Goal: Task Accomplishment & Management: Use online tool/utility

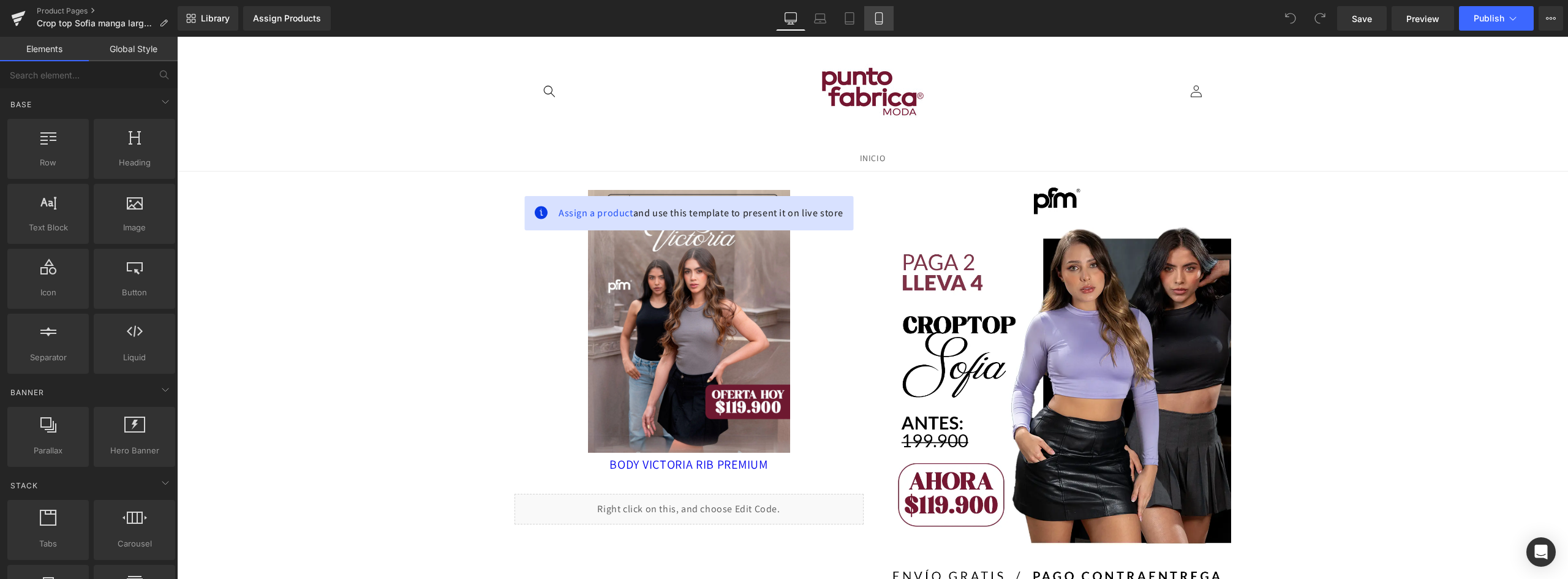
click at [882, 16] on icon at bounding box center [878, 18] width 7 height 12
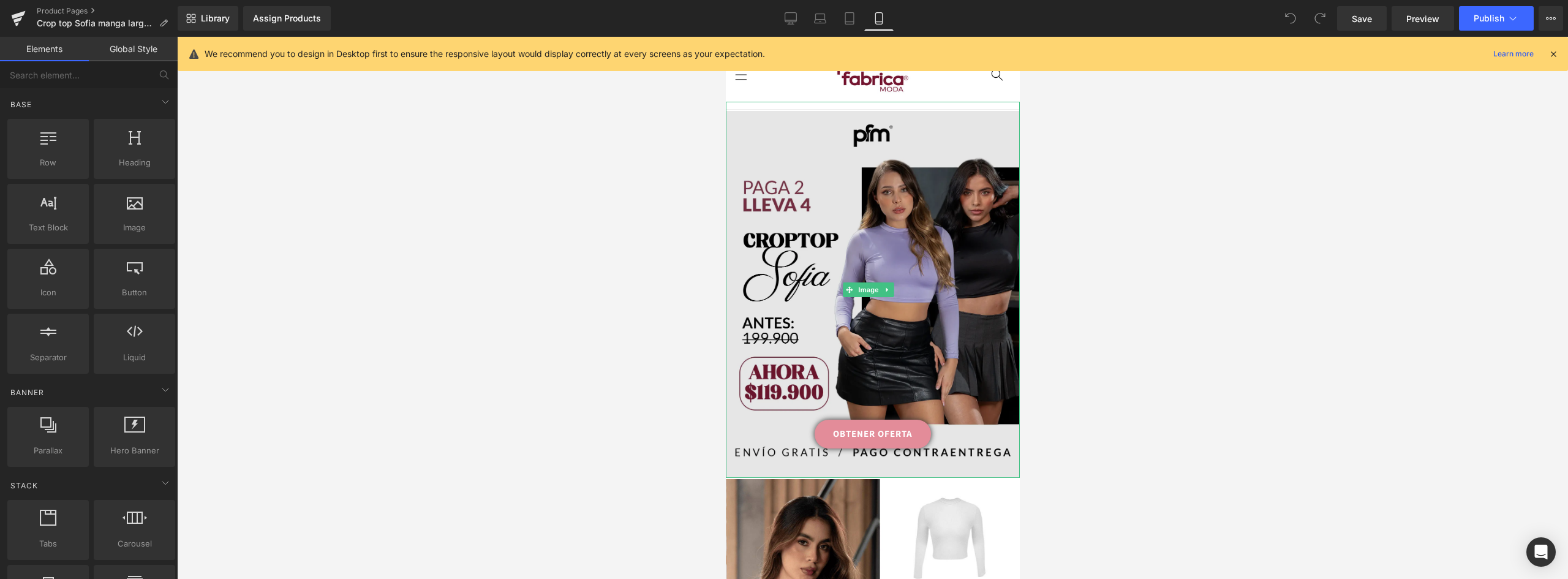
click at [798, 206] on img at bounding box center [872, 294] width 294 height 366
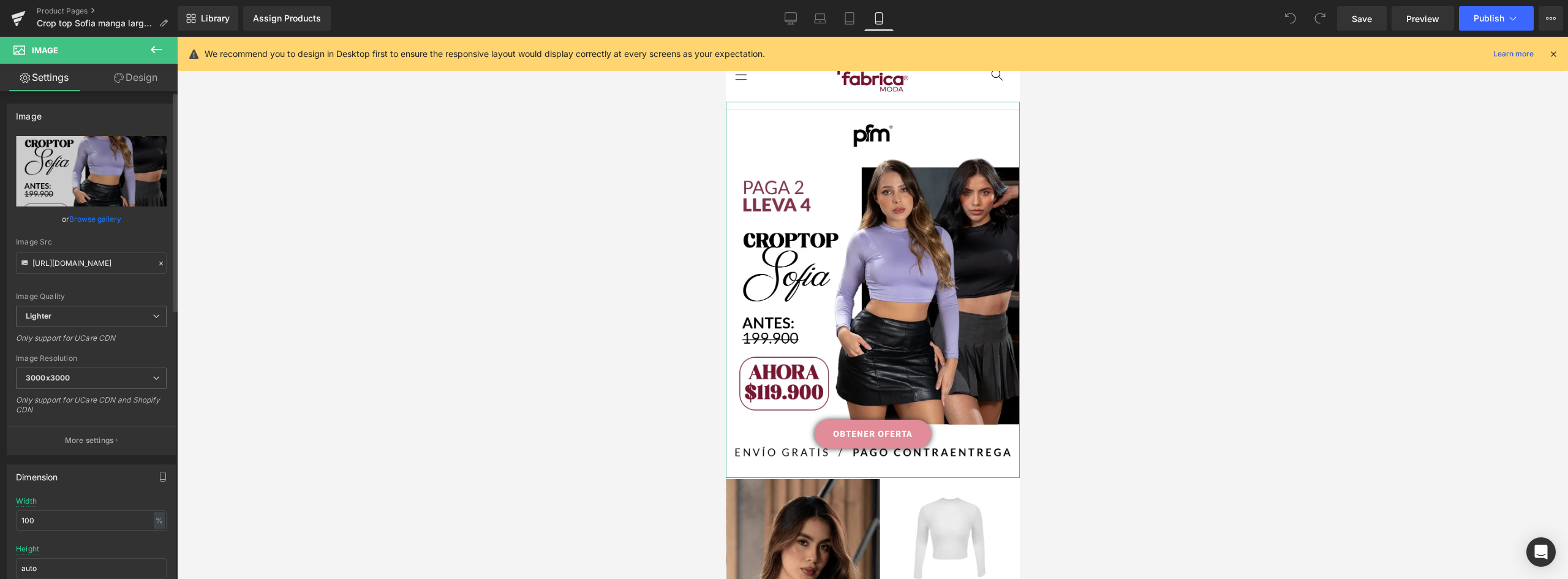
click at [101, 221] on link "Browse gallery" at bounding box center [95, 219] width 52 height 21
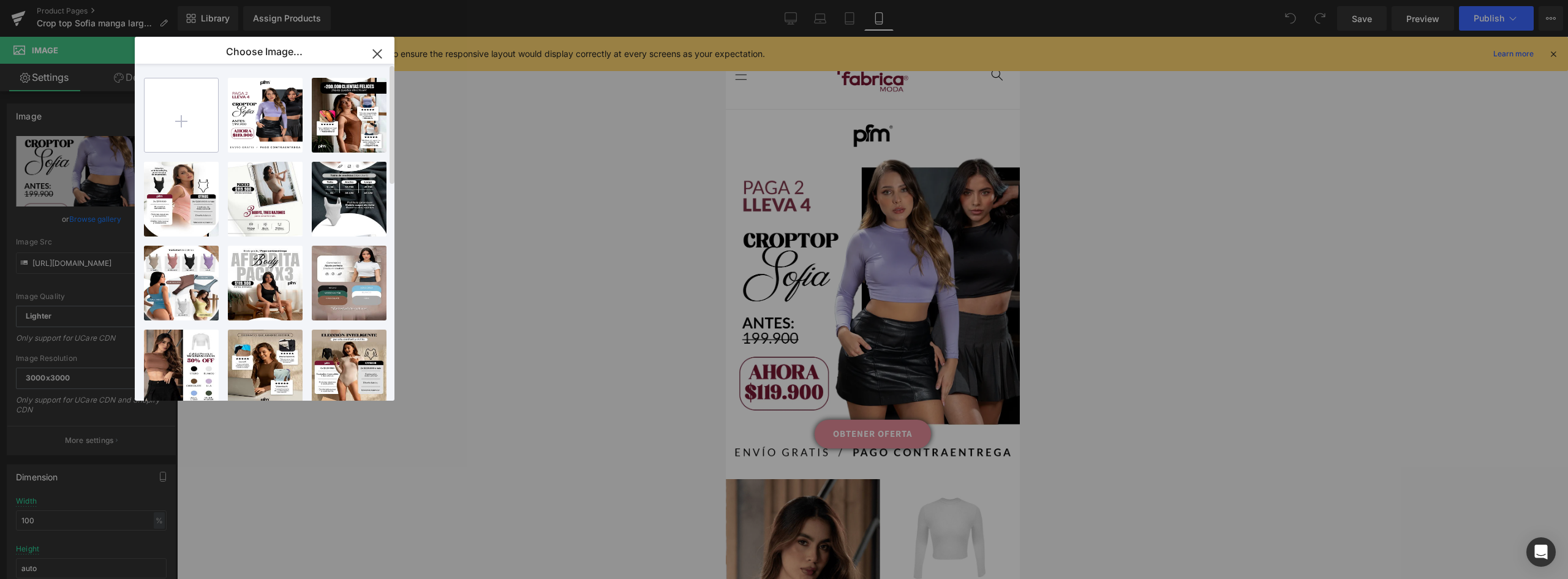
click at [179, 118] on input "file" at bounding box center [181, 115] width 74 height 74
type input "C:\fakepath\landing-[GEOGRAPHIC_DATA]-V2_01 (1).webp"
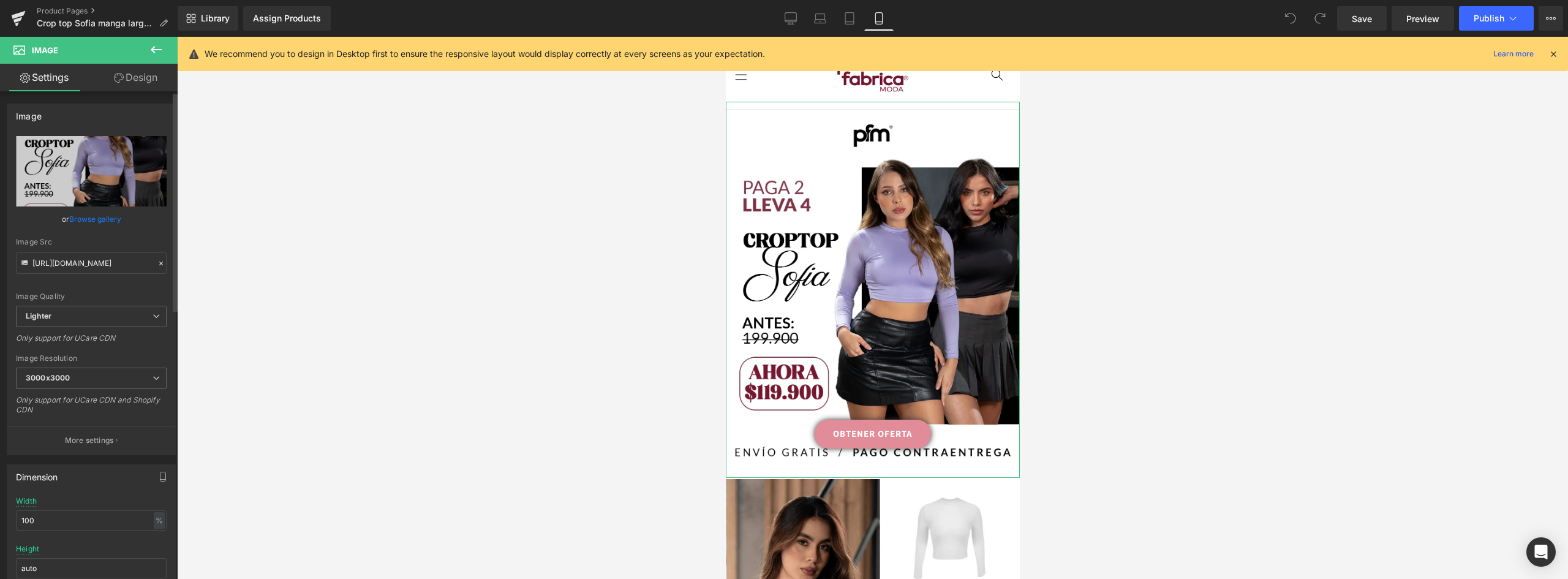
click at [101, 216] on link "Browse gallery" at bounding box center [95, 219] width 52 height 21
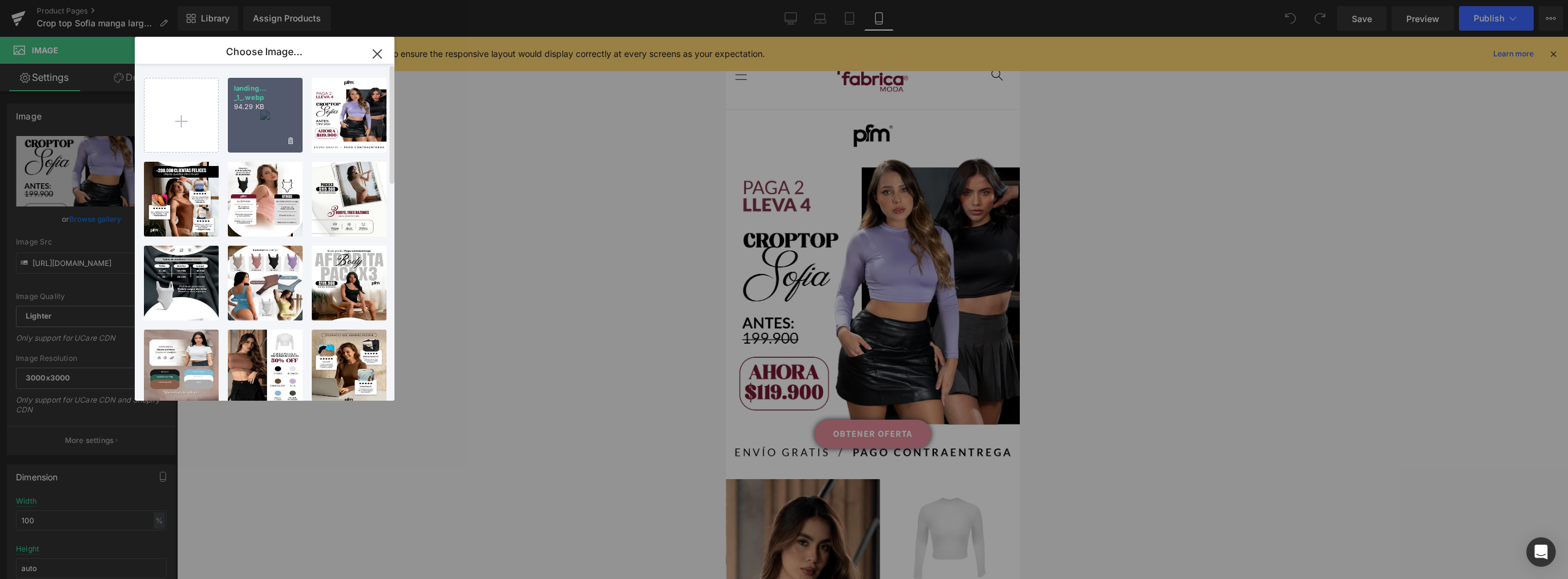
click at [281, 121] on div "landing... _1_.webp 94.29 KB" at bounding box center [265, 115] width 75 height 75
type input "[URL][DOMAIN_NAME]"
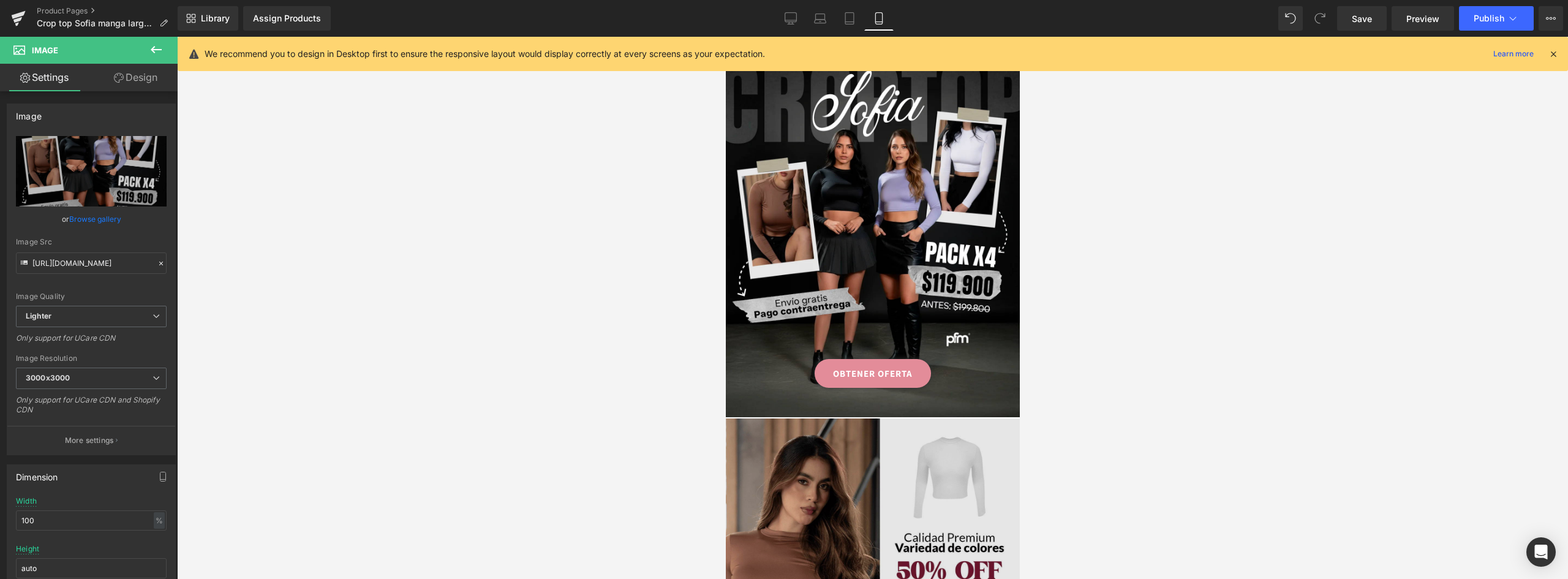
scroll to position [184, 0]
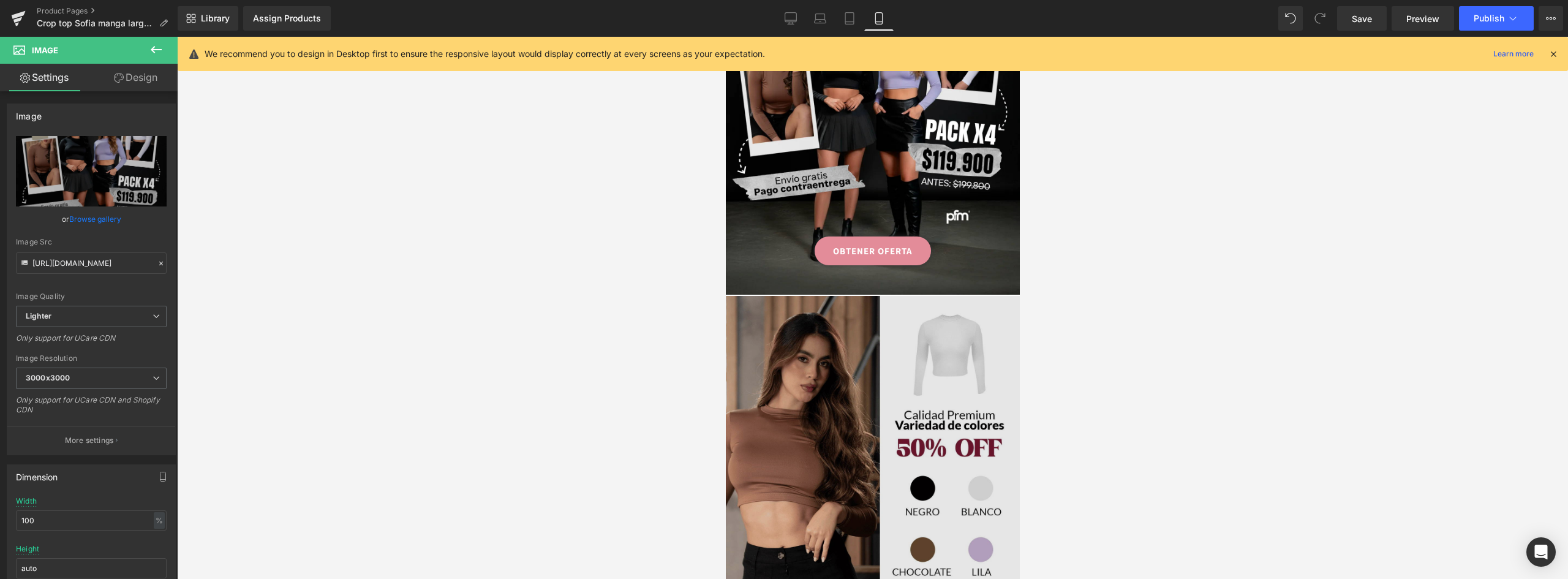
click at [887, 364] on img at bounding box center [872, 479] width 294 height 368
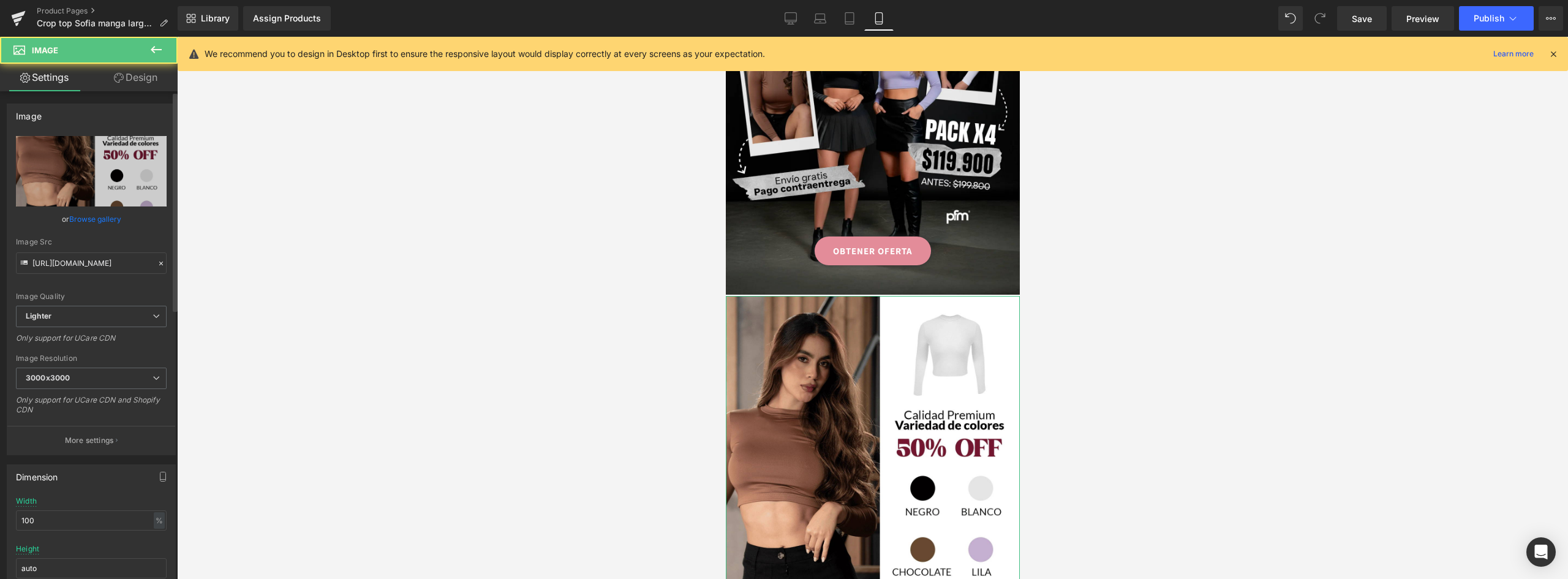
click at [97, 219] on link "Browse gallery" at bounding box center [95, 219] width 52 height 21
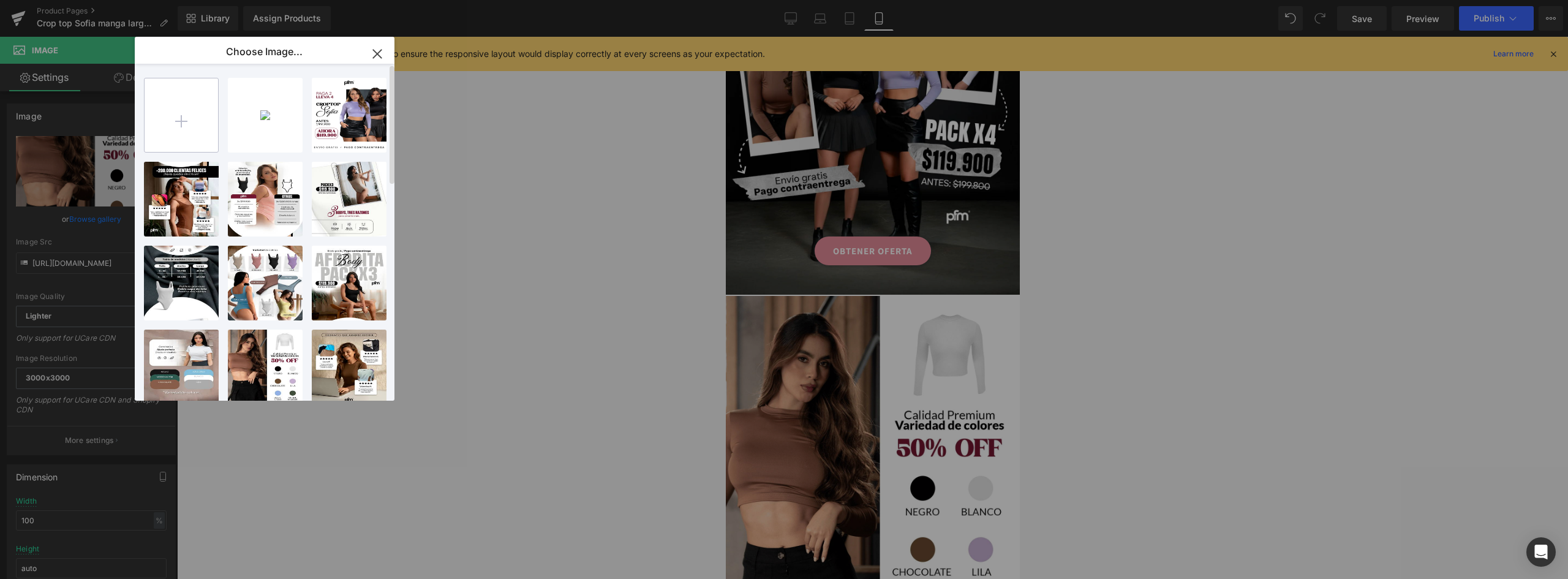
click at [181, 111] on input "file" at bounding box center [181, 115] width 74 height 74
type input "C:\fakepath\landing-[GEOGRAPHIC_DATA]-V2_02 (1).webp"
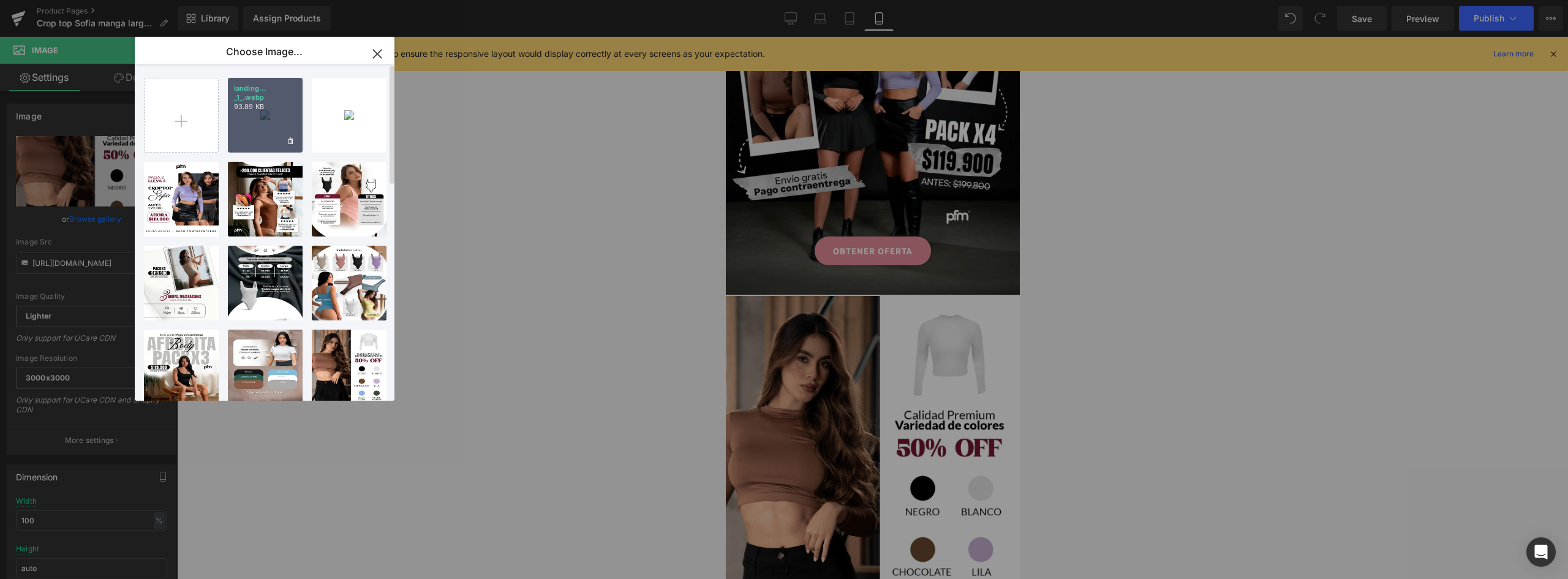
click at [279, 119] on div "landing... _1_.webp 93.89 KB" at bounding box center [265, 115] width 75 height 75
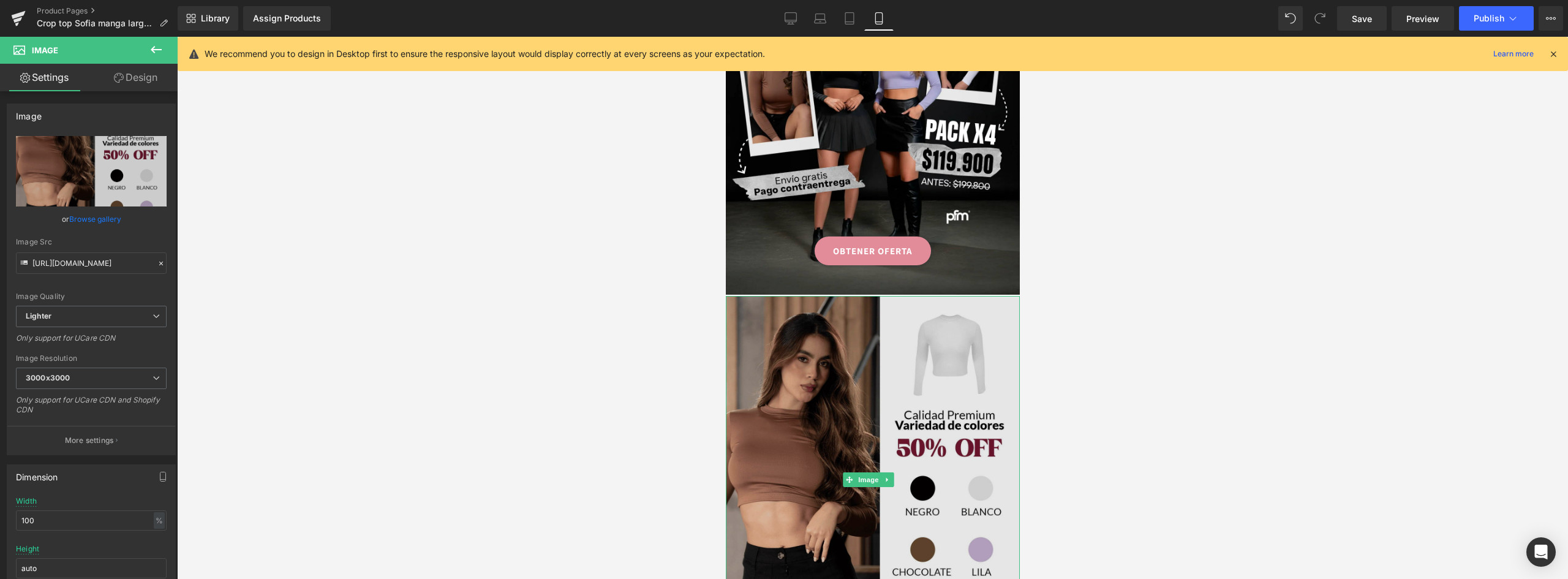
scroll to position [368, 0]
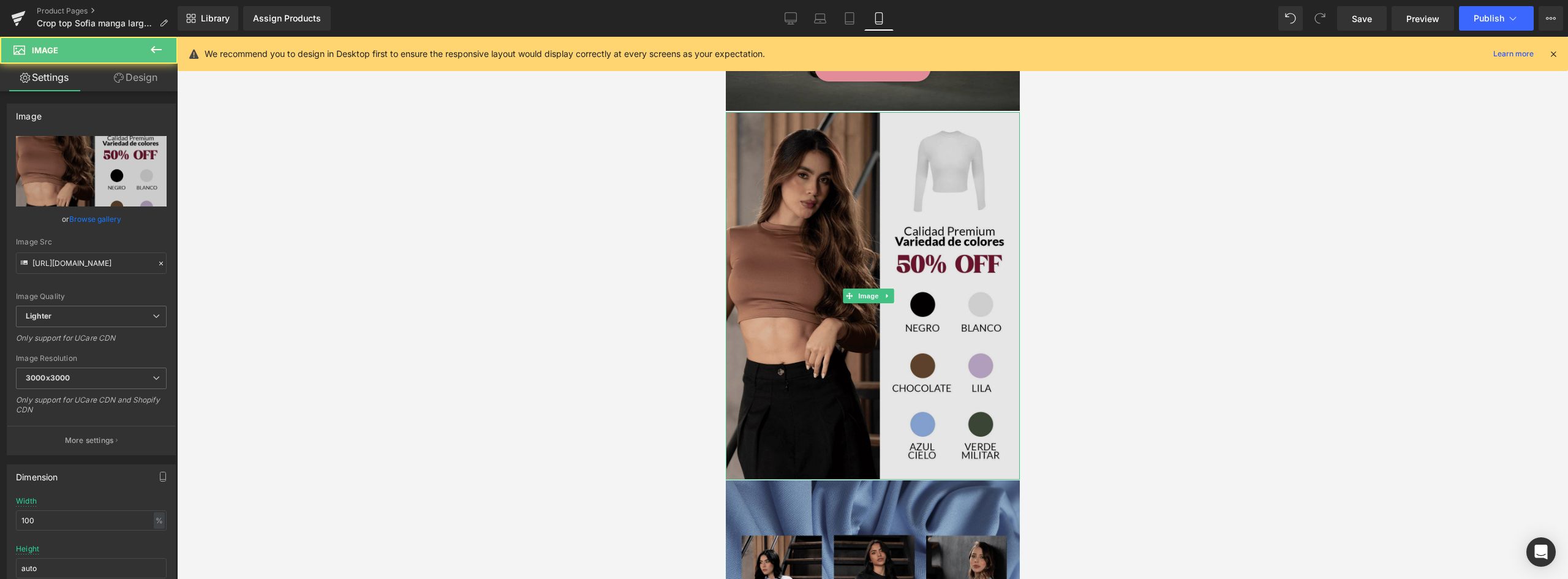
click at [872, 173] on img at bounding box center [872, 295] width 294 height 368
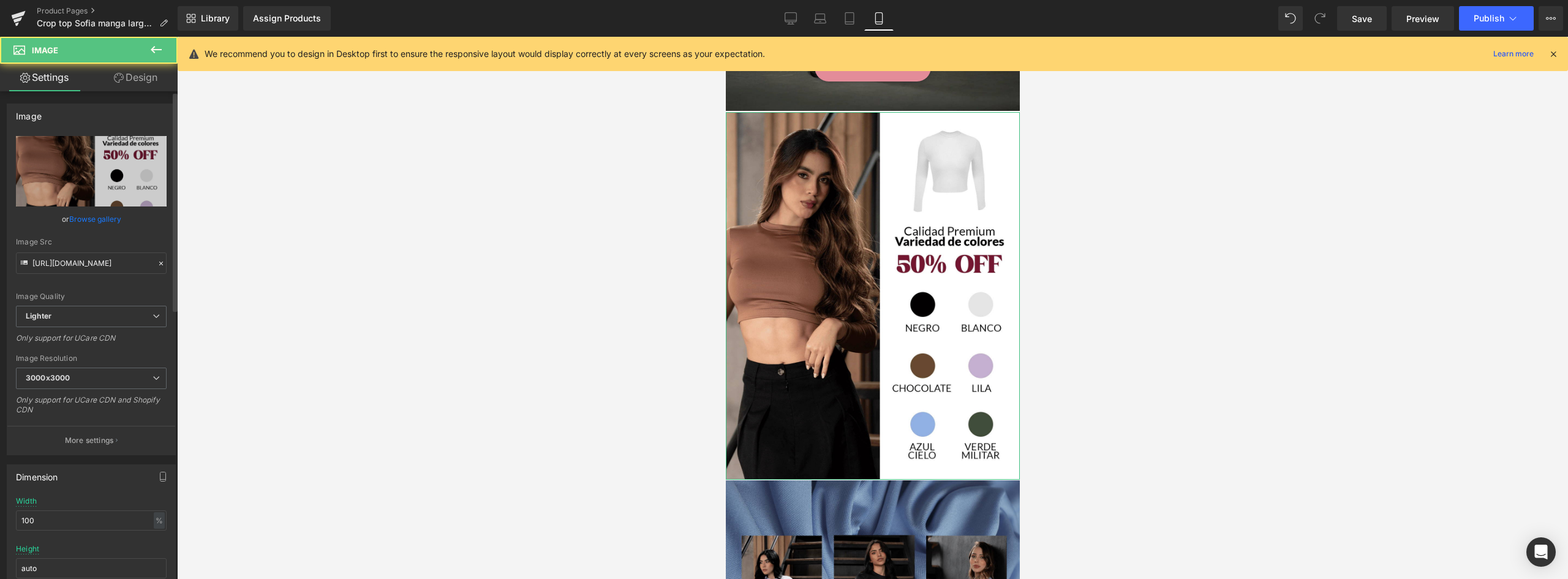
click at [91, 222] on link "Browse gallery" at bounding box center [95, 219] width 52 height 21
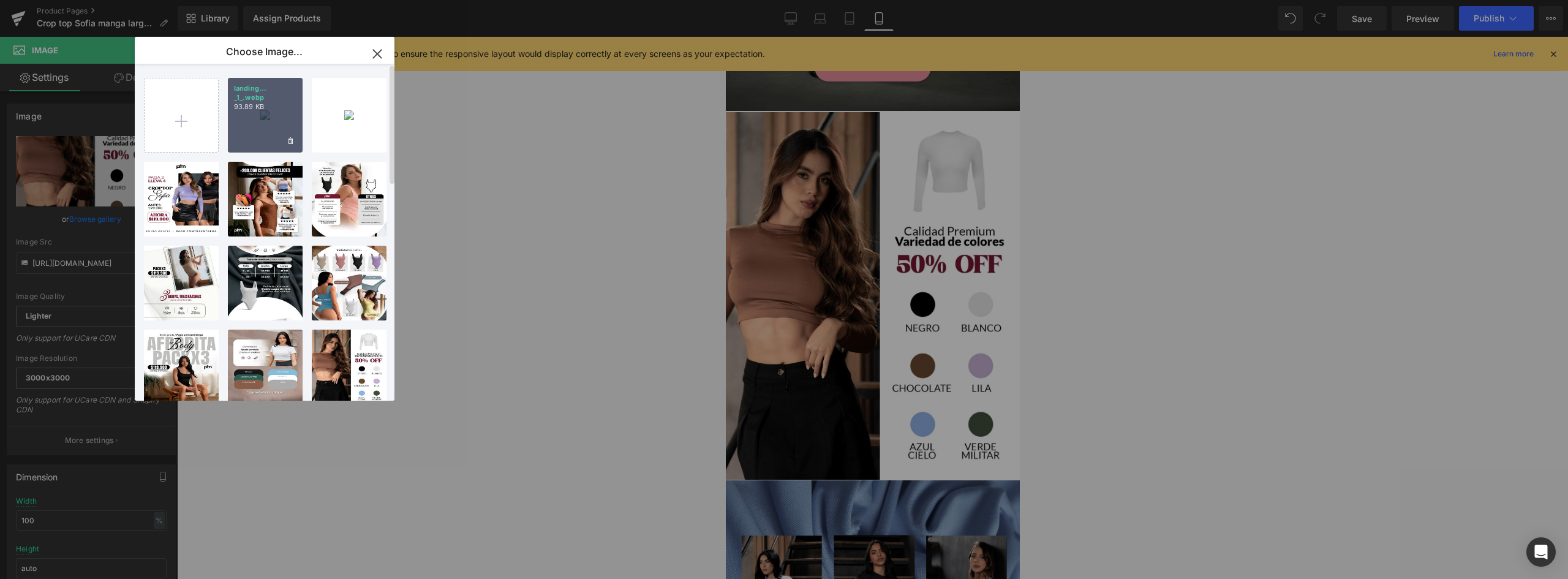
click at [280, 106] on p "93.89 KB" at bounding box center [265, 106] width 63 height 9
type input "[URL][DOMAIN_NAME]"
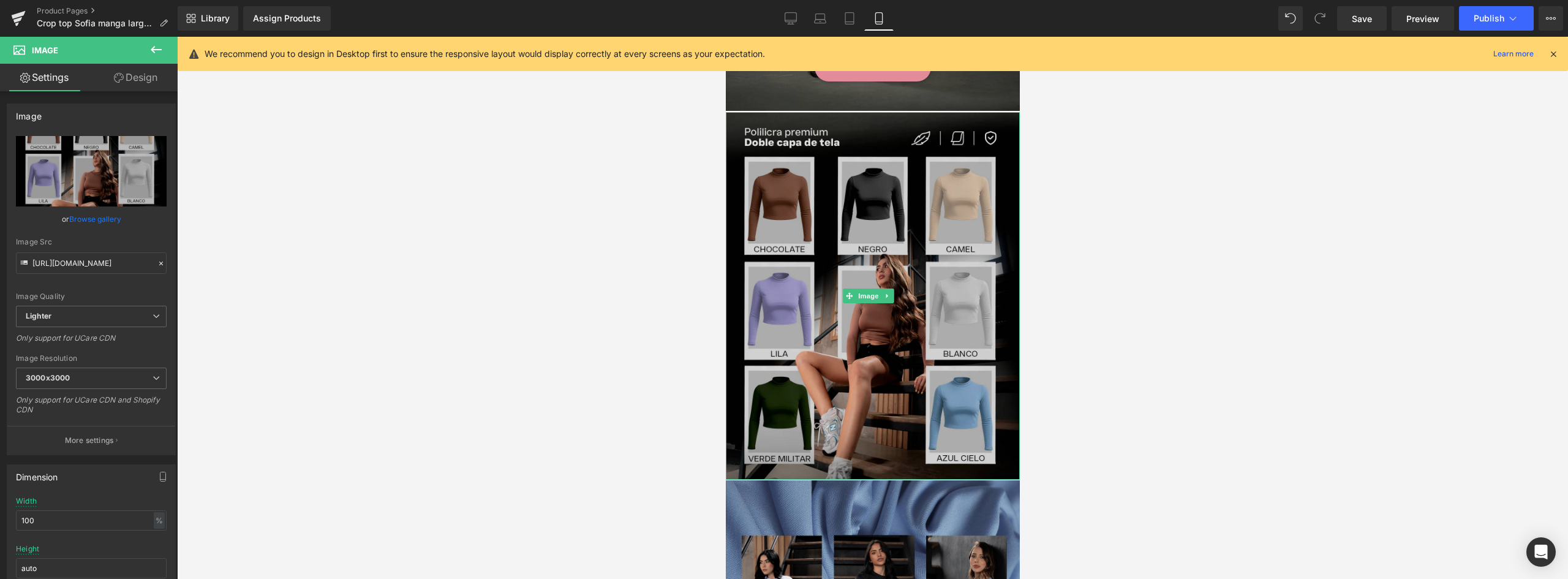
scroll to position [245, 0]
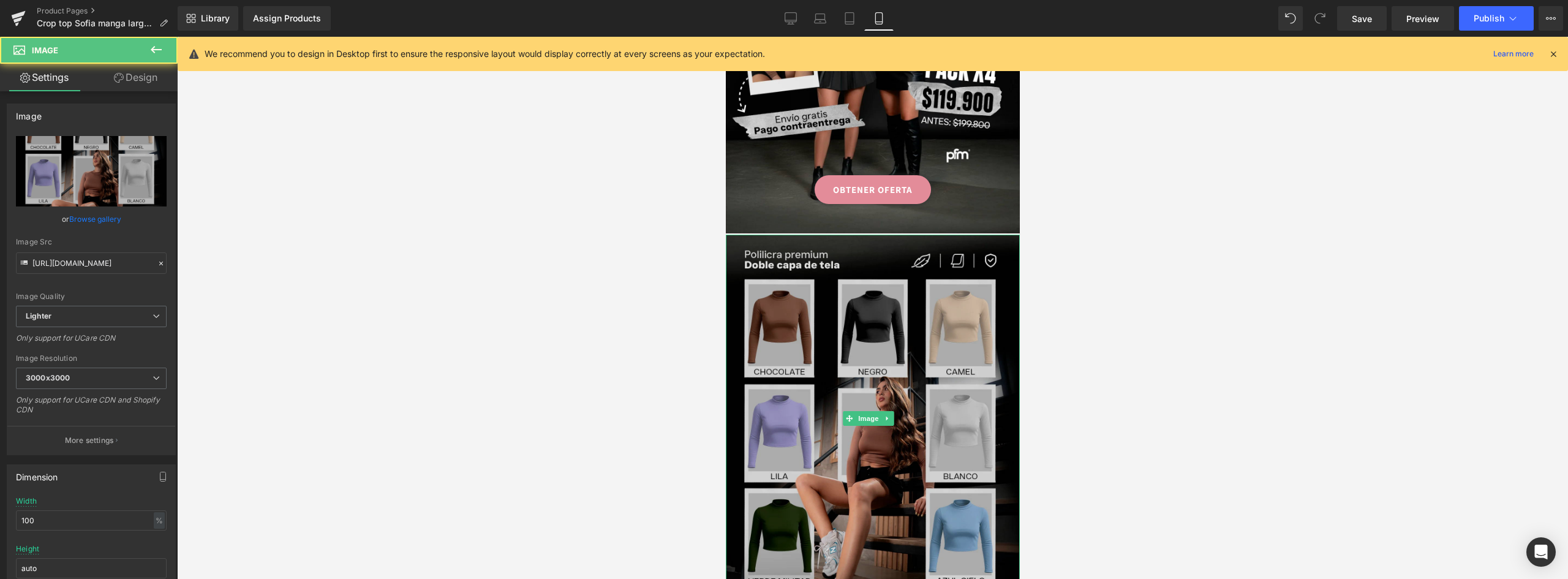
click at [840, 251] on img at bounding box center [872, 418] width 294 height 368
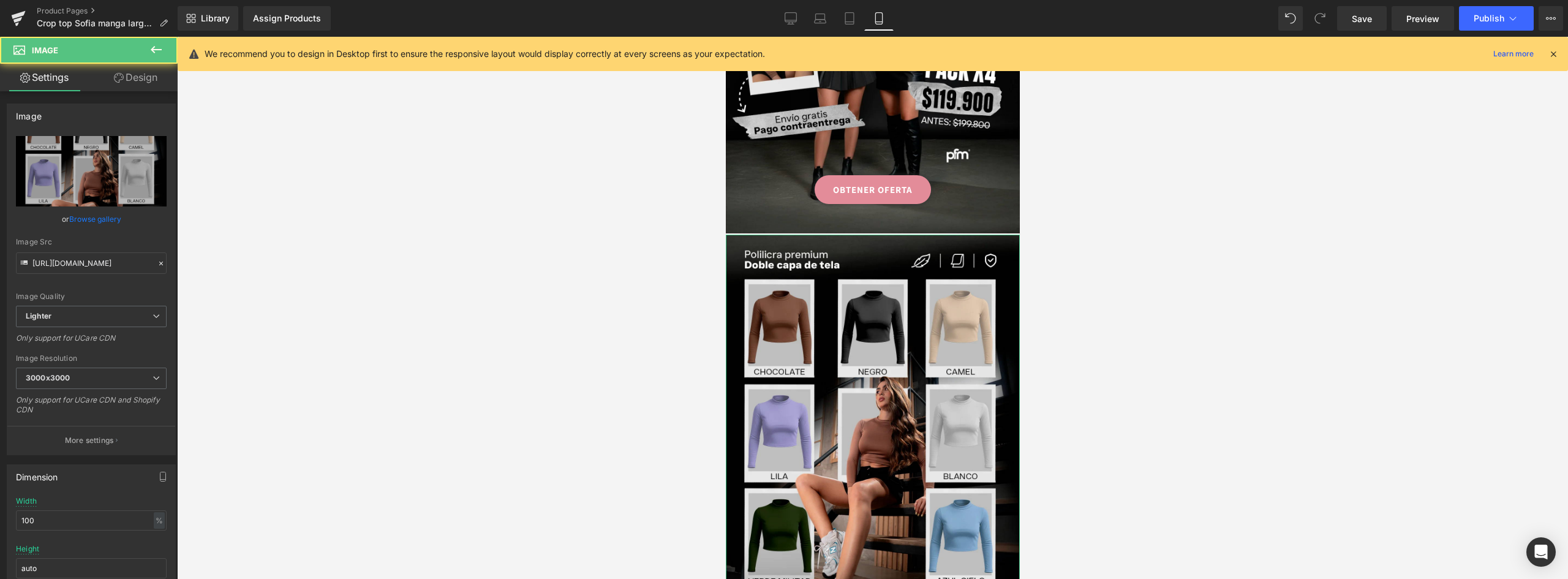
click at [136, 76] on link "Design" at bounding box center [136, 77] width 89 height 27
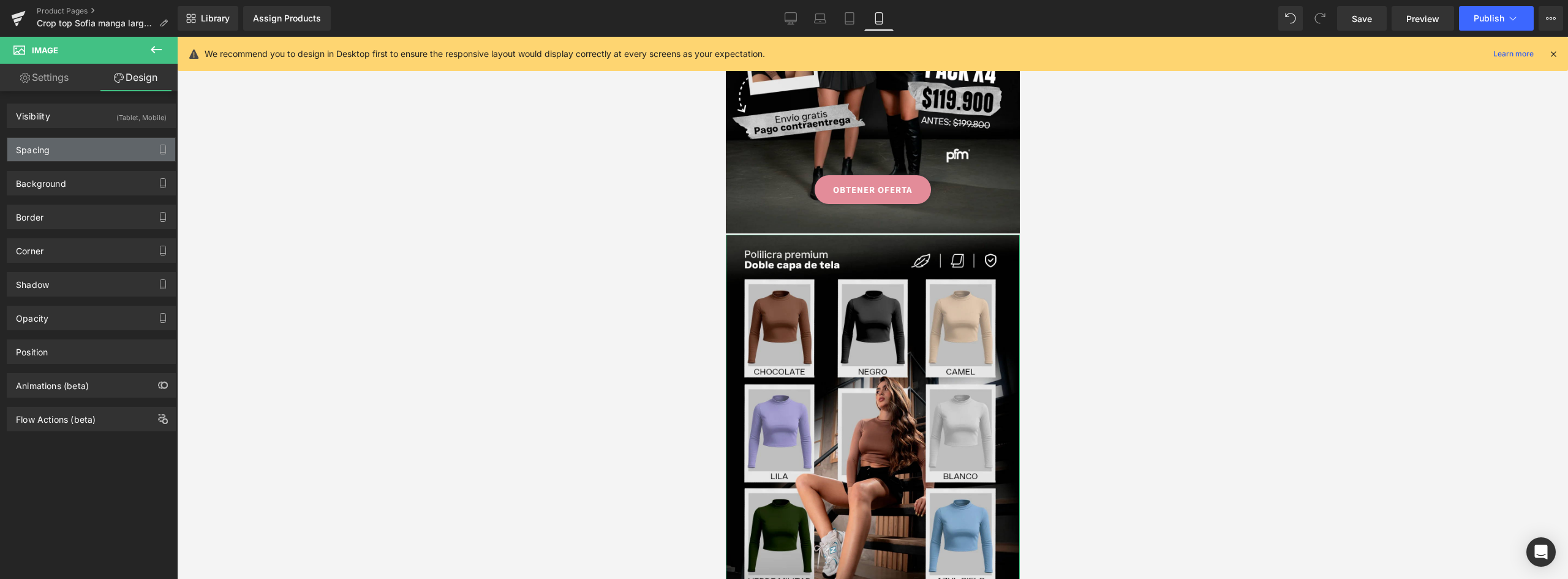
click at [53, 149] on div "Spacing" at bounding box center [91, 149] width 168 height 23
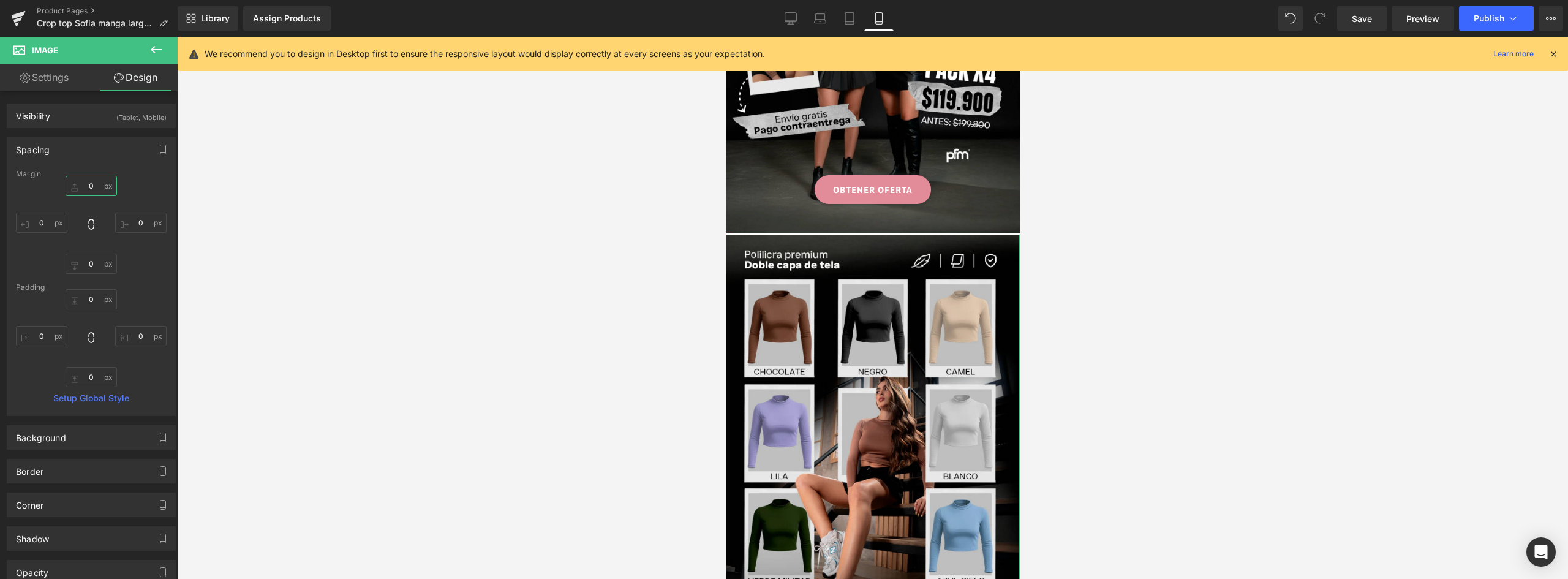
click at [99, 184] on input "0" at bounding box center [91, 186] width 51 height 20
type input "-3"
click at [1197, 308] on div at bounding box center [872, 308] width 1391 height 542
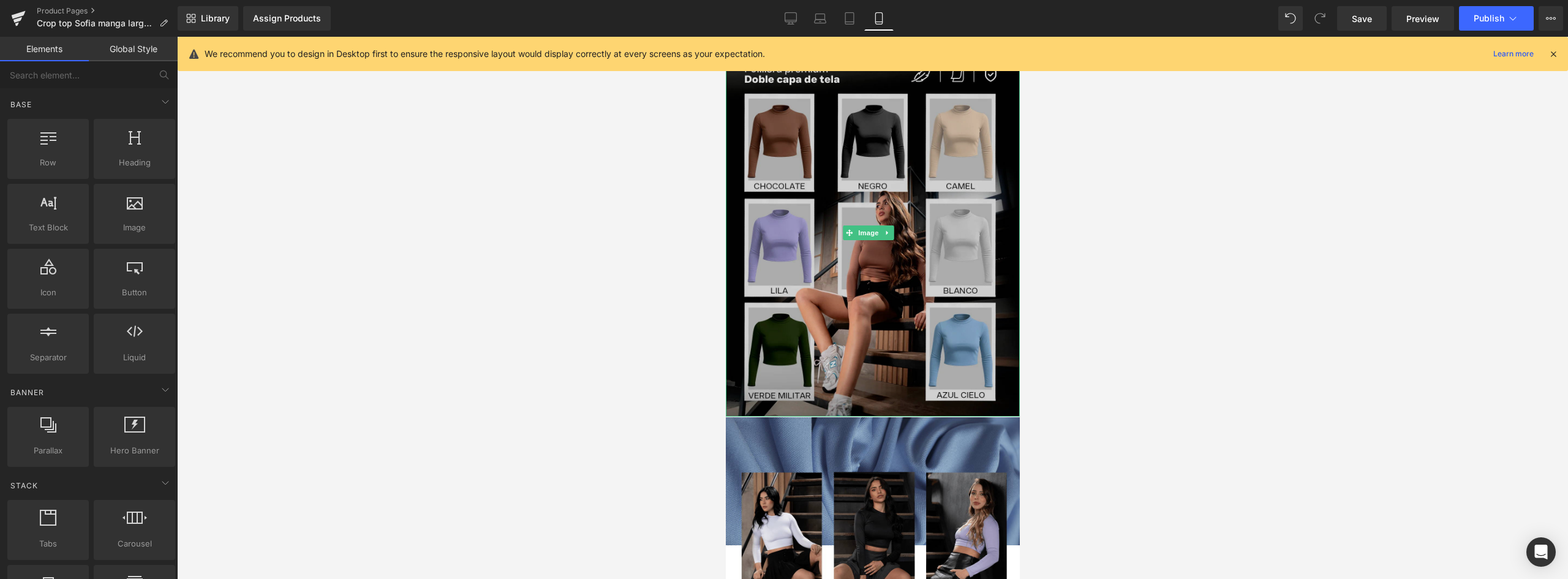
scroll to position [613, 0]
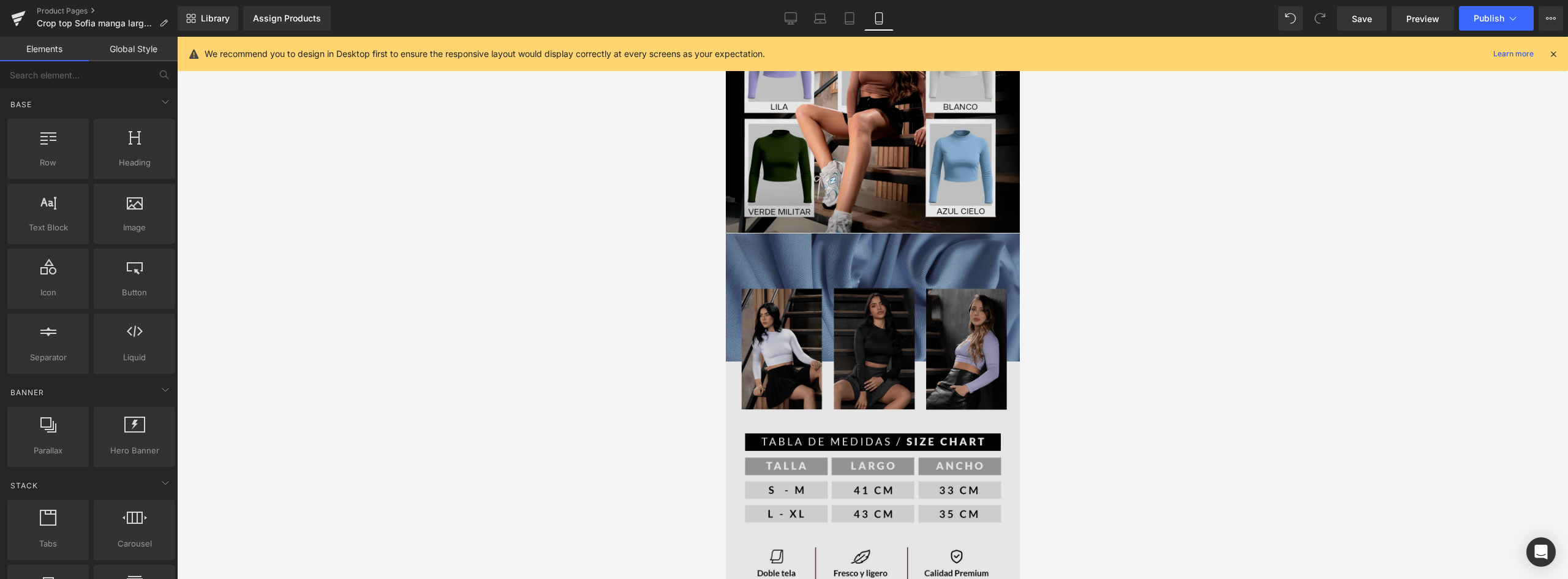
click at [855, 281] on img at bounding box center [872, 417] width 294 height 370
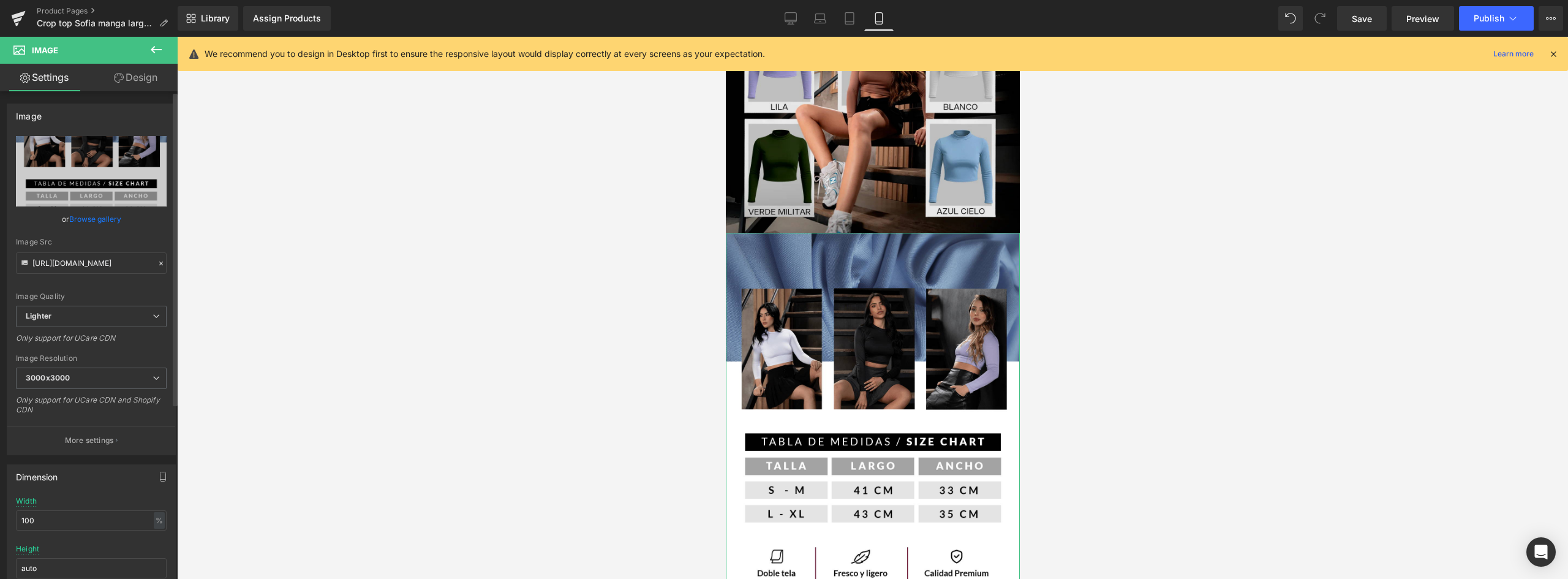
click at [105, 220] on link "Browse gallery" at bounding box center [95, 219] width 52 height 21
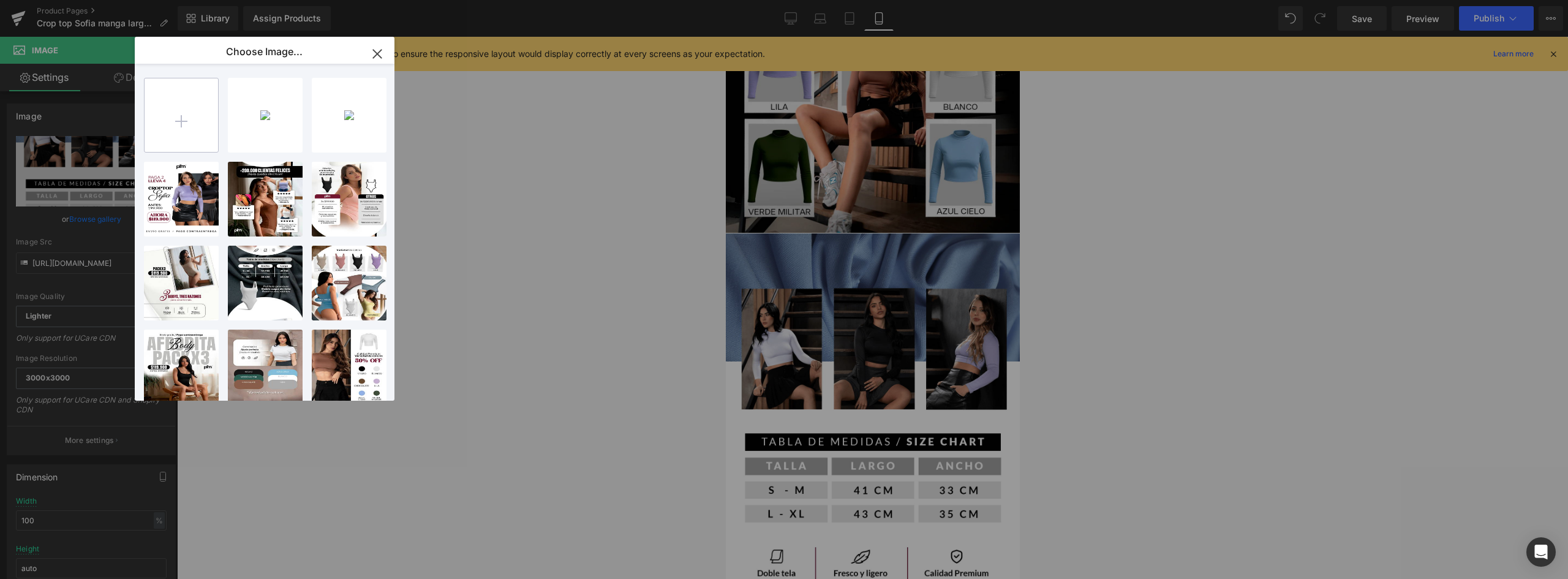
click at [198, 123] on input "file" at bounding box center [181, 115] width 74 height 74
type input "C:\fakepath\landing-[GEOGRAPHIC_DATA]-V2_03 (1).webp"
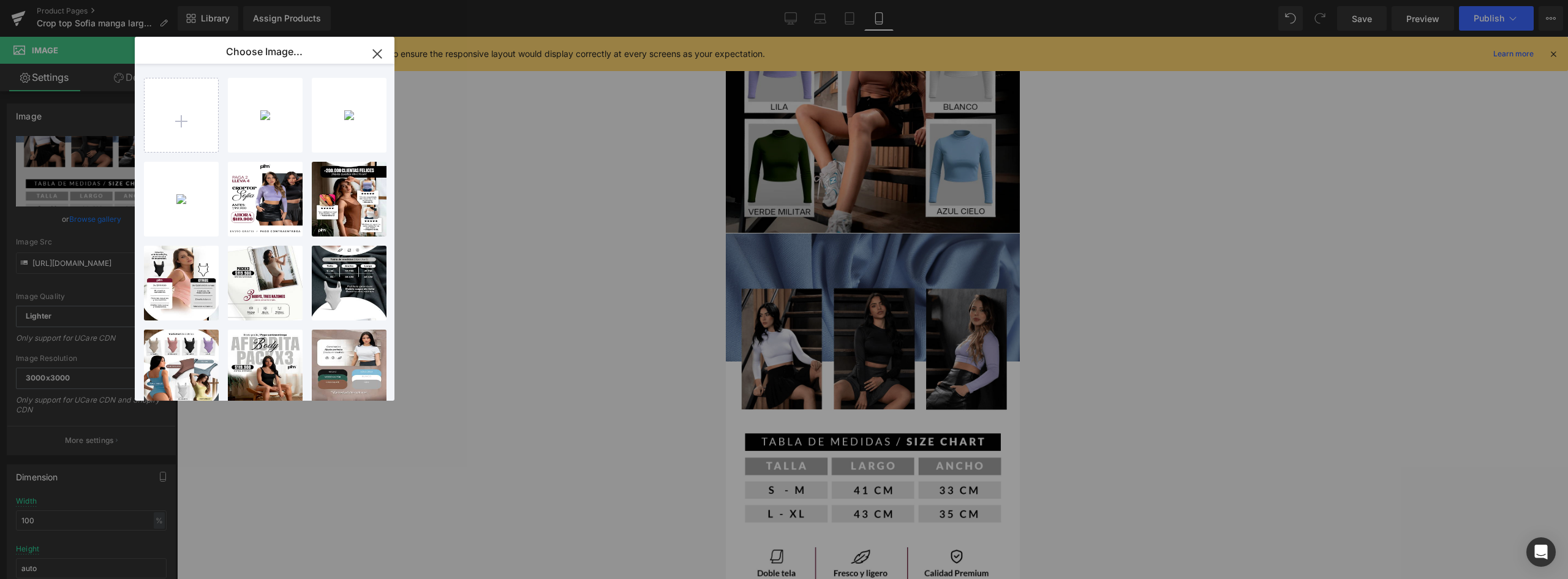
click at [559, 0] on div "You are previewing how the will restyle your page. You can not edit Elements in…" at bounding box center [784, 0] width 1568 height 0
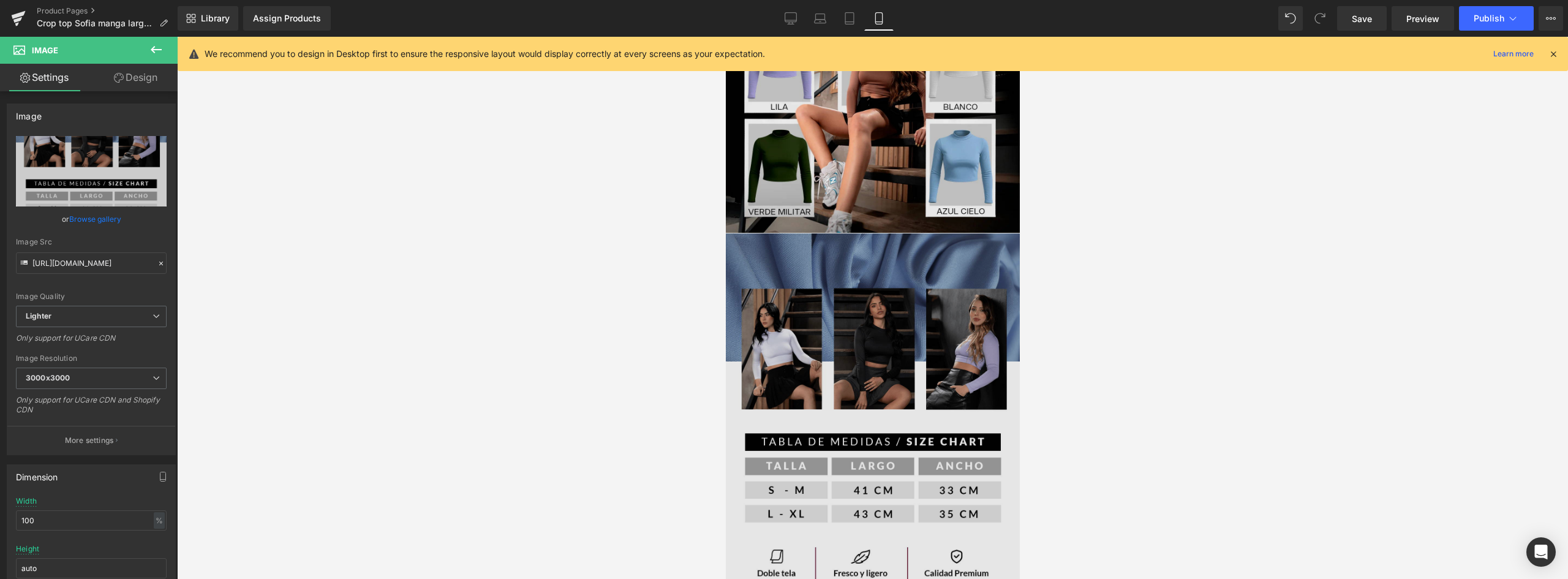
click at [828, 269] on img at bounding box center [872, 417] width 294 height 370
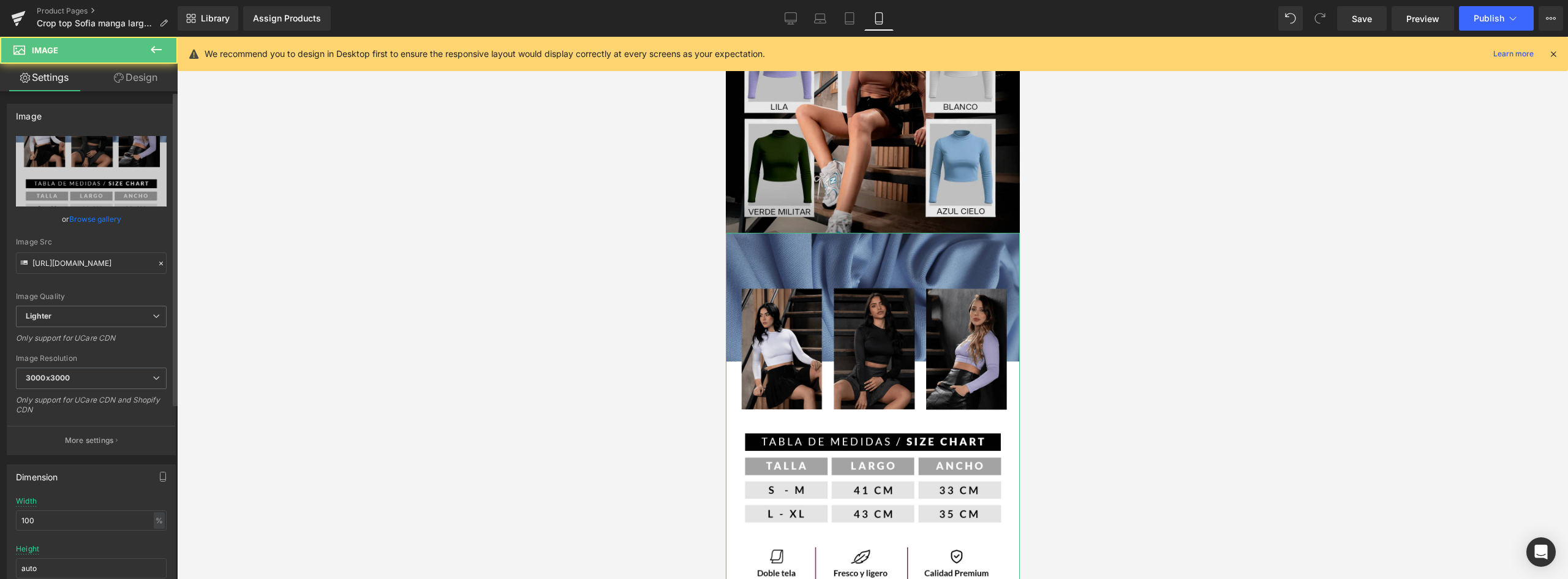
click at [91, 215] on link "Browse gallery" at bounding box center [95, 219] width 52 height 21
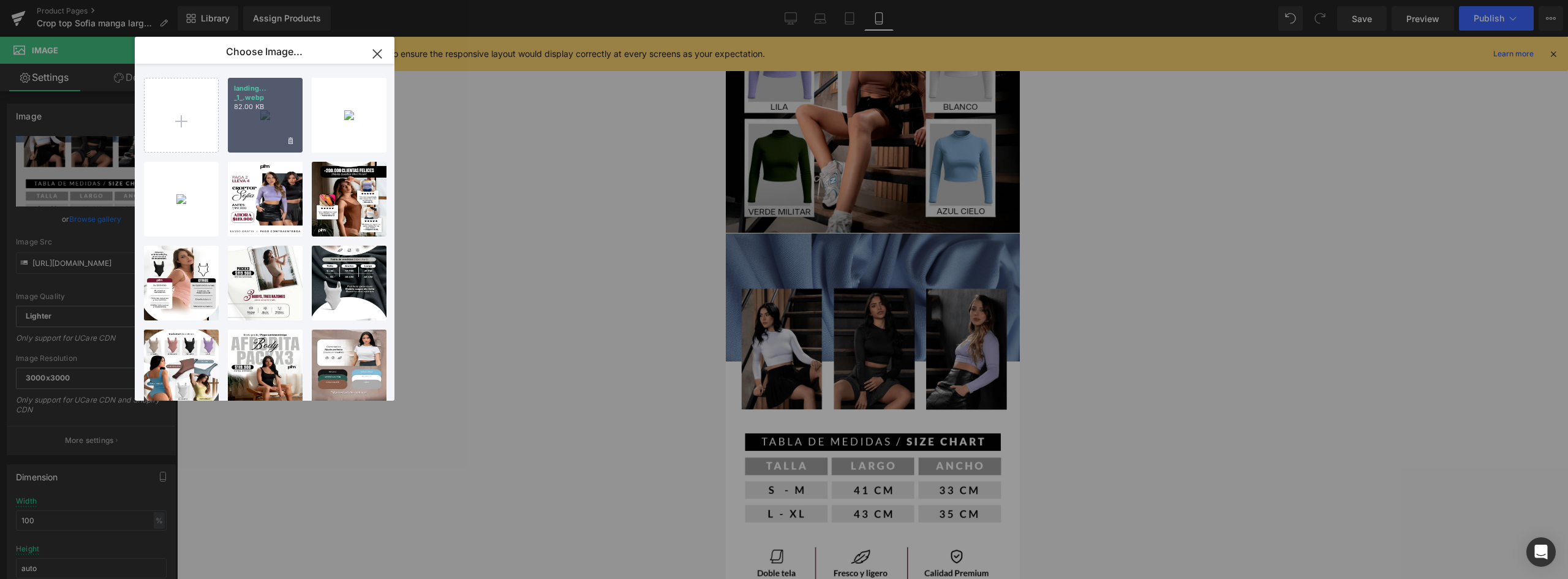
click at [262, 121] on div "landing... _1_.webp 82.00 KB" at bounding box center [265, 115] width 75 height 75
type input "[URL][DOMAIN_NAME]"
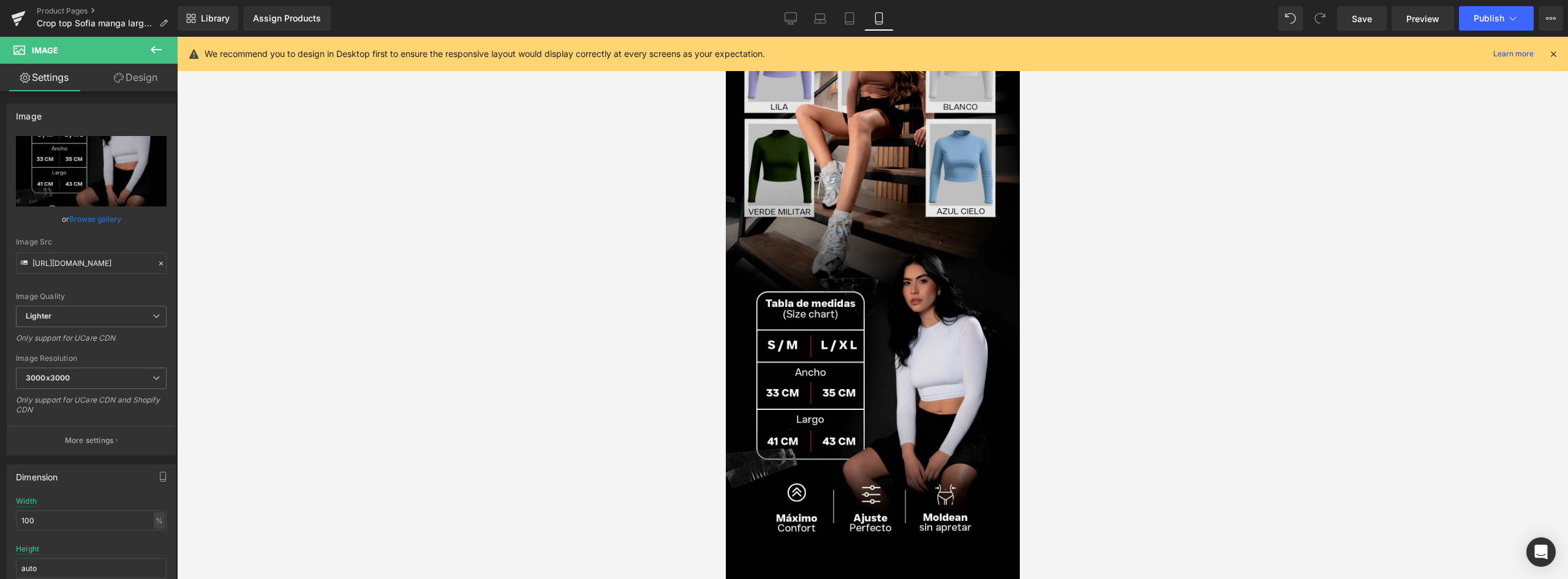
click at [1137, 284] on div at bounding box center [872, 308] width 1391 height 542
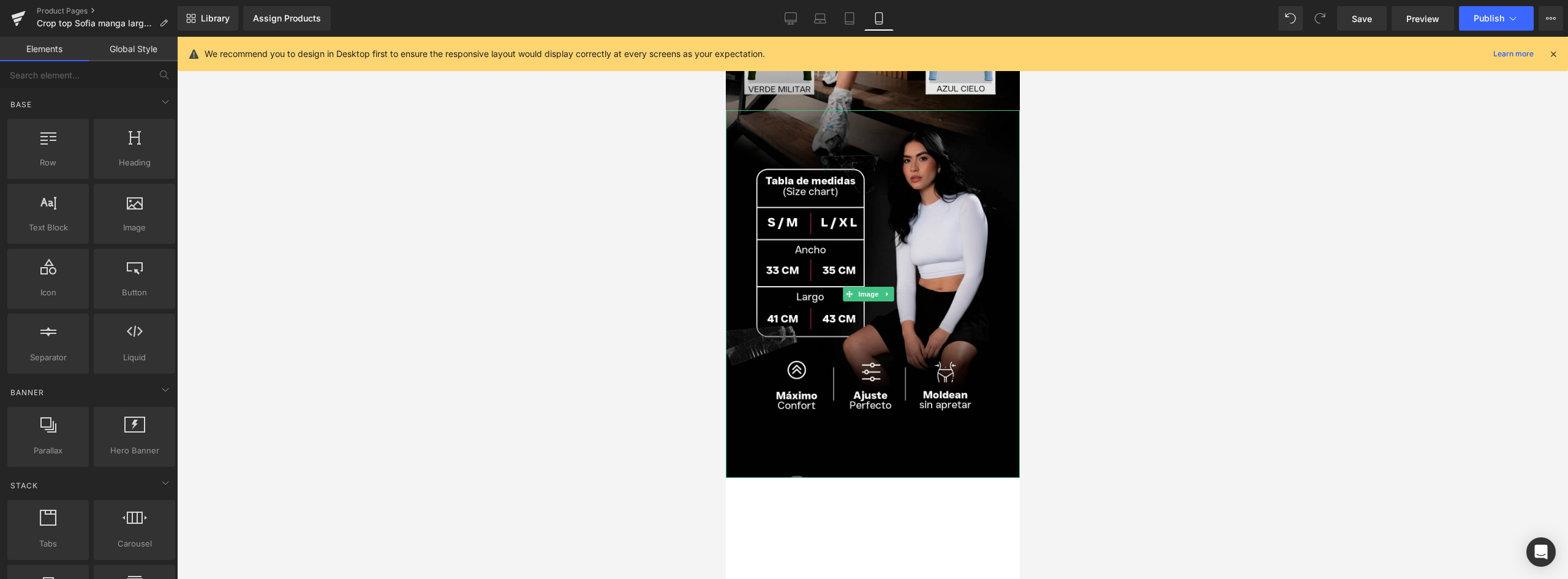
scroll to position [858, 0]
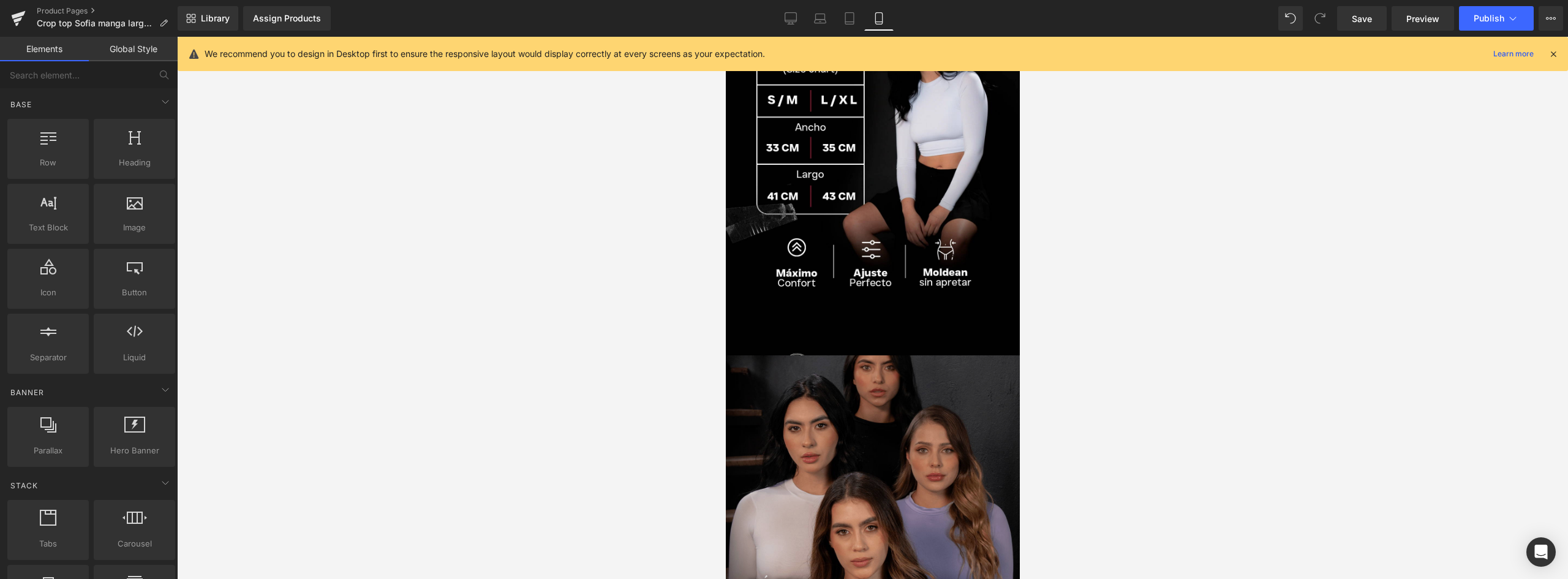
click at [894, 387] on img at bounding box center [872, 539] width 294 height 368
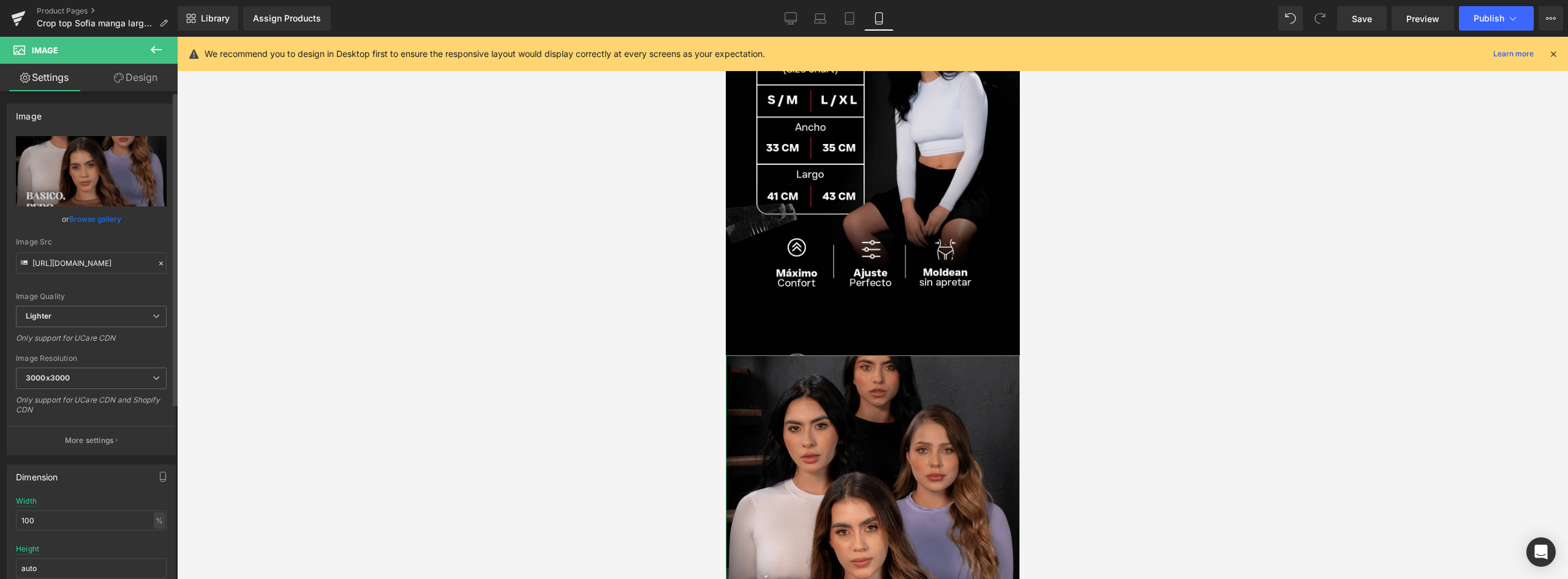
click at [91, 217] on link "Browse gallery" at bounding box center [95, 219] width 52 height 21
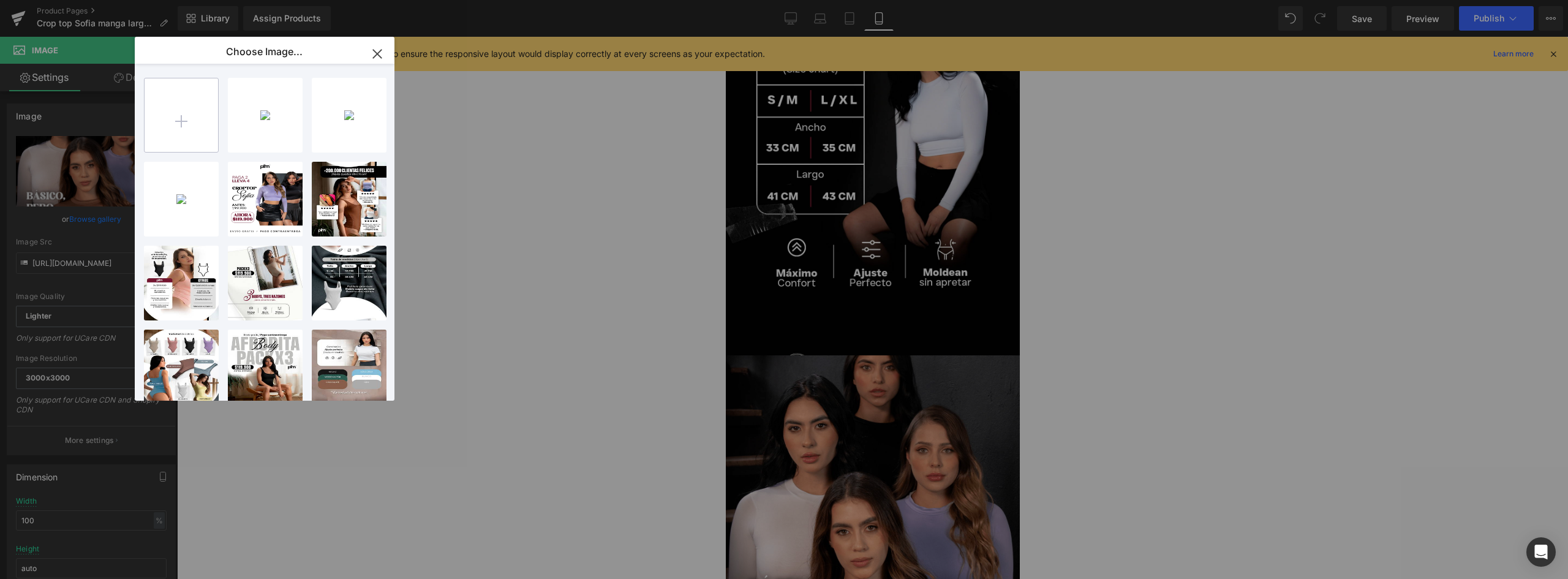
click at [194, 113] on input "file" at bounding box center [181, 115] width 74 height 74
type input "C:\fakepath\landing-[GEOGRAPHIC_DATA]-V2_04.webp"
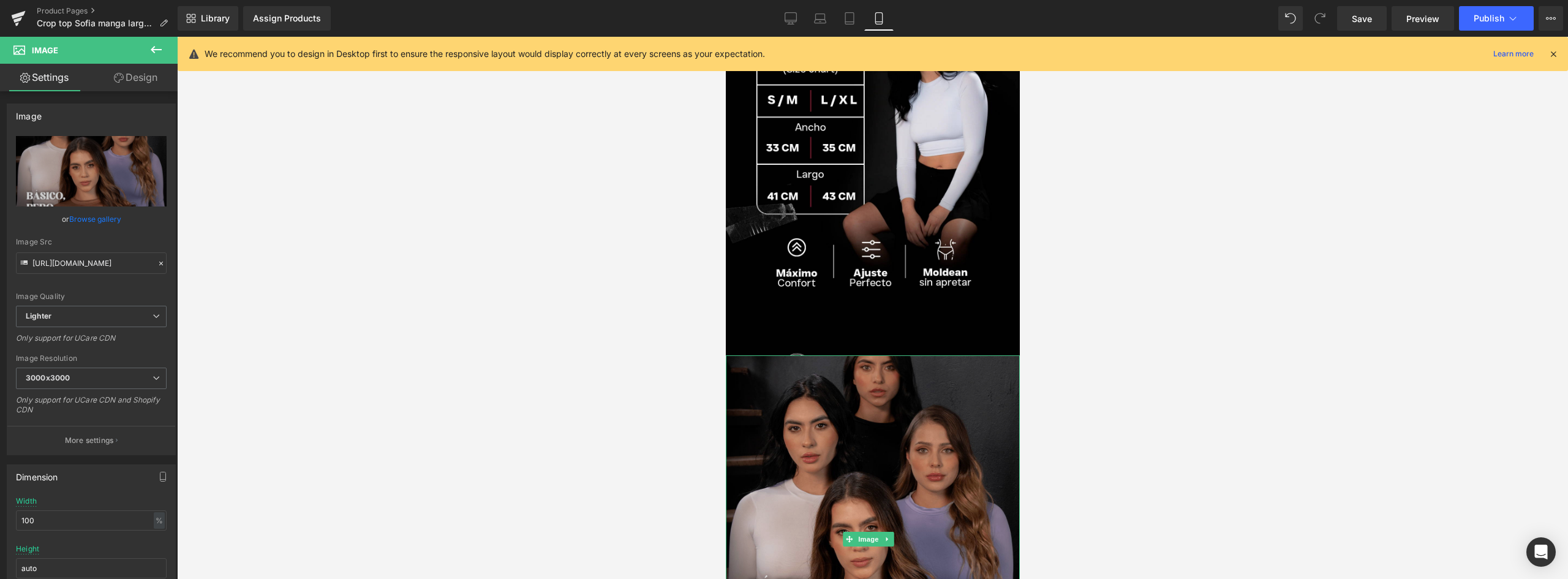
click at [903, 368] on img at bounding box center [872, 539] width 294 height 368
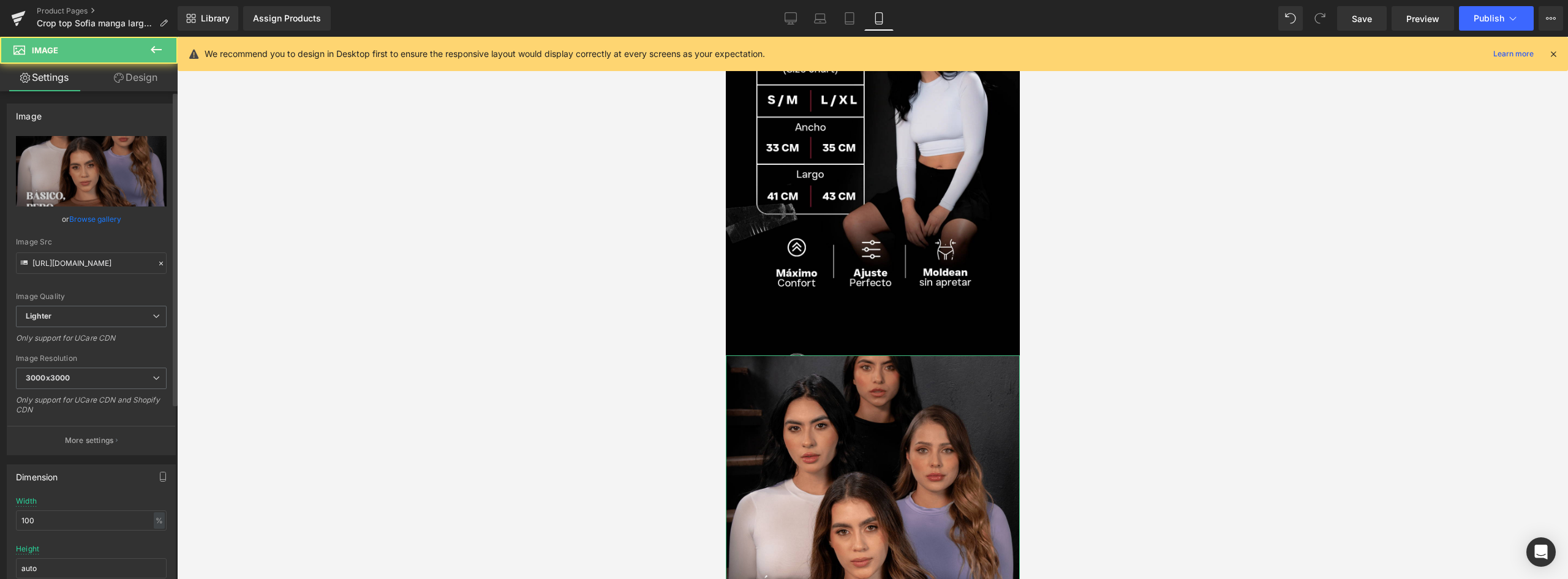
click at [99, 221] on link "Browse gallery" at bounding box center [95, 219] width 52 height 21
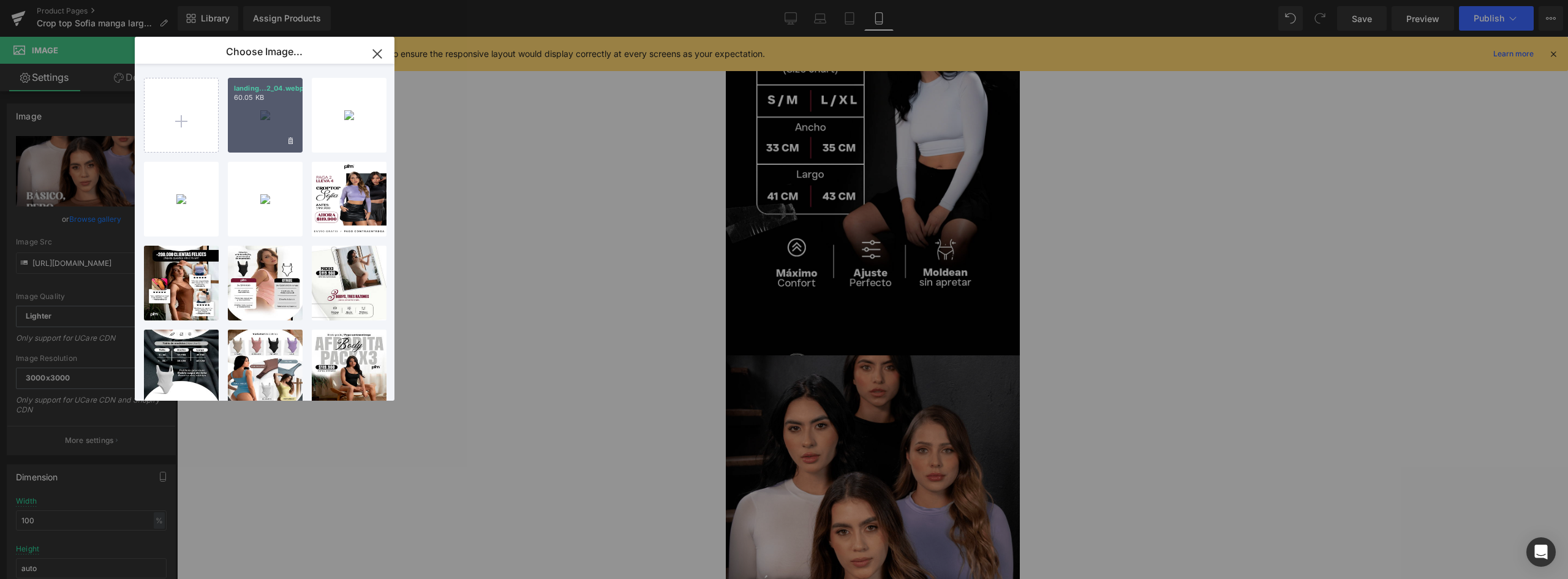
click at [257, 125] on div "landing...2_04.webp 60.05 KB" at bounding box center [265, 115] width 75 height 75
type input "[URL][DOMAIN_NAME]"
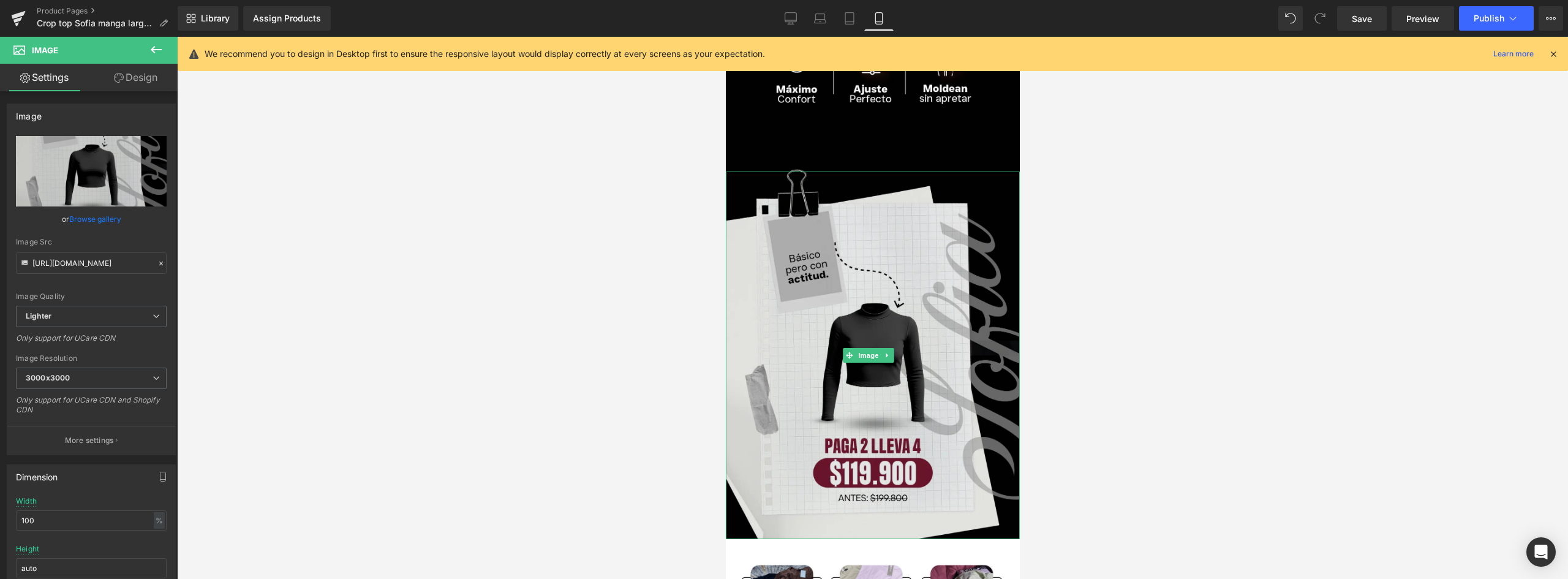
scroll to position [1226, 0]
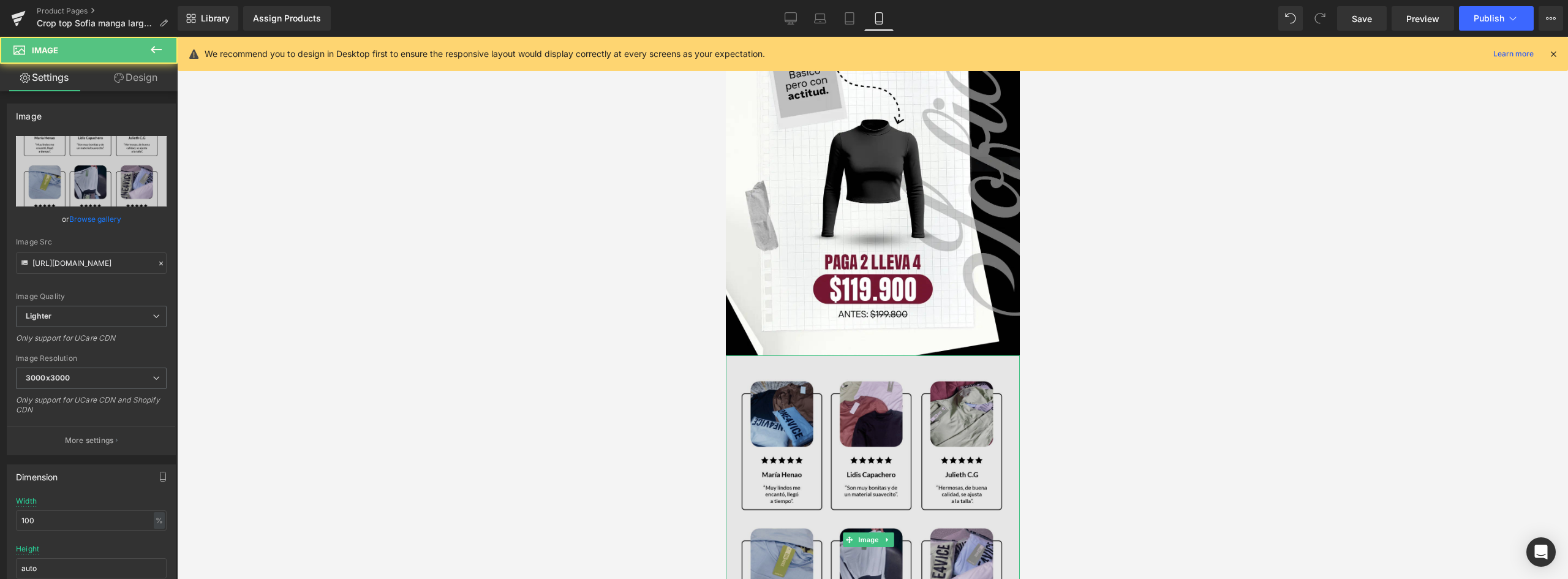
click at [885, 360] on img at bounding box center [872, 539] width 294 height 369
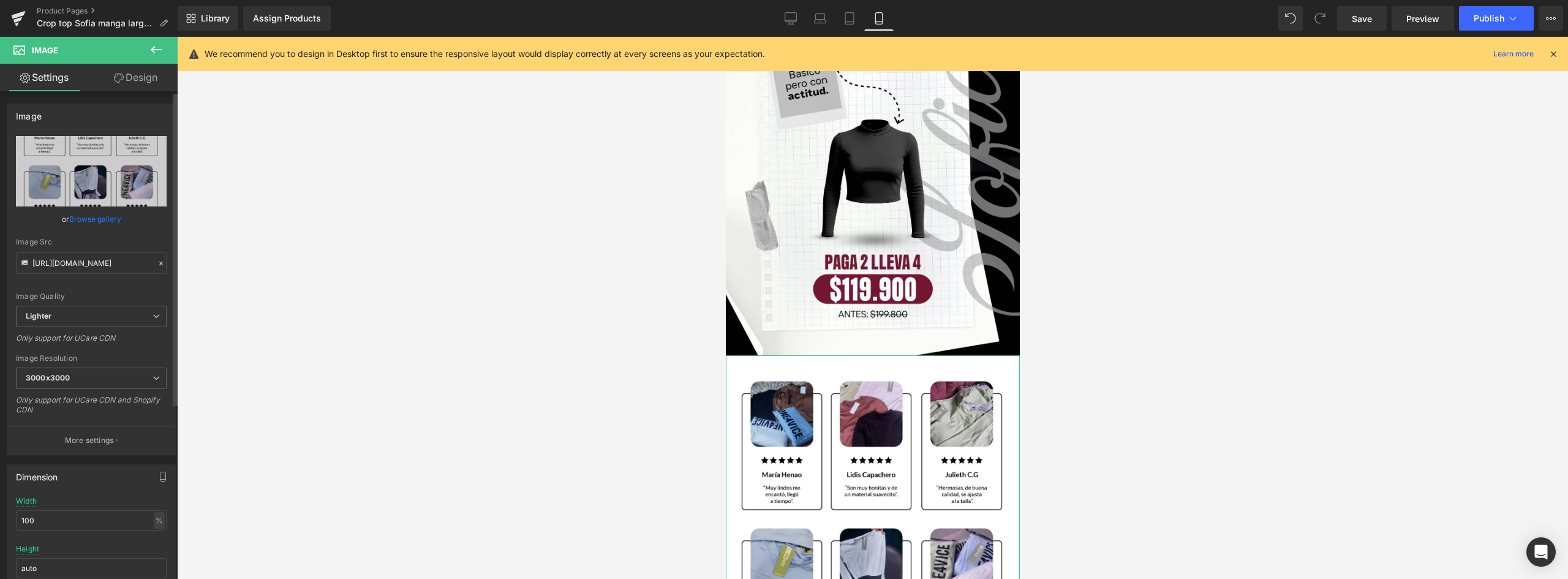
click at [105, 220] on link "Browse gallery" at bounding box center [95, 219] width 52 height 21
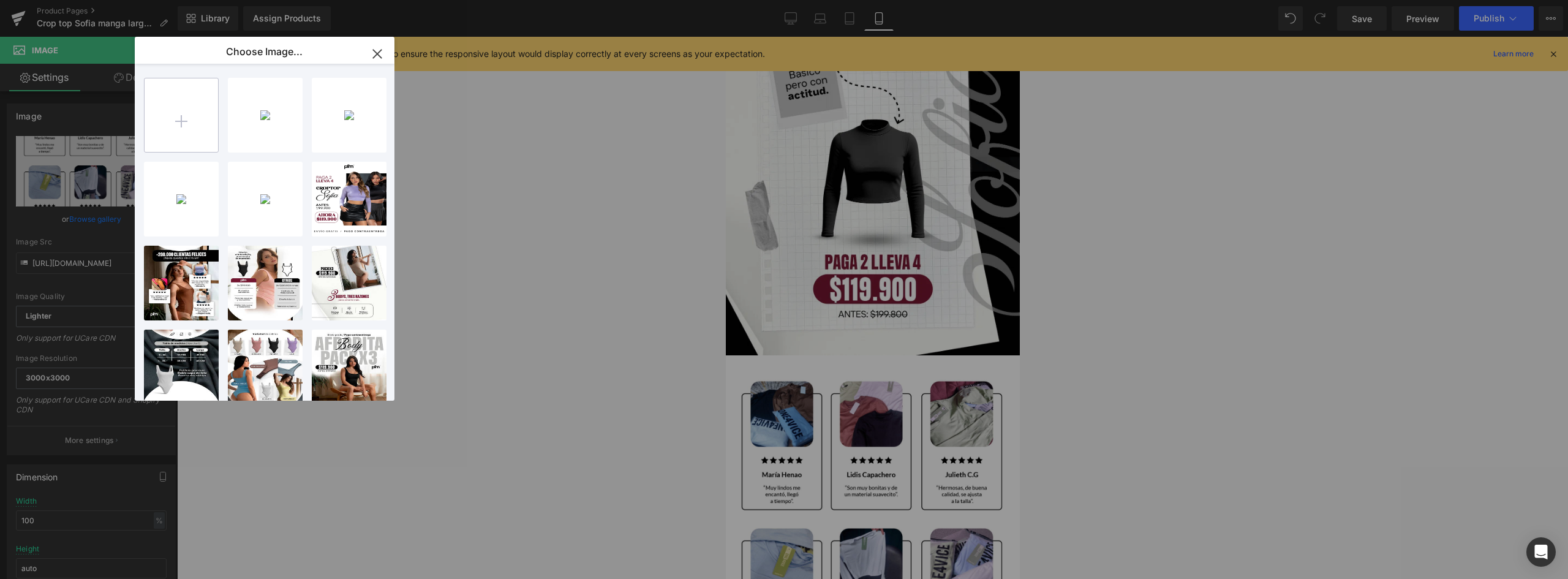
click at [181, 128] on input "file" at bounding box center [181, 115] width 74 height 74
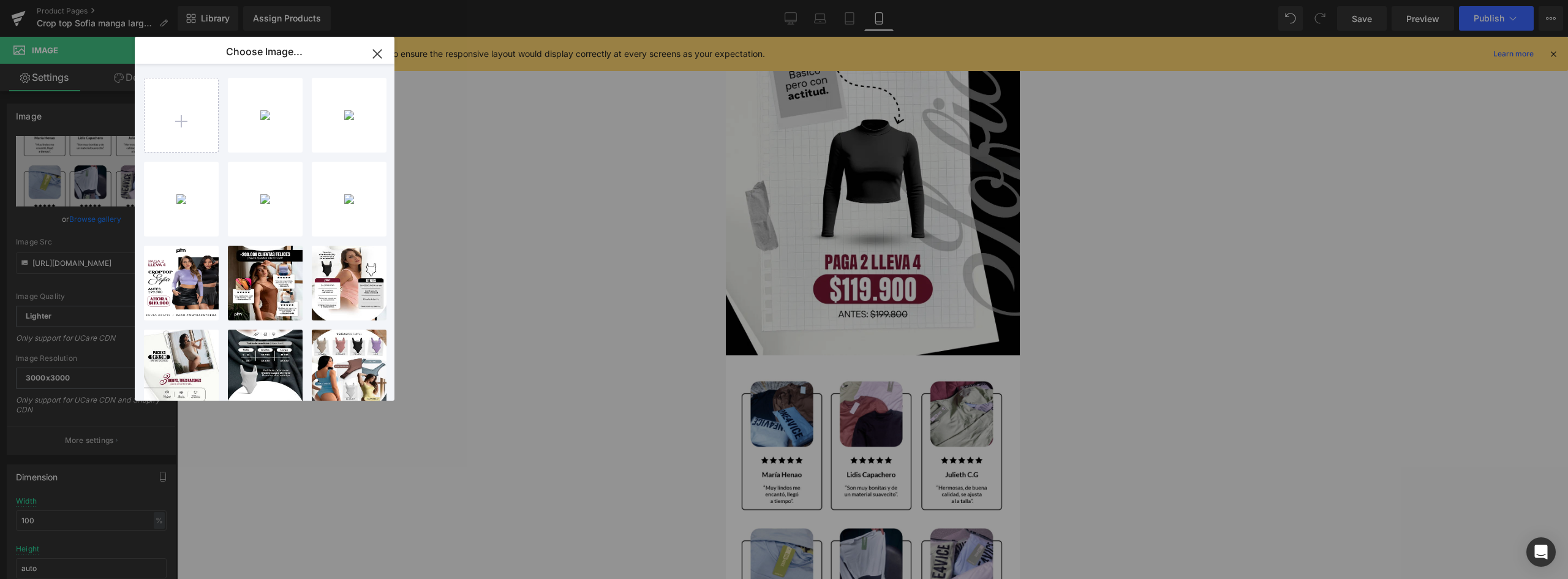
click at [572, 0] on div "You are previewing how the will restyle your page. You can not edit Elements in…" at bounding box center [784, 0] width 1568 height 0
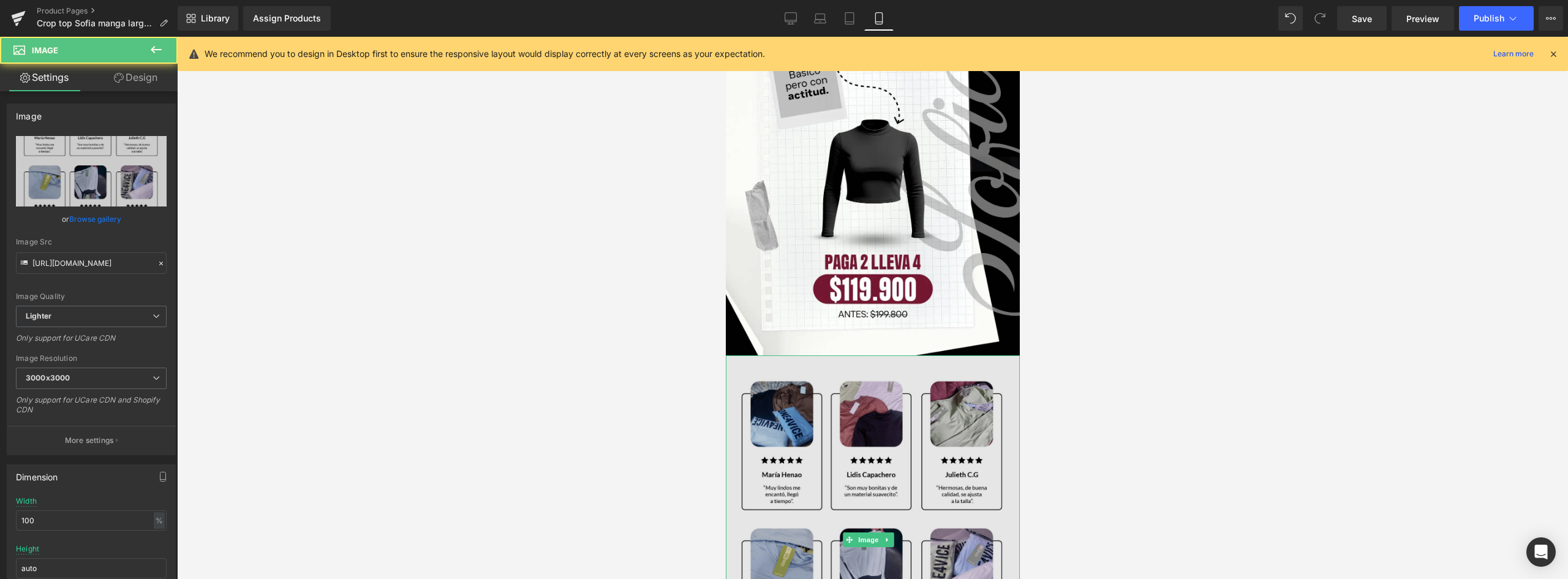
drag, startPoint x: 882, startPoint y: 426, endPoint x: 848, endPoint y: 406, distance: 39.4
click at [882, 426] on img at bounding box center [872, 539] width 294 height 369
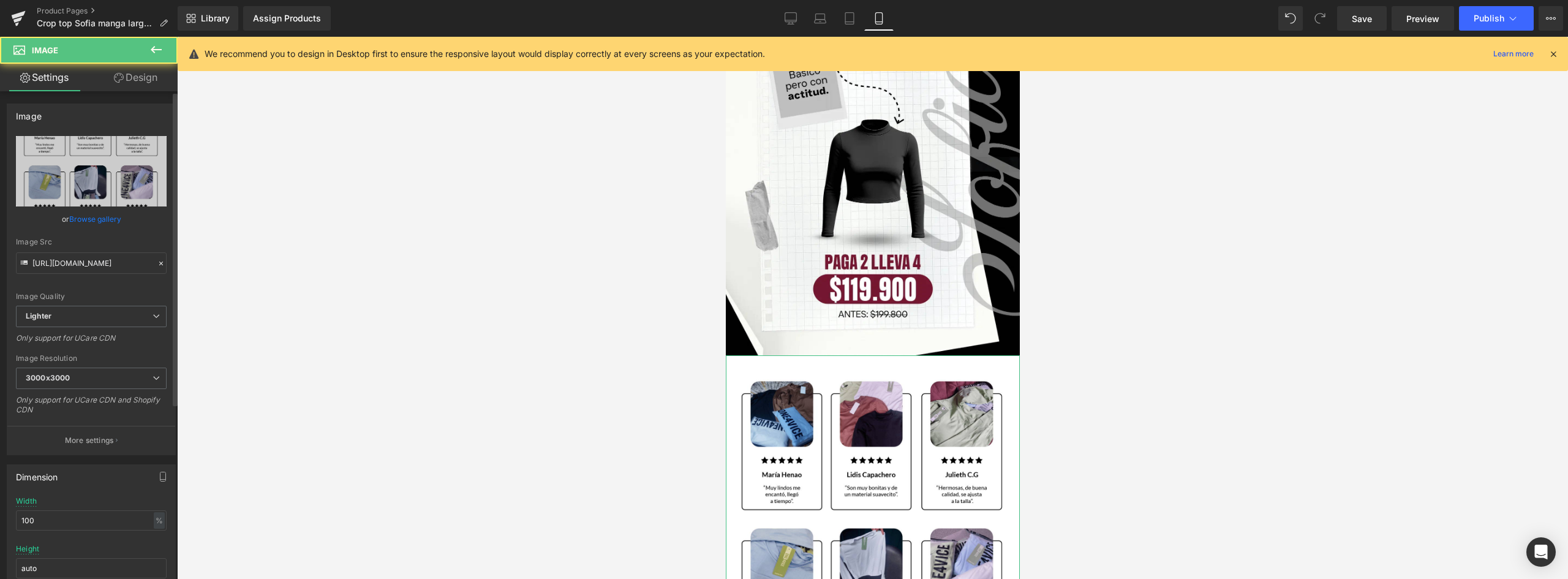
click at [98, 220] on link "Browse gallery" at bounding box center [95, 219] width 52 height 21
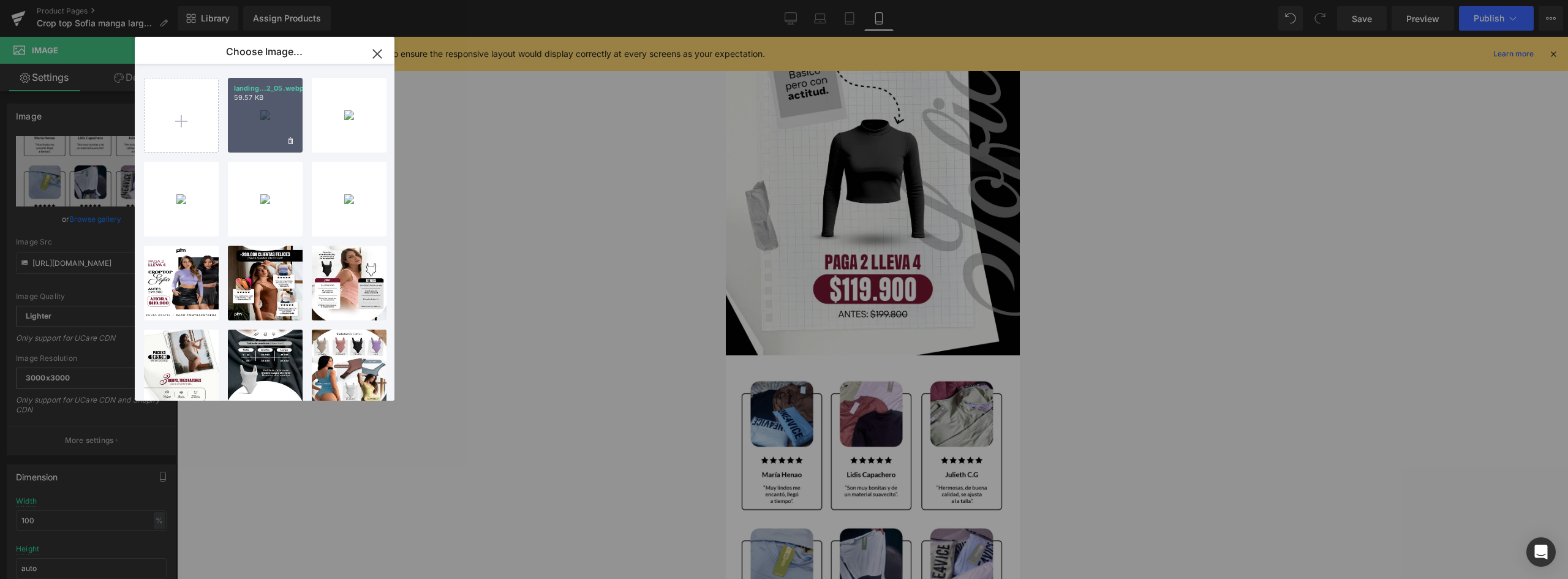
click at [269, 112] on div "landing...2_05.webp 59.57 KB" at bounding box center [265, 115] width 75 height 75
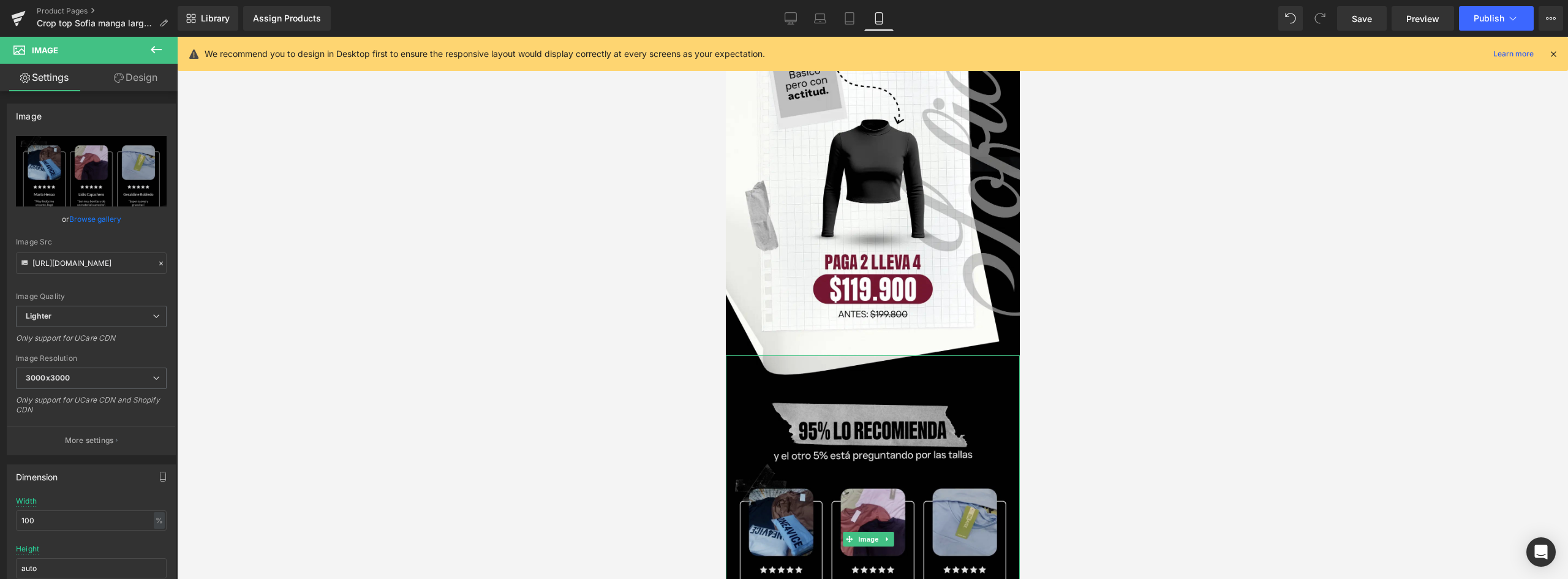
scroll to position [1410, 0]
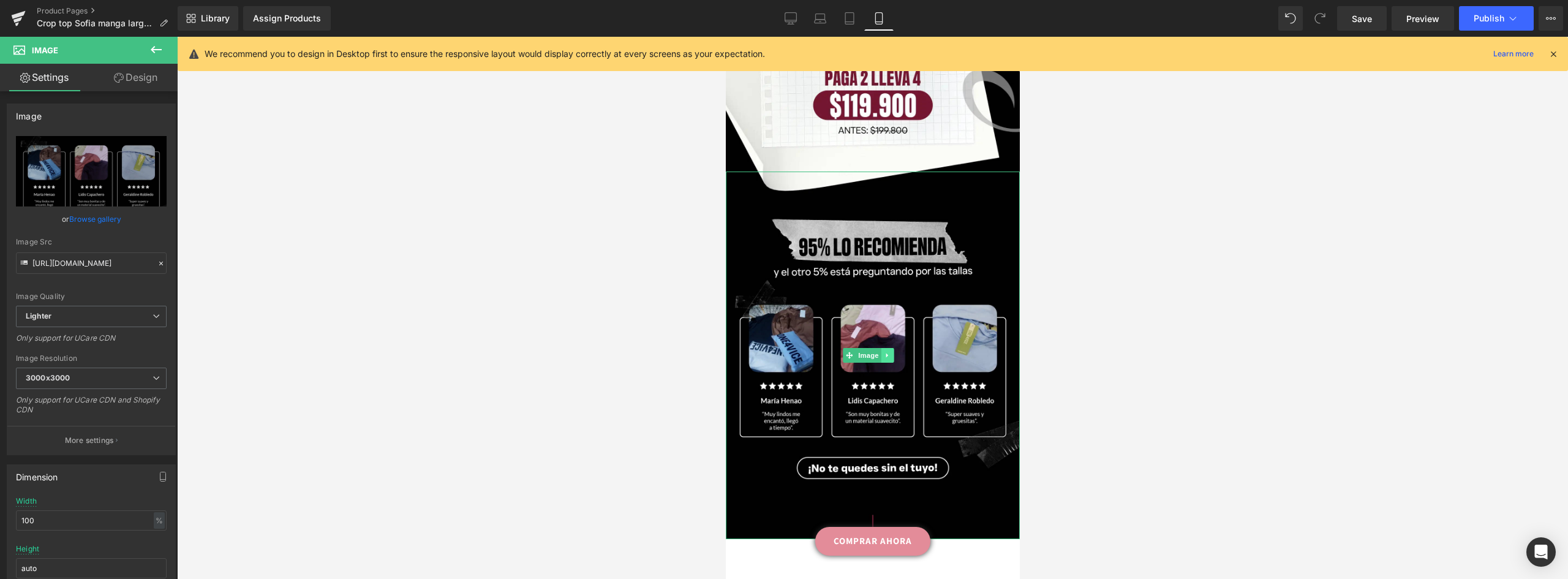
click at [887, 348] on link at bounding box center [886, 355] width 13 height 15
click at [880, 352] on icon at bounding box center [880, 355] width 7 height 7
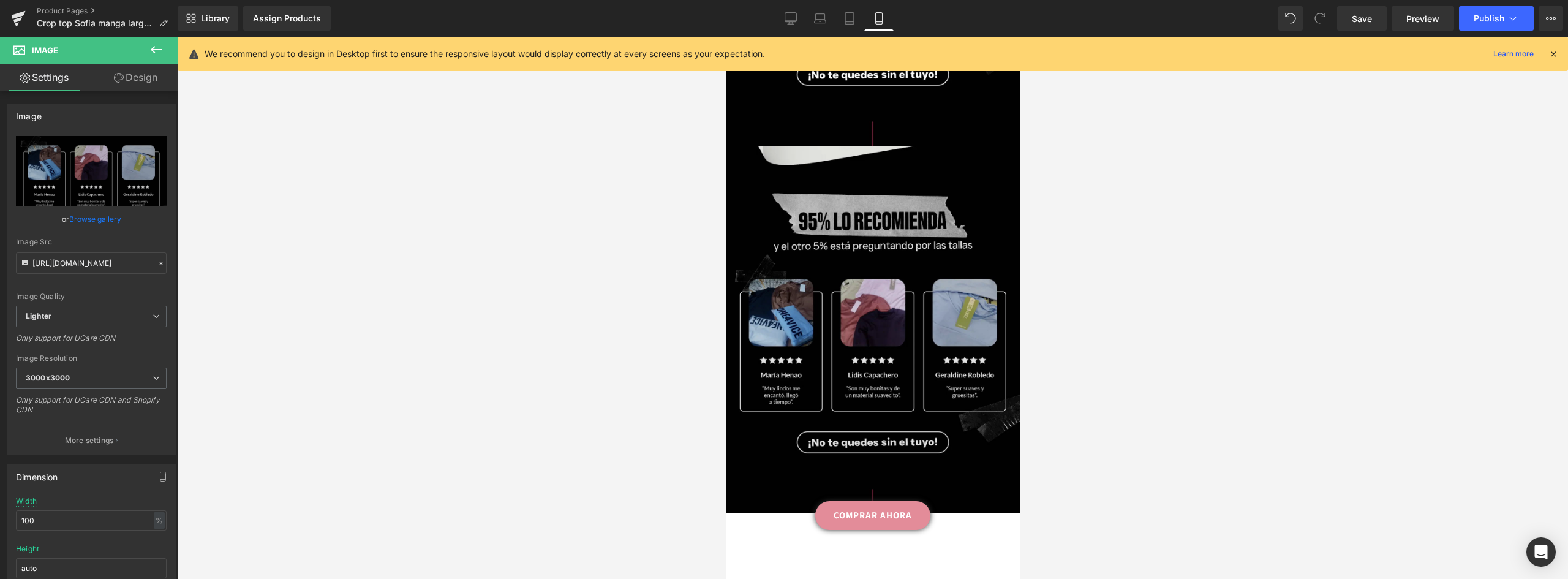
scroll to position [1804, 0]
click at [845, 249] on img at bounding box center [872, 329] width 294 height 368
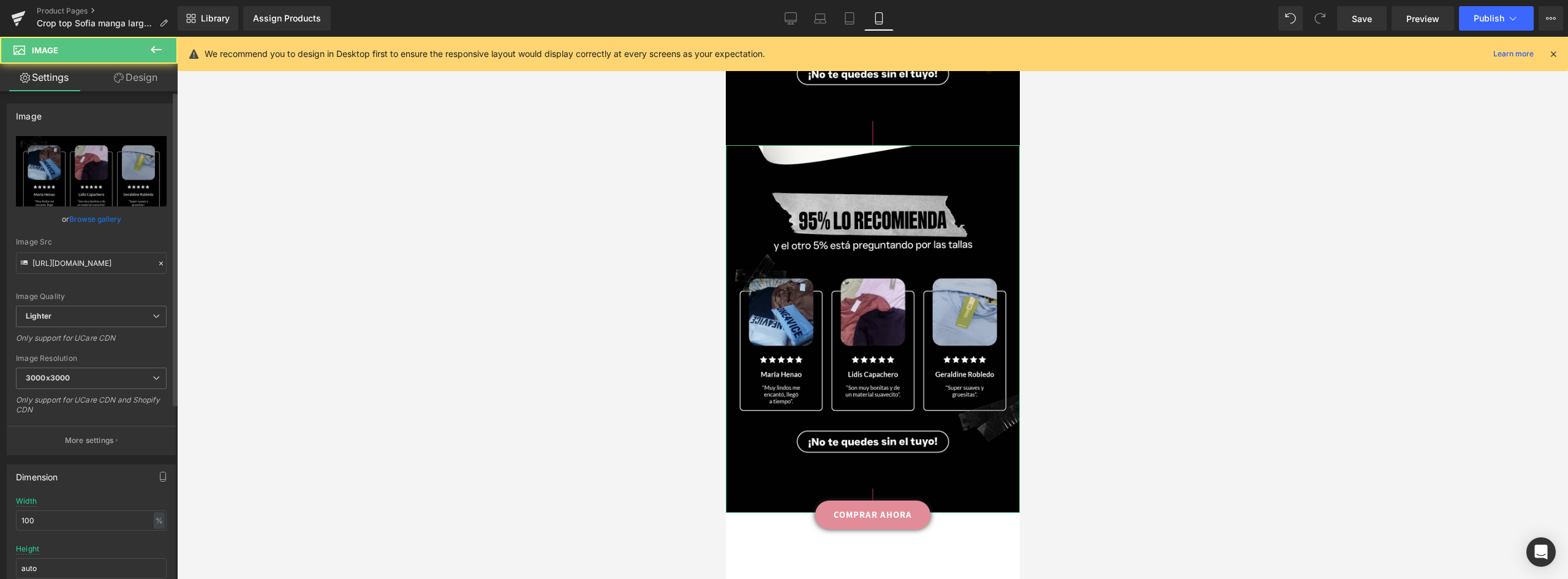
click at [111, 219] on link "Browse gallery" at bounding box center [95, 219] width 52 height 21
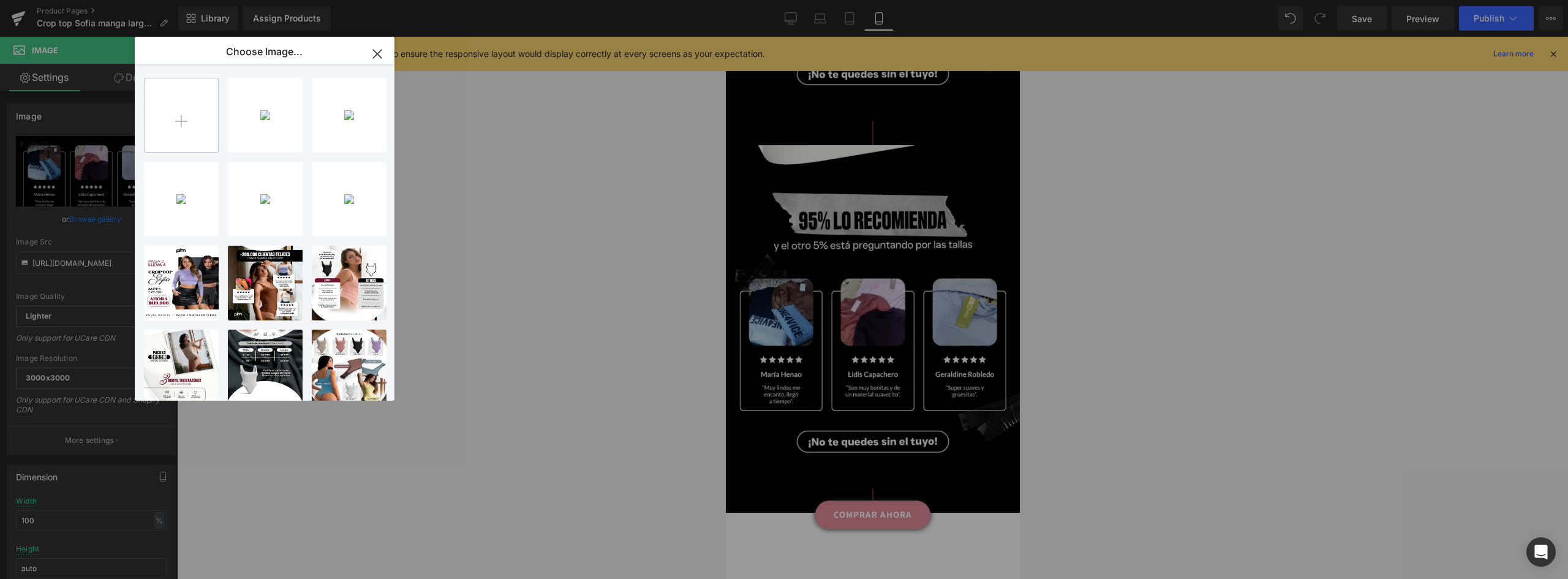
click at [196, 110] on input "file" at bounding box center [181, 115] width 74 height 74
type input "C:\fakepath\landing-sofia-V2_06.webp"
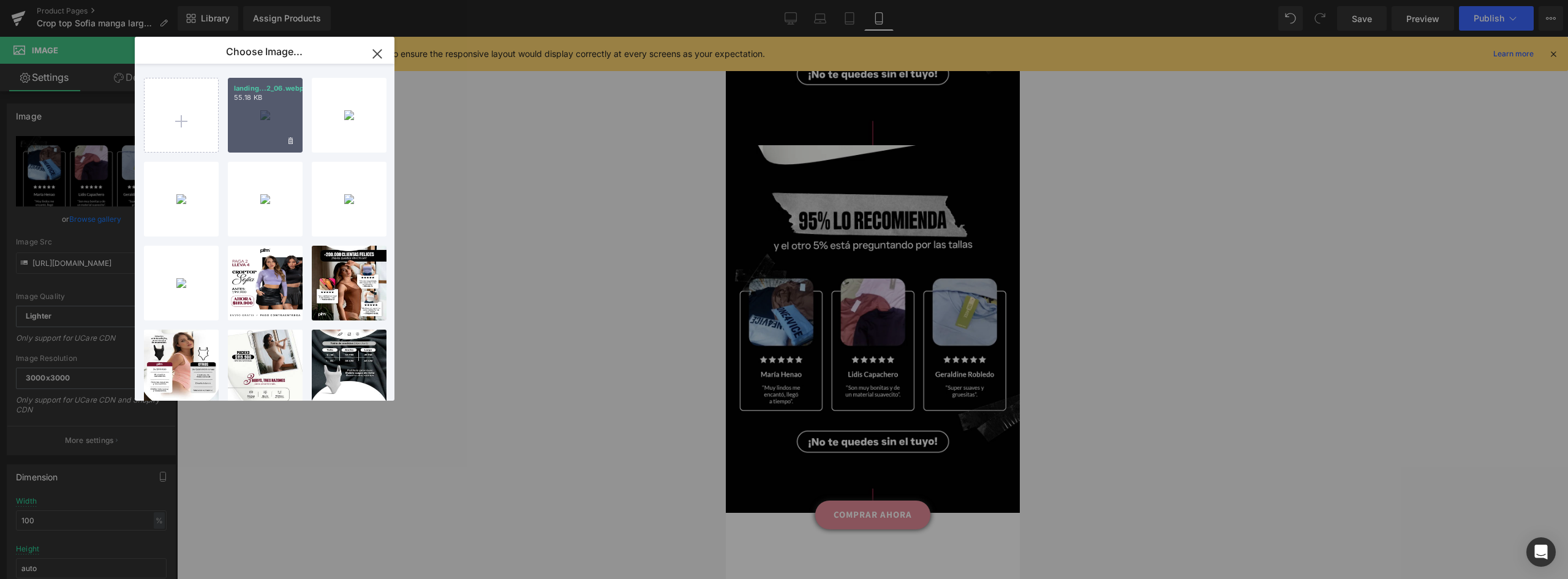
click at [285, 117] on div "landing...2_06.webp 55.18 KB" at bounding box center [265, 115] width 75 height 75
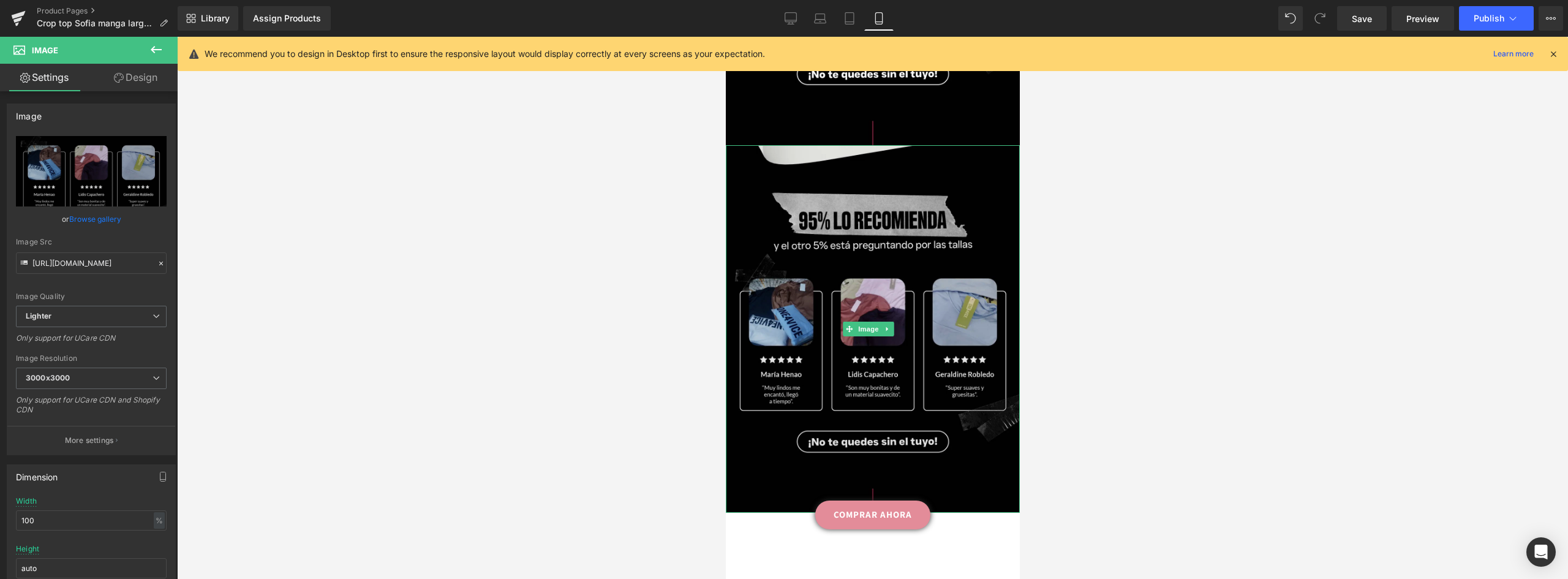
click at [856, 286] on img at bounding box center [872, 329] width 294 height 368
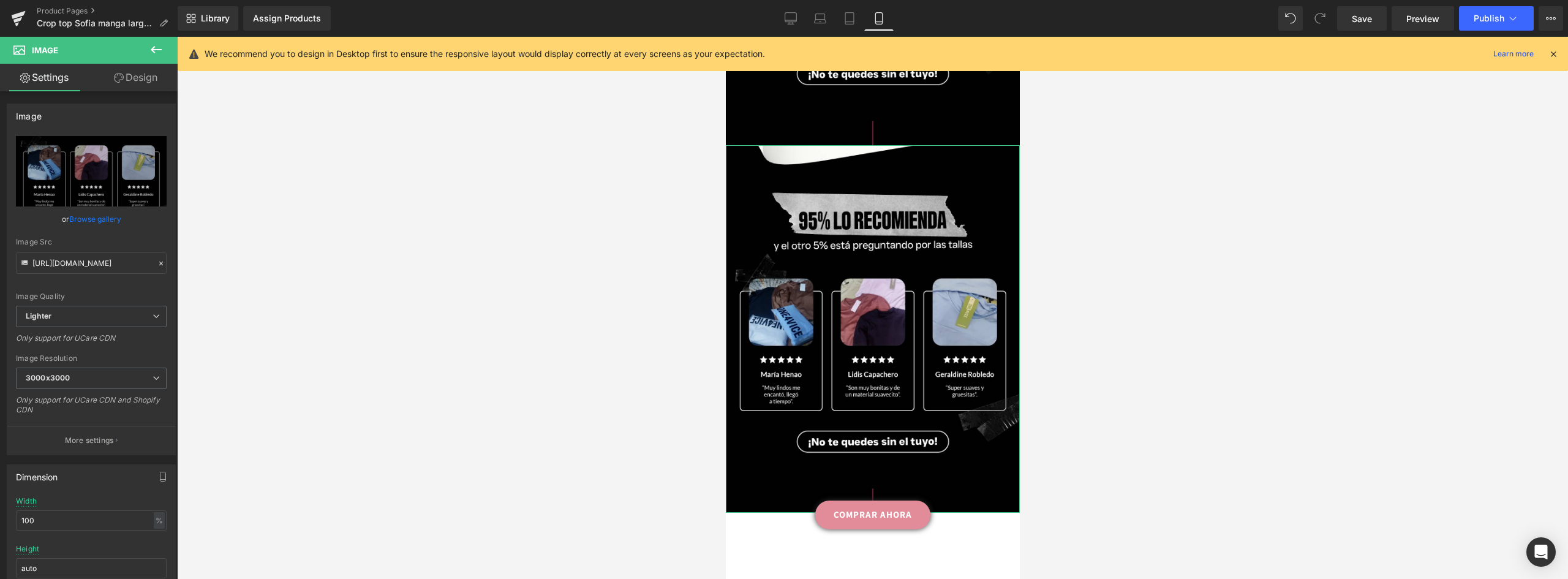
click at [92, 216] on link "Browse gallery" at bounding box center [95, 219] width 52 height 21
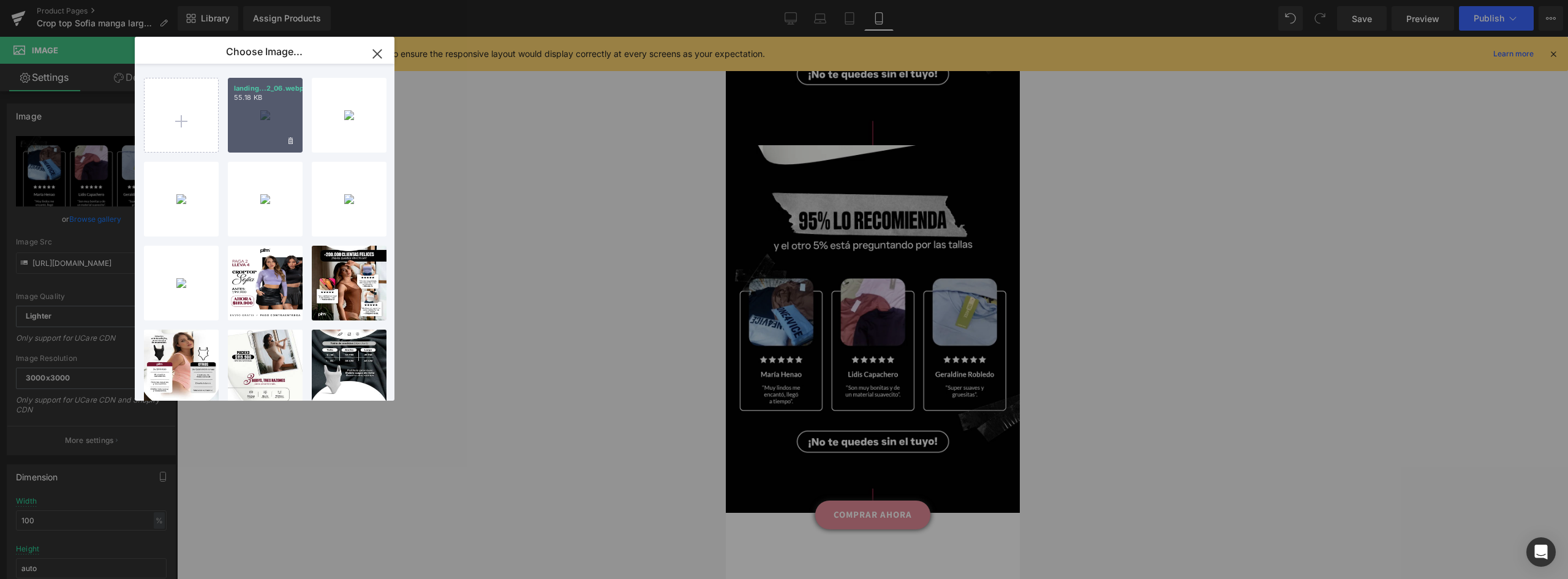
click at [256, 106] on div "landing...2_06.webp 55.18 KB" at bounding box center [265, 115] width 75 height 75
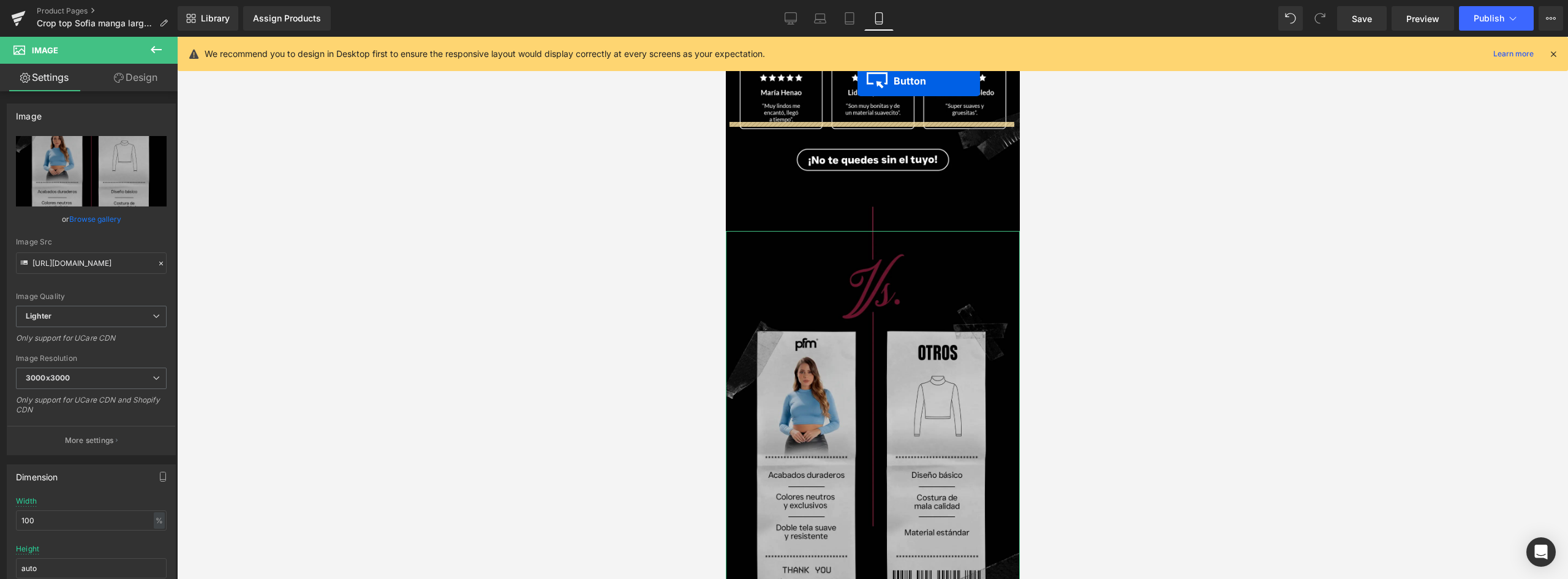
scroll to position [1669, 0]
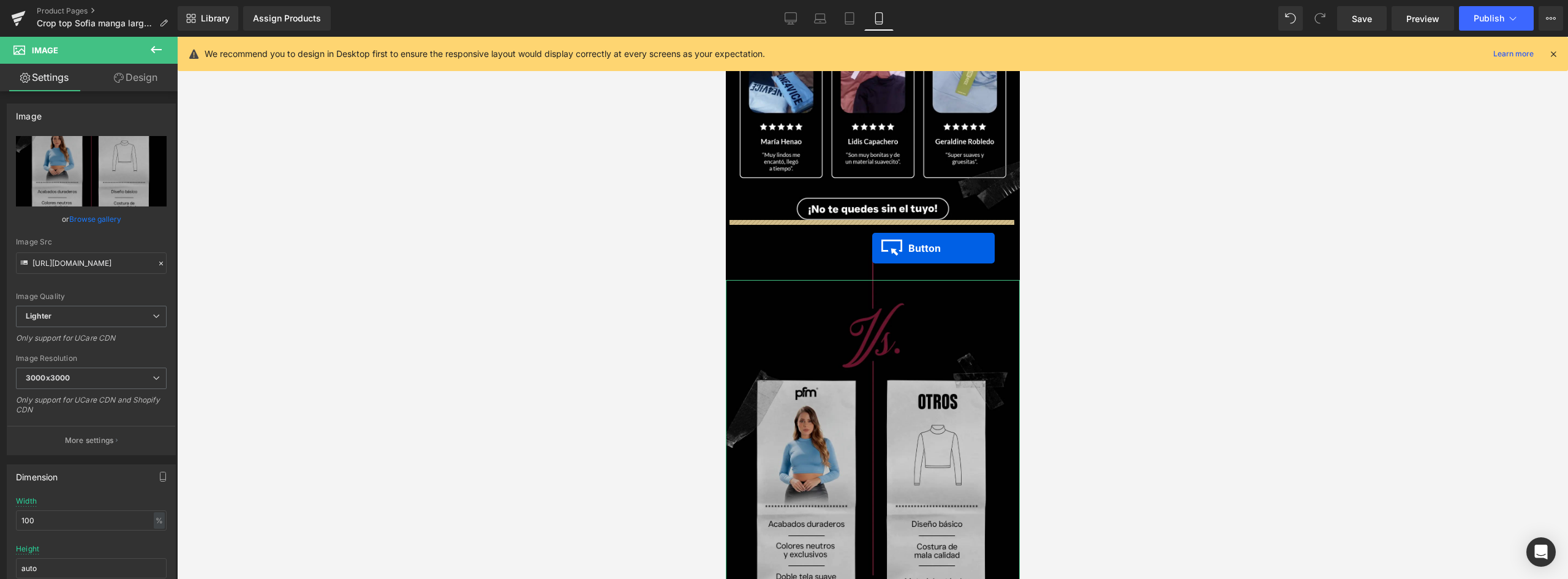
drag, startPoint x: 843, startPoint y: 421, endPoint x: 872, endPoint y: 248, distance: 175.4
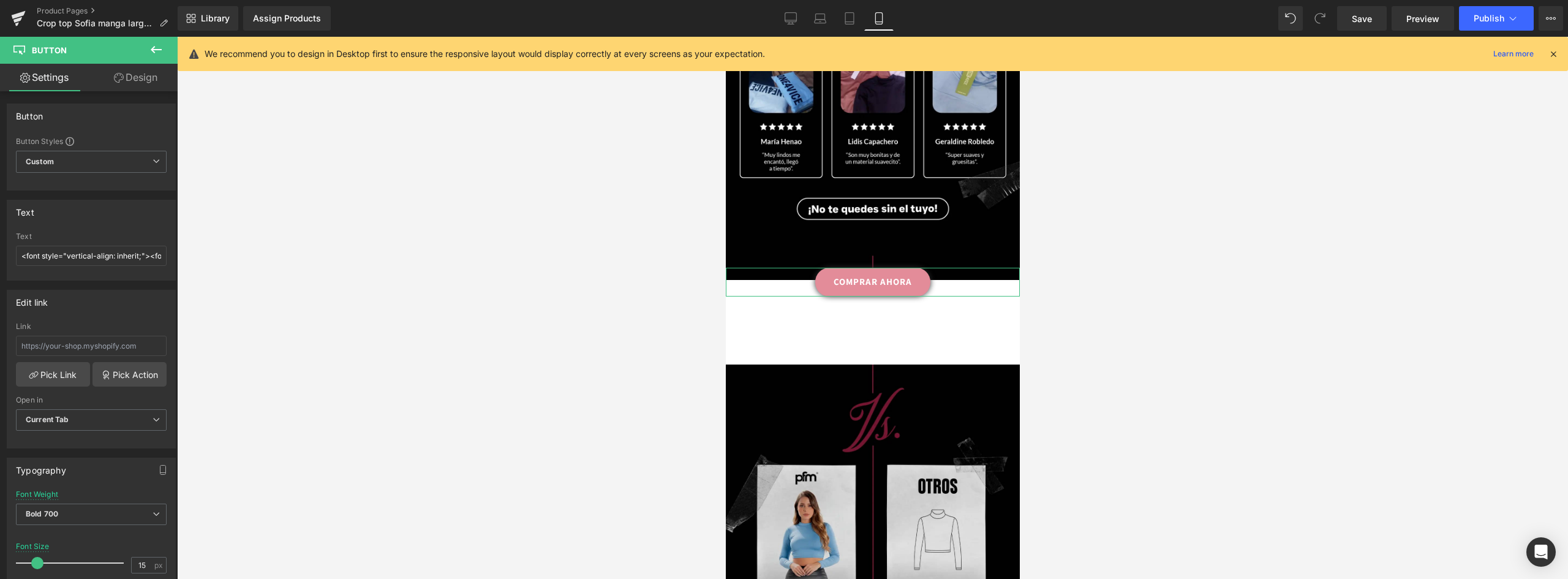
click at [135, 74] on link "Design" at bounding box center [136, 77] width 89 height 27
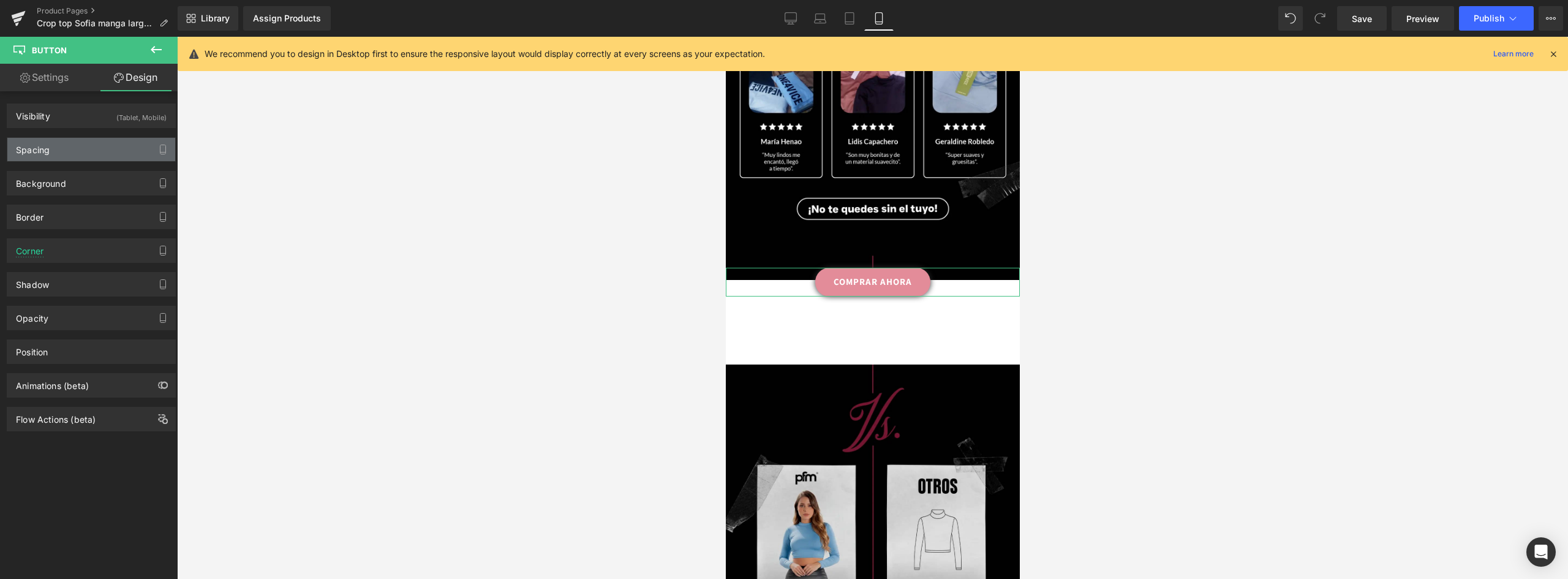
click at [50, 155] on div "Spacing" at bounding box center [91, 149] width 168 height 23
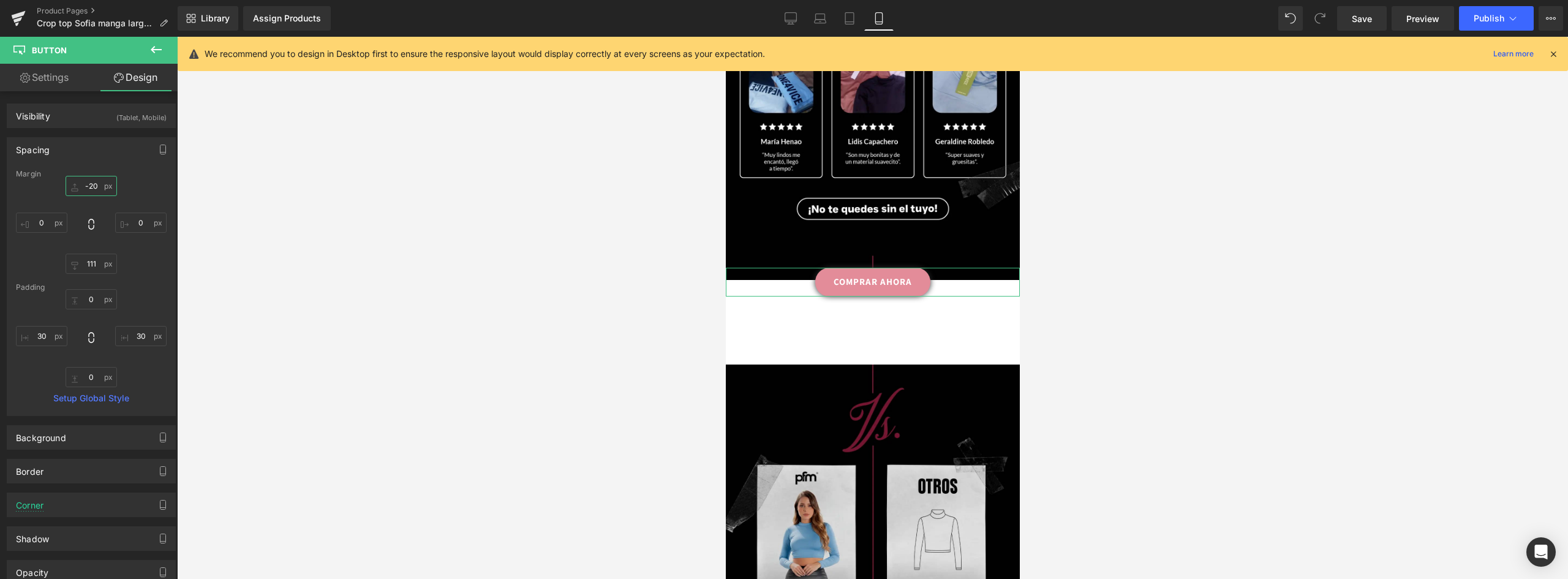
click at [95, 188] on input "-20" at bounding box center [91, 186] width 51 height 20
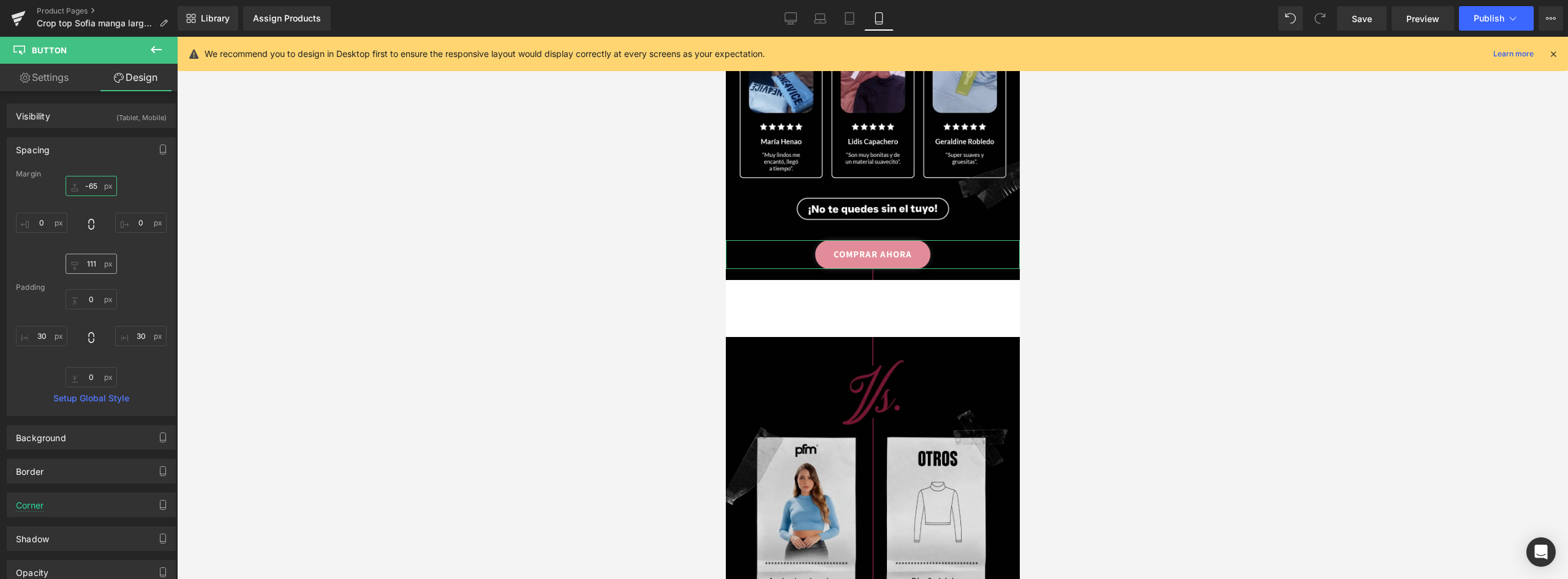
type input "-65"
click at [87, 263] on input "111" at bounding box center [91, 264] width 51 height 20
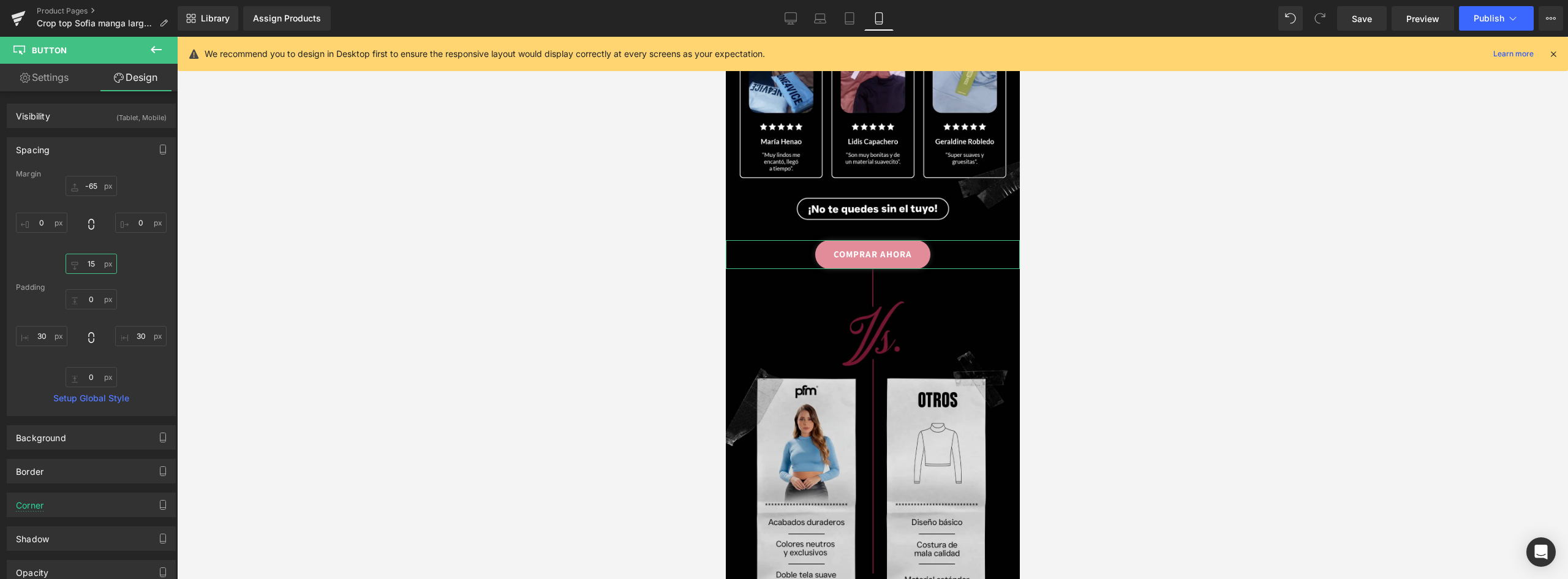
type input "1"
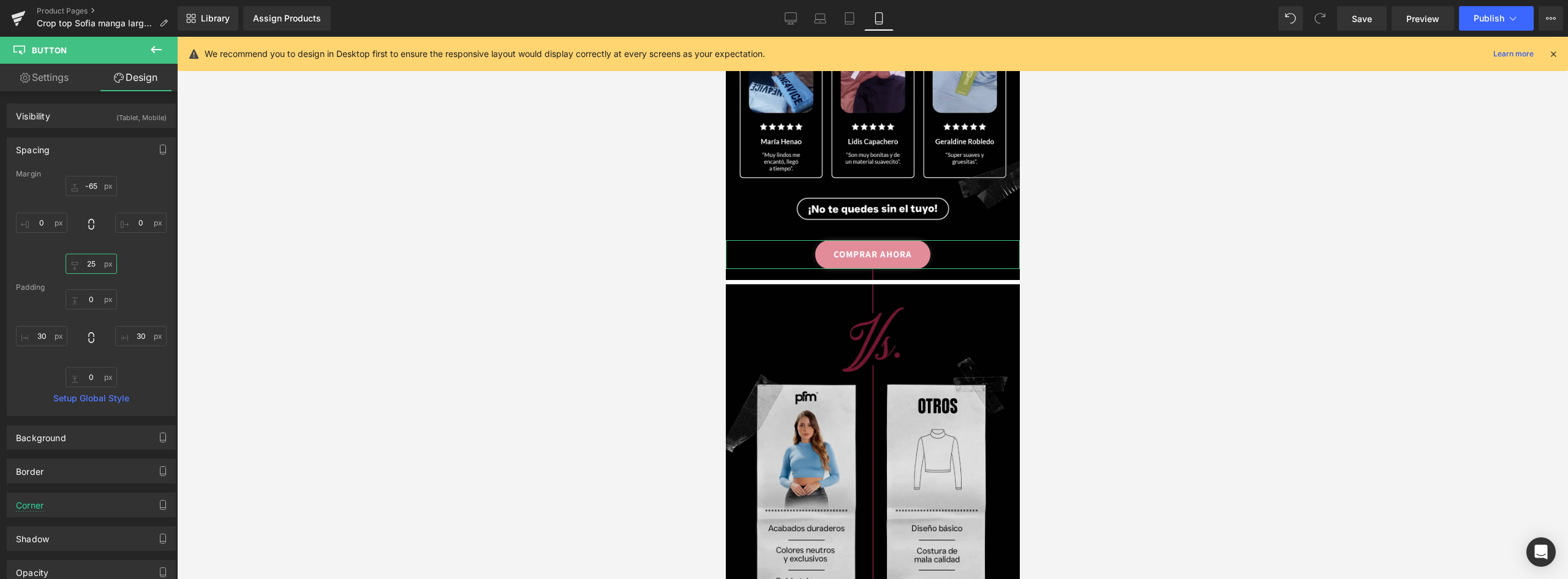
type input "2"
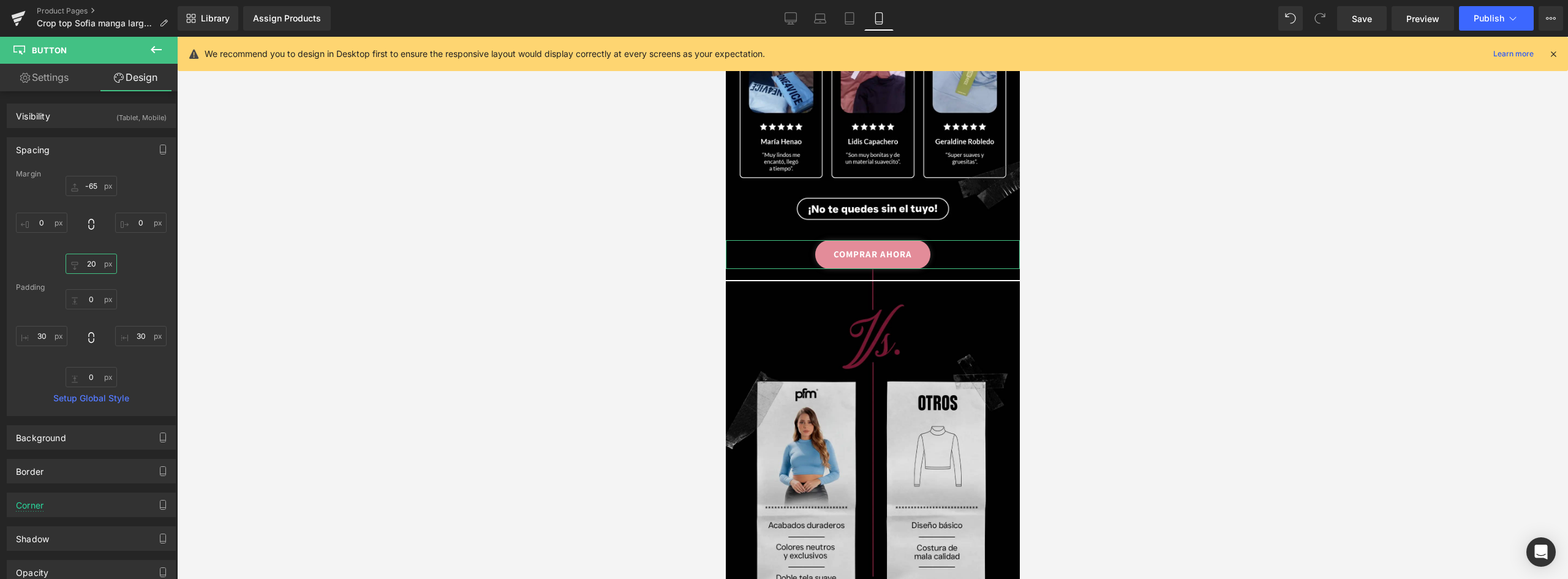
type input "2"
type input "18"
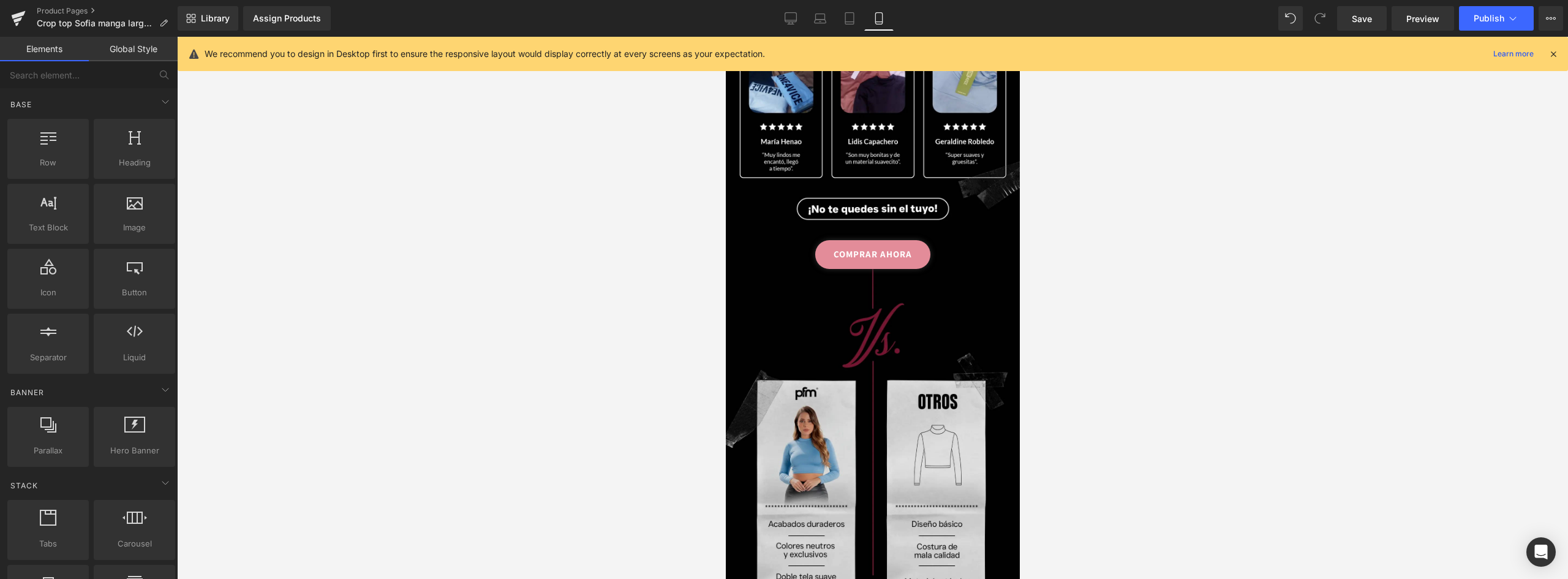
click at [1169, 439] on div at bounding box center [872, 308] width 1391 height 542
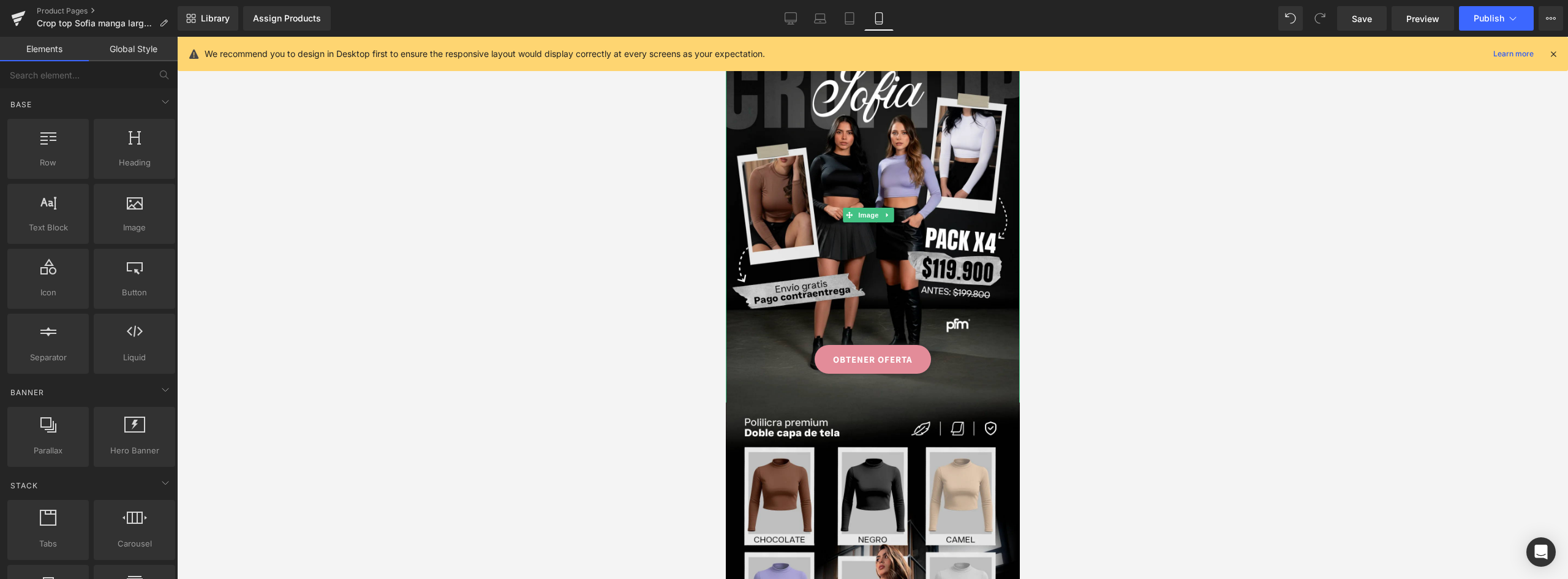
scroll to position [14, 0]
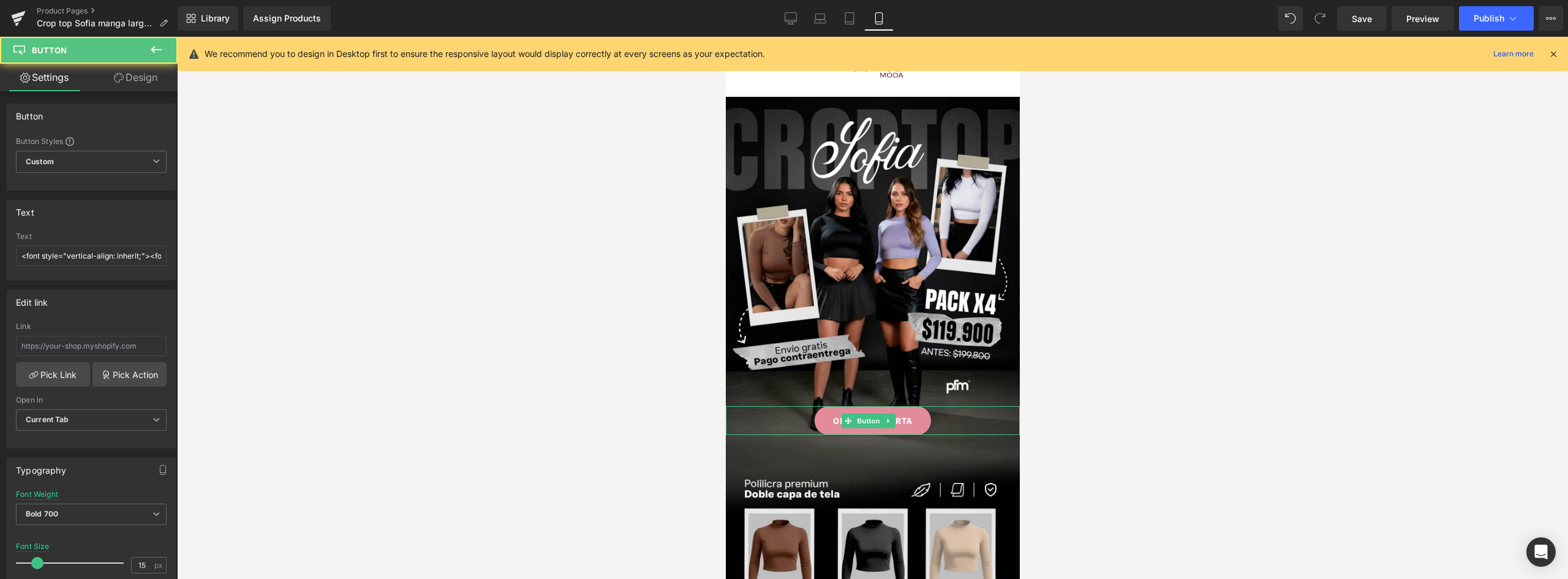
click at [906, 406] on link "OBTENER OFERTA" at bounding box center [872, 421] width 117 height 29
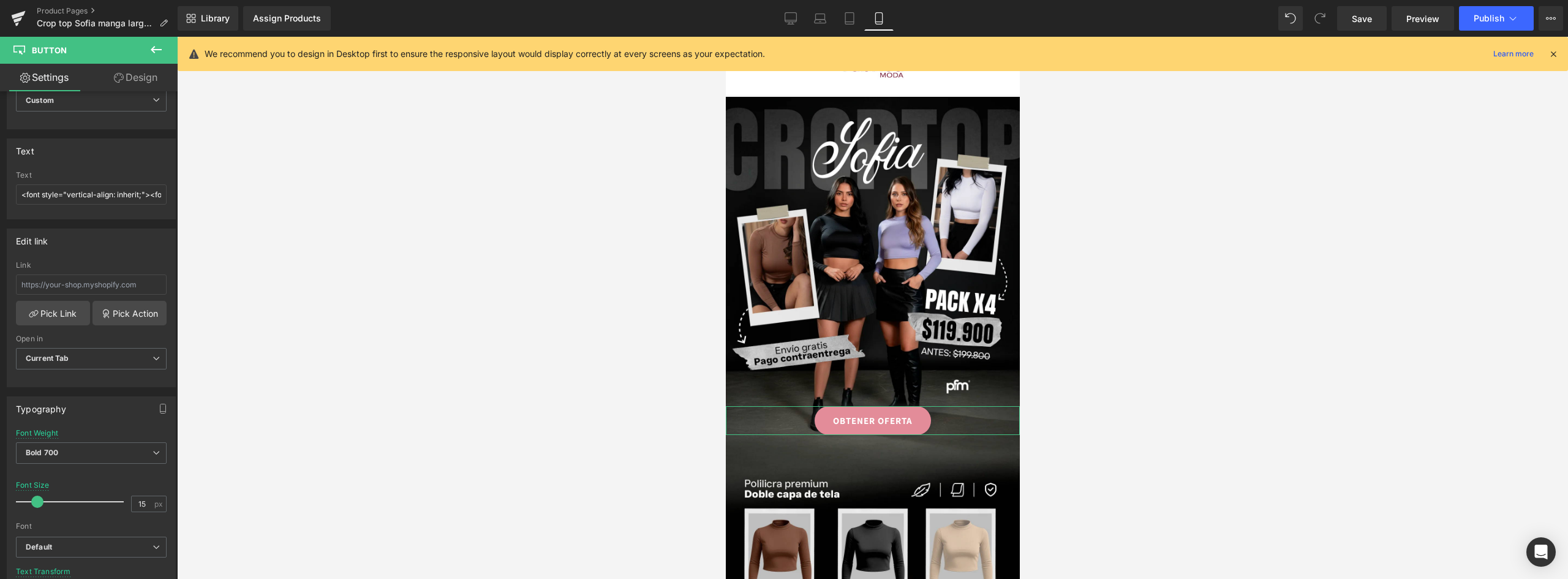
scroll to position [184, 0]
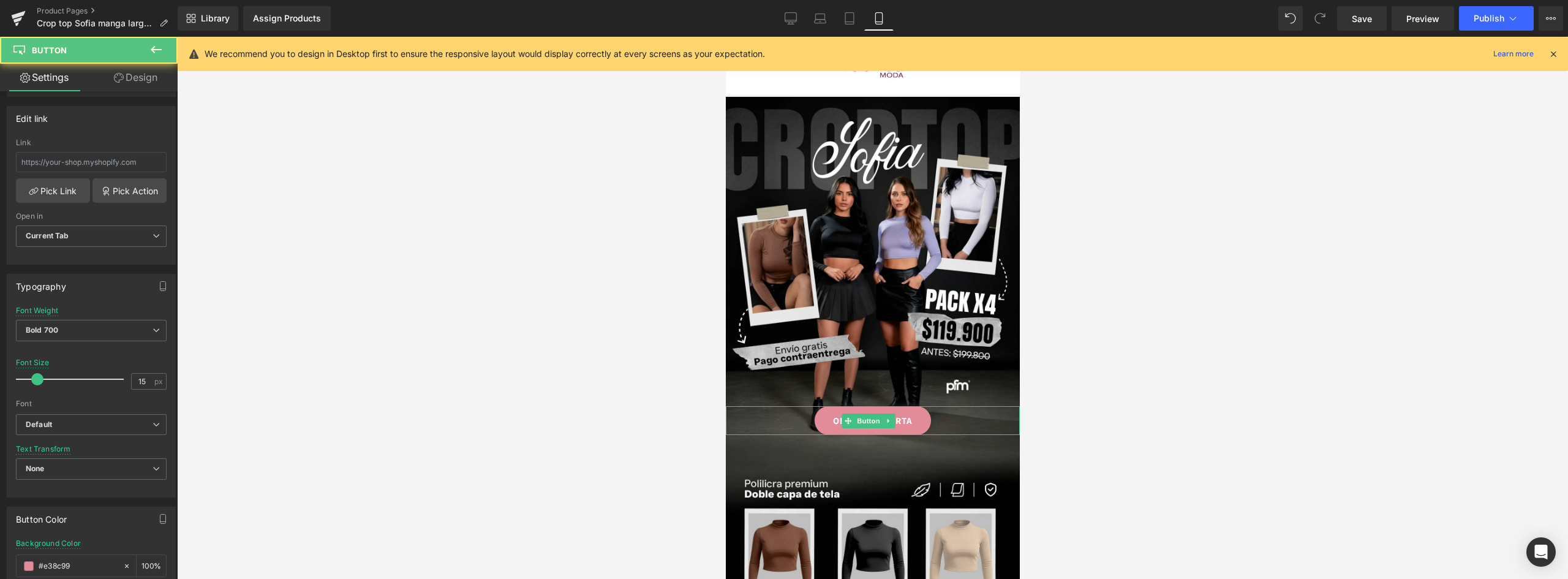
click at [907, 411] on link "OBTENER OFERTA" at bounding box center [872, 421] width 117 height 29
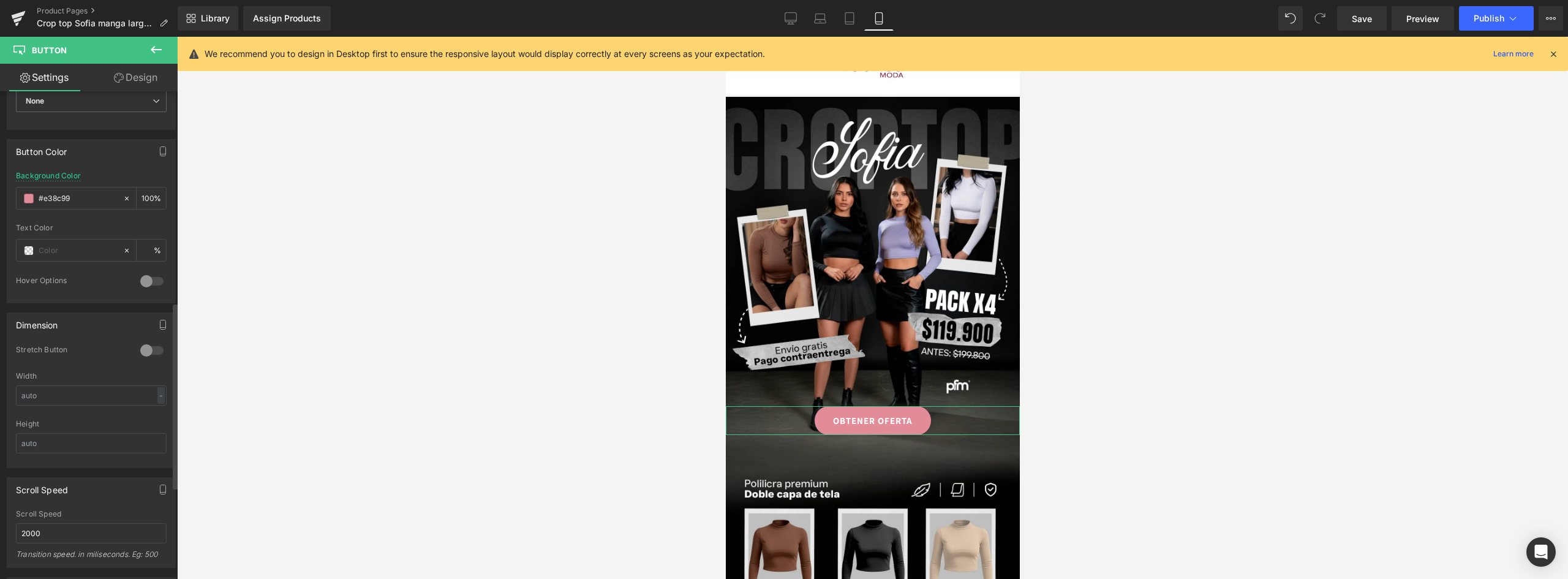
scroll to position [613, 0]
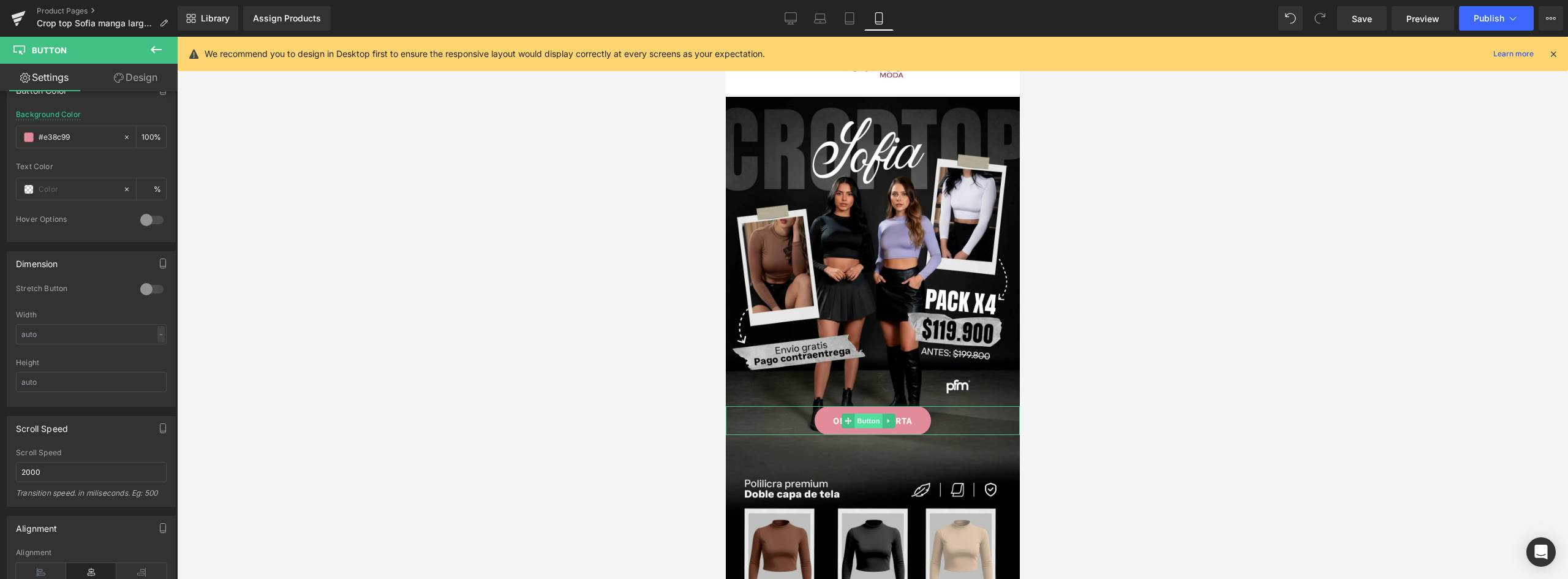
click at [864, 414] on span "Button" at bounding box center [867, 421] width 28 height 15
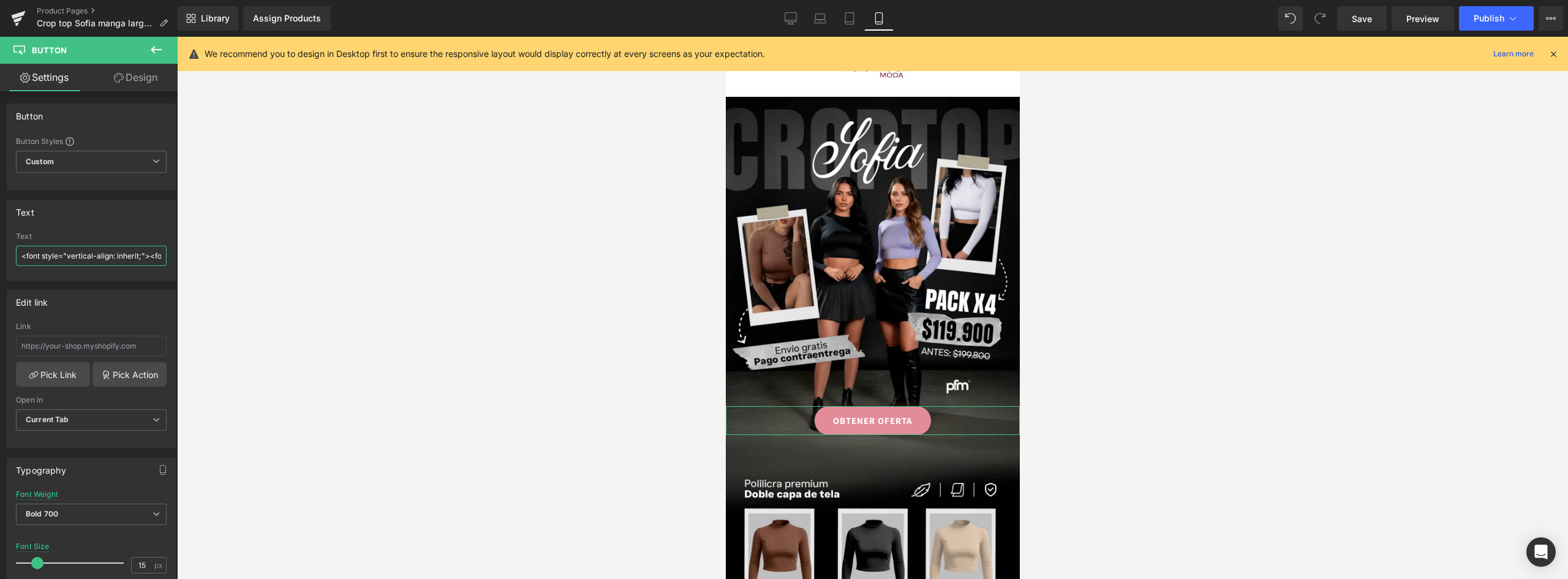
scroll to position [0, 236]
drag, startPoint x: 37, startPoint y: 254, endPoint x: 402, endPoint y: 254, distance: 365.0
click at [402, 254] on div "Button You are previewing how the will restyle your page. You can not edit Elem…" at bounding box center [784, 300] width 1568 height 600
type input "<"
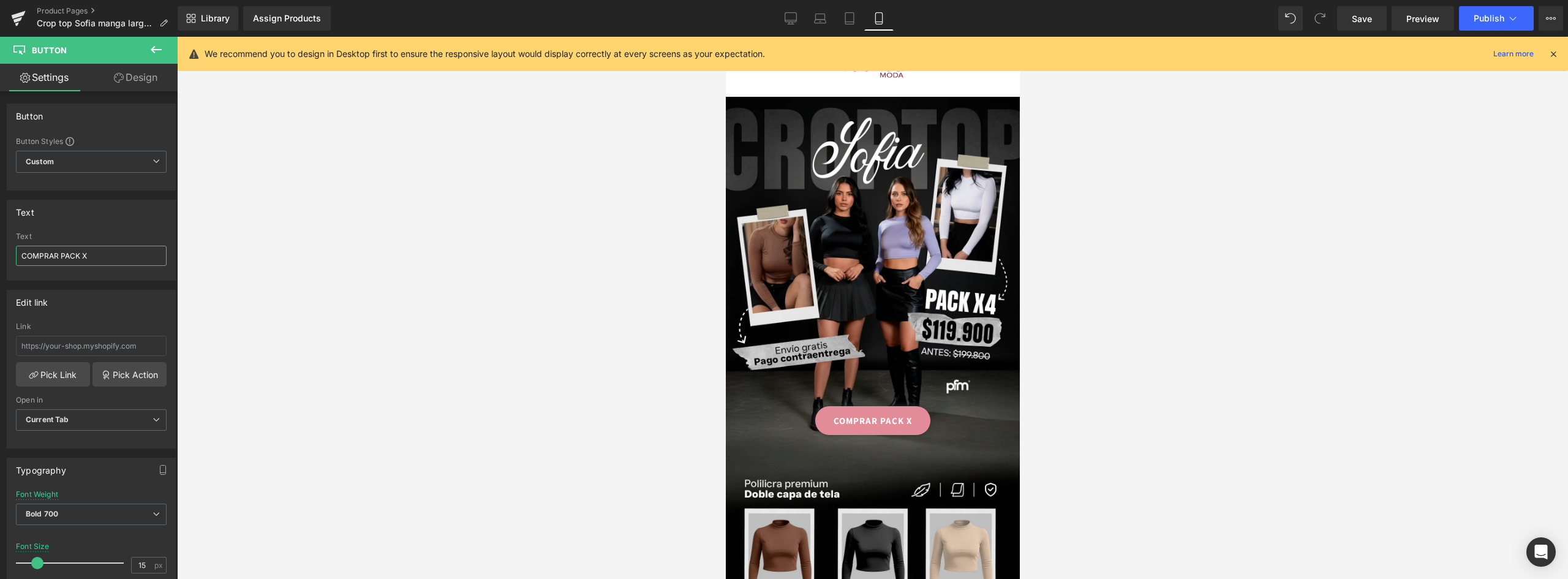
type input "COMPRAR PACK X4"
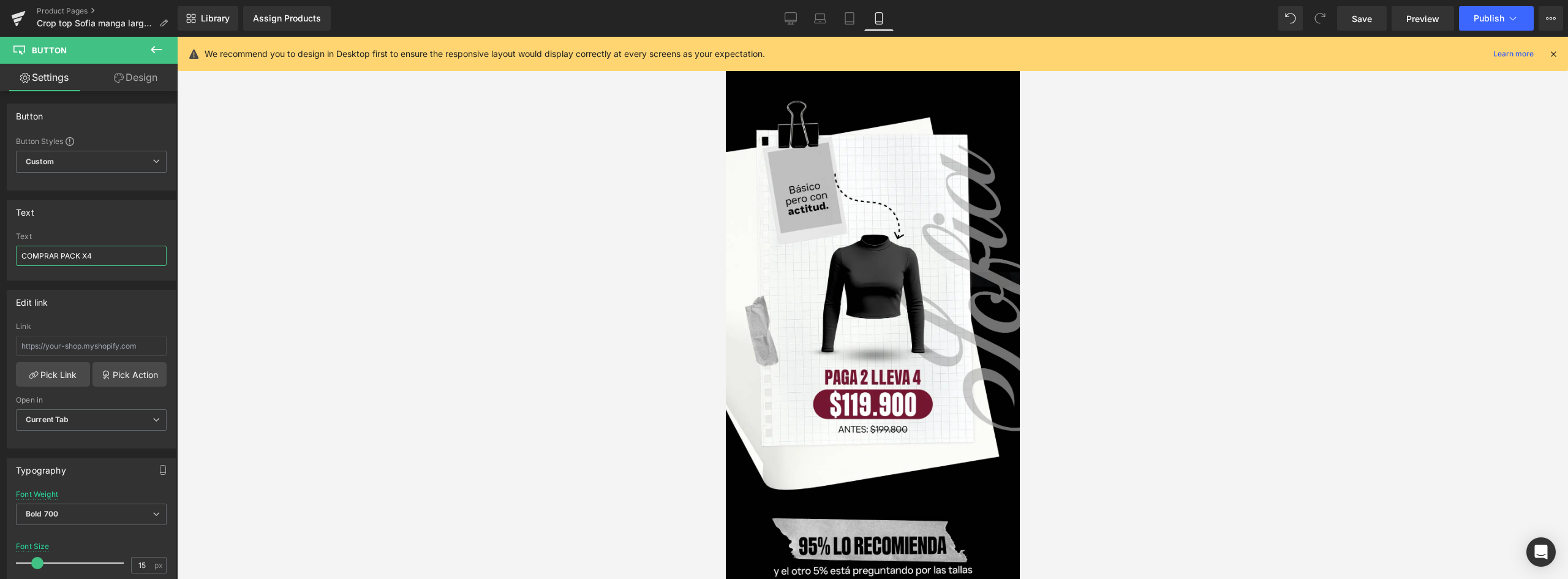
scroll to position [1417, 0]
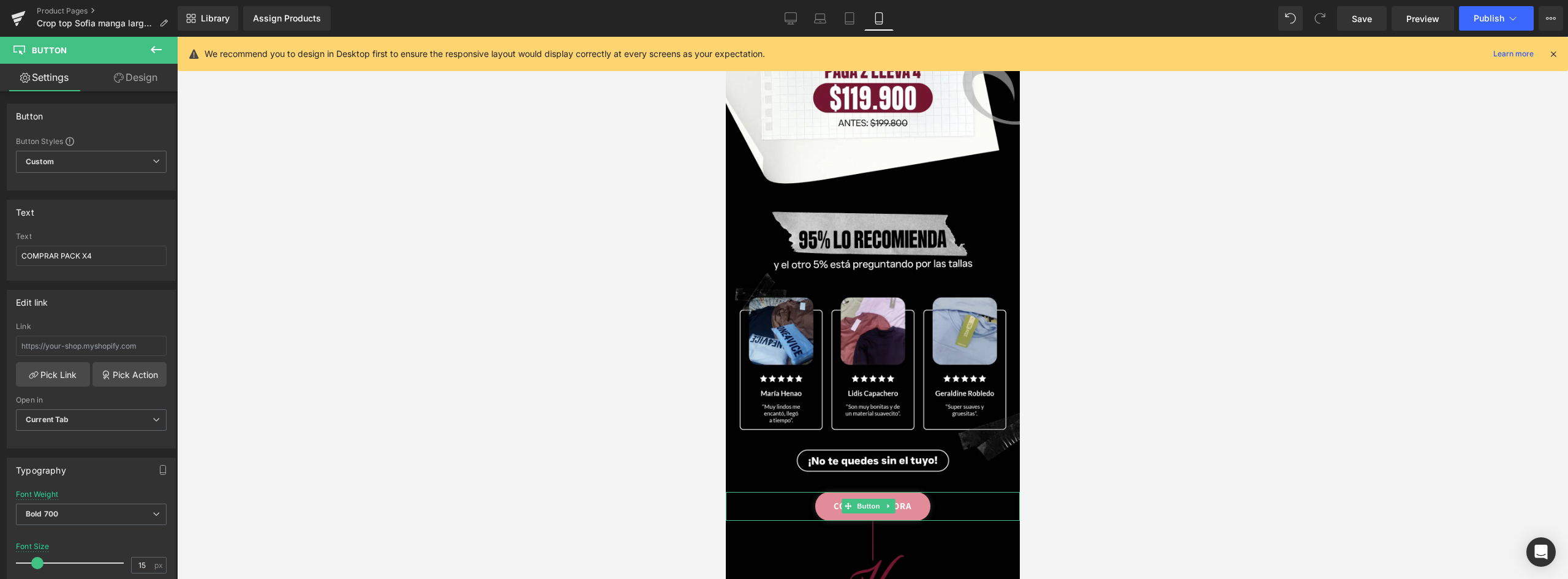
click at [921, 492] on link "COMPRAR AHORA" at bounding box center [872, 507] width 115 height 29
click at [882, 499] on link at bounding box center [887, 507] width 13 height 15
click at [882, 503] on icon at bounding box center [882, 507] width 7 height 7
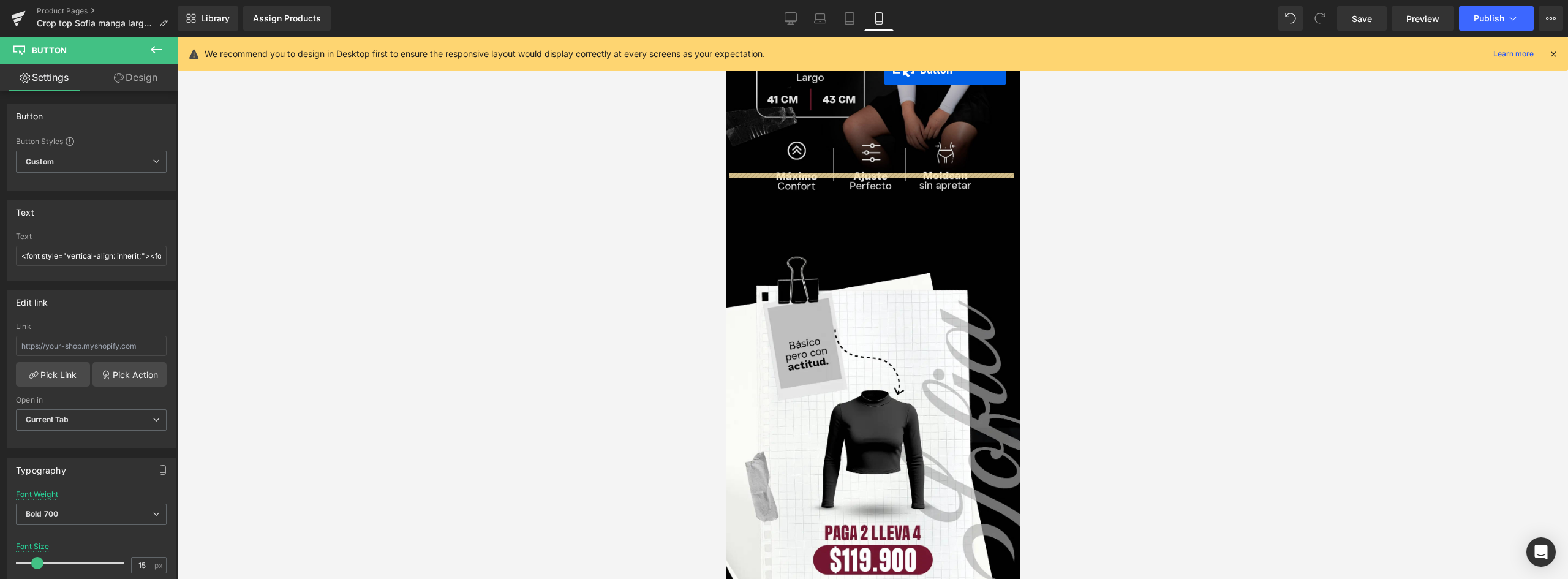
scroll to position [869, 0]
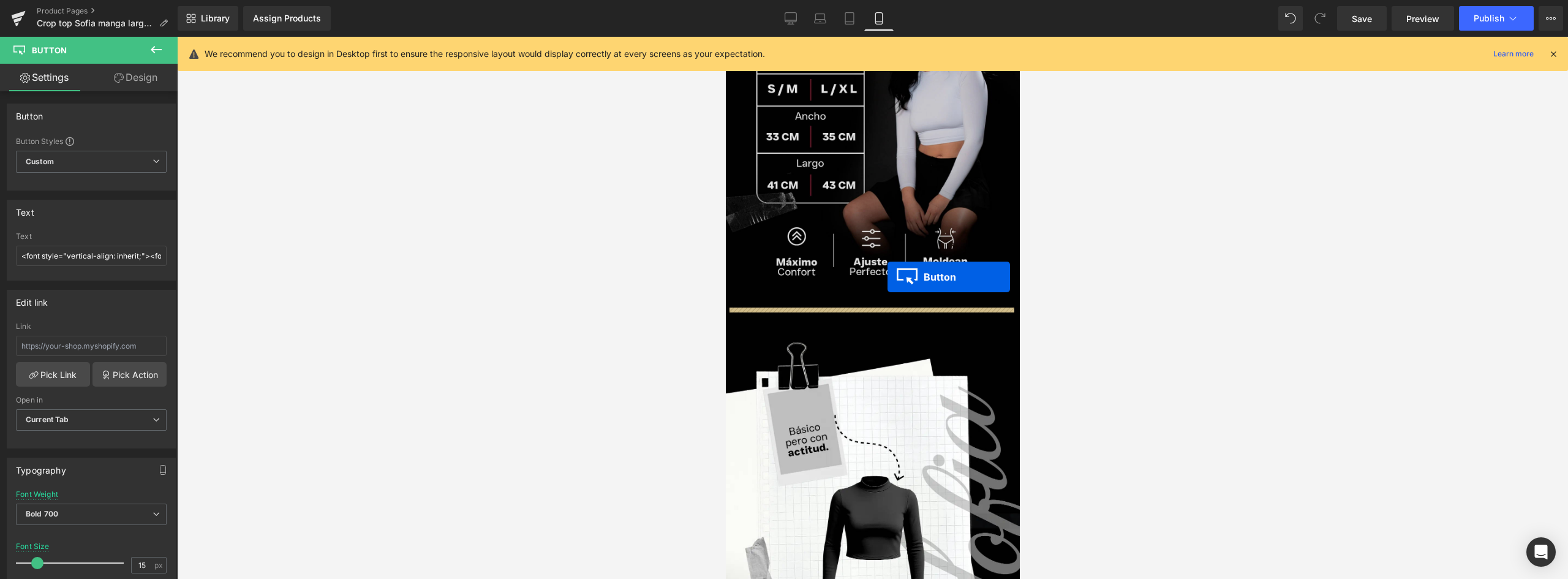
drag, startPoint x: 849, startPoint y: 346, endPoint x: 887, endPoint y: 277, distance: 78.8
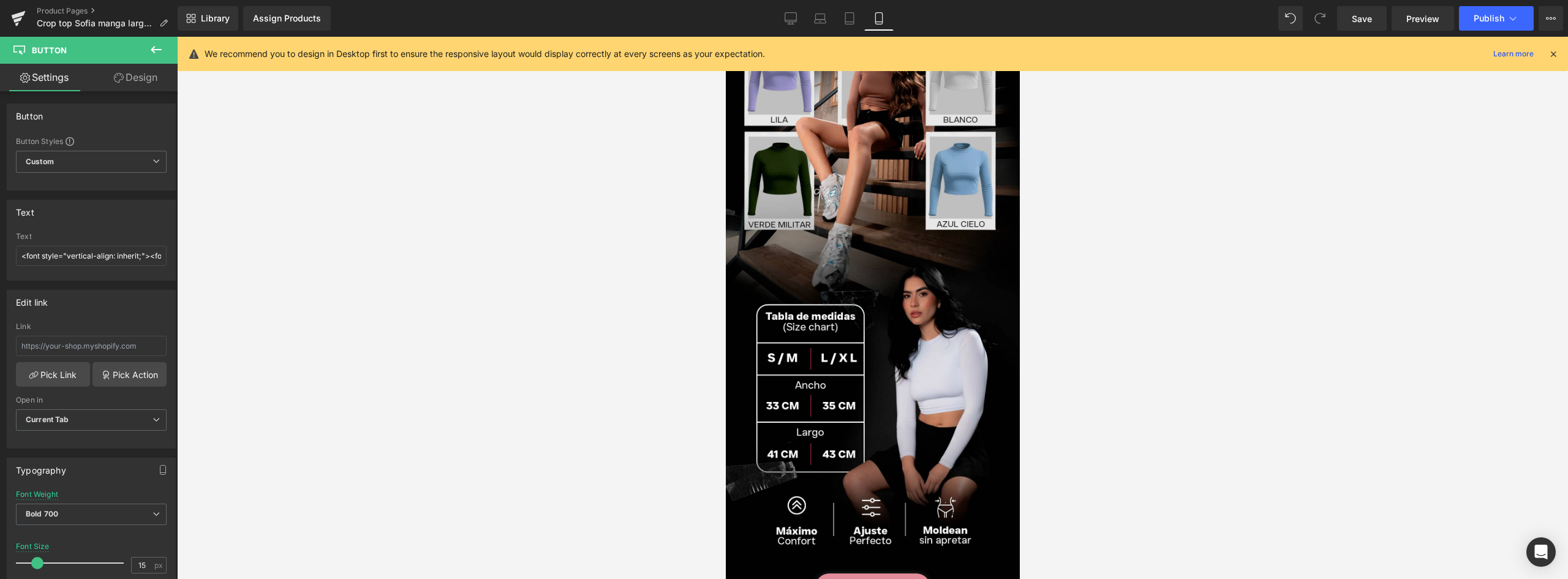
scroll to position [723, 0]
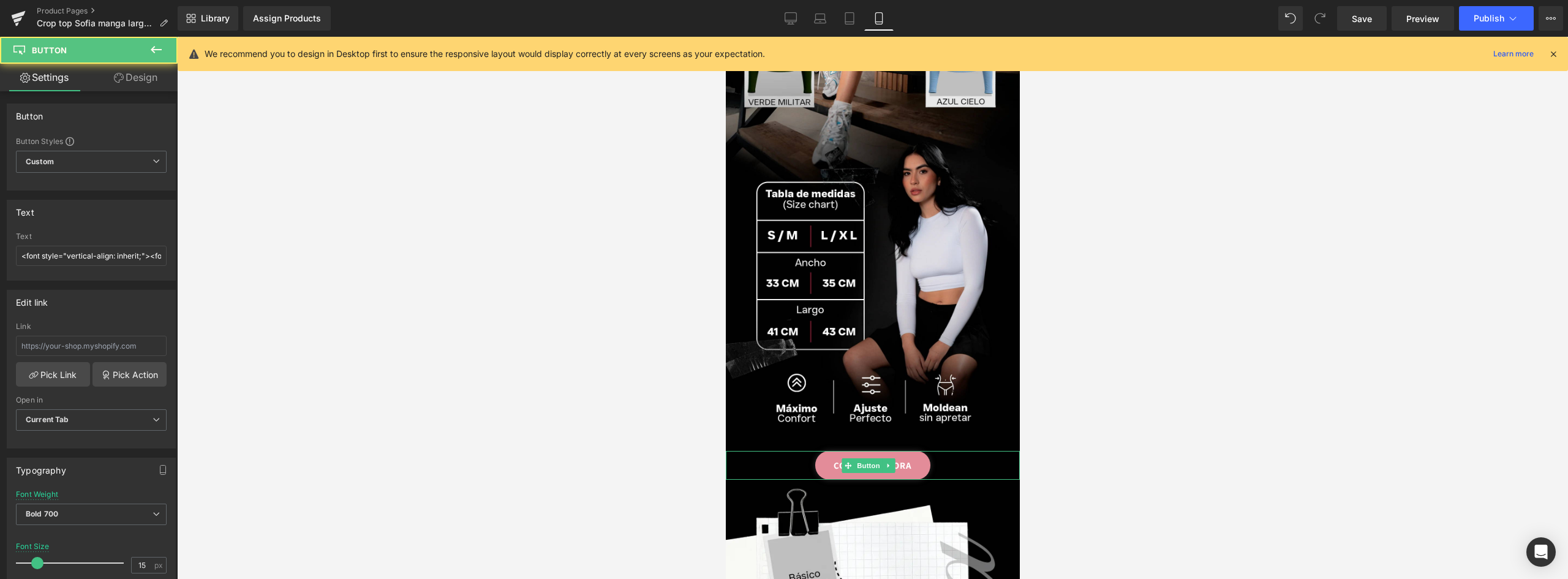
click at [900, 451] on link "COMPRAR AHORA" at bounding box center [872, 465] width 115 height 29
drag, startPoint x: 132, startPoint y: 254, endPoint x: 401, endPoint y: 254, distance: 269.0
click at [401, 254] on div "Button You are previewing how the will restyle your page. You can not edit Elem…" at bounding box center [784, 300] width 1568 height 600
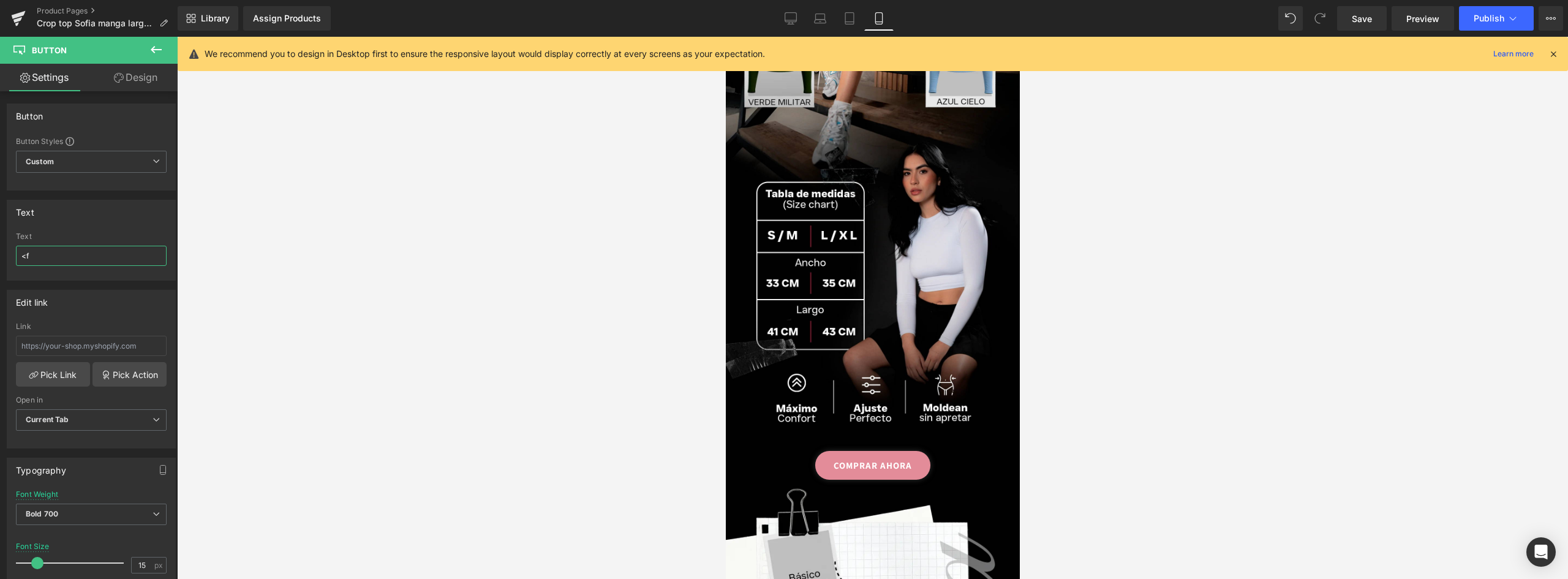
type input "<"
type input "ELEGIR TALLA Y COLORES"
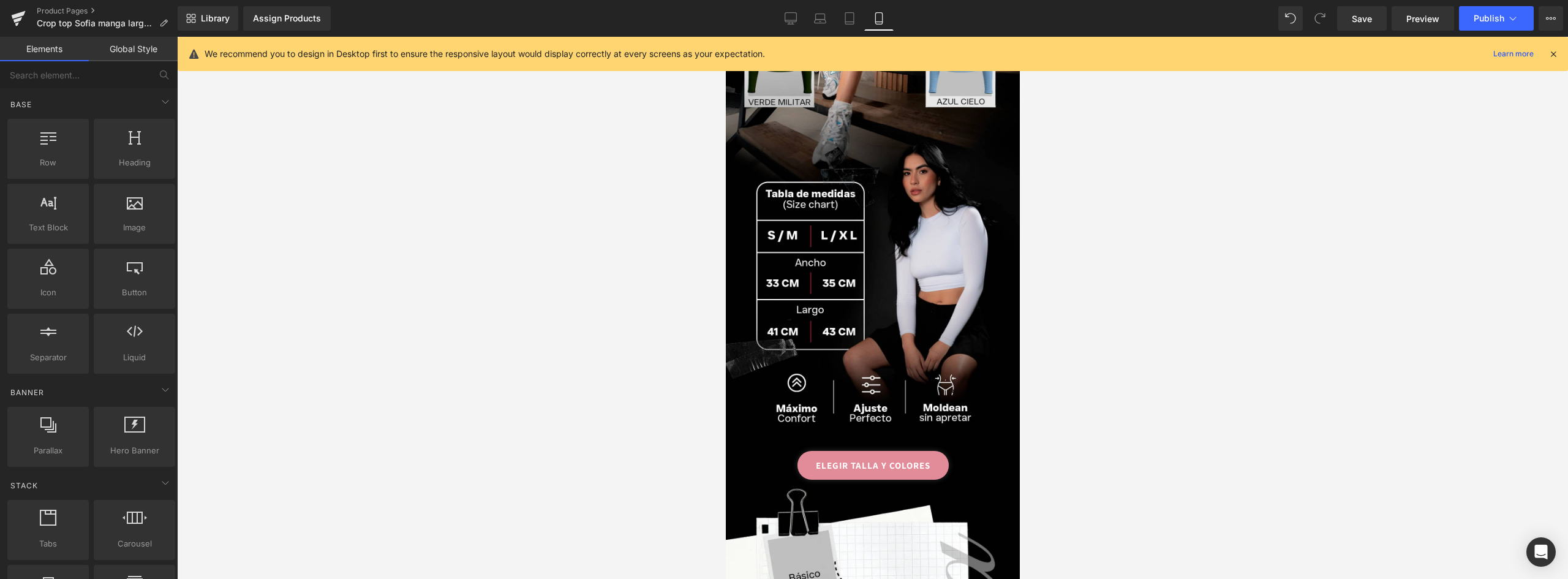
click at [360, 345] on div at bounding box center [872, 308] width 1391 height 542
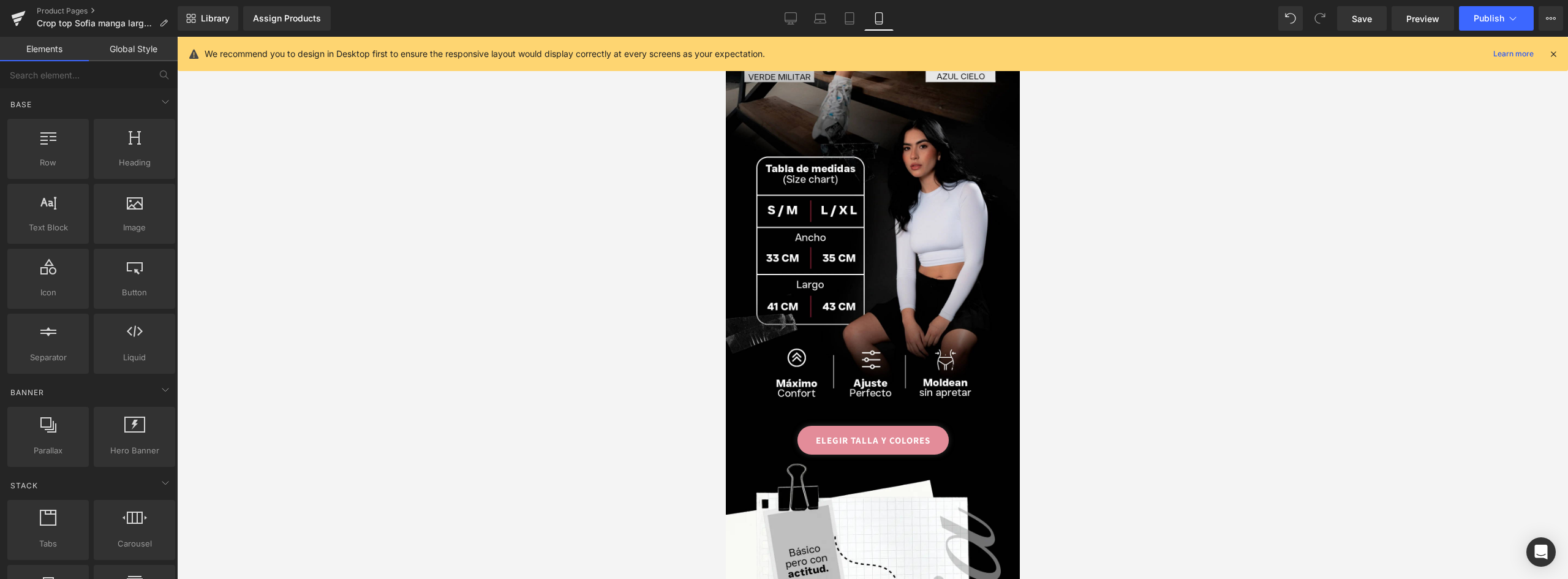
scroll to position [981, 0]
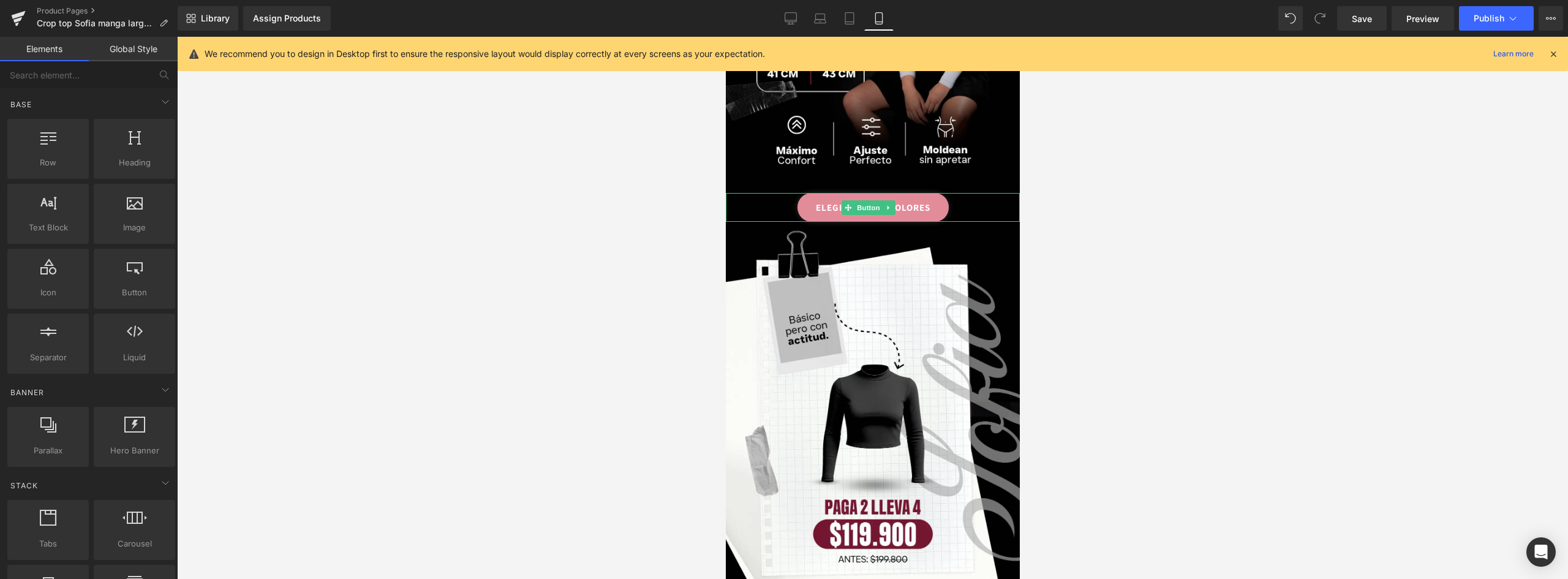
click at [929, 193] on link "ELEGIR TALLA Y COLORES" at bounding box center [872, 207] width 151 height 29
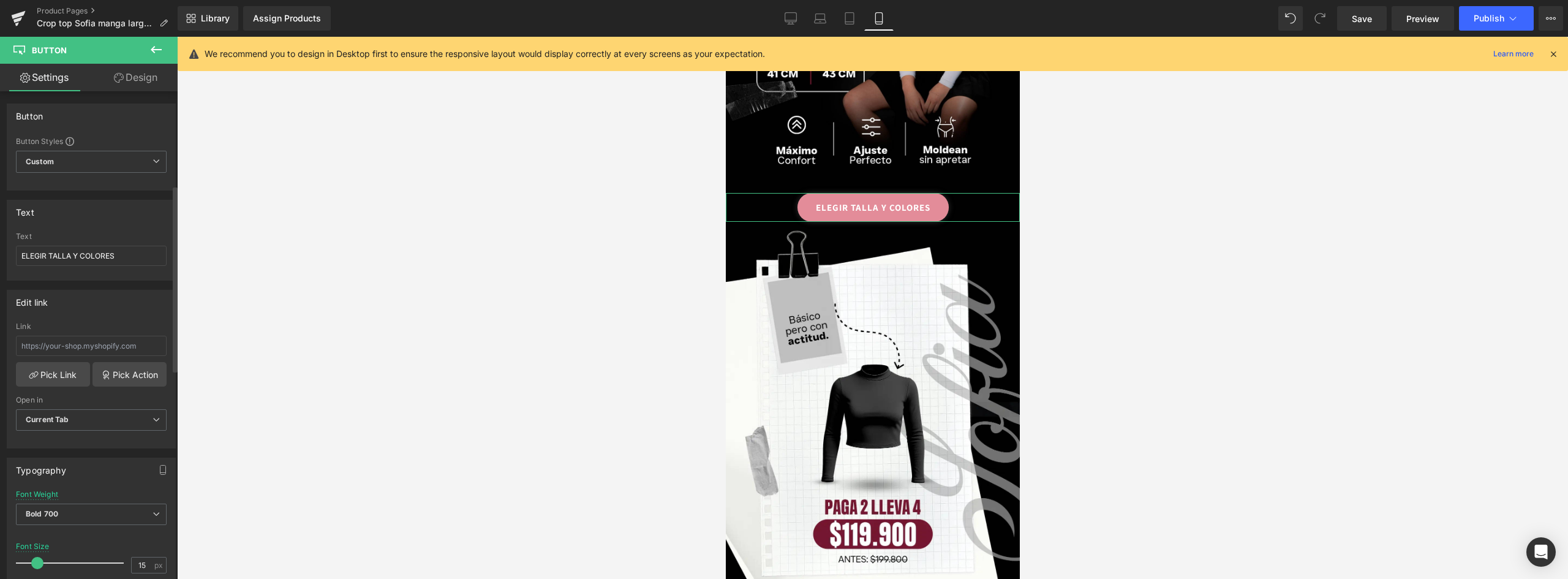
scroll to position [245, 0]
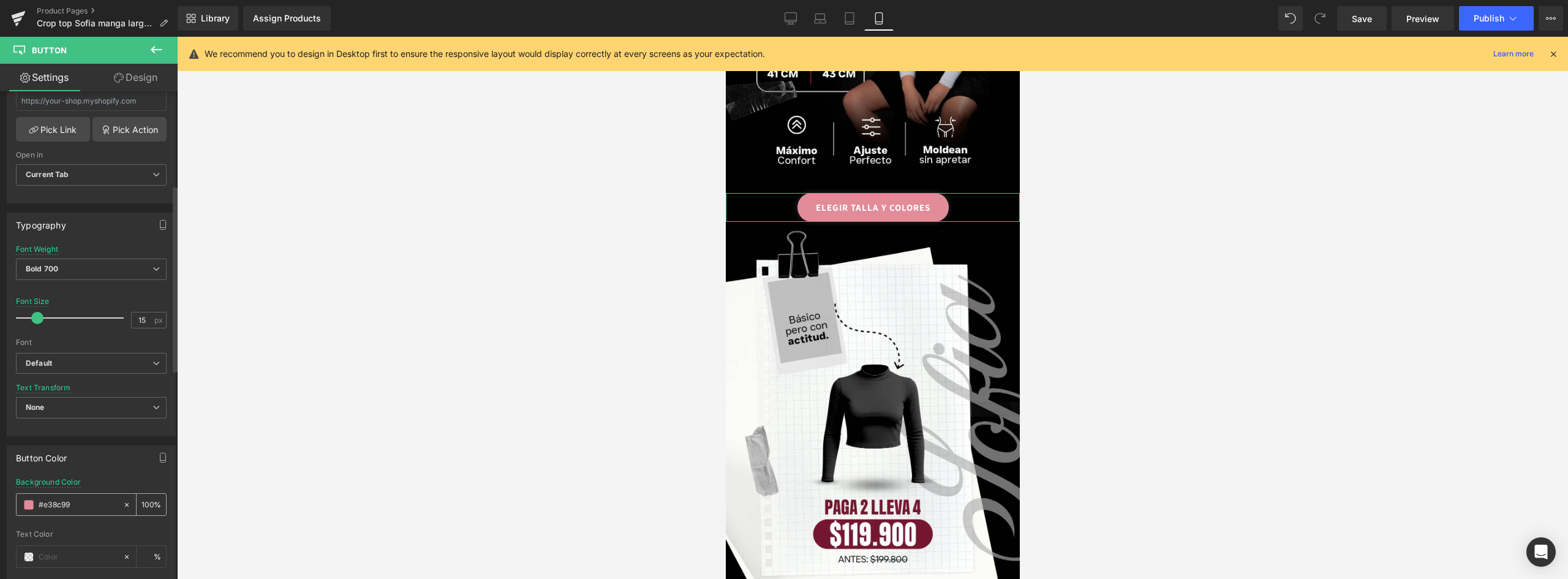
click at [28, 504] on span at bounding box center [29, 505] width 10 height 10
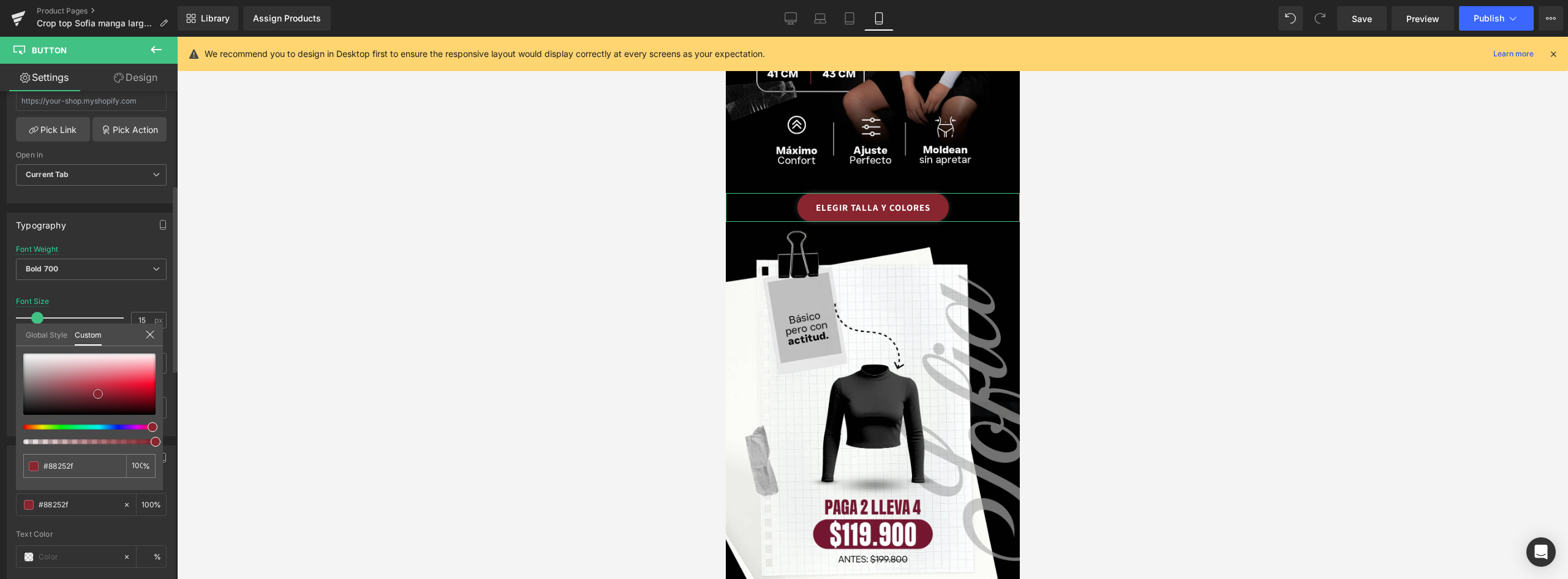
drag, startPoint x: 106, startPoint y: 374, endPoint x: 99, endPoint y: 397, distance: 24.0
click at [99, 397] on span at bounding box center [98, 394] width 10 height 10
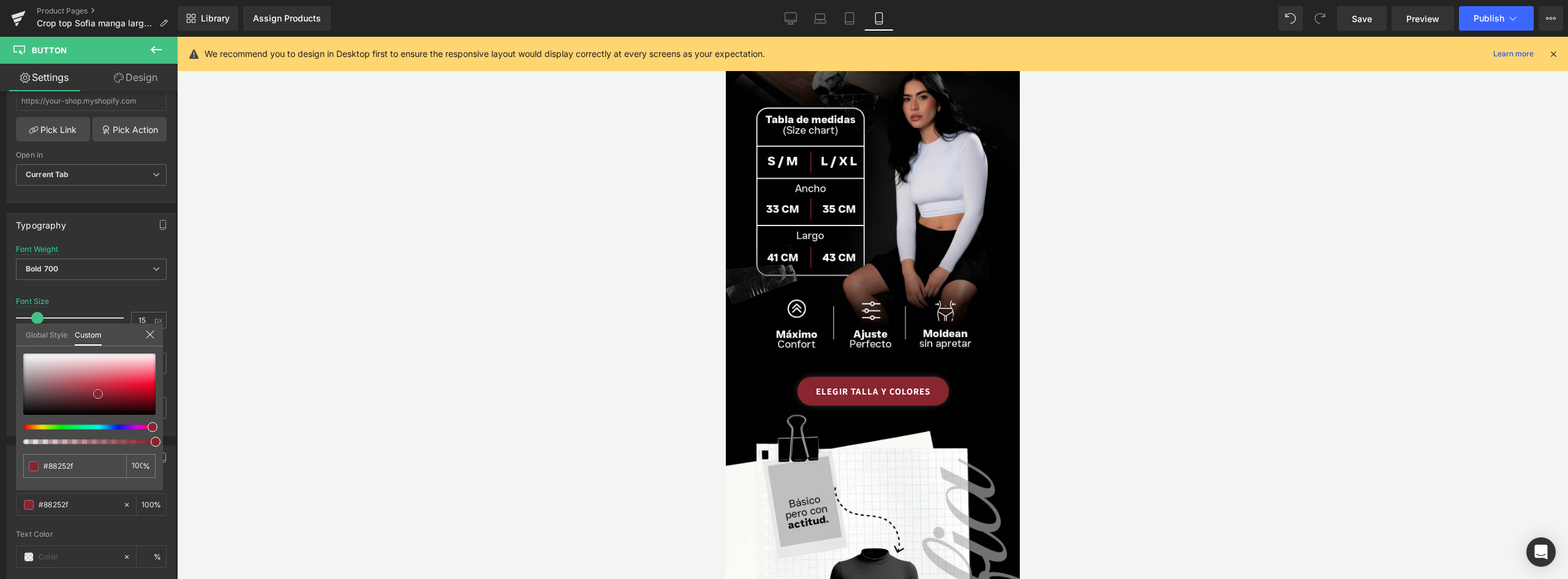
scroll to position [674, 0]
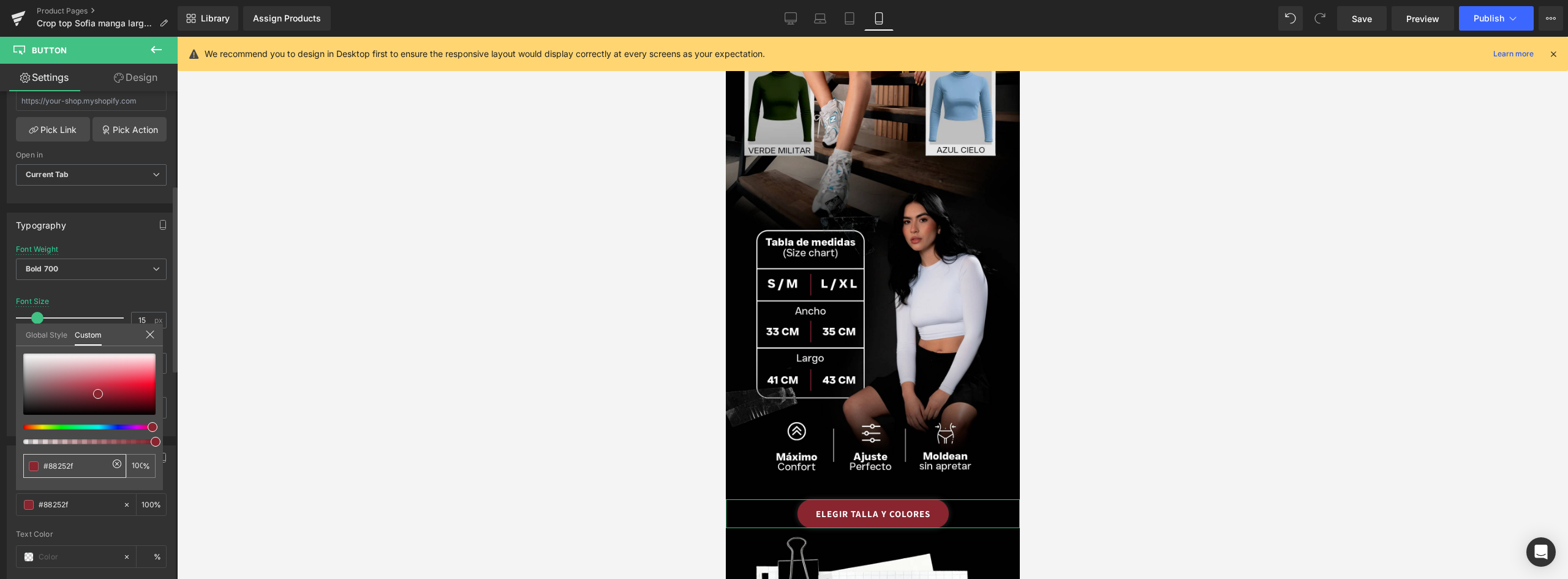
drag, startPoint x: 81, startPoint y: 466, endPoint x: 1, endPoint y: 461, distance: 80.2
click at [1, 461] on div "Button Color rgb(227, 140, 153) Background Color #e38c99 100 % Text Color % 0 H…" at bounding box center [91, 523] width 183 height 173
type input "#88252f"
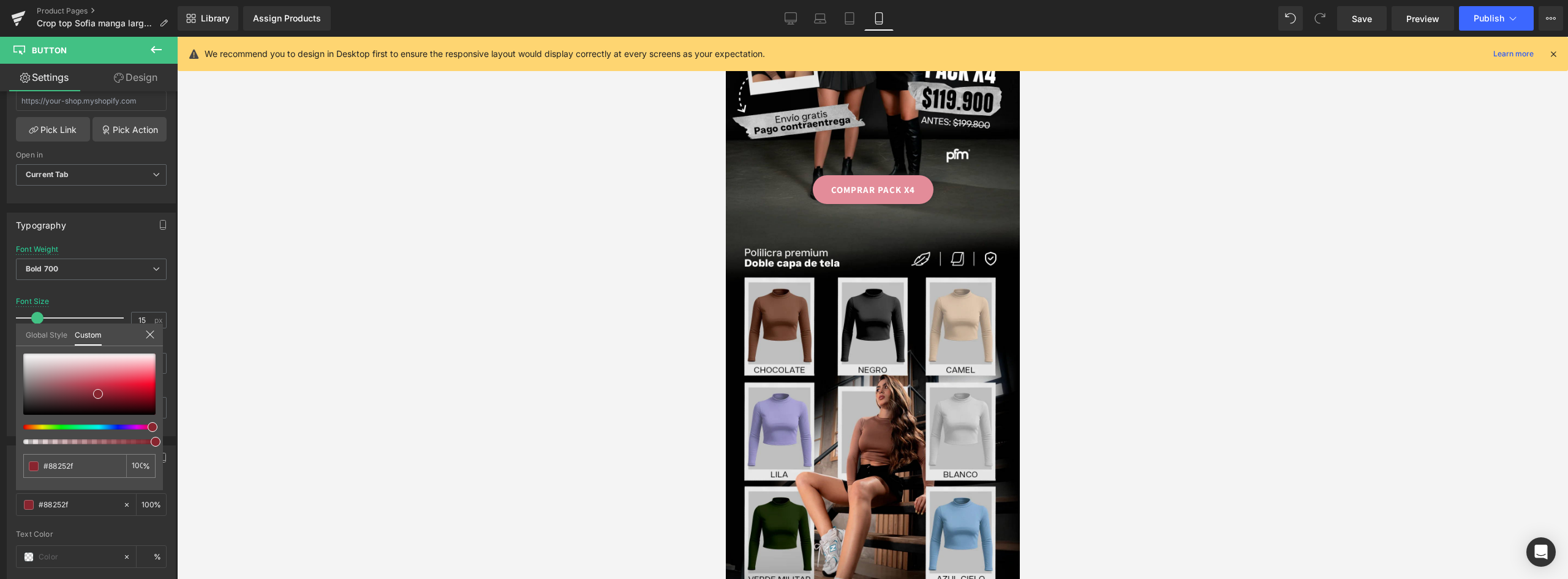
scroll to position [61, 0]
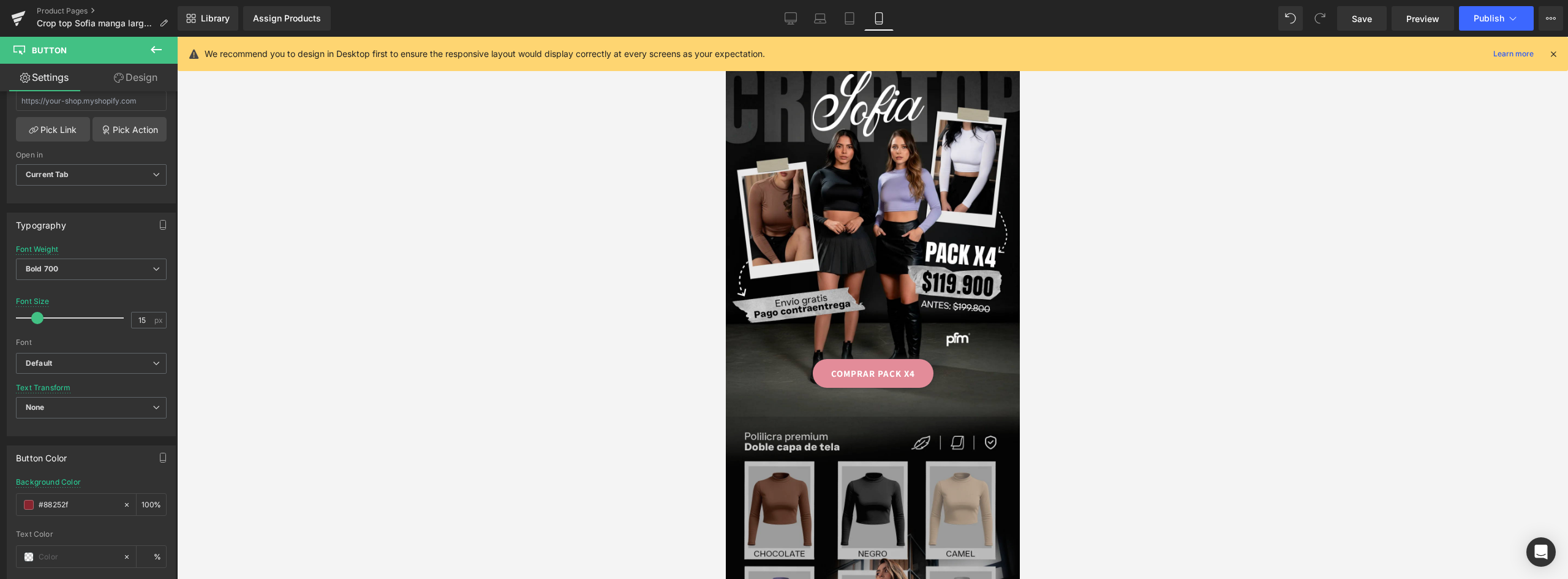
drag, startPoint x: 80, startPoint y: 504, endPoint x: 12, endPoint y: 492, distance: 69.1
click at [0, 492] on html "Button You are previewing how the will restyle your page. You can not edit Elem…" at bounding box center [784, 289] width 1568 height 579
type input "#88252f"
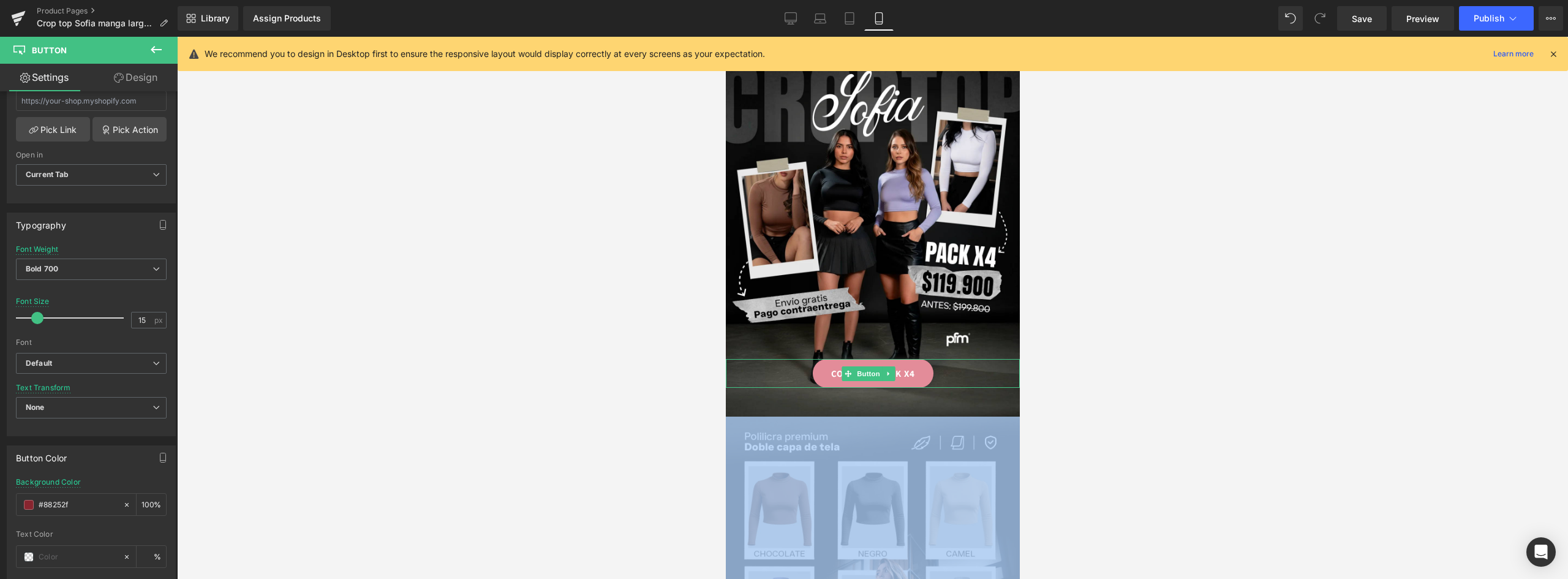
click at [925, 359] on link "COMPRAR PACK X4" at bounding box center [872, 374] width 121 height 29
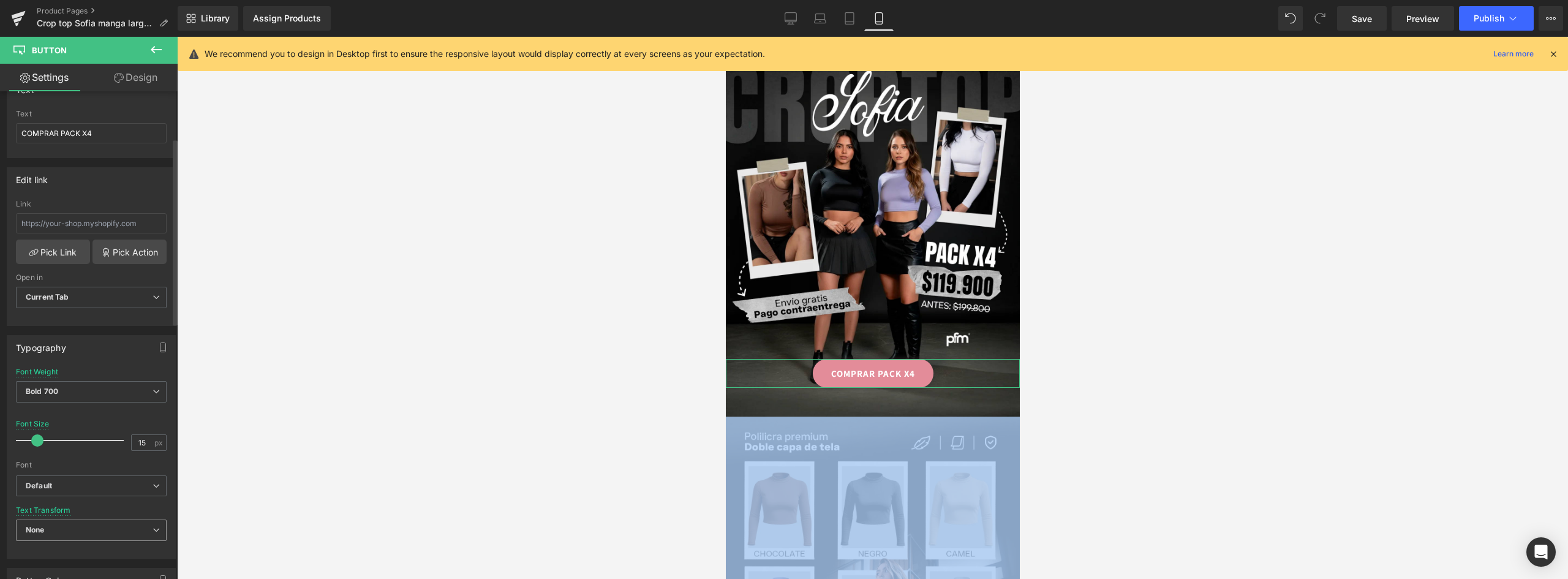
scroll to position [245, 0]
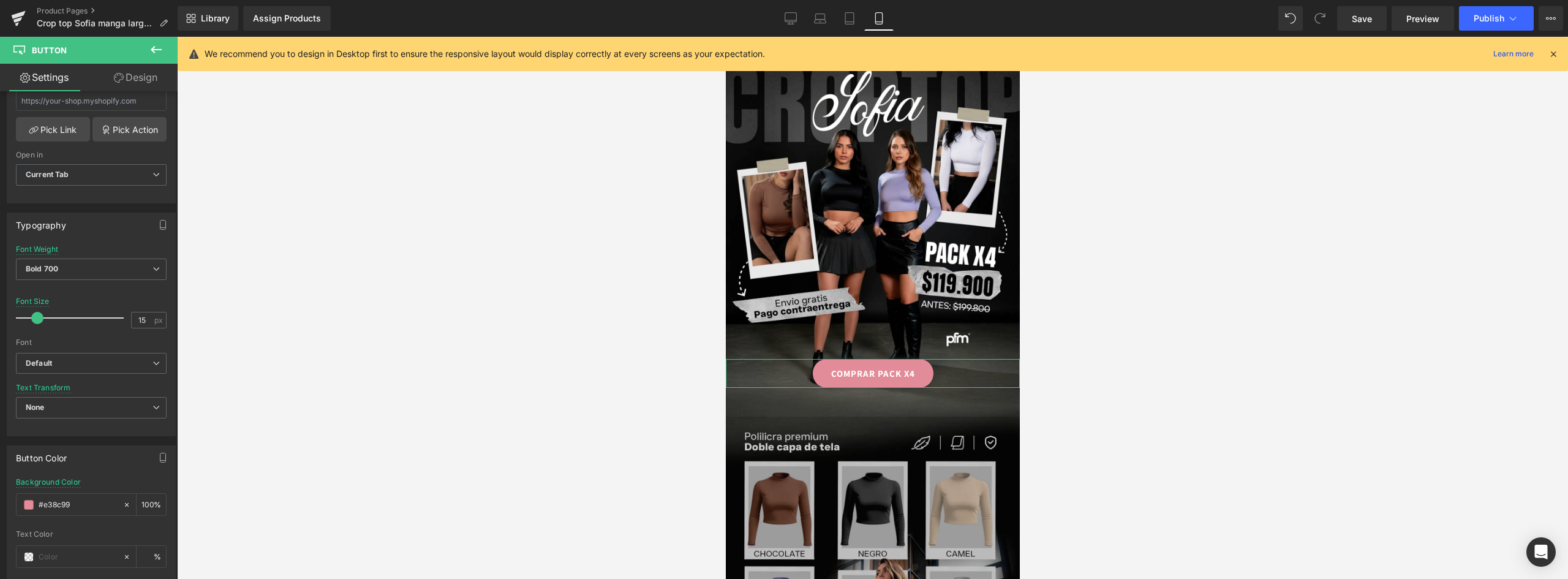
drag, startPoint x: 21, startPoint y: 499, endPoint x: -5, endPoint y: 494, distance: 26.5
click at [0, 494] on html "Button You are previewing how the will restyle your page. You can not edit Elem…" at bounding box center [784, 289] width 1568 height 579
paste input "88252f"
type input "#88252f"
click at [1156, 398] on div at bounding box center [872, 308] width 1391 height 542
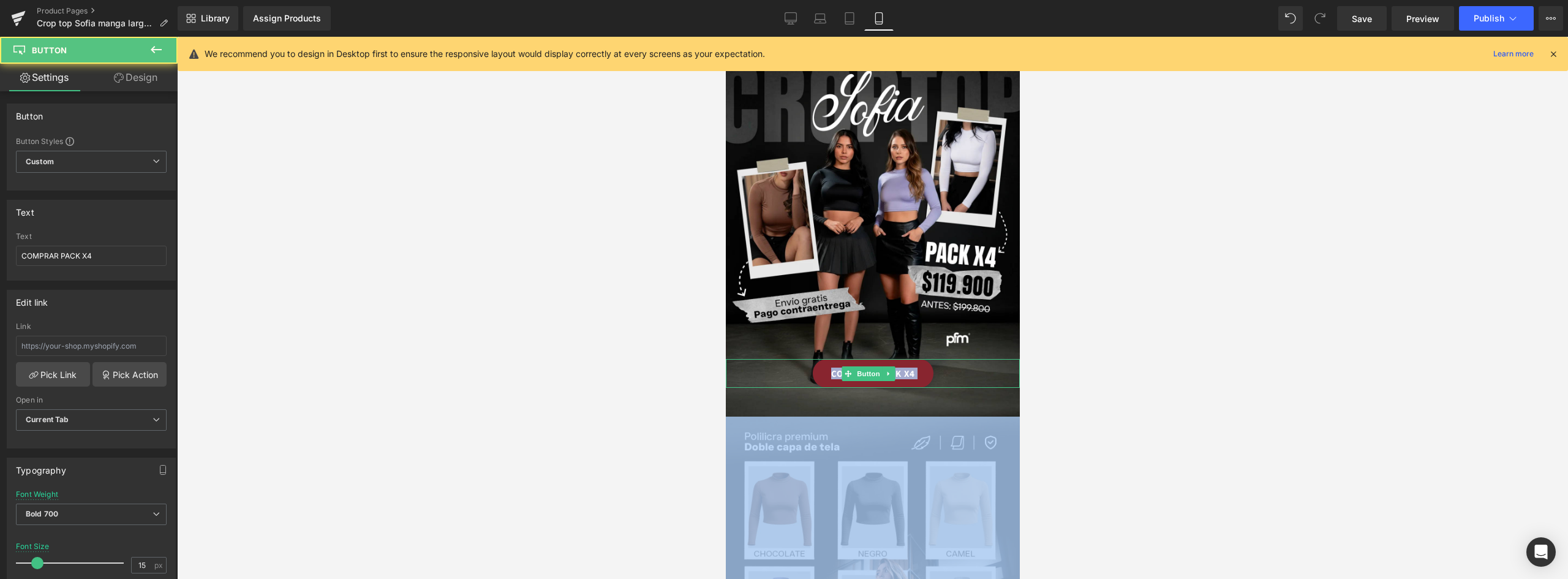
click at [899, 361] on link "COMPRAR PACK X4" at bounding box center [872, 374] width 121 height 29
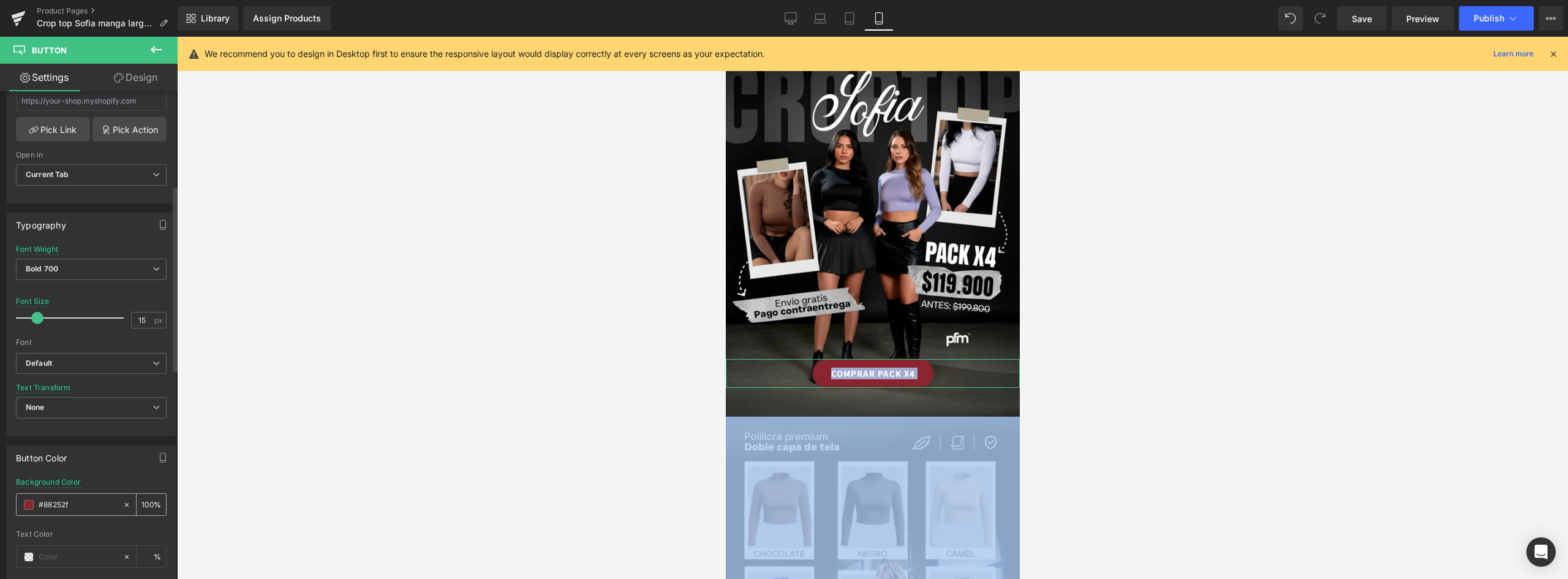
scroll to position [368, 0]
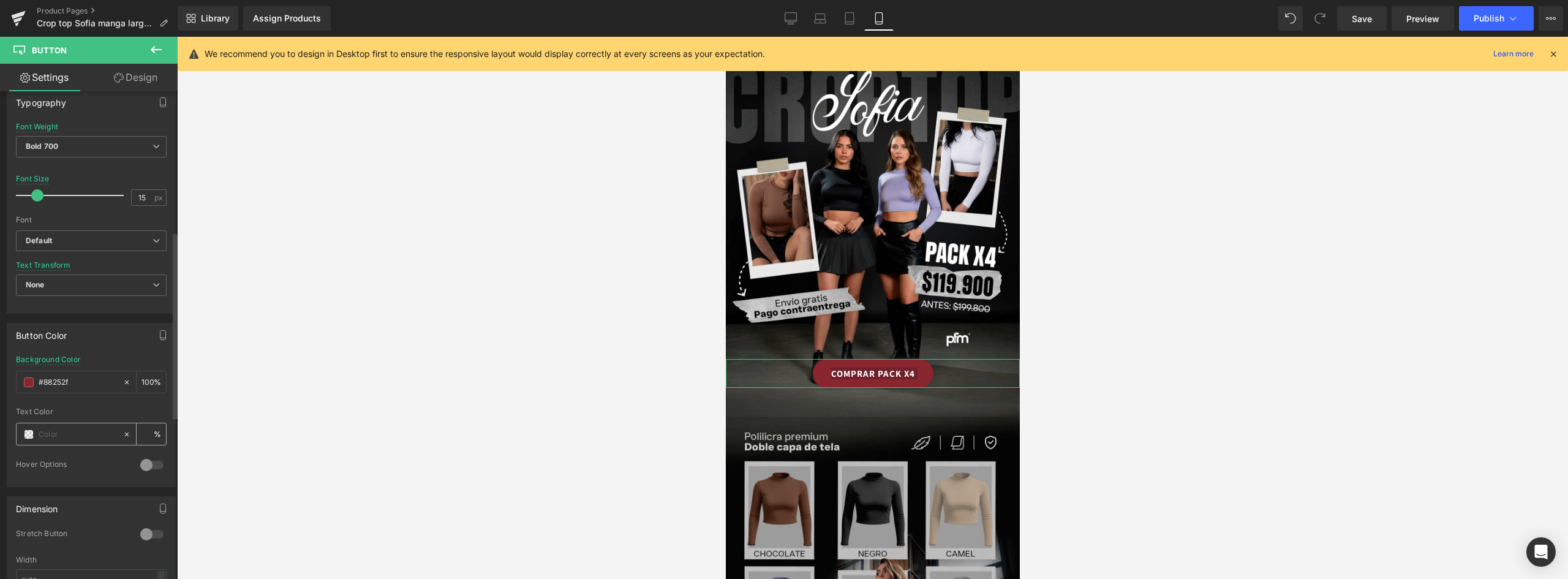
click at [25, 432] on span at bounding box center [29, 434] width 10 height 10
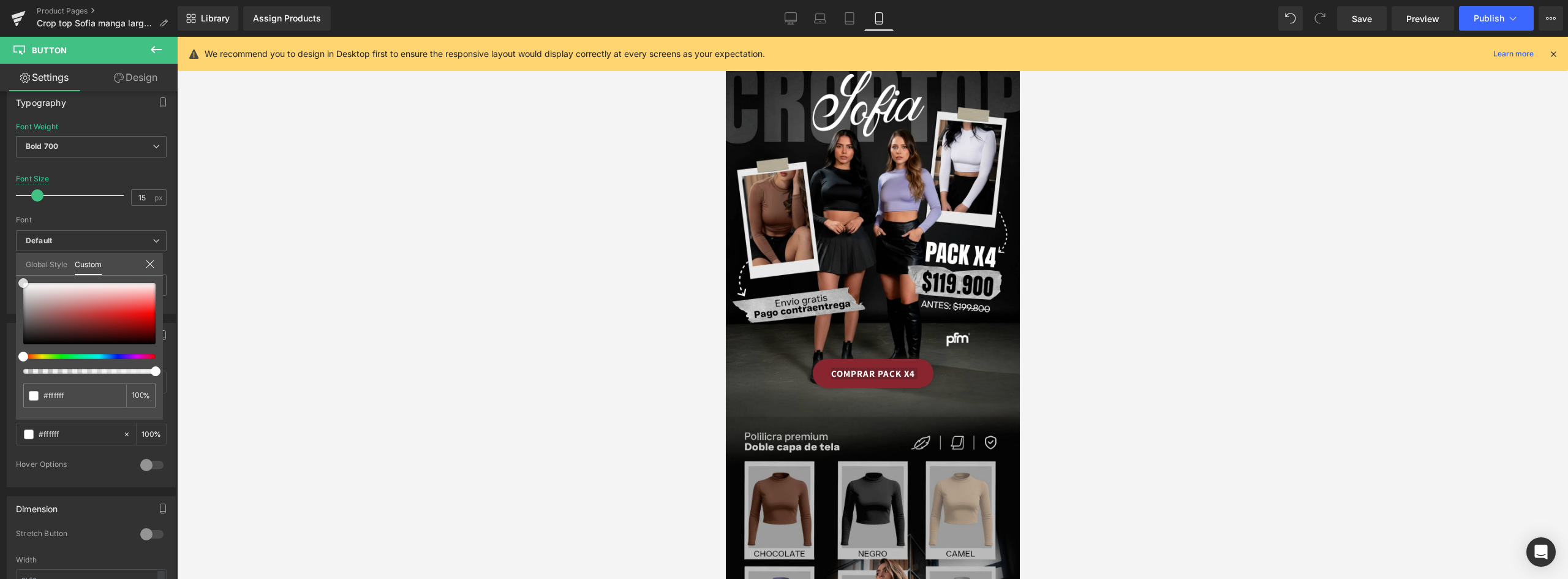
drag, startPoint x: 52, startPoint y: 312, endPoint x: -16, endPoint y: 270, distance: 79.9
click at [0, 270] on html "Button You are previewing how the will restyle your page. You can not edit Elem…" at bounding box center [784, 289] width 1568 height 579
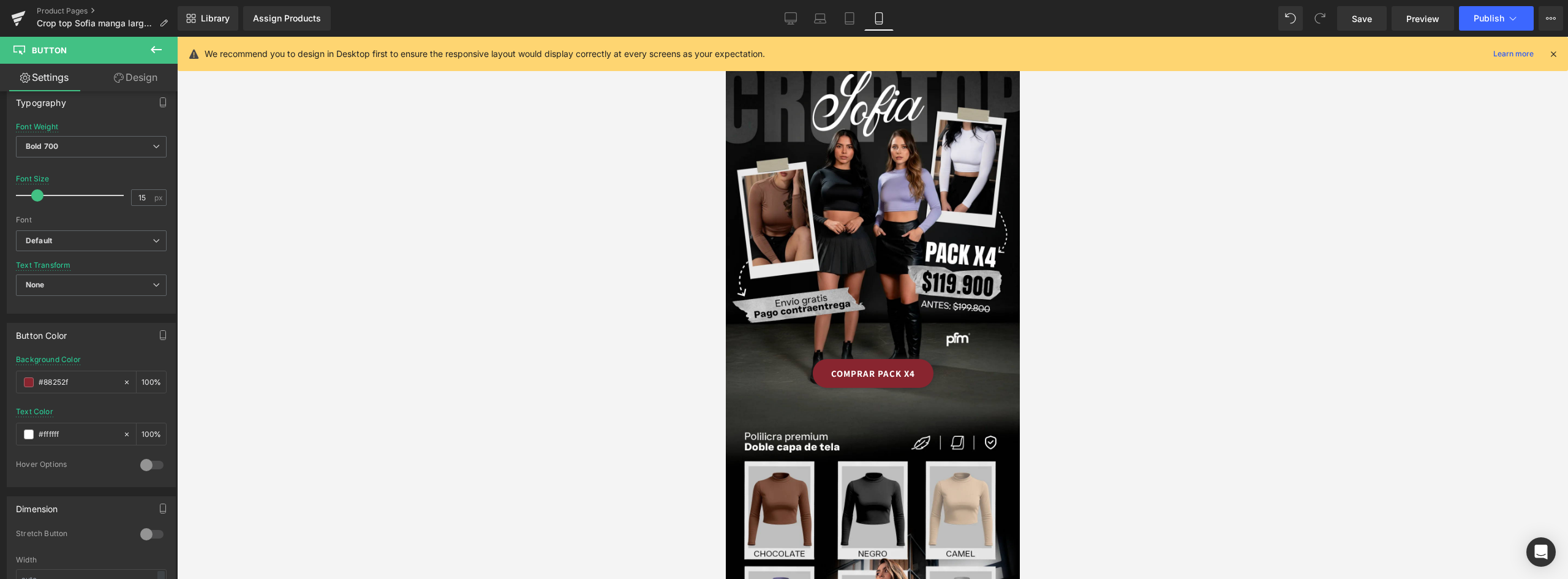
click at [910, 360] on link "COMPRAR PACK X4" at bounding box center [872, 374] width 121 height 29
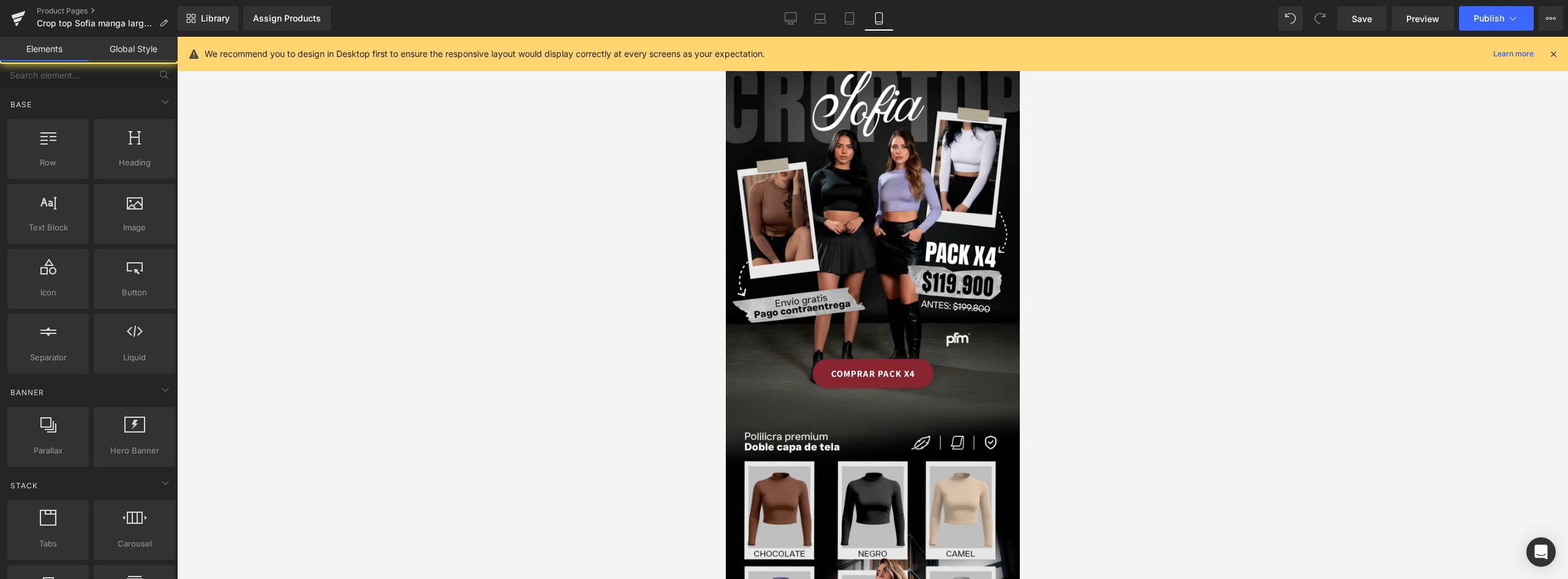
click at [1163, 375] on div at bounding box center [872, 308] width 1391 height 542
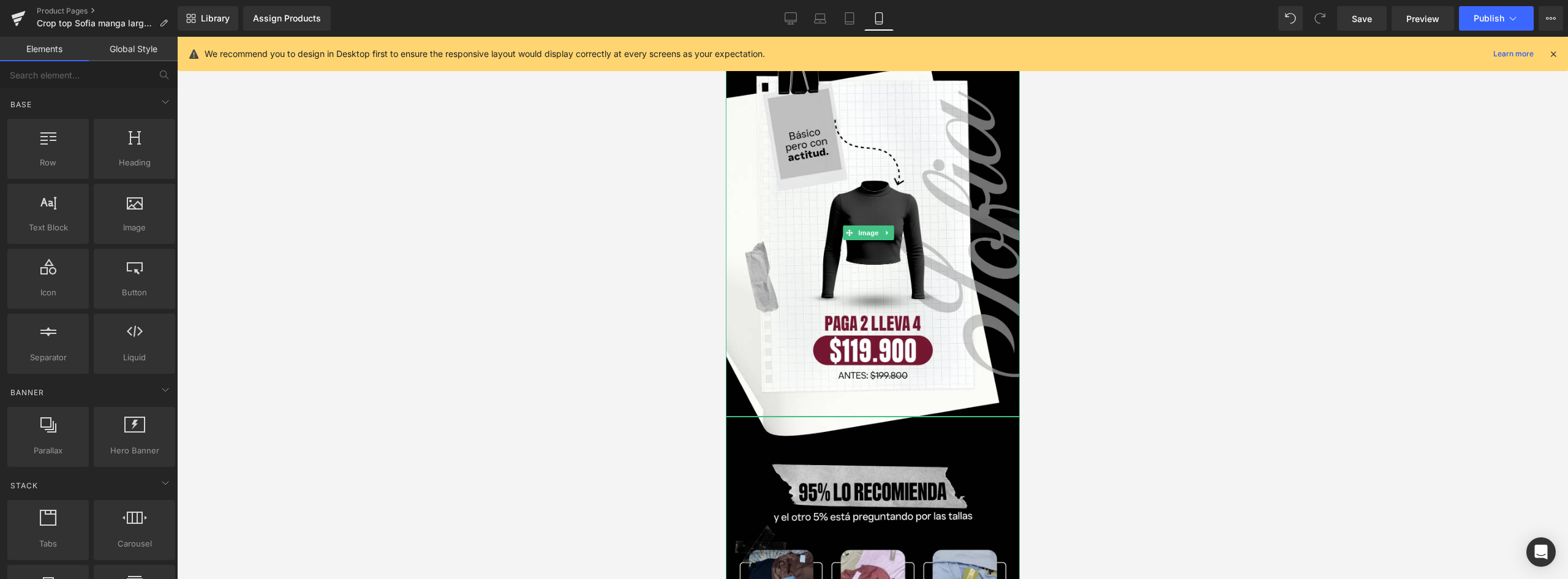
scroll to position [1410, 0]
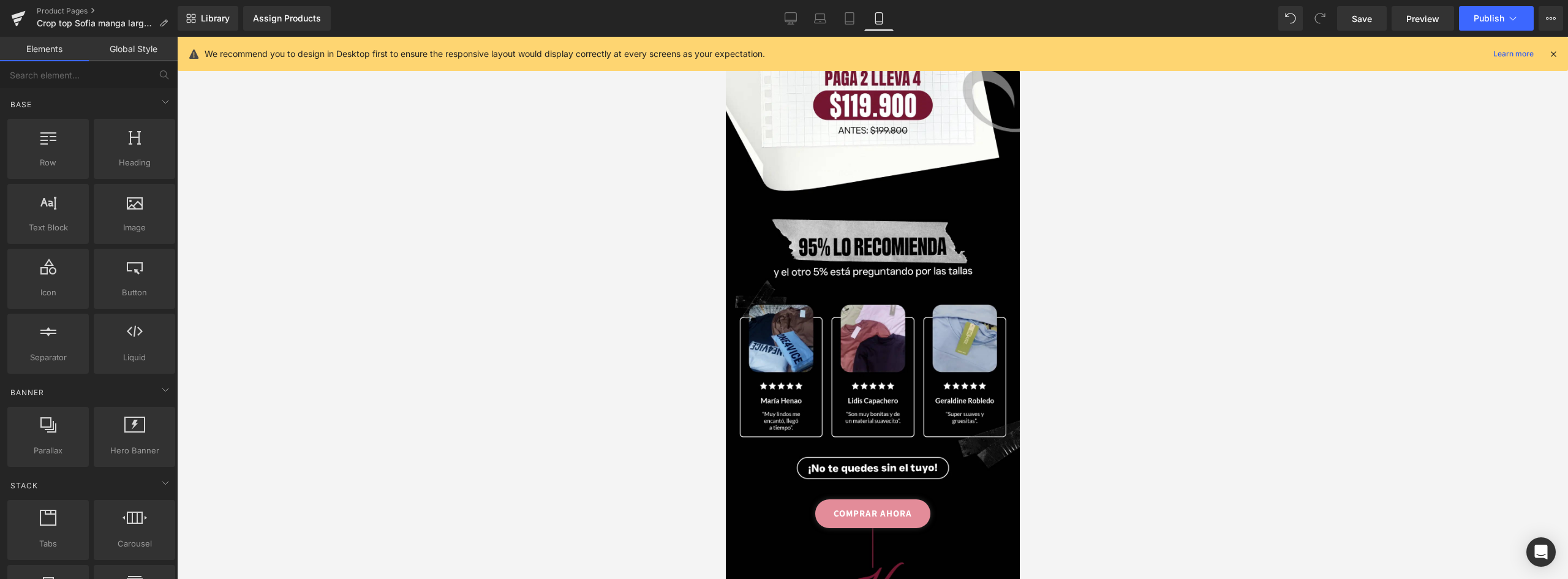
click at [916, 499] on link "COMPRAR AHORA" at bounding box center [872, 514] width 115 height 29
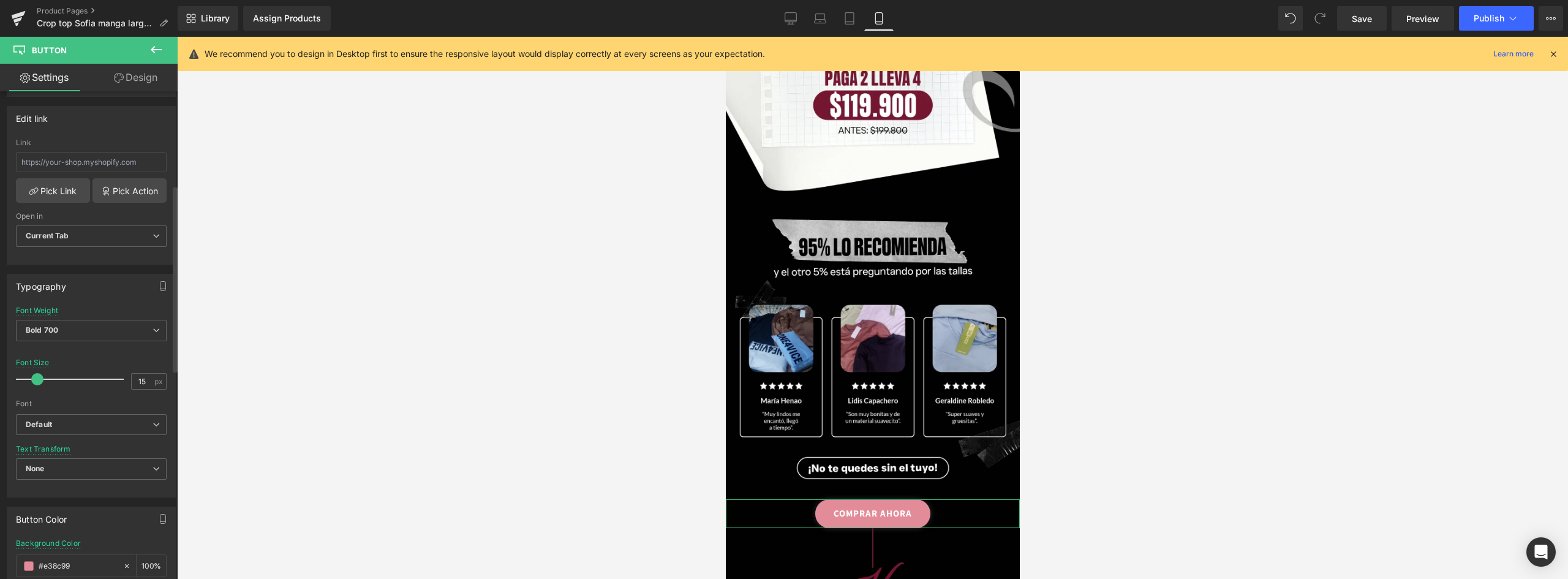
scroll to position [429, 0]
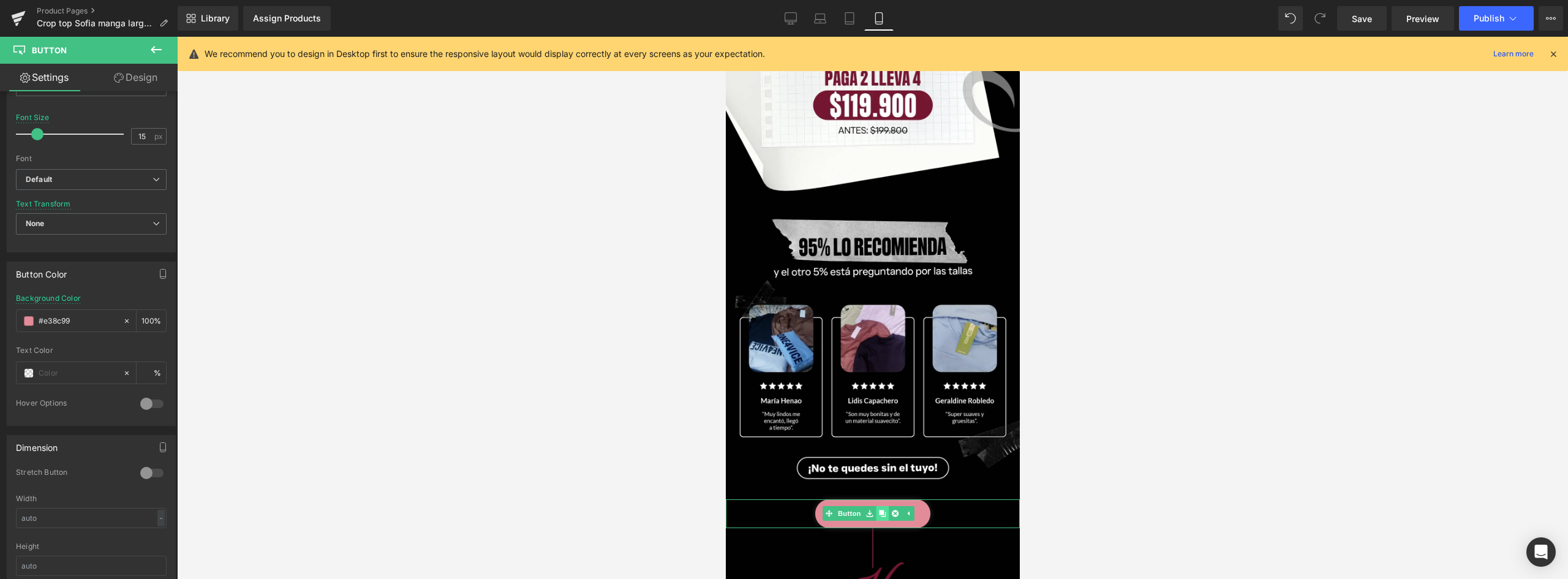
click at [885, 510] on icon at bounding box center [882, 514] width 7 height 8
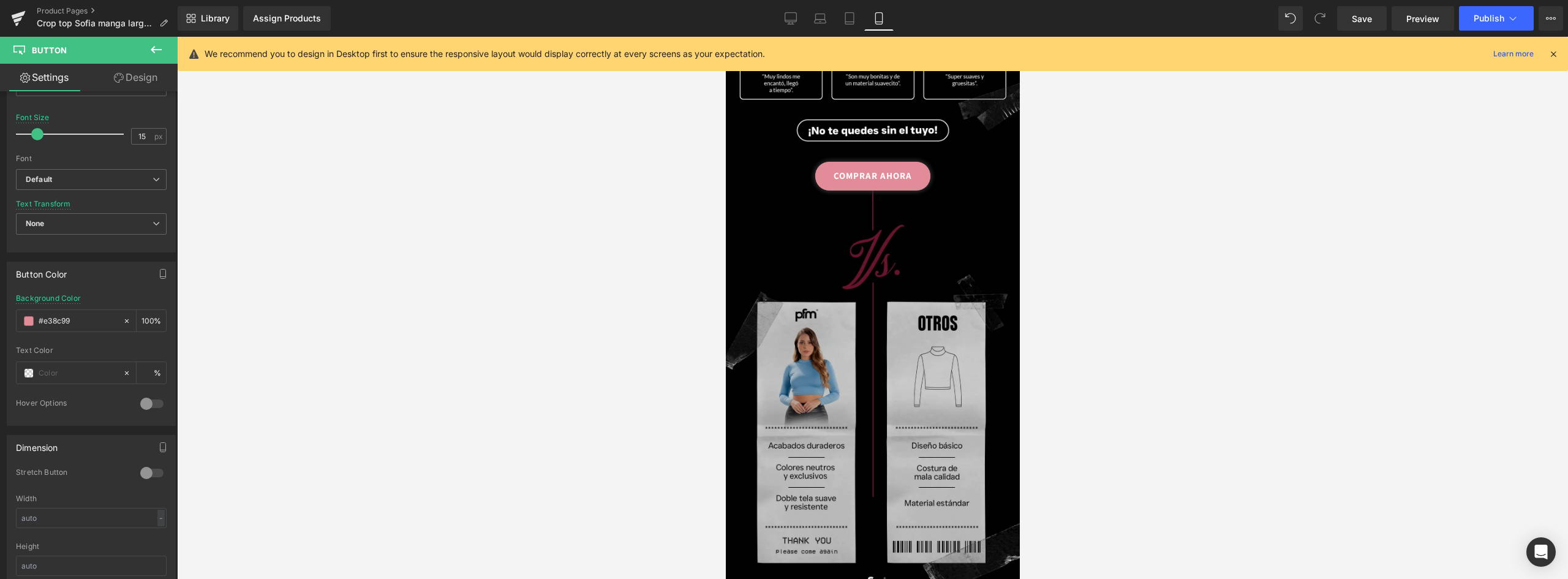
scroll to position [1764, 0]
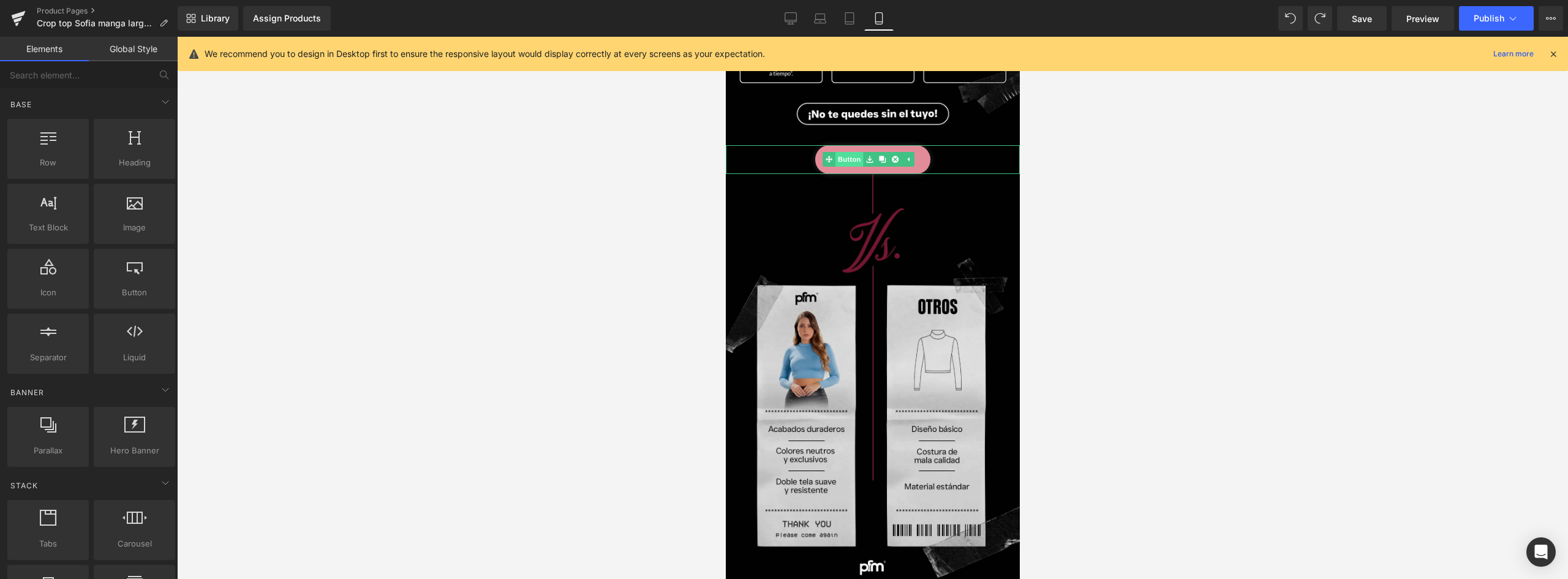
click at [855, 152] on span "Button" at bounding box center [848, 160] width 28 height 15
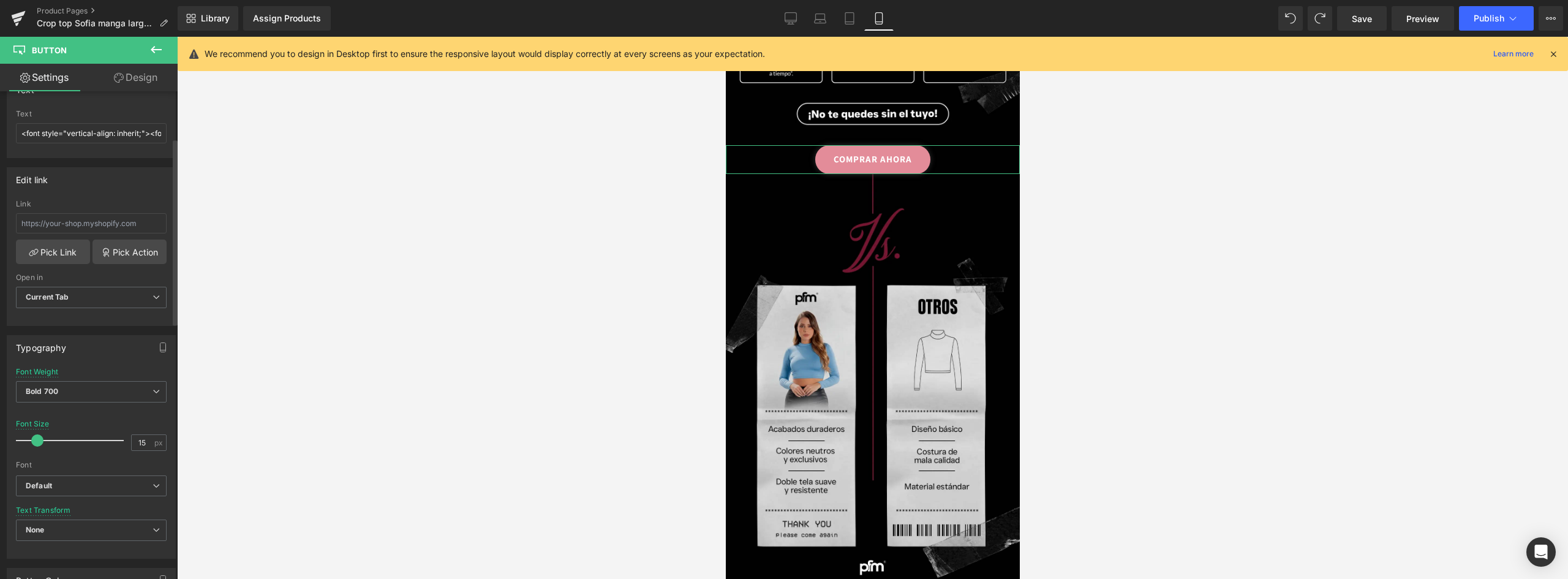
scroll to position [368, 0]
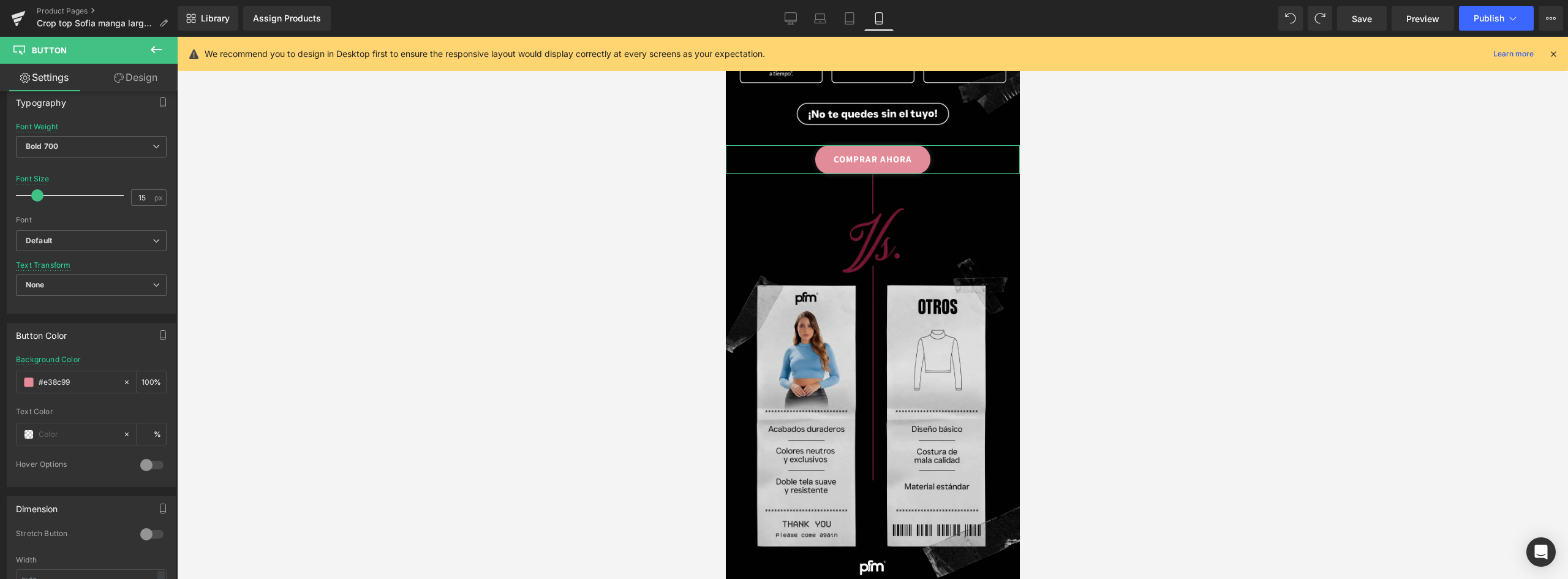
drag, startPoint x: 71, startPoint y: 381, endPoint x: -24, endPoint y: 364, distance: 96.5
click at [0, 364] on html "Button You are previewing how the will restyle your page. You can not edit Elem…" at bounding box center [784, 289] width 1568 height 579
type input "#88252f"
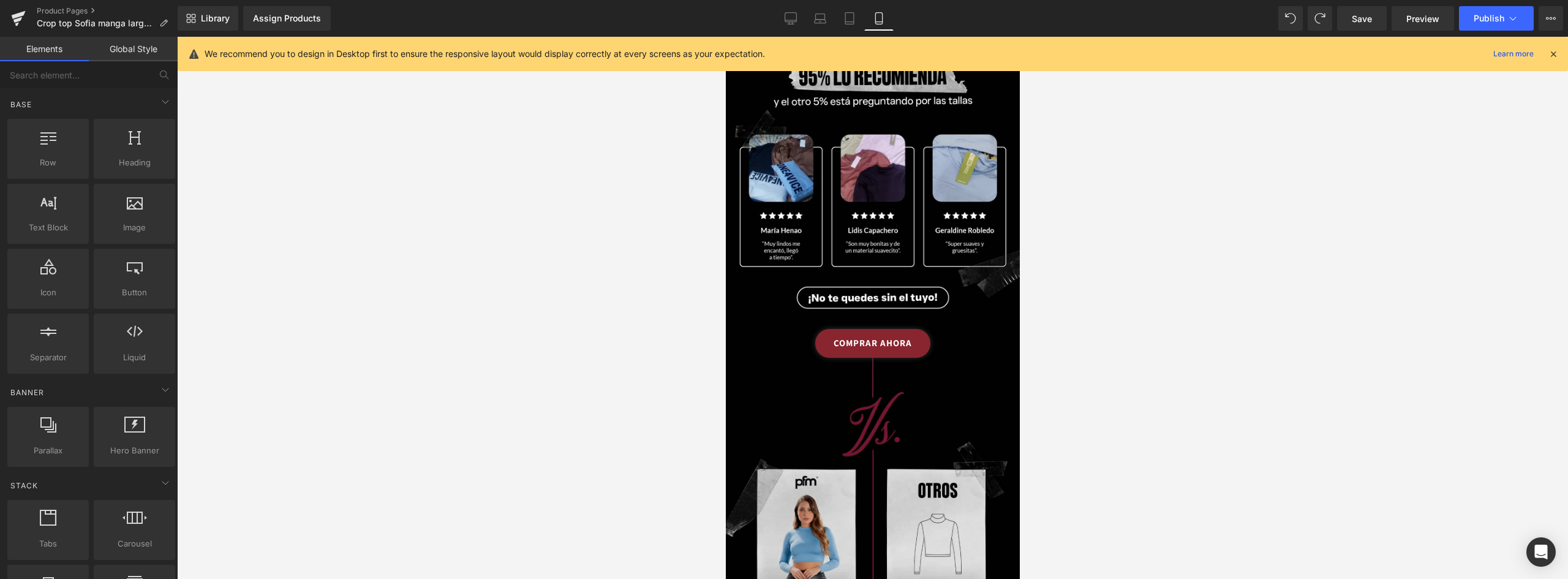
click at [1156, 299] on div at bounding box center [872, 308] width 1391 height 542
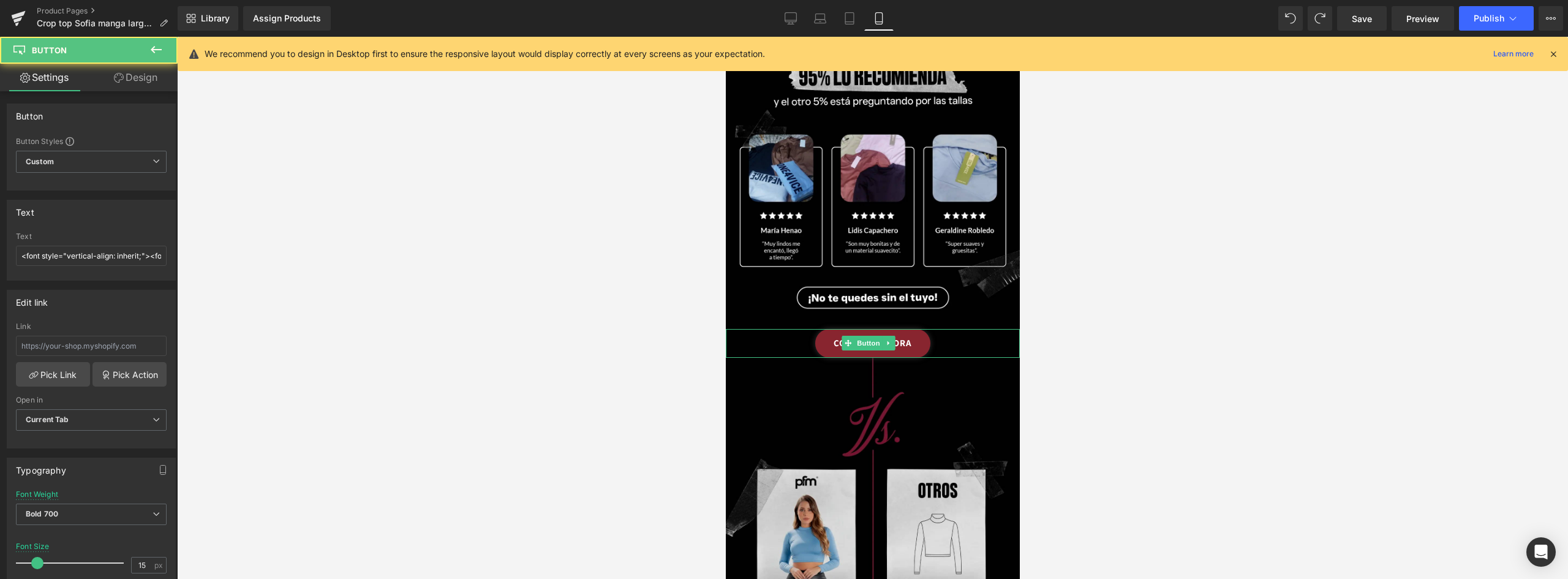
click at [916, 329] on link "COMPRAR AHORA" at bounding box center [872, 344] width 115 height 29
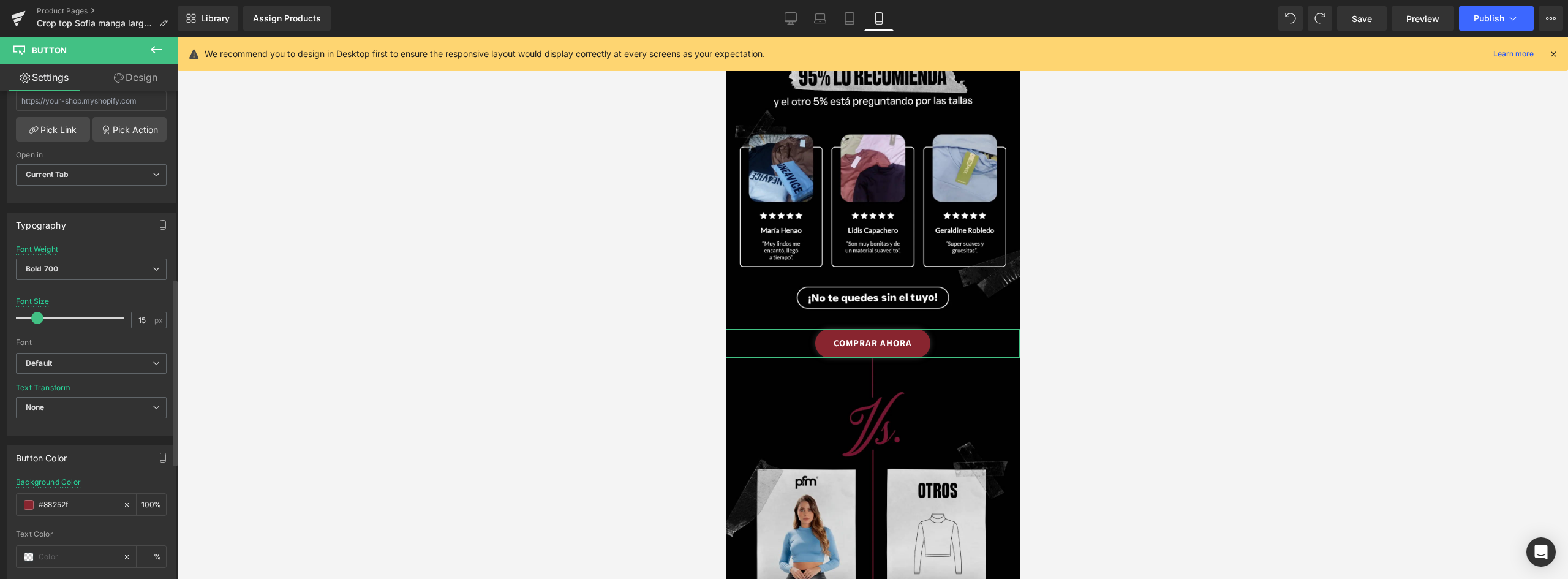
scroll to position [490, 0]
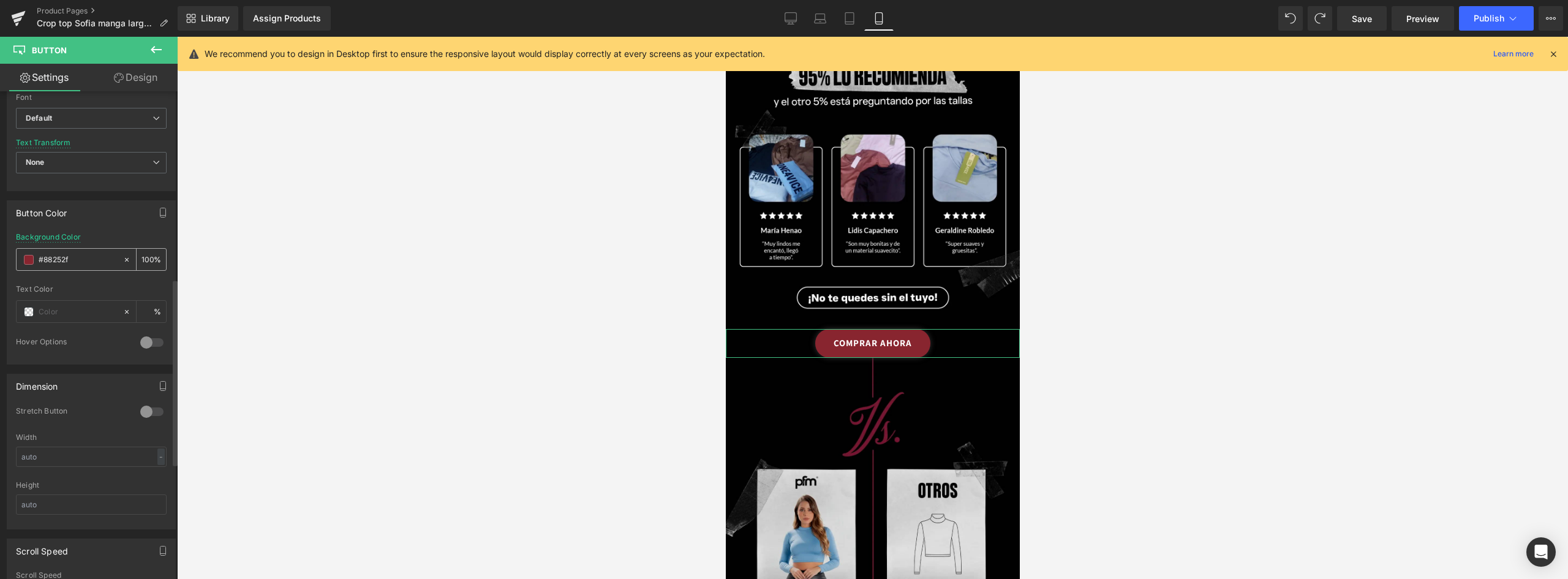
click at [30, 261] on span at bounding box center [29, 260] width 10 height 10
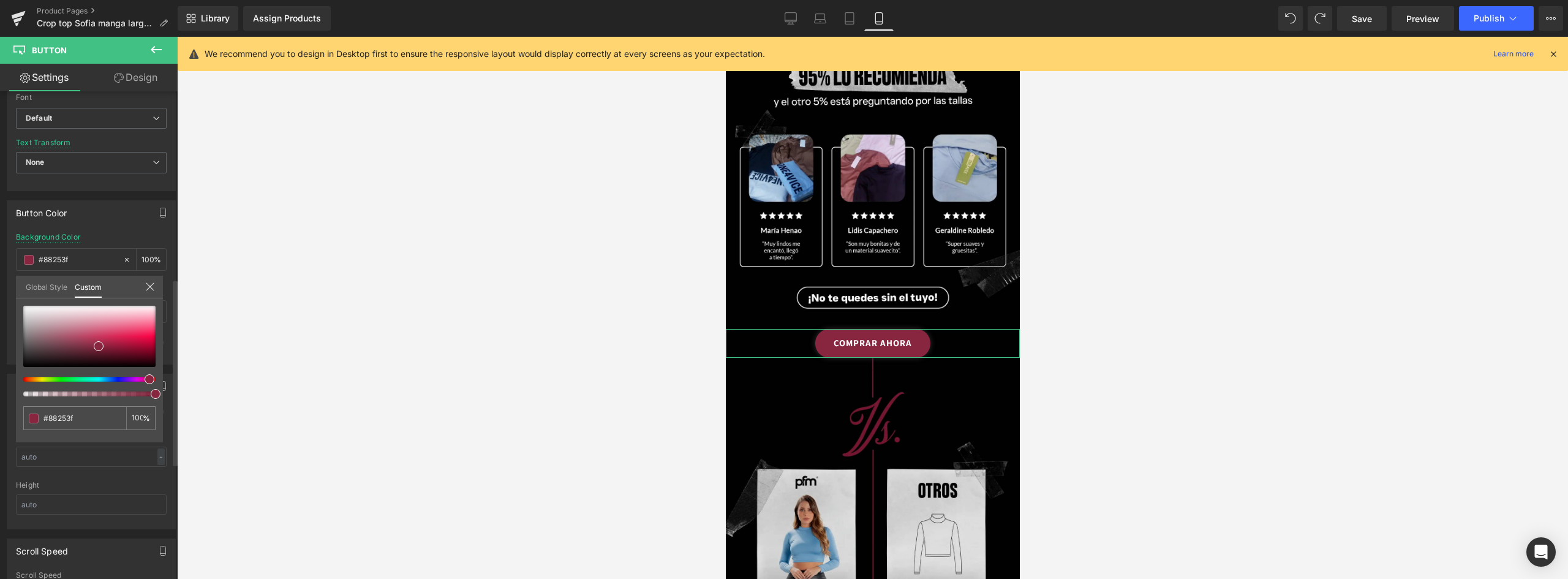
drag, startPoint x: 151, startPoint y: 378, endPoint x: 142, endPoint y: 377, distance: 9.1
click at [142, 377] on div at bounding box center [84, 379] width 132 height 5
drag, startPoint x: 93, startPoint y: 413, endPoint x: -13, endPoint y: 409, distance: 106.1
click at [0, 409] on html "Button You are previewing how the will restyle your page. You can not edit Elem…" at bounding box center [784, 289] width 1568 height 579
type input "#88253f"
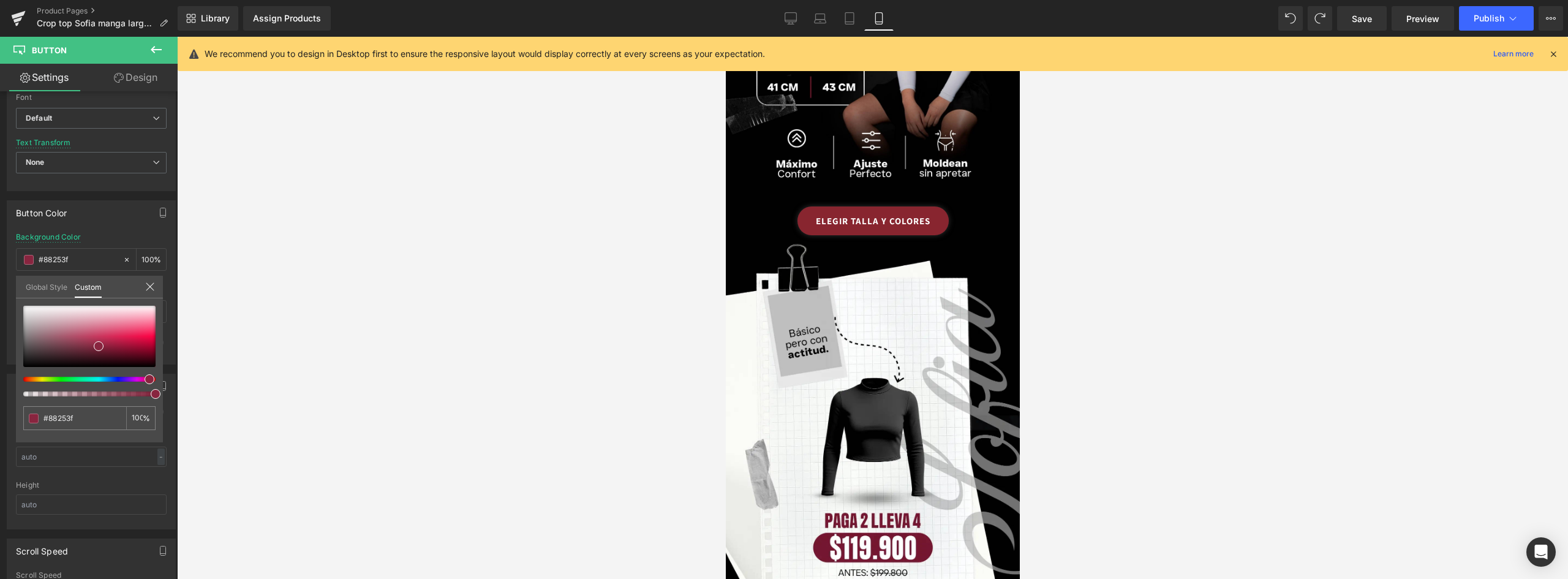
scroll to position [844, 0]
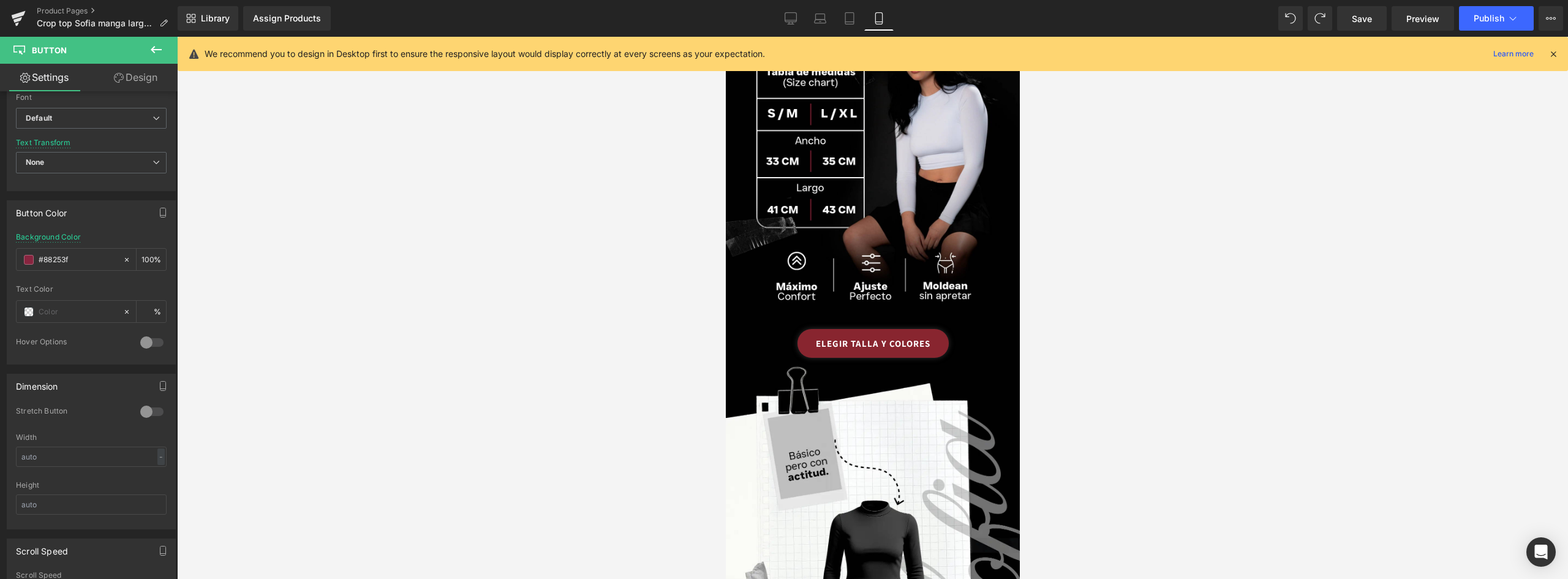
drag, startPoint x: 87, startPoint y: 258, endPoint x: -25, endPoint y: 245, distance: 112.8
click at [0, 245] on html "Button You are previewing how the will restyle your page. You can not edit Elem…" at bounding box center [784, 289] width 1568 height 579
paste input "#88253f"
drag, startPoint x: 104, startPoint y: 257, endPoint x: 11, endPoint y: 257, distance: 93.0
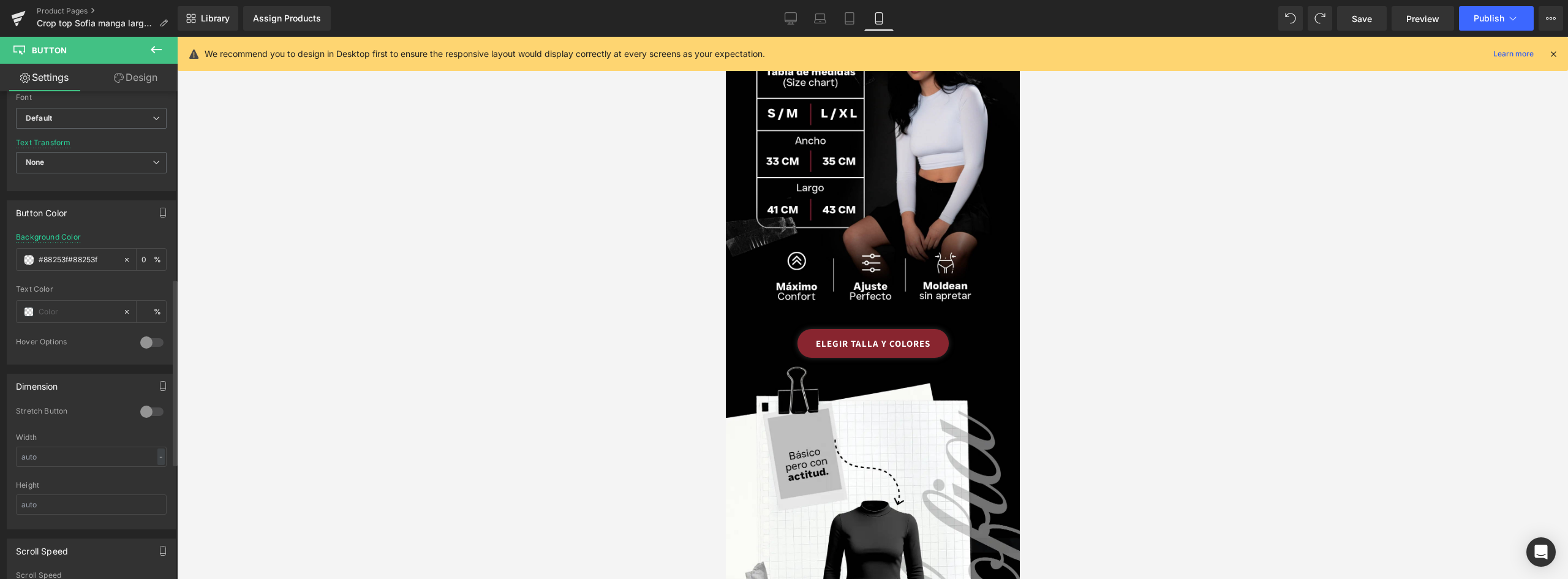
click at [11, 257] on div "rgb(136, 37, 47) Background Color #88253f#88253f 100 % Text Color % 0 Hover Opt…" at bounding box center [91, 298] width 168 height 131
paste input "text"
type input "#88253f"
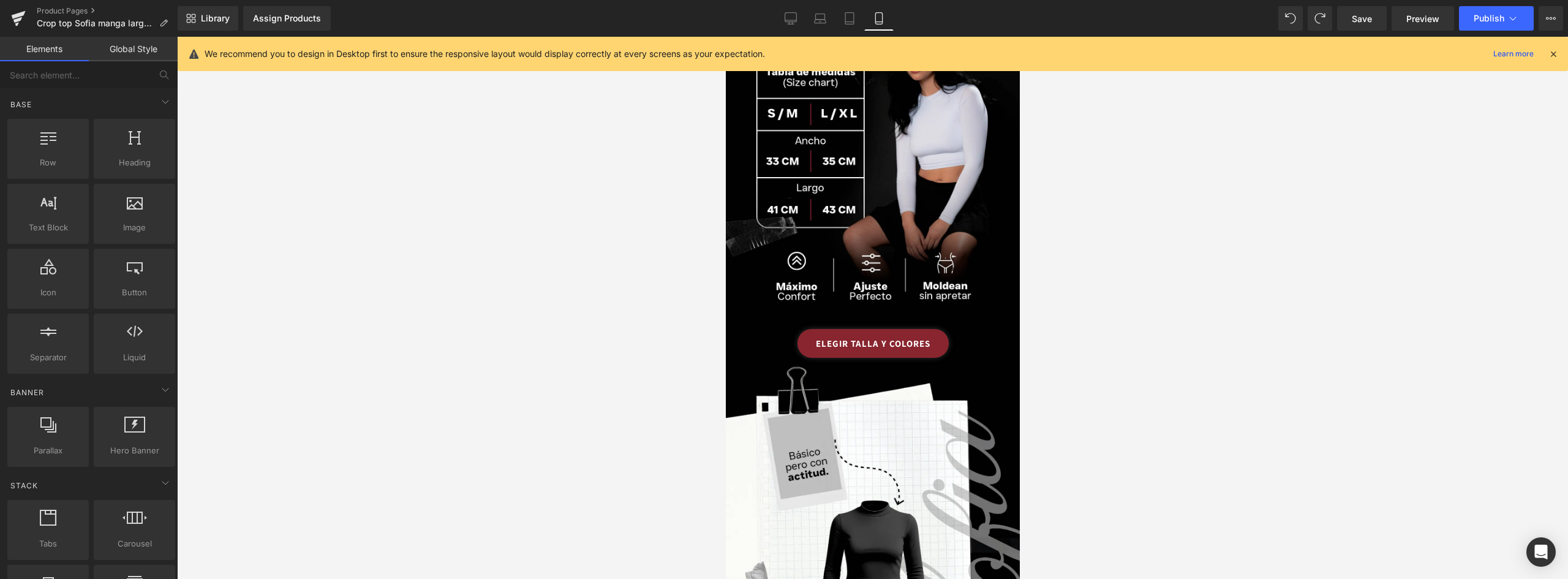
click at [593, 352] on div at bounding box center [872, 308] width 1391 height 542
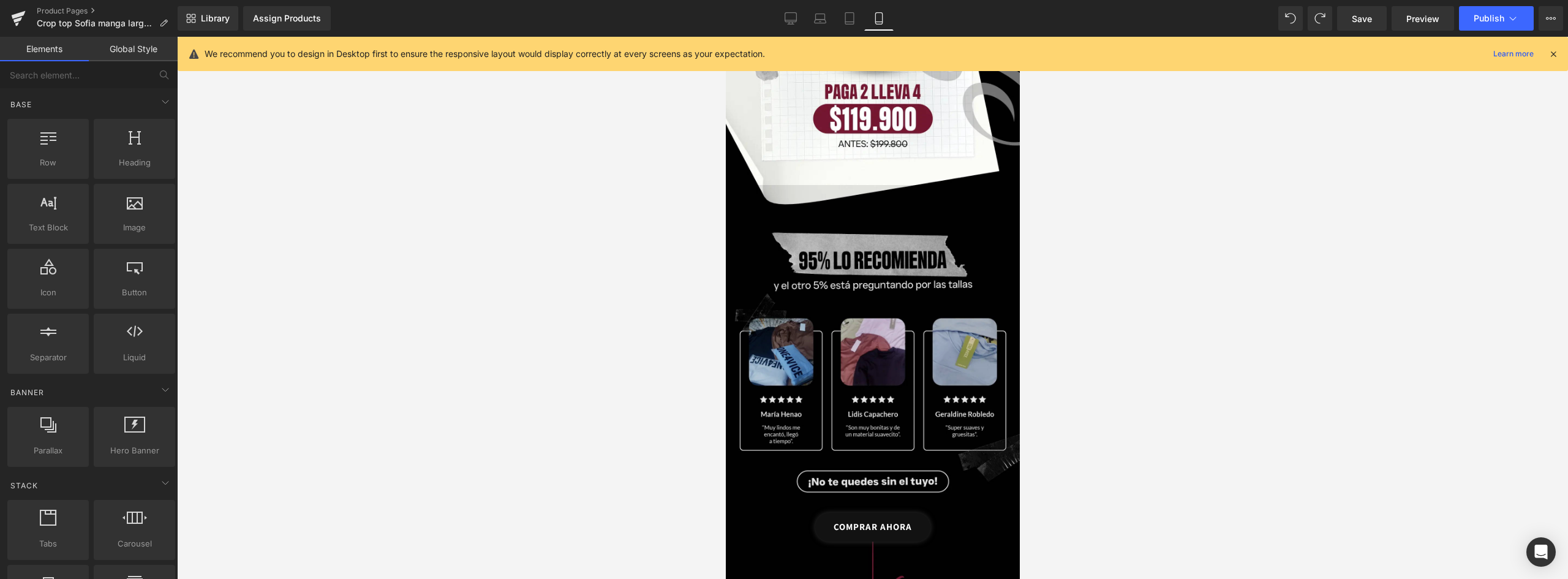
scroll to position [1642, 0]
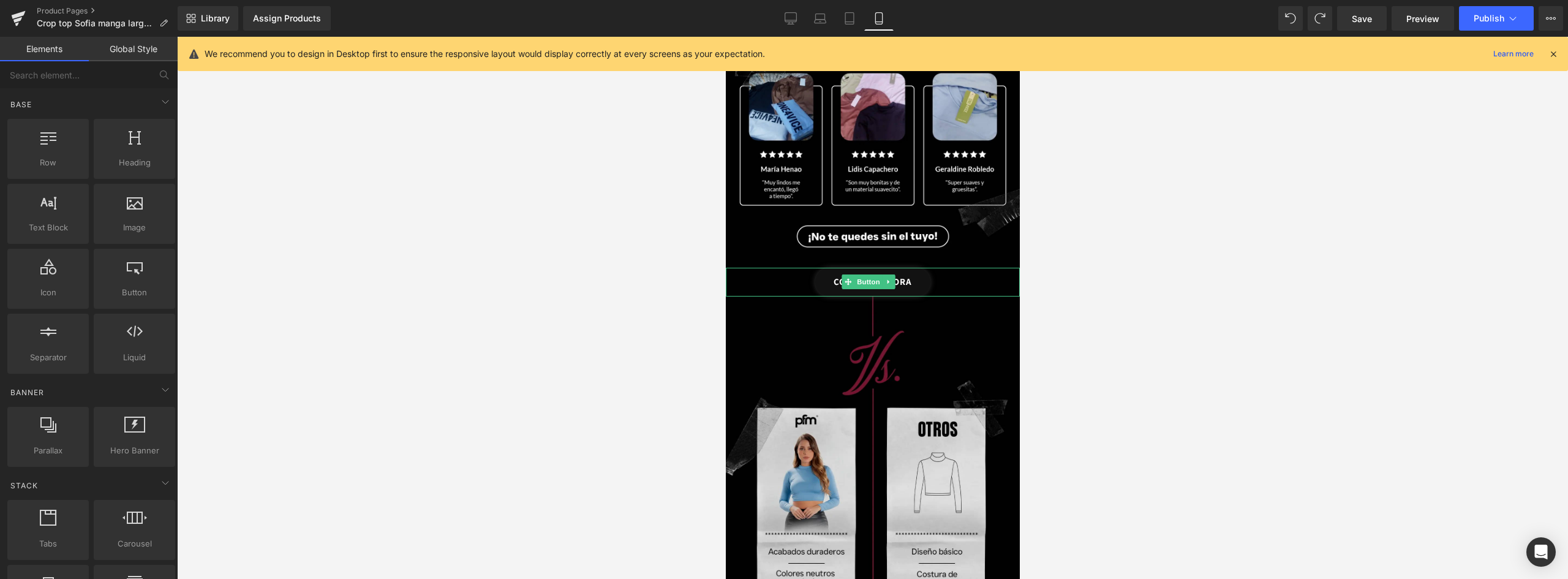
click at [917, 268] on link "COMPRAR AHORA" at bounding box center [872, 282] width 115 height 29
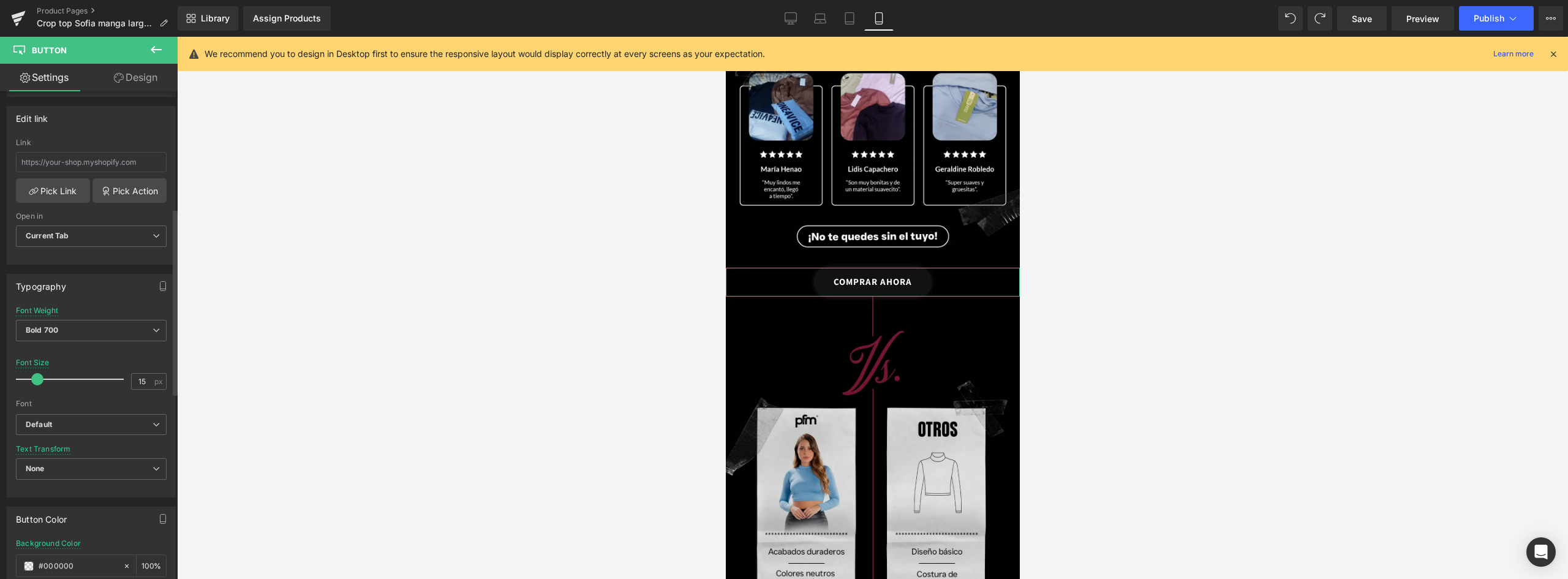
scroll to position [306, 0]
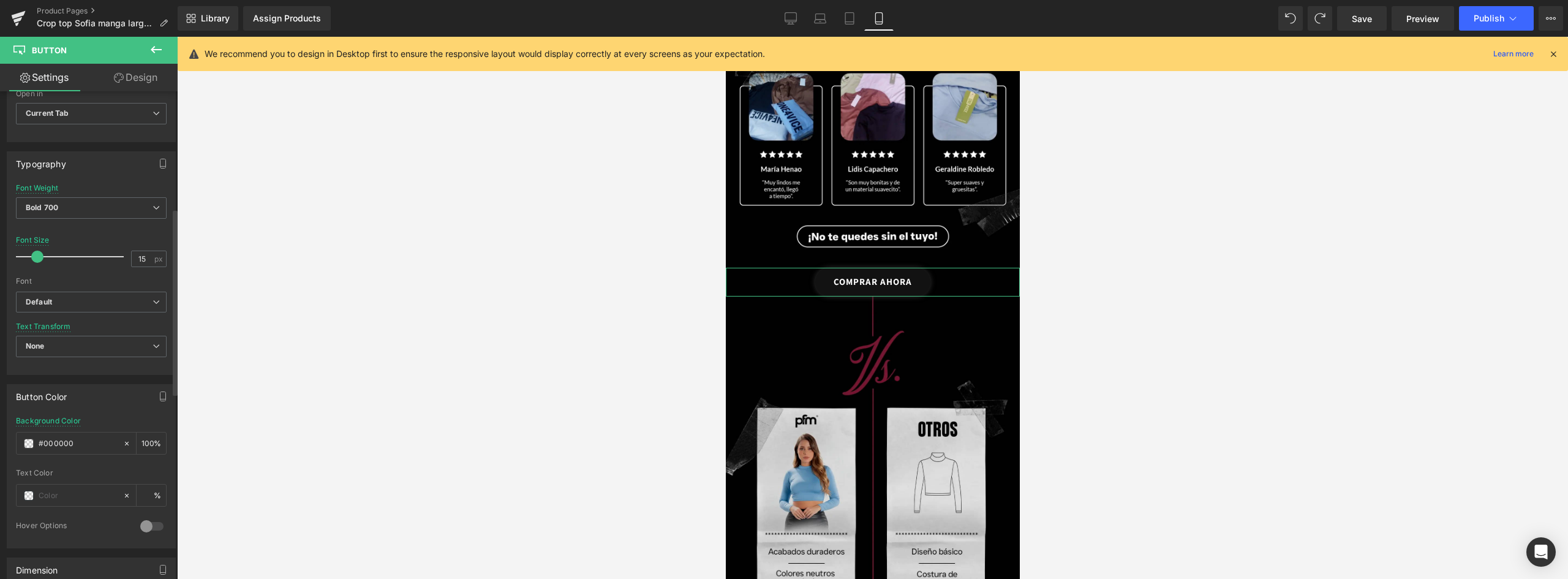
drag, startPoint x: 46, startPoint y: 439, endPoint x: 7, endPoint y: 432, distance: 39.6
click at [9, 432] on div "#88253f#88253f Background Color #000000 100 % Text Color % 0 Hover Options Back…" at bounding box center [91, 482] width 168 height 131
type input "#88253f"
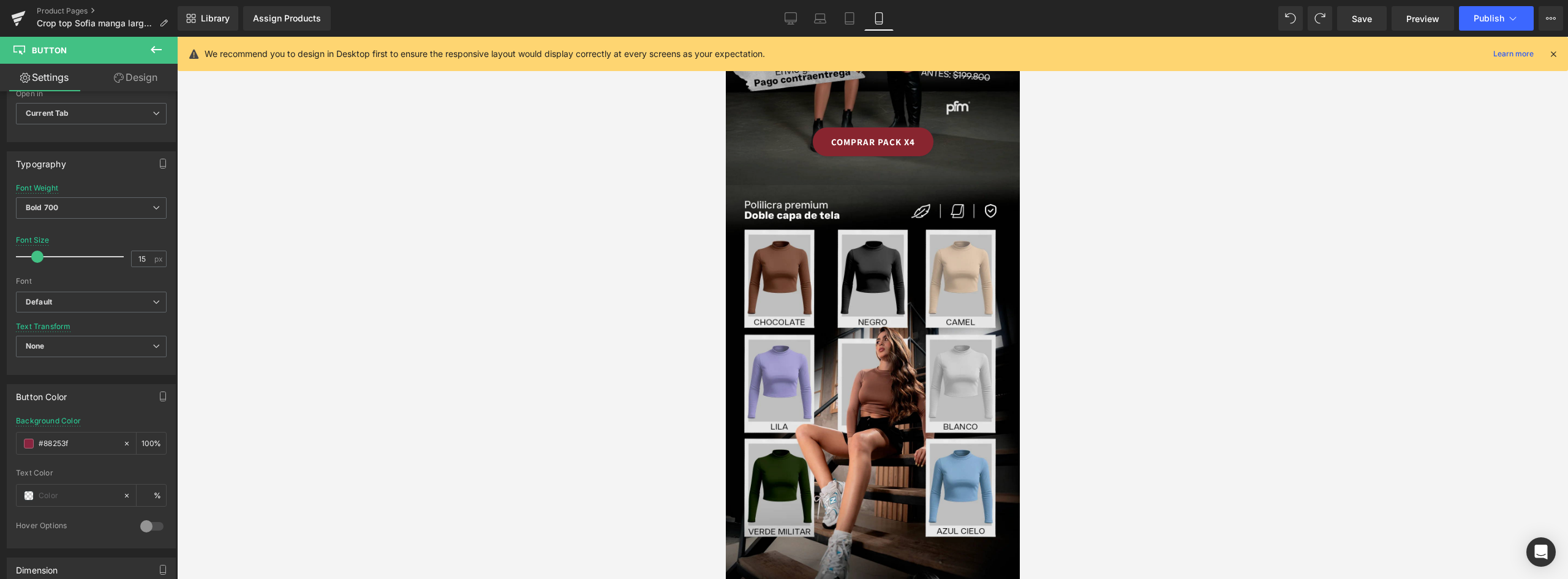
scroll to position [109, 0]
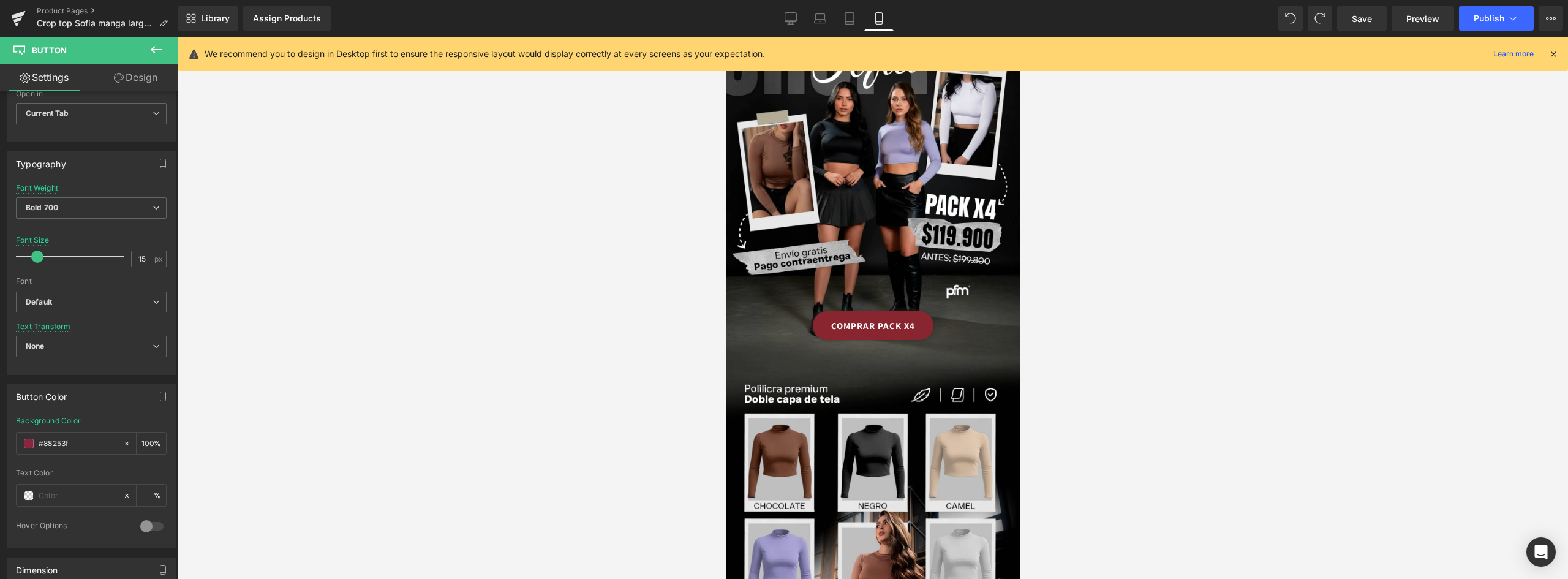
click at [916, 312] on link "COMPRAR PACK X4" at bounding box center [872, 326] width 121 height 29
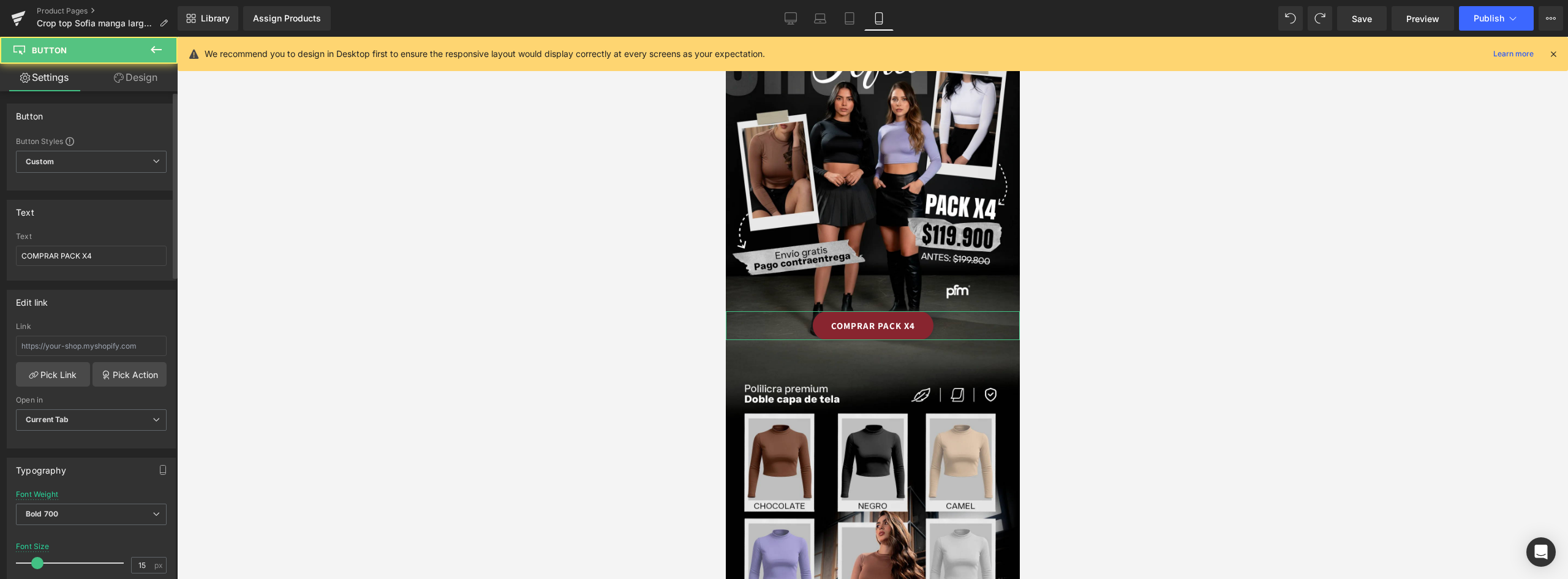
scroll to position [368, 0]
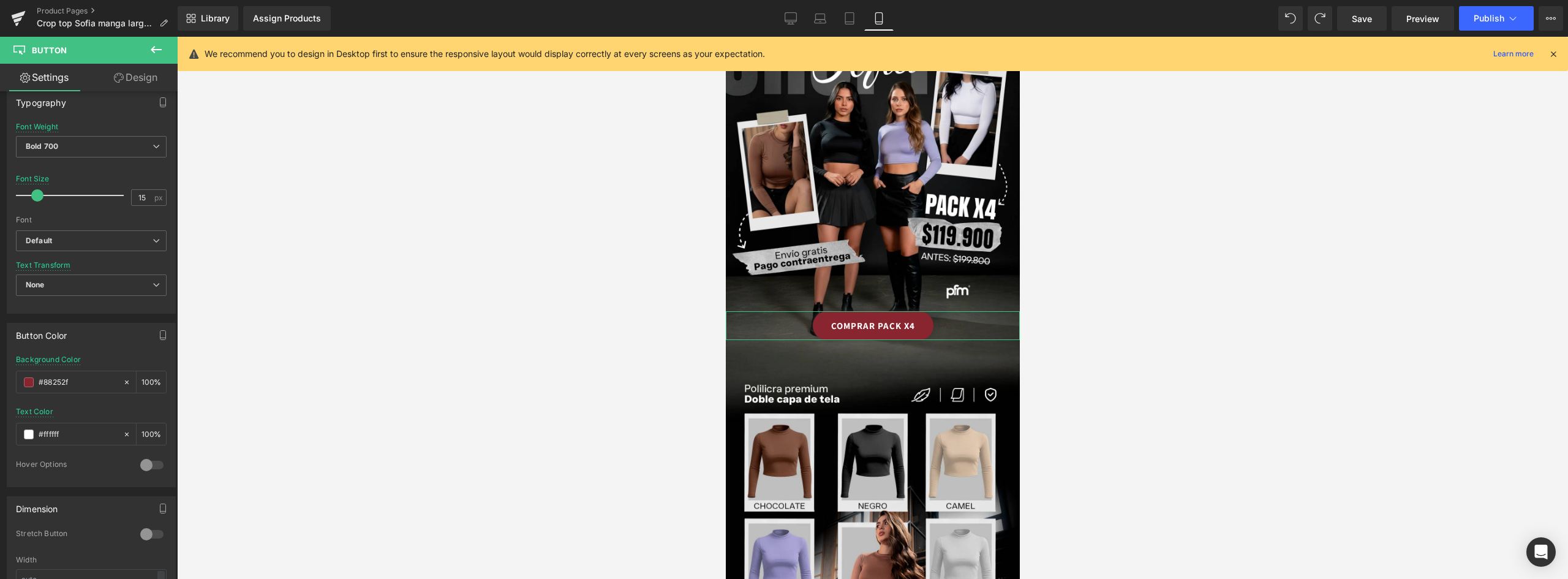
drag, startPoint x: -3, startPoint y: 376, endPoint x: -13, endPoint y: 374, distance: 10.2
click at [0, 374] on html "Button You are previewing how the will restyle your page. You can not edit Elem…" at bounding box center [784, 289] width 1568 height 579
paste input "3"
type input "#88253f"
click at [632, 306] on div at bounding box center [872, 308] width 1391 height 542
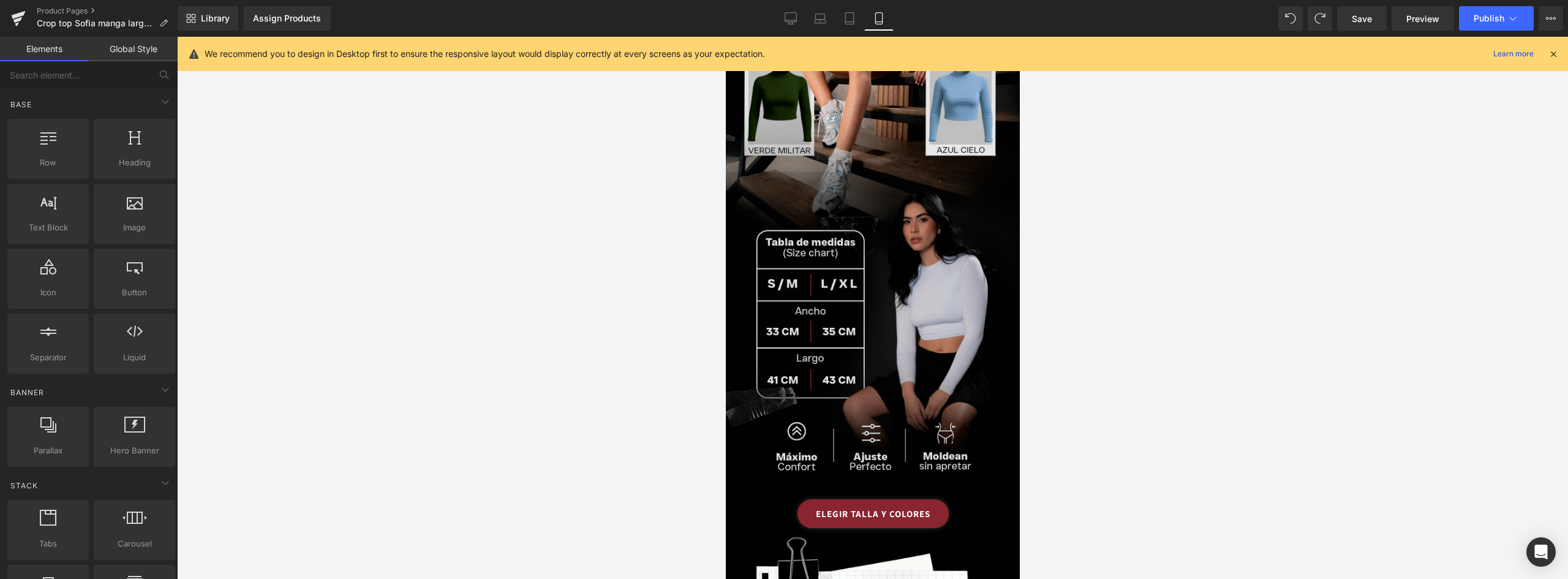
scroll to position [981, 0]
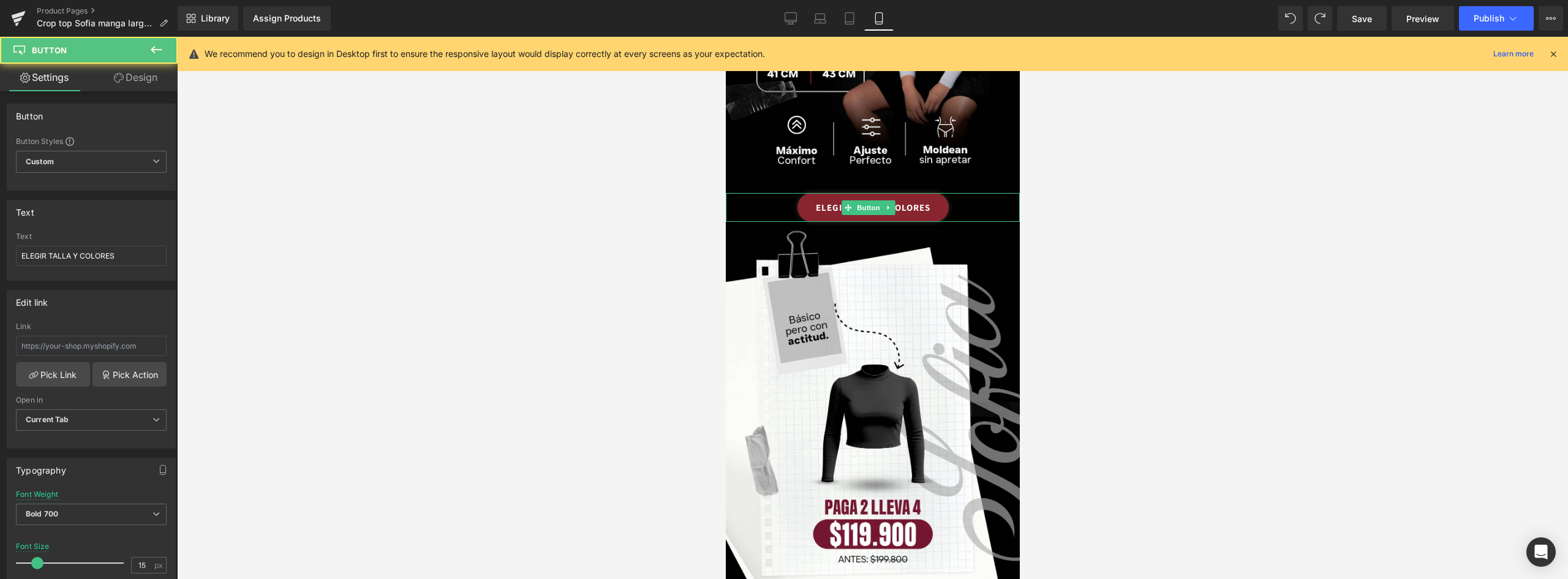
click at [936, 193] on link "ELEGIR TALLA Y COLORES" at bounding box center [872, 207] width 151 height 29
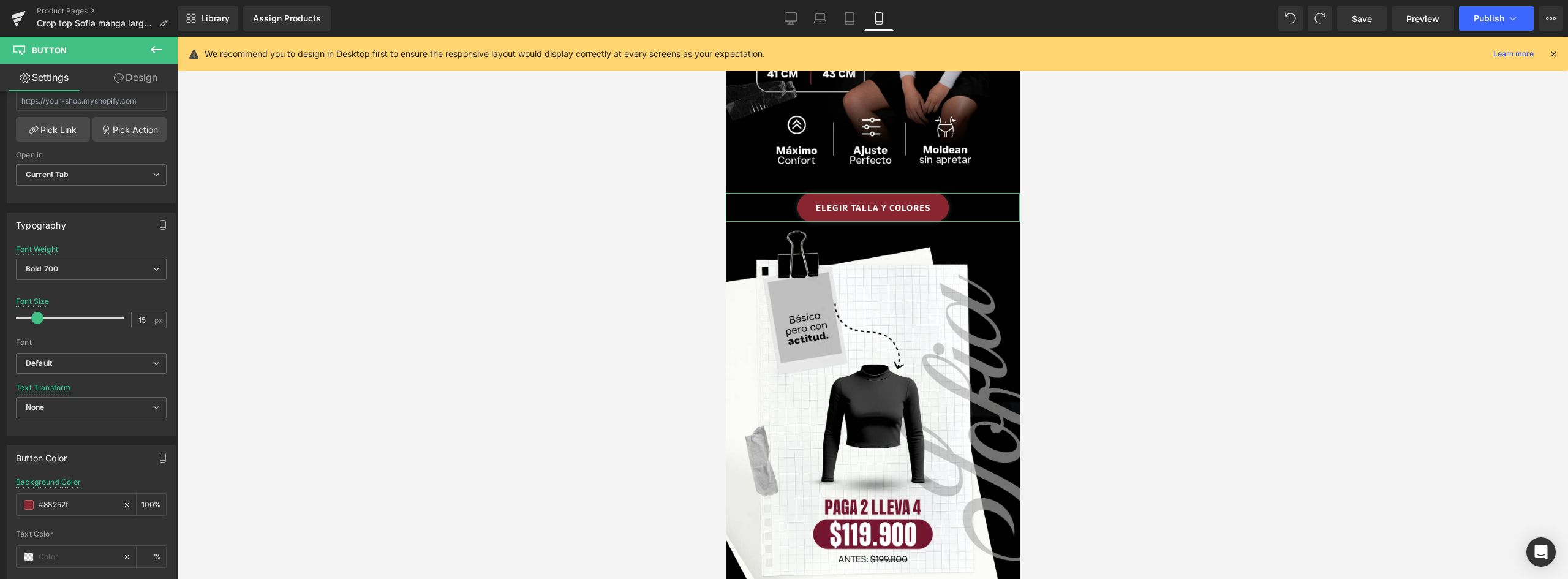
drag, startPoint x: 88, startPoint y: 503, endPoint x: -12, endPoint y: 496, distance: 100.2
click at [0, 496] on html "Button You are previewing how the will restyle your page. You can not edit Elem…" at bounding box center [784, 289] width 1568 height 579
paste input "3"
type input "#88253f"
click at [652, 364] on div at bounding box center [872, 308] width 1391 height 542
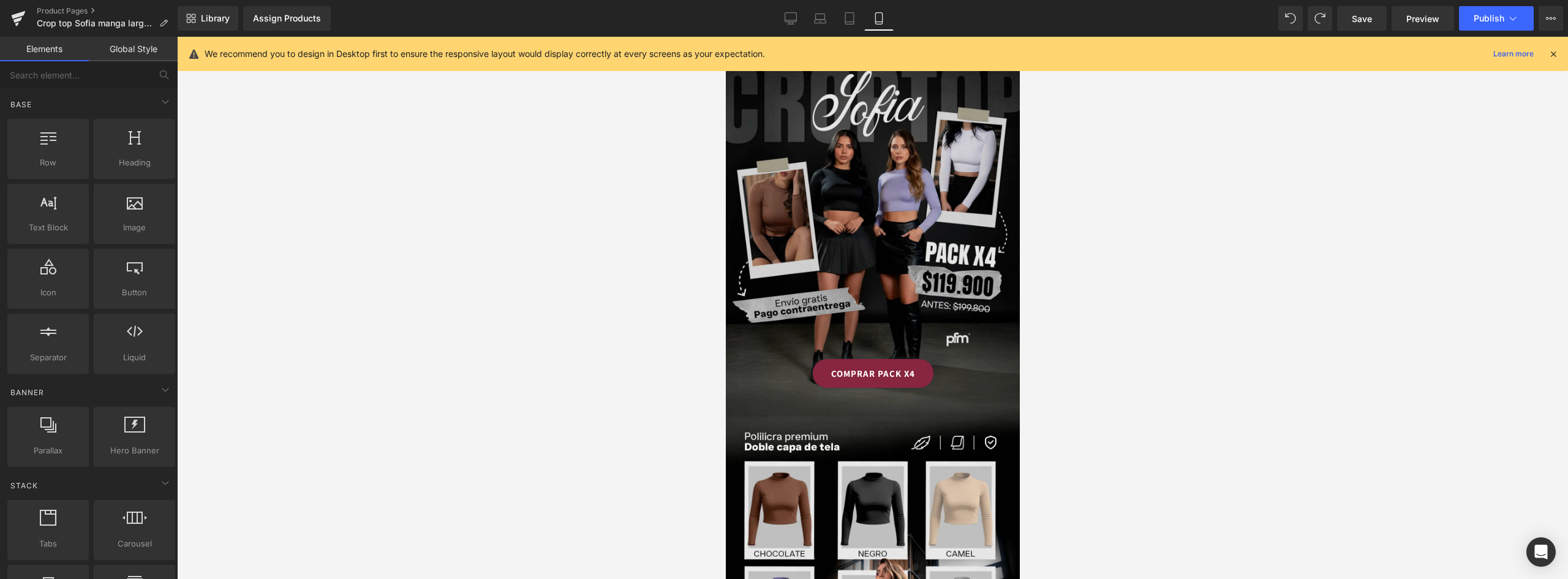
scroll to position [0, 0]
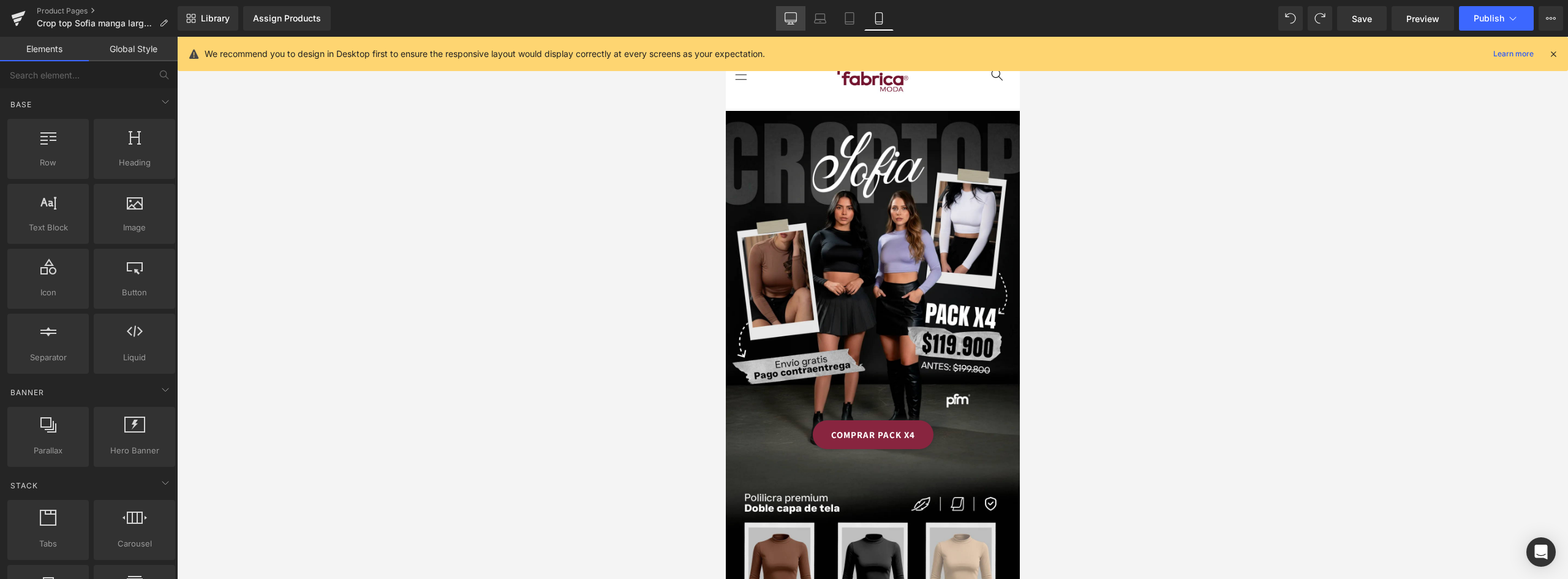
click at [793, 17] on icon at bounding box center [790, 18] width 12 height 12
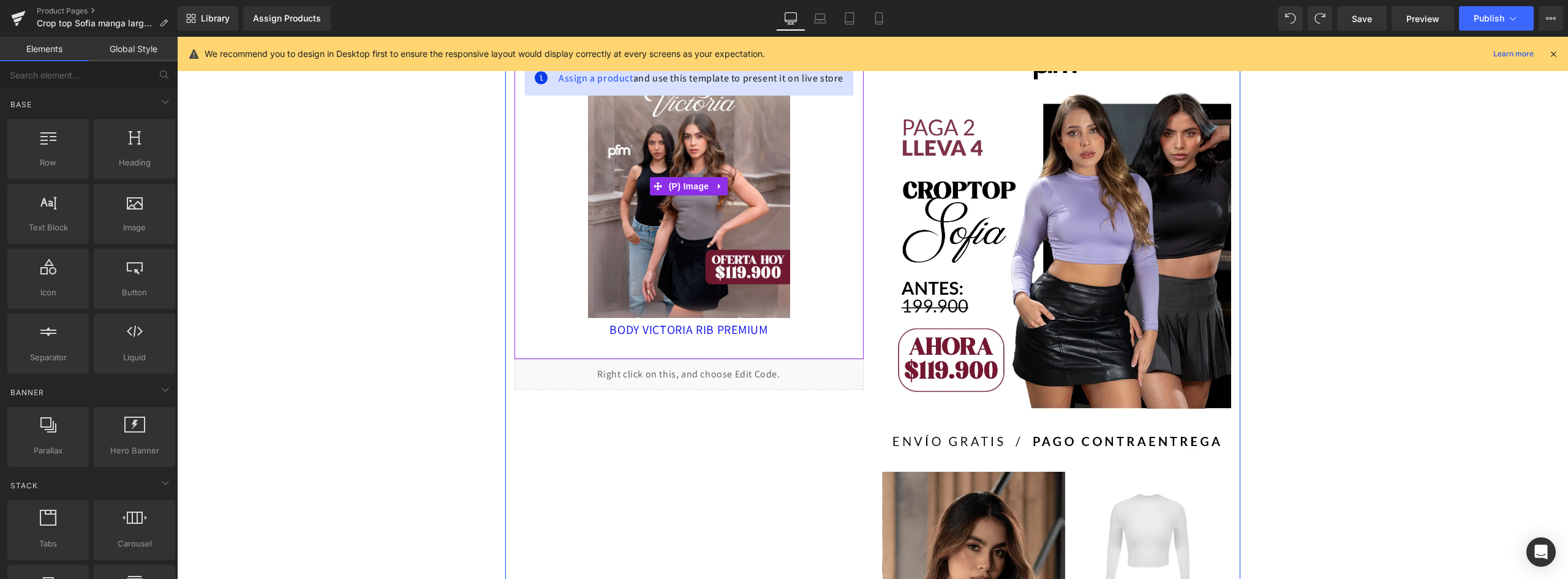
scroll to position [12, 0]
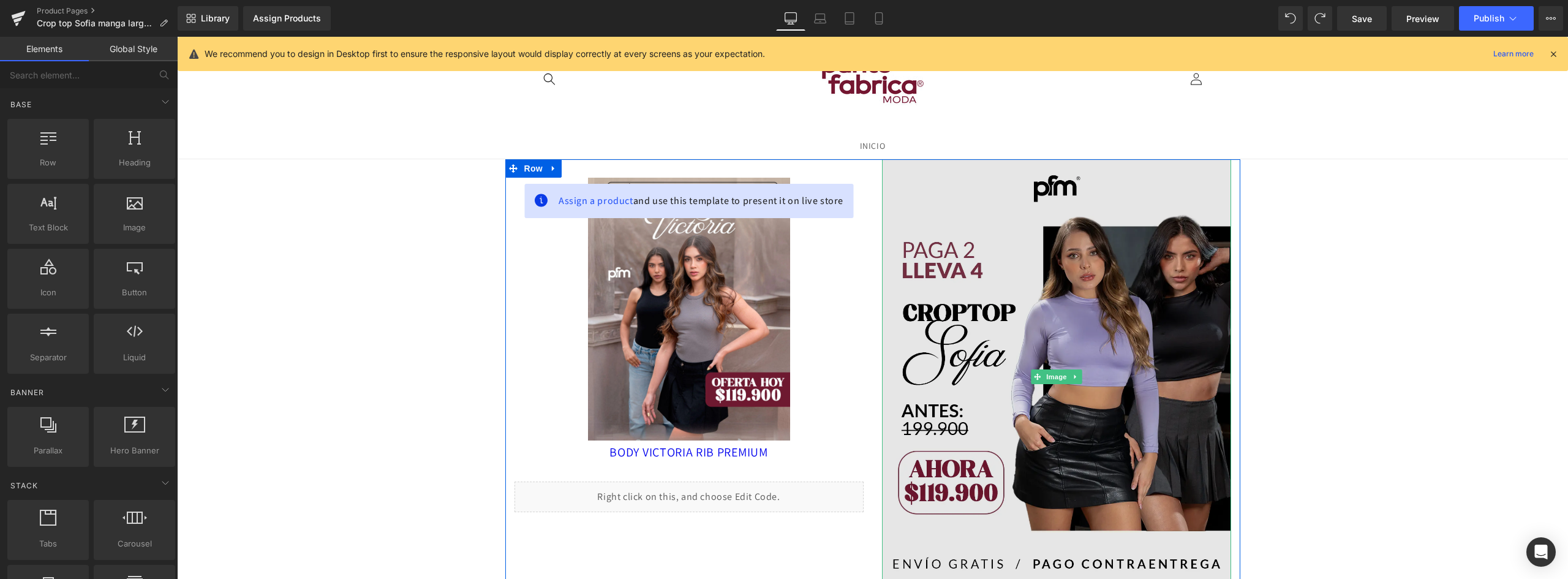
click at [1115, 293] on img at bounding box center [1056, 377] width 349 height 436
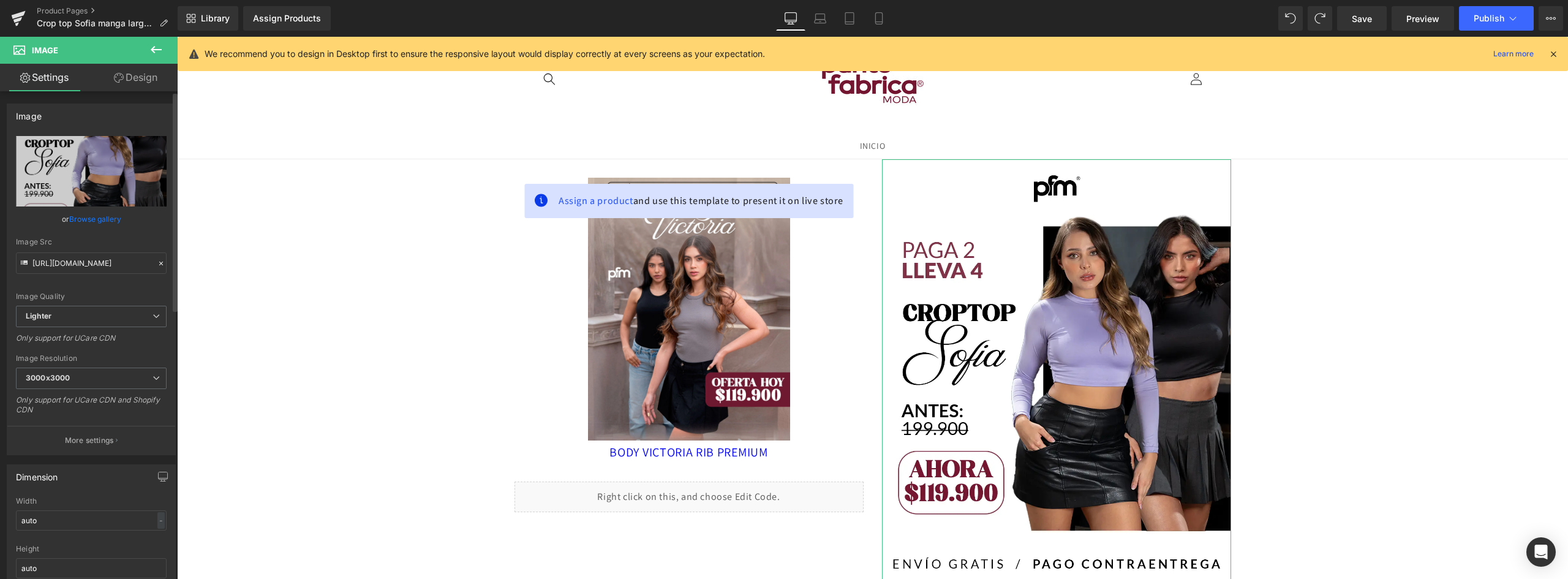
click at [97, 222] on link "Browse gallery" at bounding box center [95, 219] width 52 height 21
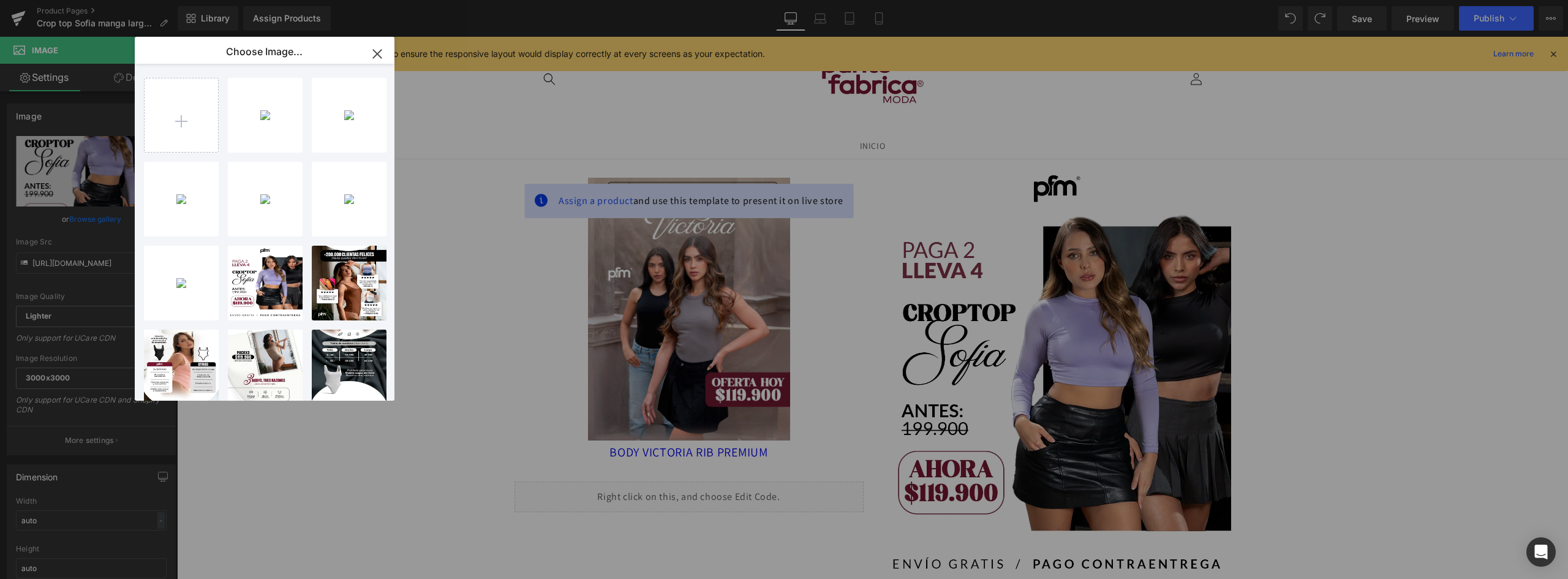
click at [0, 0] on p "landing... _1_.webp" at bounding box center [0, 0] width 0 height 0
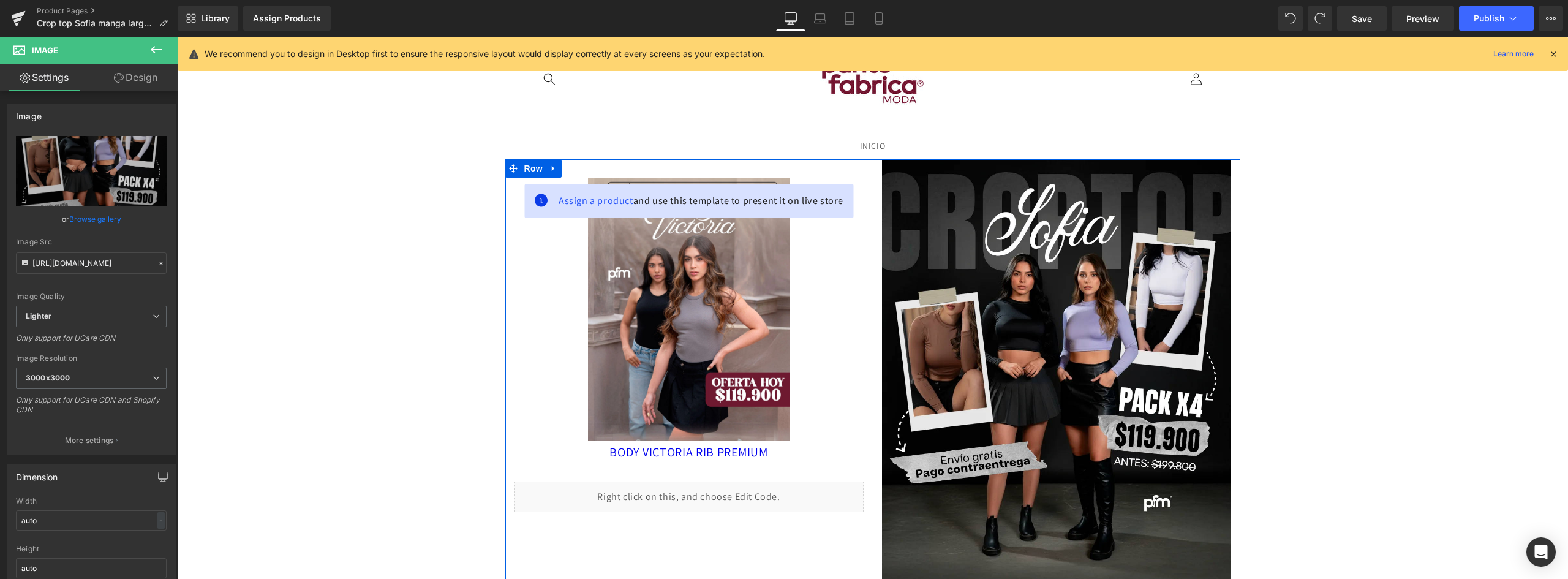
scroll to position [318, 0]
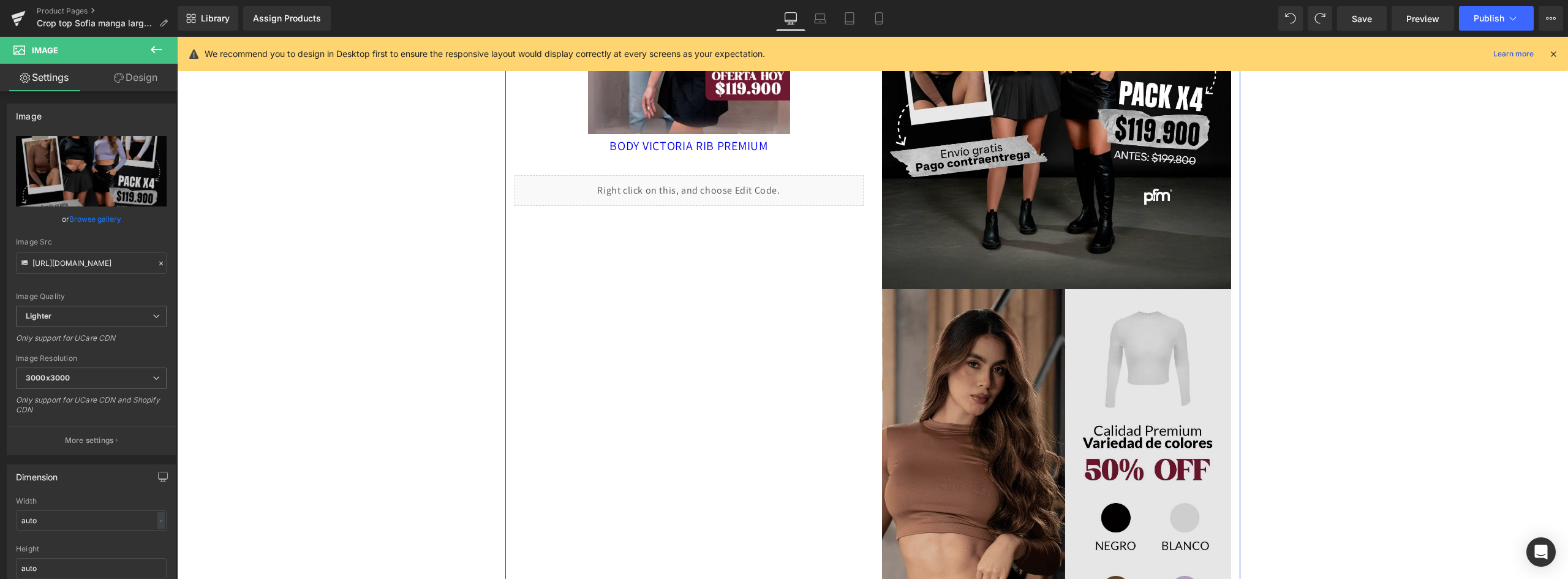
click at [973, 354] on img at bounding box center [1056, 507] width 349 height 437
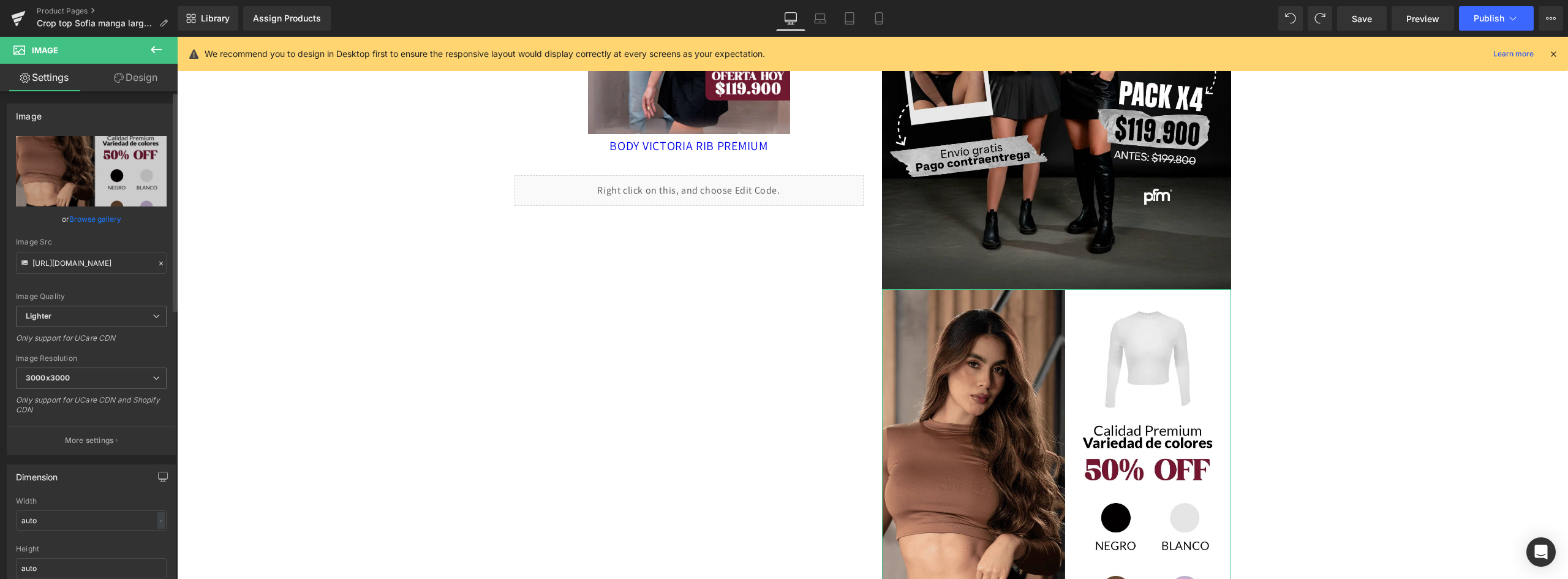
click at [91, 222] on link "Browse gallery" at bounding box center [95, 219] width 52 height 21
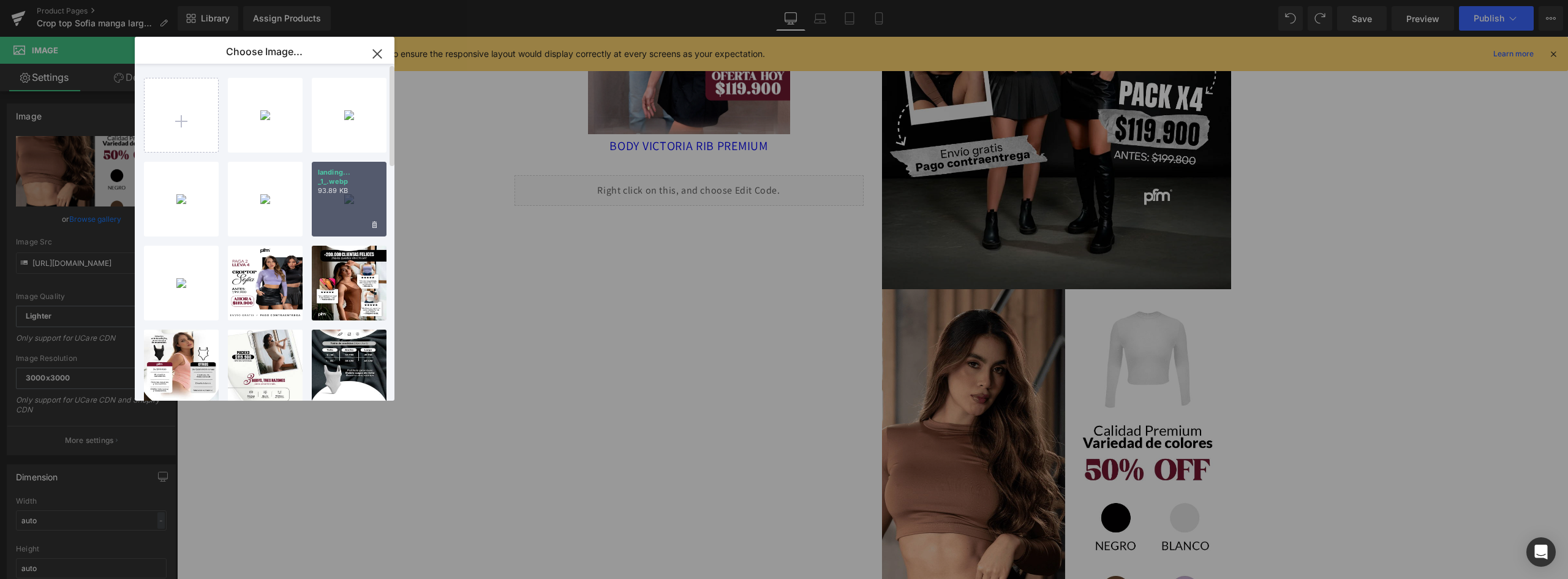
click at [333, 207] on div "landing... _1_.webp 93.89 KB" at bounding box center [349, 199] width 75 height 75
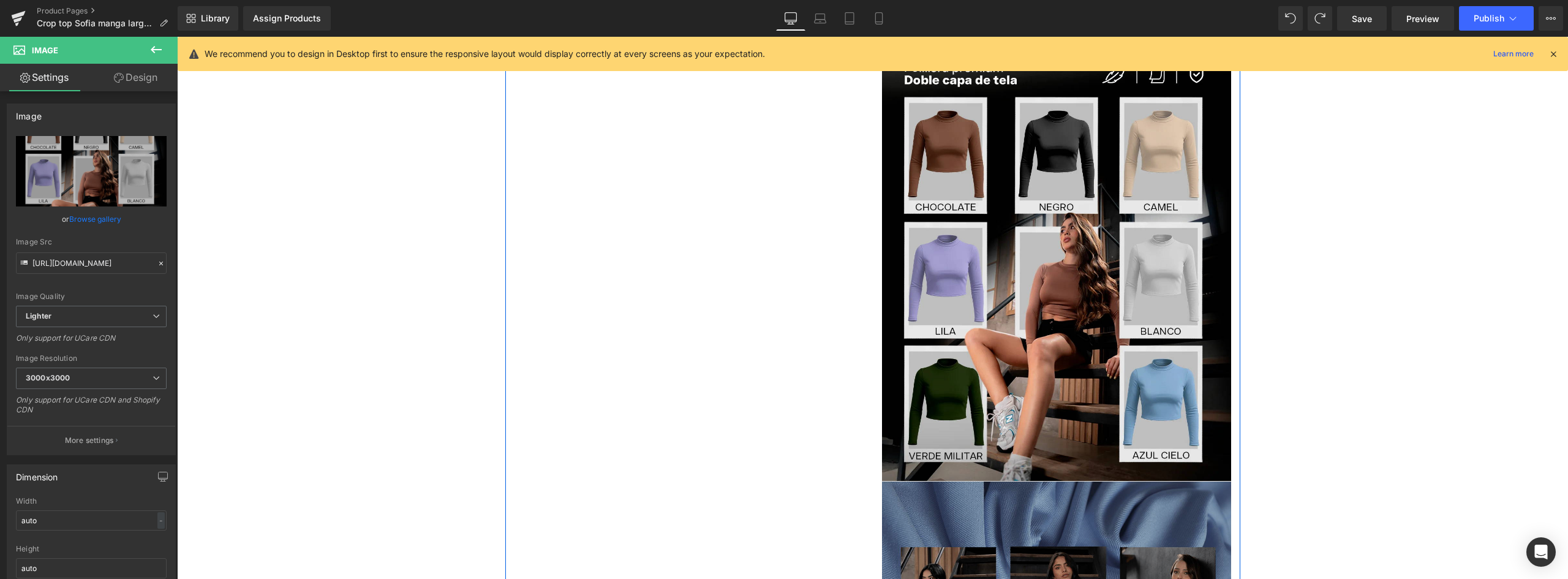
scroll to position [932, 0]
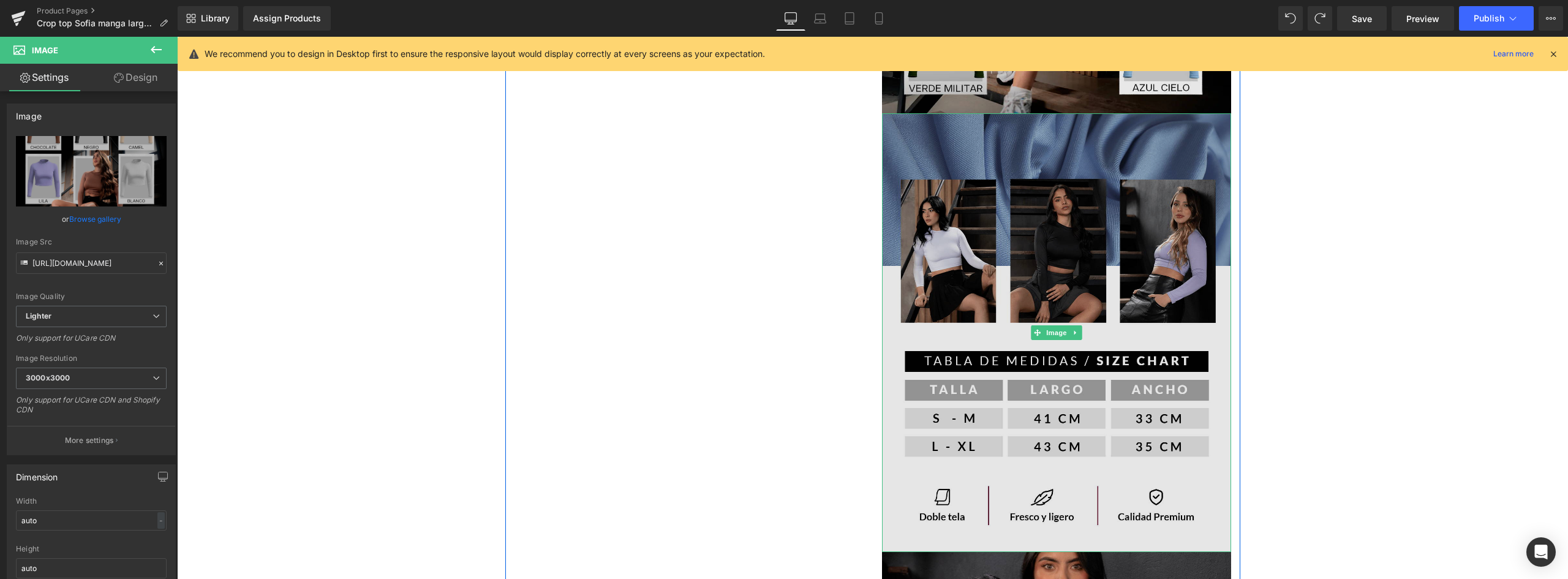
click at [1046, 213] on img at bounding box center [1056, 333] width 349 height 439
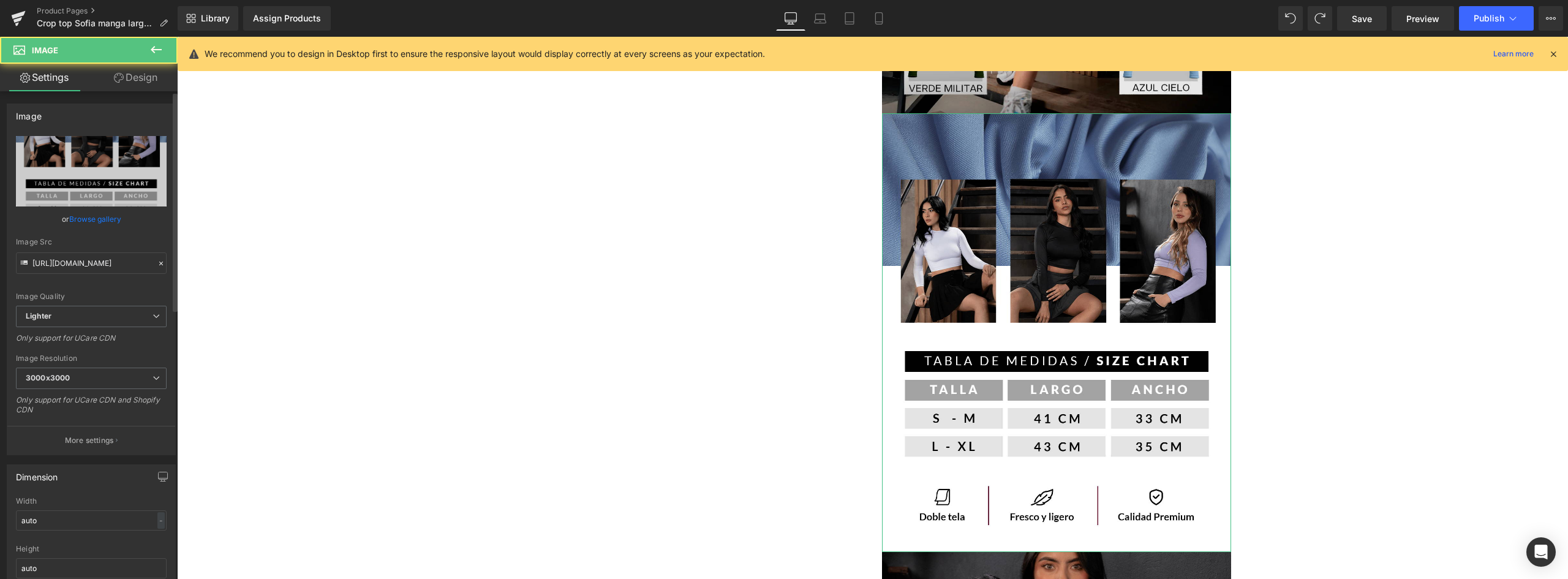
click at [99, 215] on link "Browse gallery" at bounding box center [95, 219] width 52 height 21
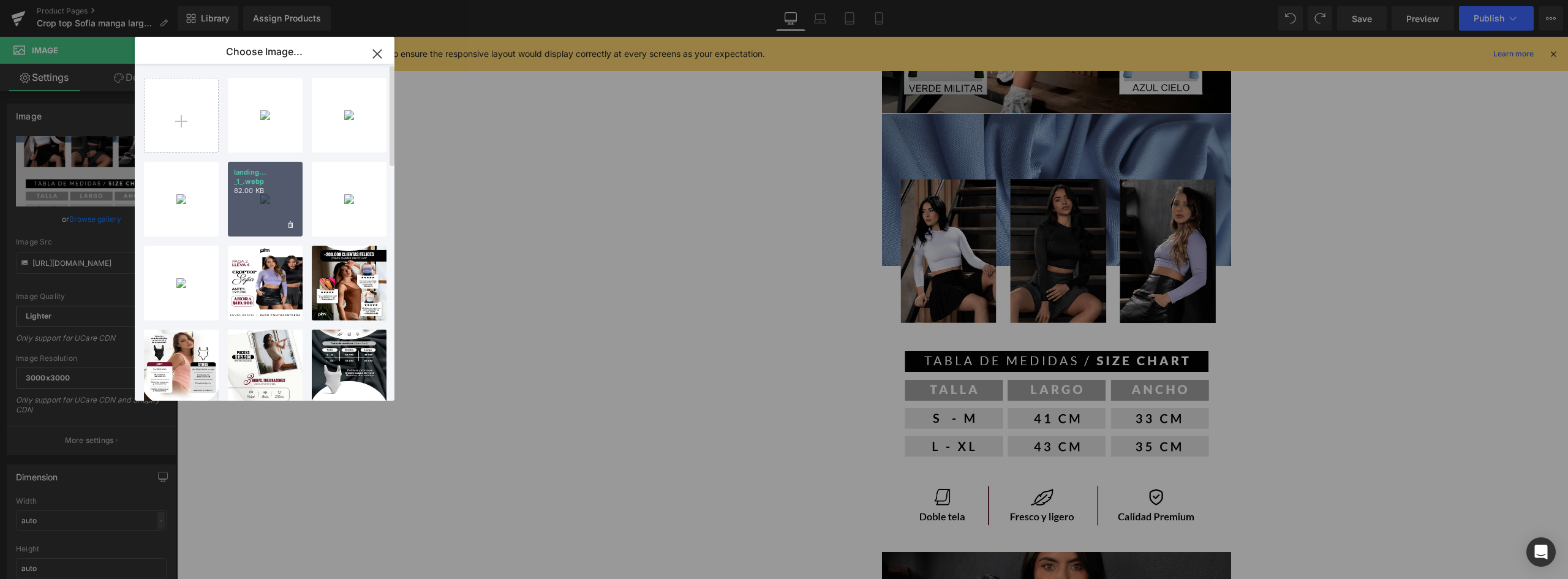
click at [272, 191] on p "82.00 KB" at bounding box center [265, 190] width 63 height 9
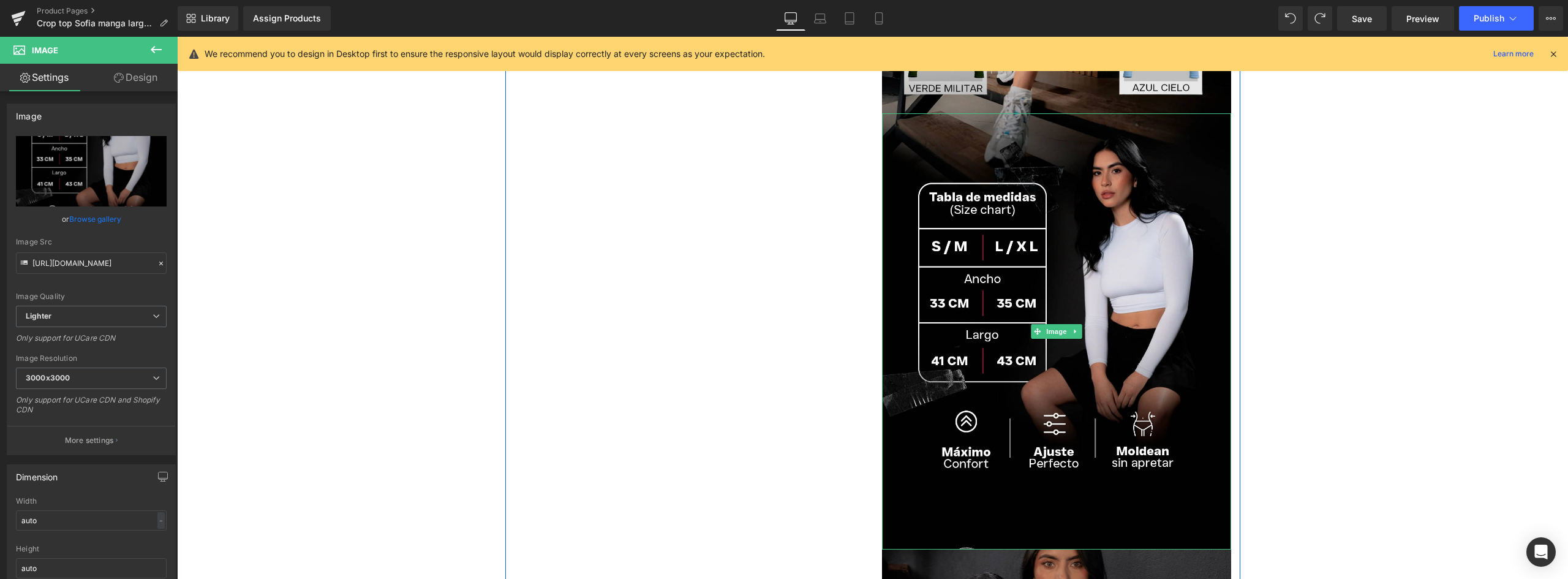
scroll to position [1238, 0]
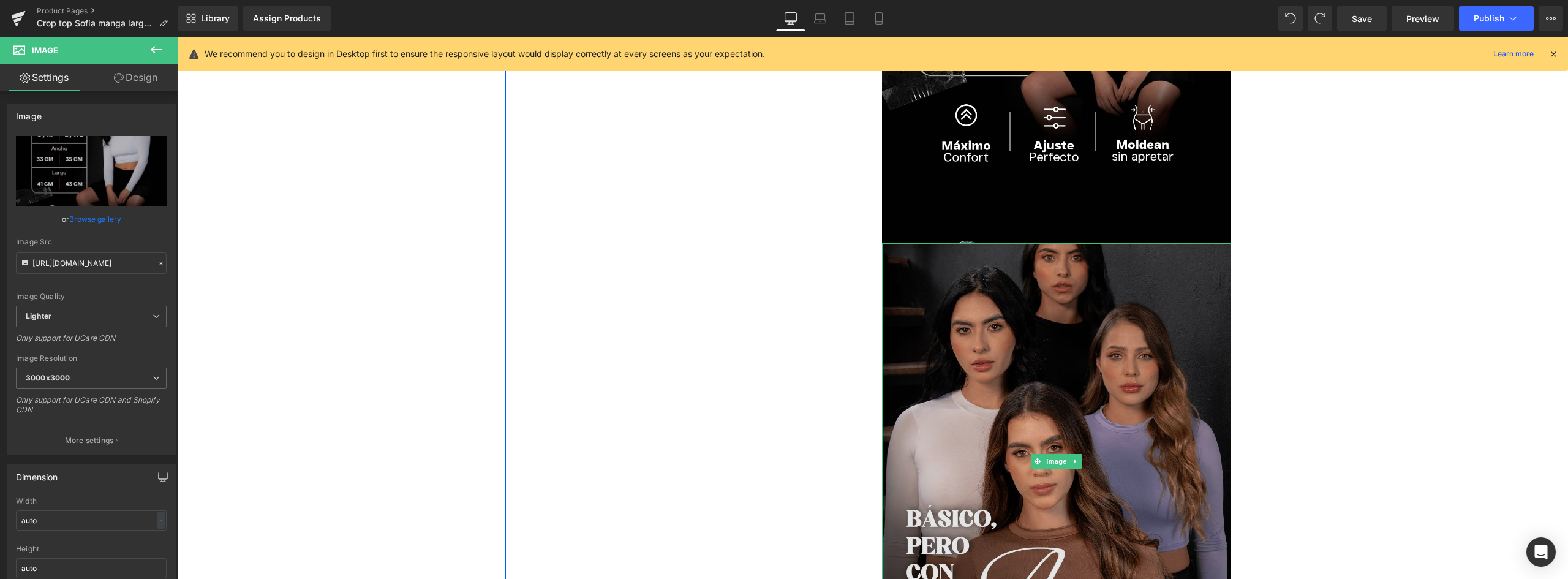
click at [1007, 380] on img at bounding box center [1056, 462] width 349 height 437
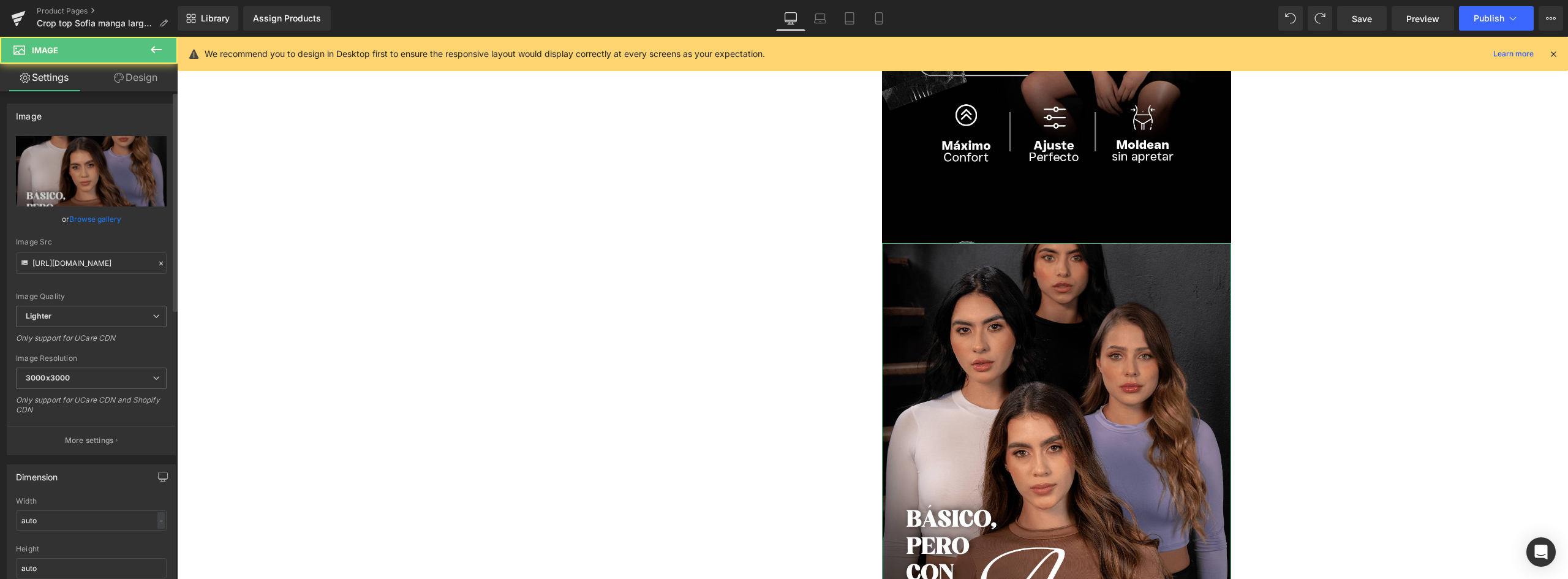
click at [103, 220] on link "Browse gallery" at bounding box center [95, 219] width 52 height 21
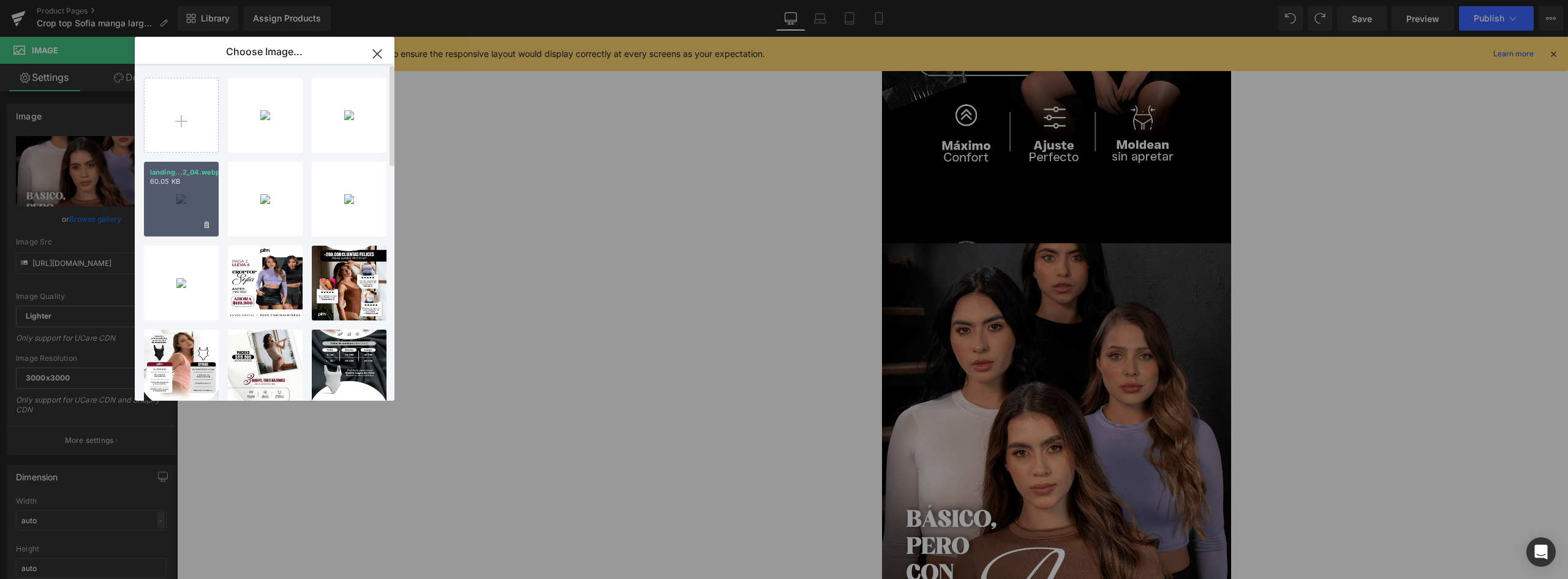
click at [185, 193] on div "landing...2_04.webp 60.05 KB" at bounding box center [181, 199] width 75 height 75
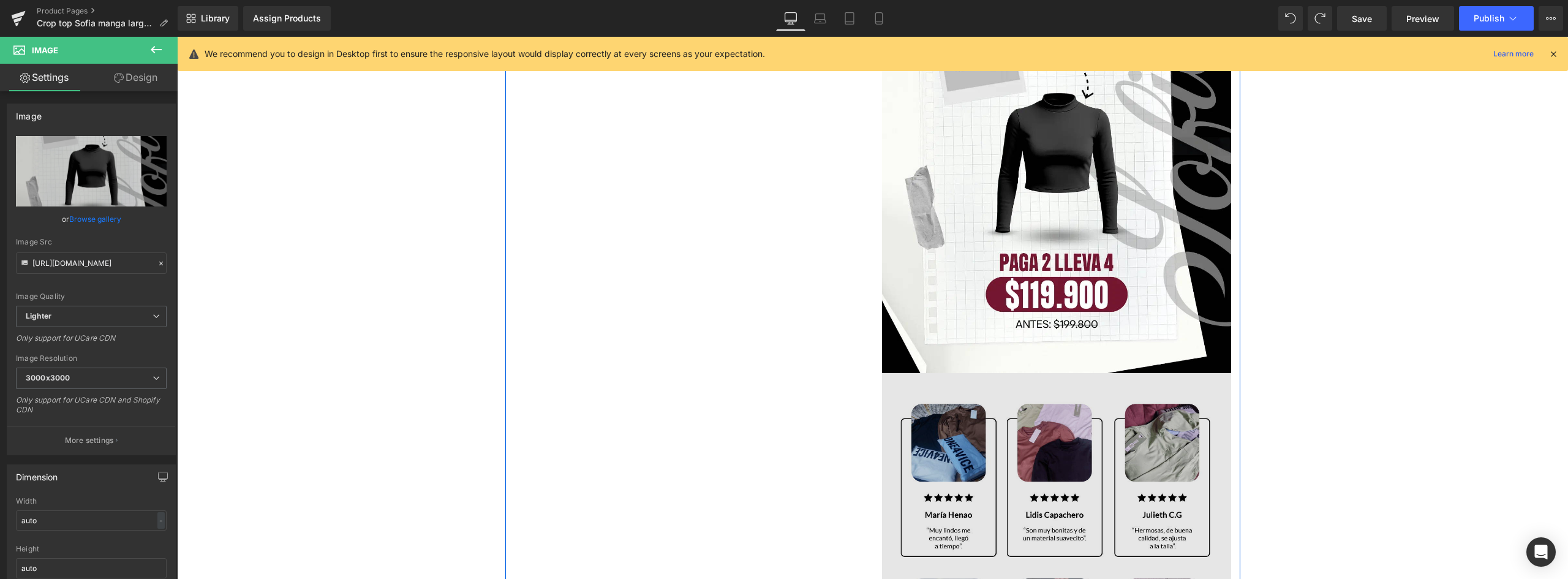
scroll to position [1790, 0]
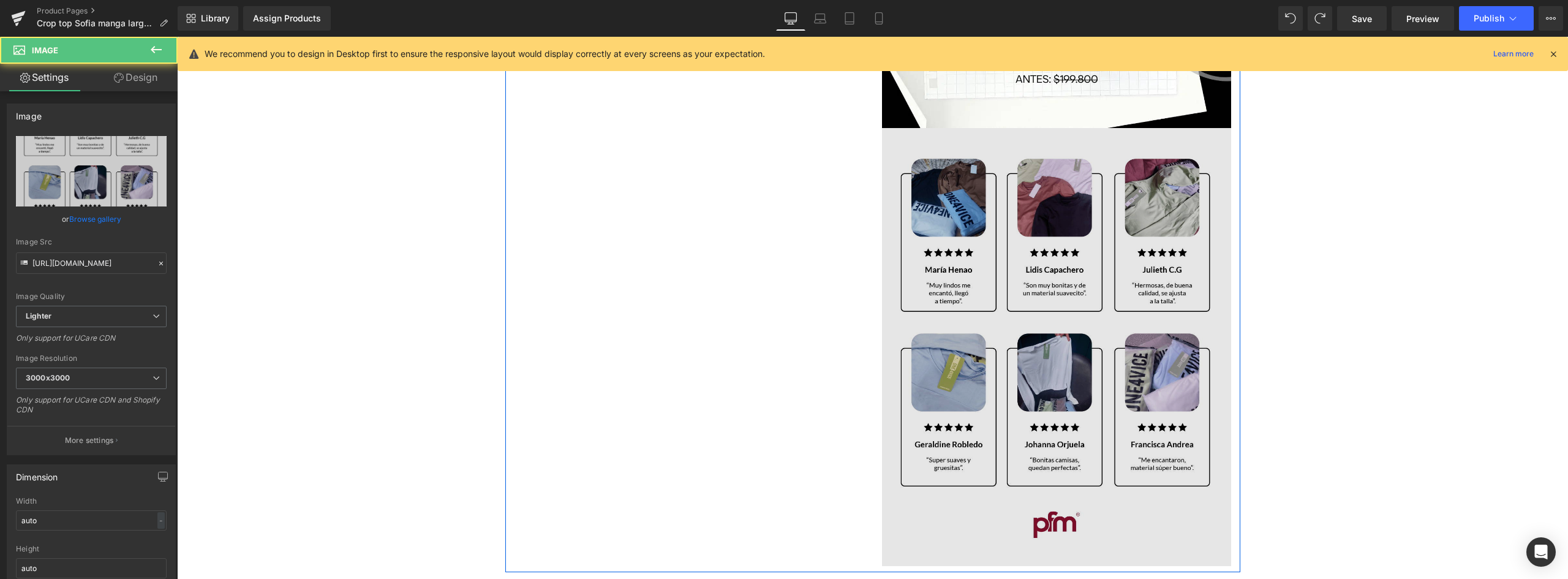
click at [1039, 280] on img at bounding box center [1056, 347] width 349 height 439
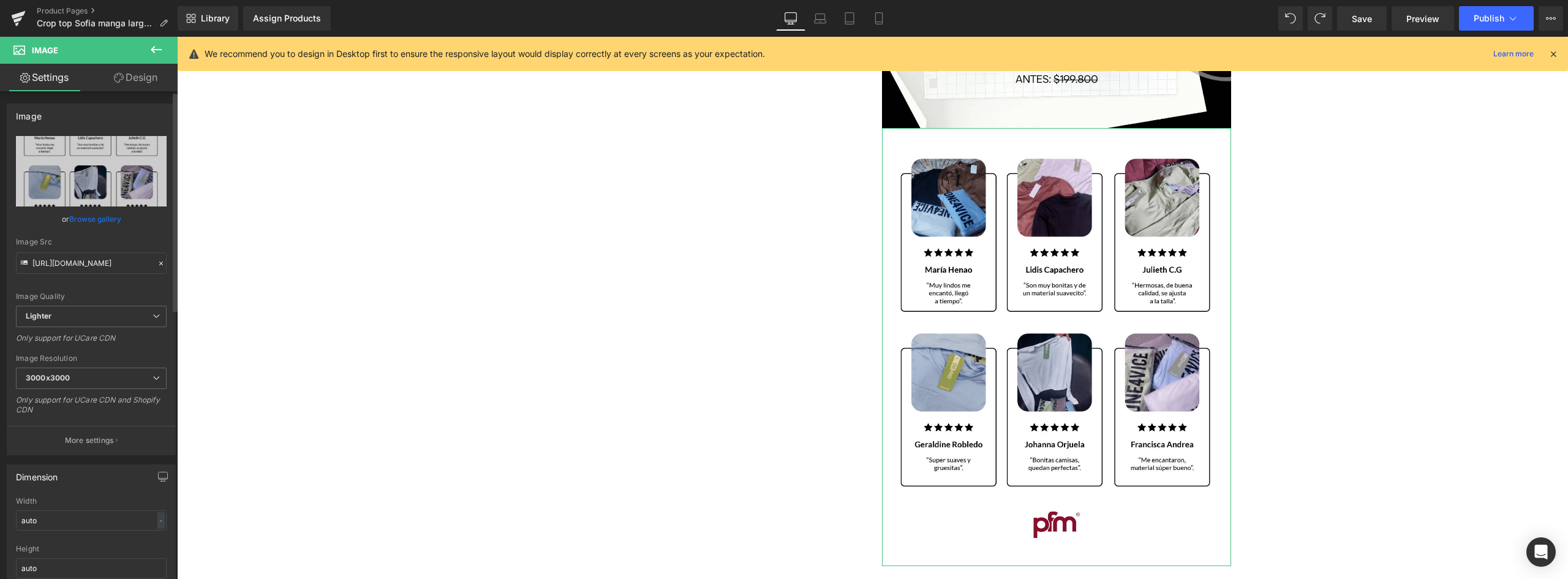
click at [102, 220] on link "Browse gallery" at bounding box center [95, 219] width 52 height 21
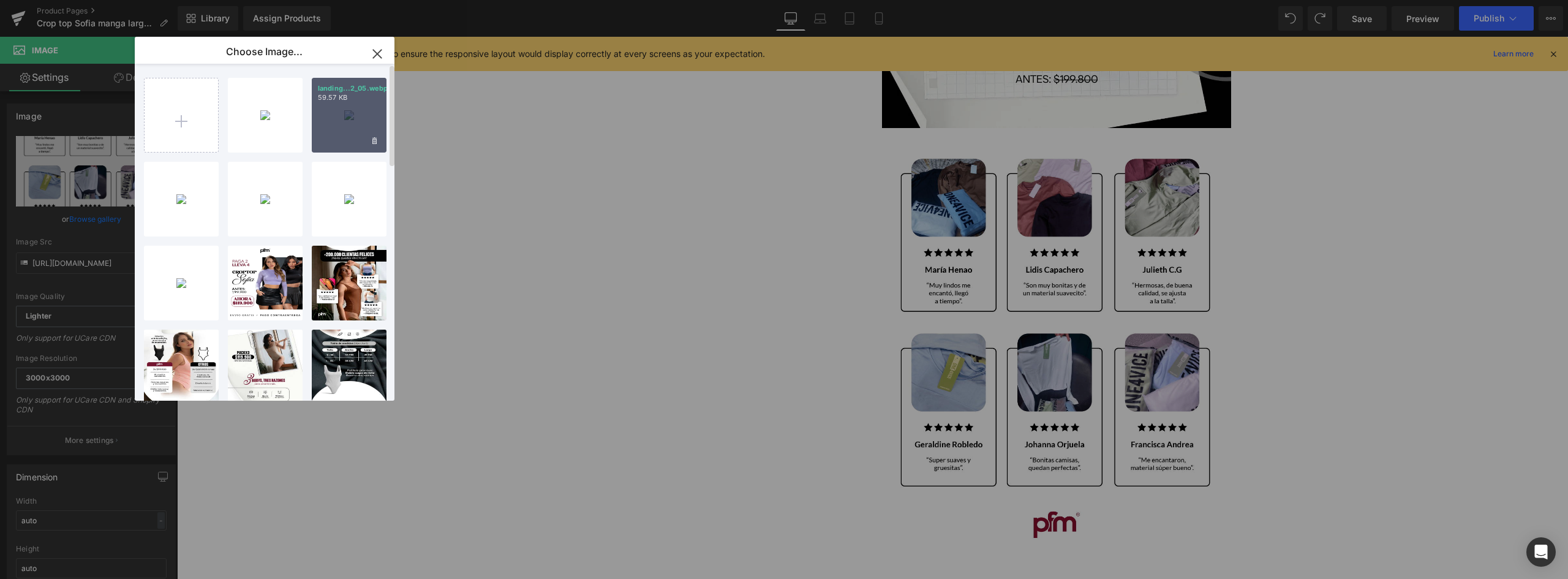
click at [360, 108] on div "landing...2_05.webp 59.57 KB" at bounding box center [349, 115] width 75 height 75
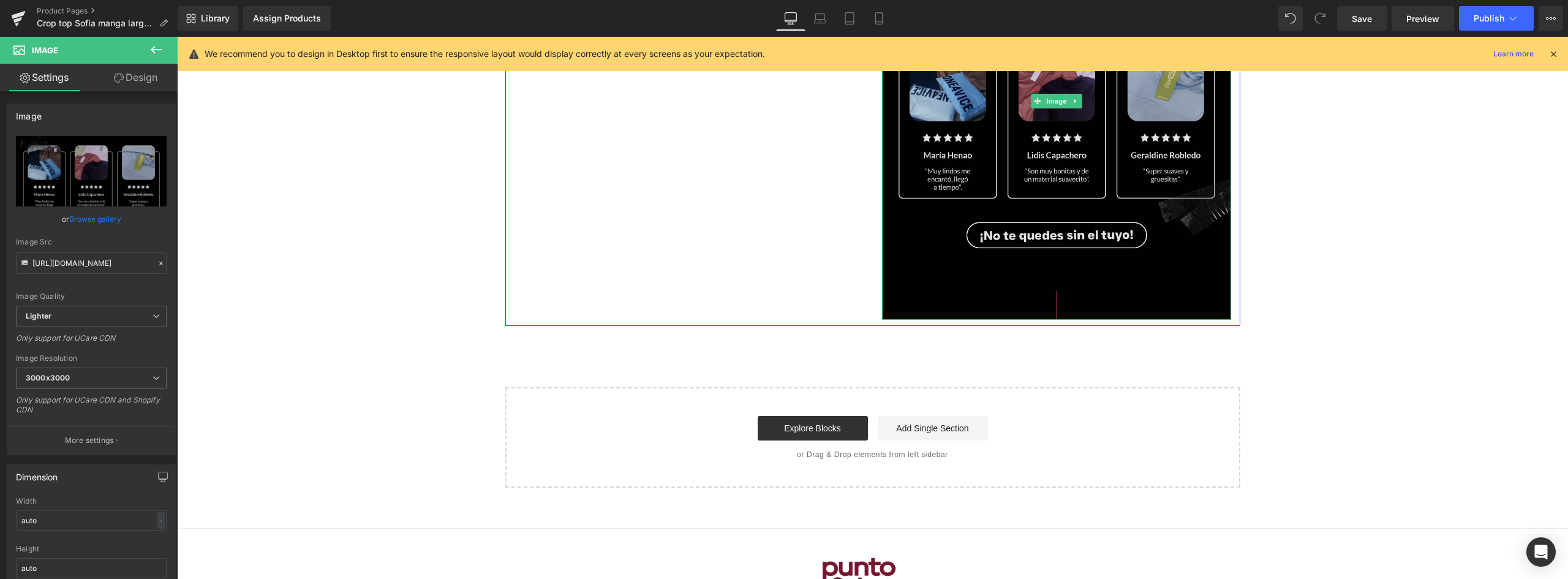
scroll to position [1912, 0]
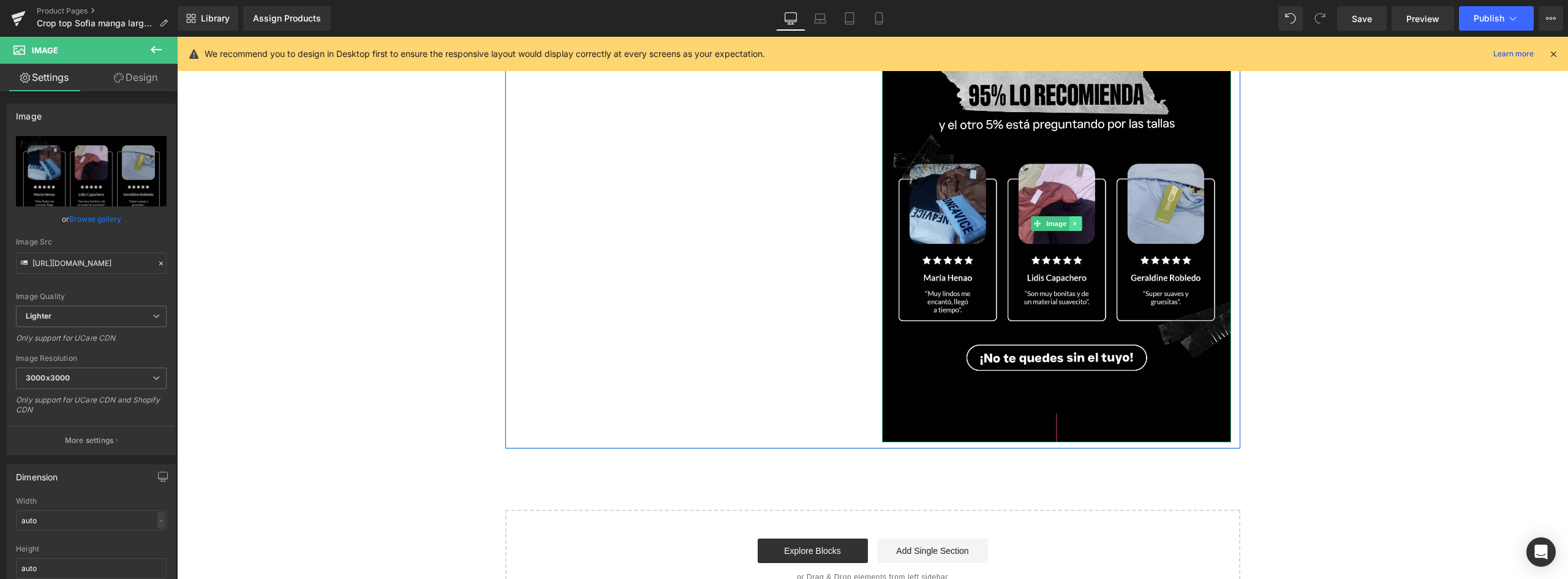
click at [1073, 226] on icon at bounding box center [1075, 224] width 7 height 8
click at [1066, 221] on icon at bounding box center [1069, 224] width 7 height 7
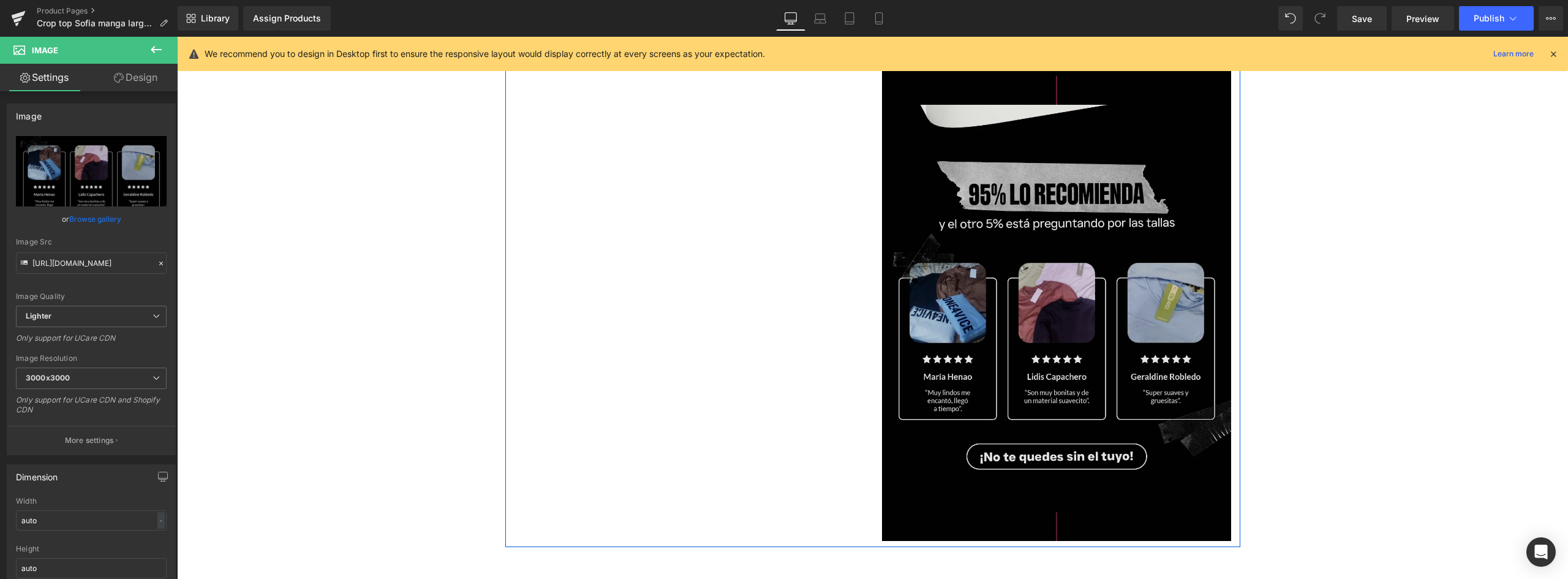
scroll to position [2269, 0]
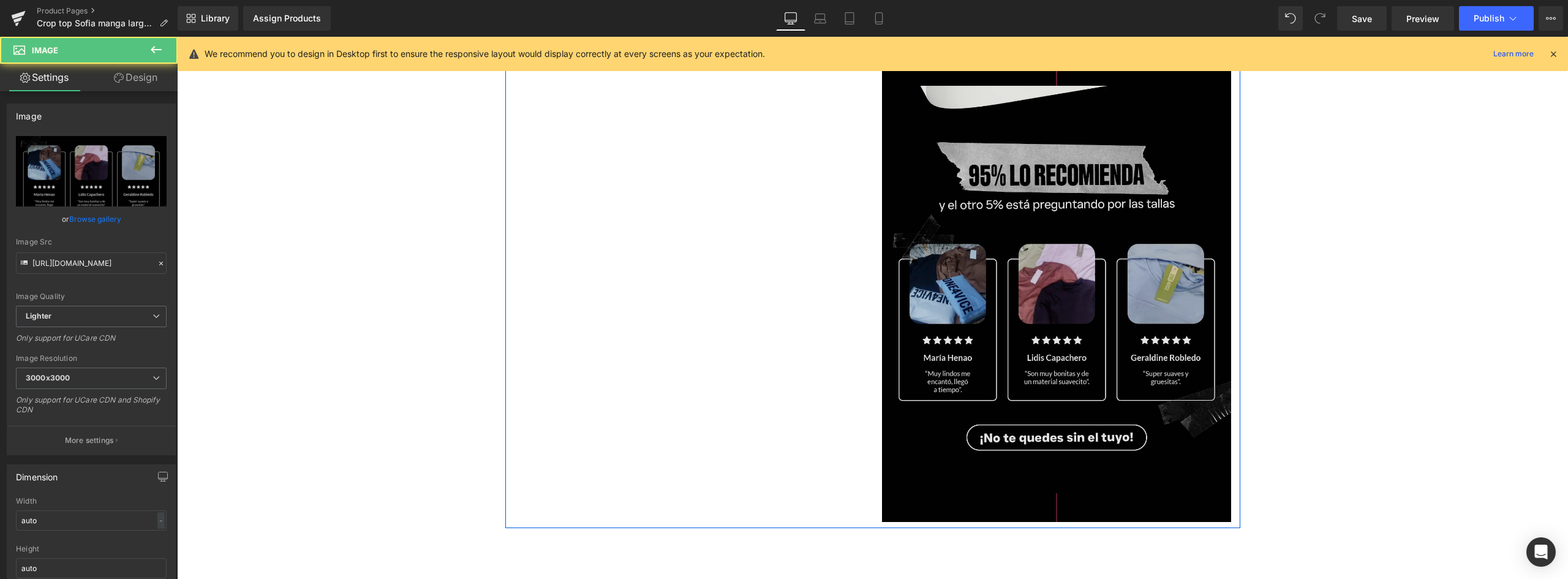
click at [1015, 227] on img at bounding box center [1056, 304] width 349 height 437
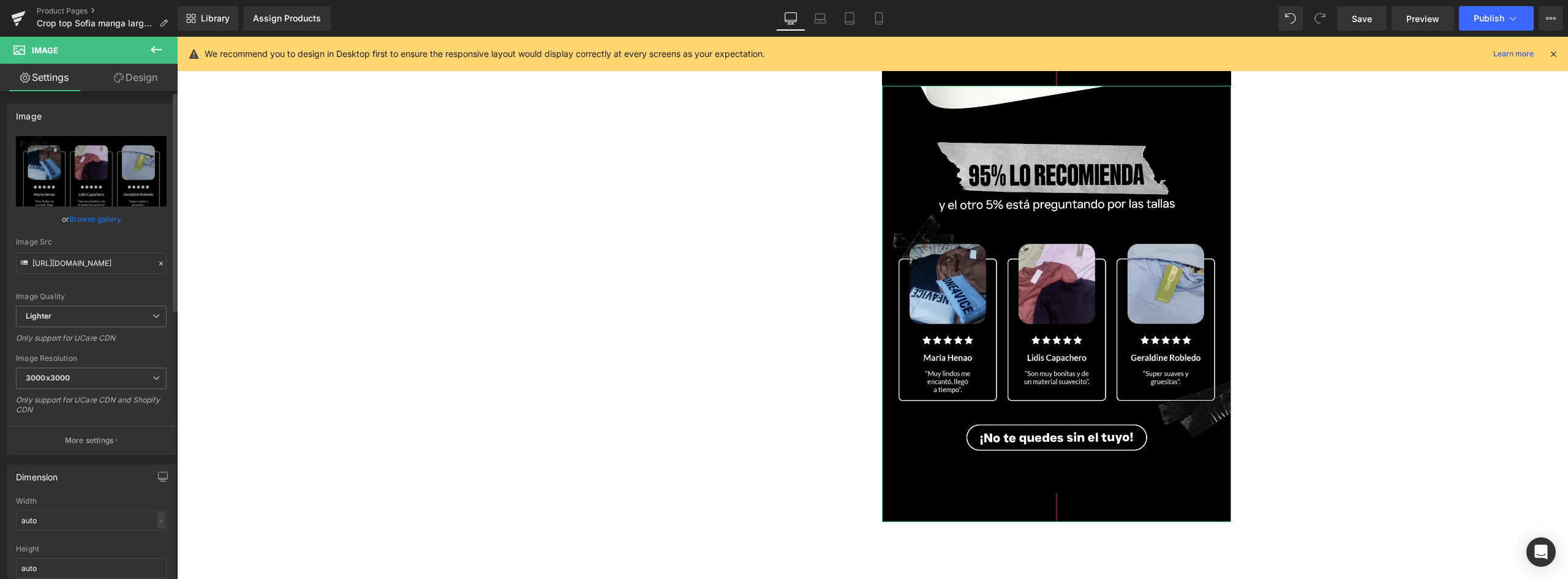
click at [100, 216] on link "Browse gallery" at bounding box center [95, 219] width 52 height 21
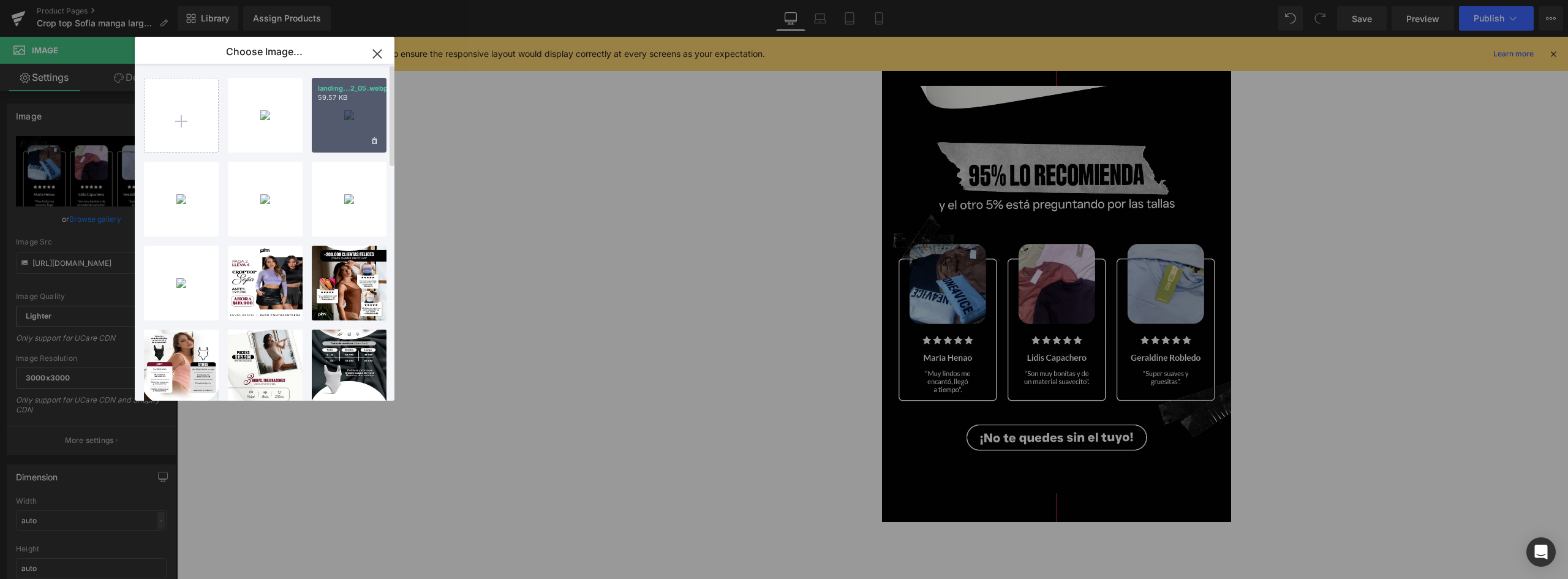
click at [347, 125] on div "landing...2_05.webp 59.57 KB" at bounding box center [349, 115] width 75 height 75
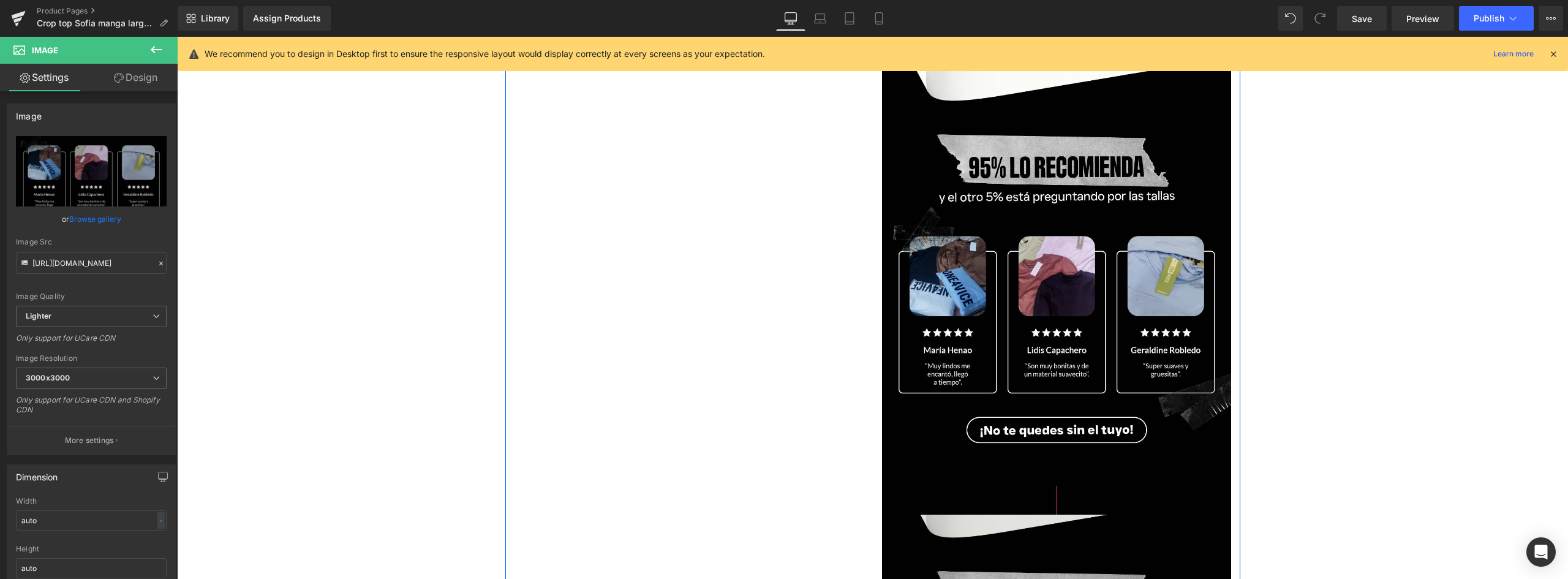
scroll to position [2146, 0]
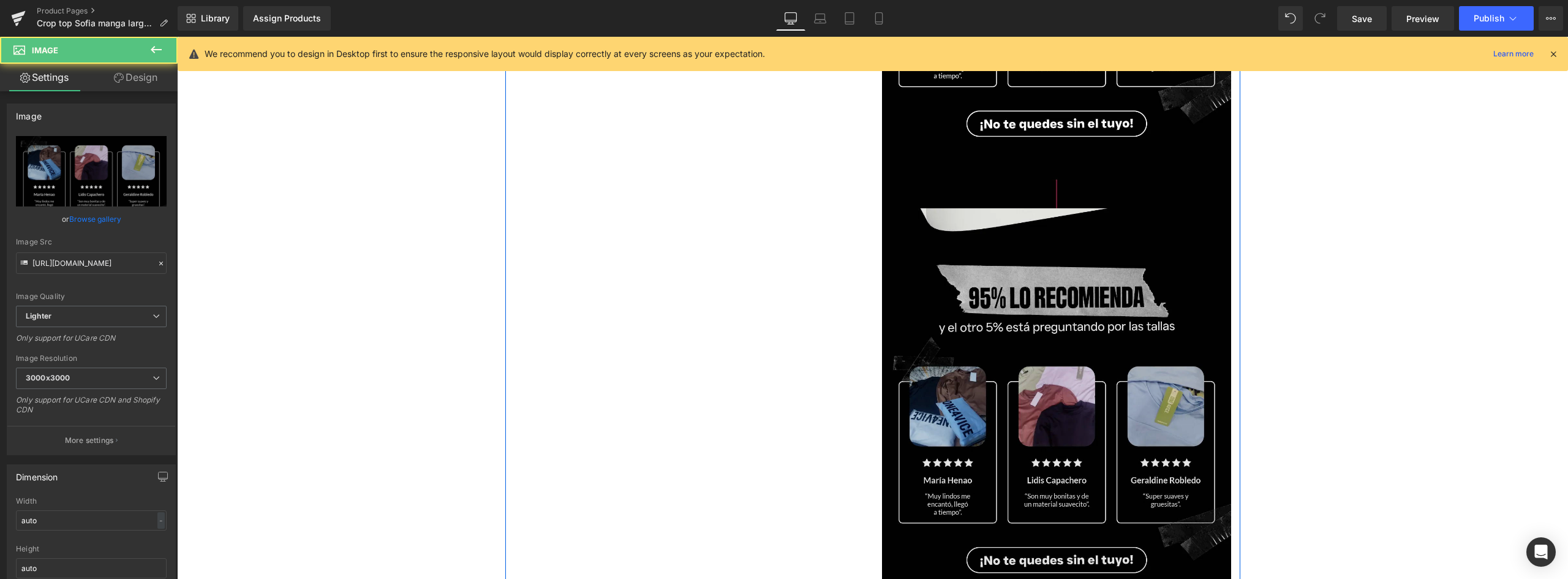
click at [1042, 384] on img at bounding box center [1056, 427] width 349 height 437
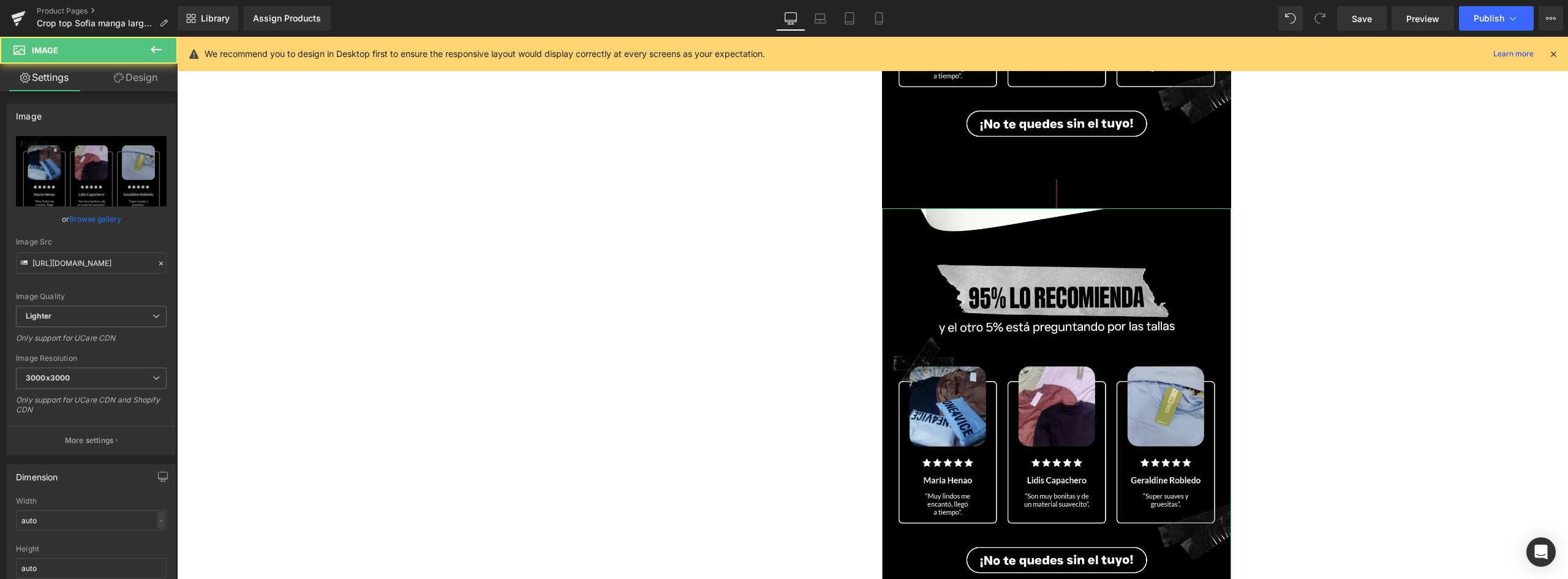
drag, startPoint x: 84, startPoint y: 218, endPoint x: 116, endPoint y: 217, distance: 32.0
click at [85, 218] on link "Browse gallery" at bounding box center [95, 219] width 52 height 21
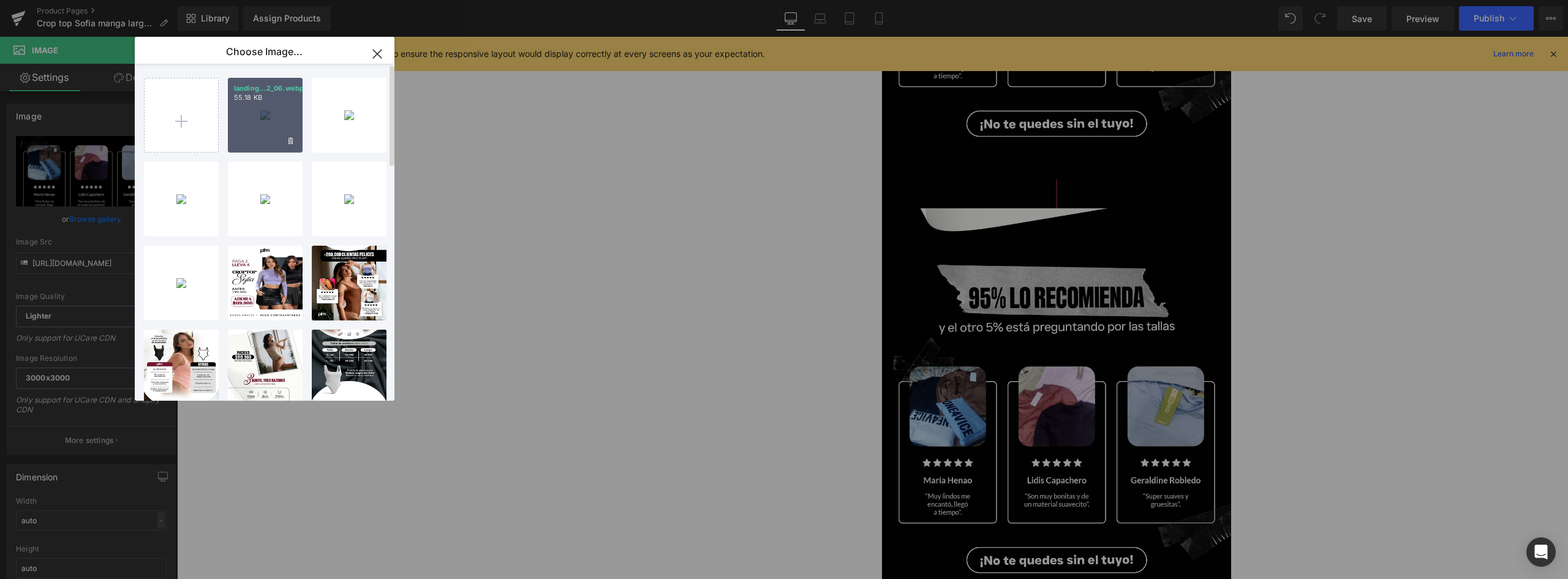
click at [283, 128] on div "landing...2_06.webp 55.18 KB" at bounding box center [265, 115] width 75 height 75
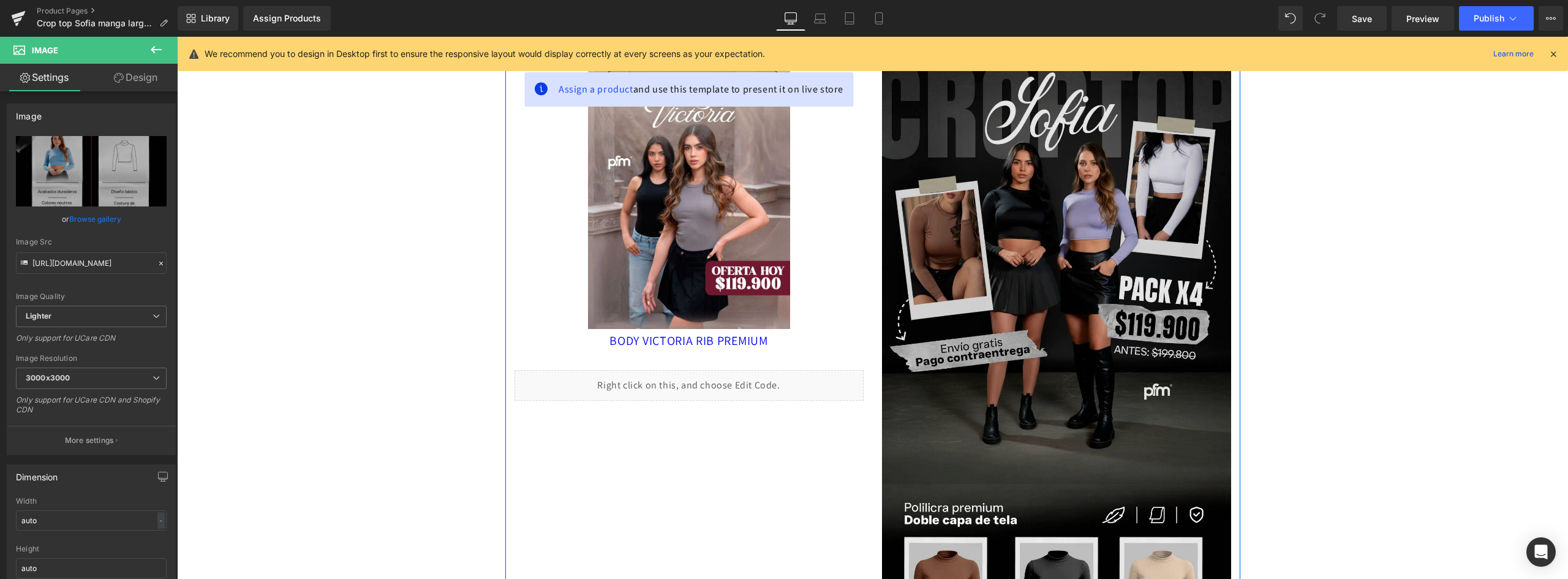
scroll to position [0, 0]
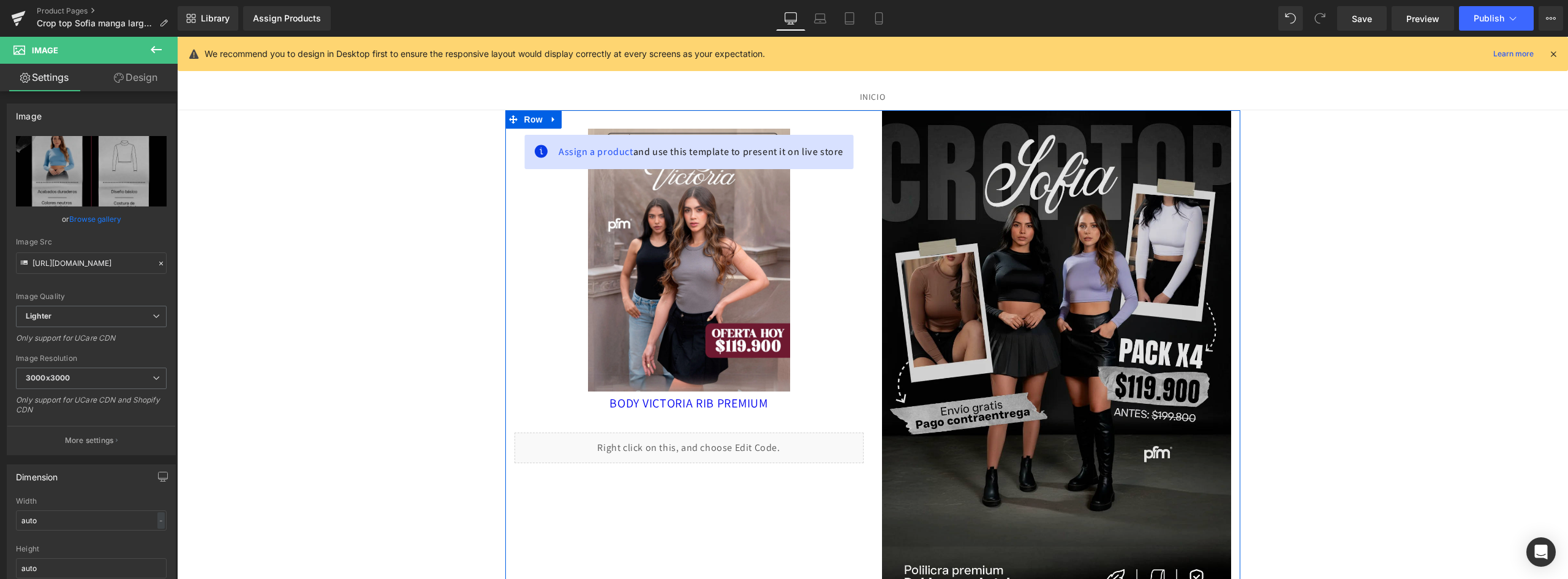
click at [1087, 253] on img at bounding box center [1056, 329] width 349 height 437
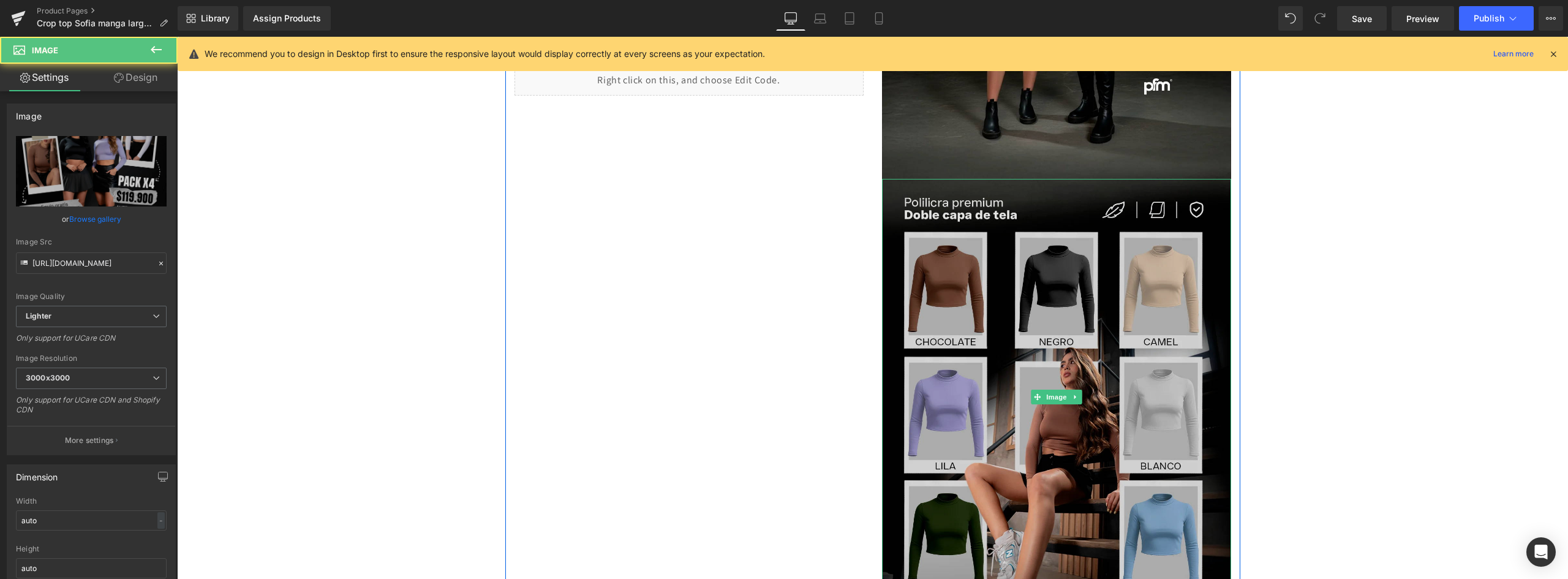
click at [1088, 258] on img at bounding box center [1056, 397] width 349 height 437
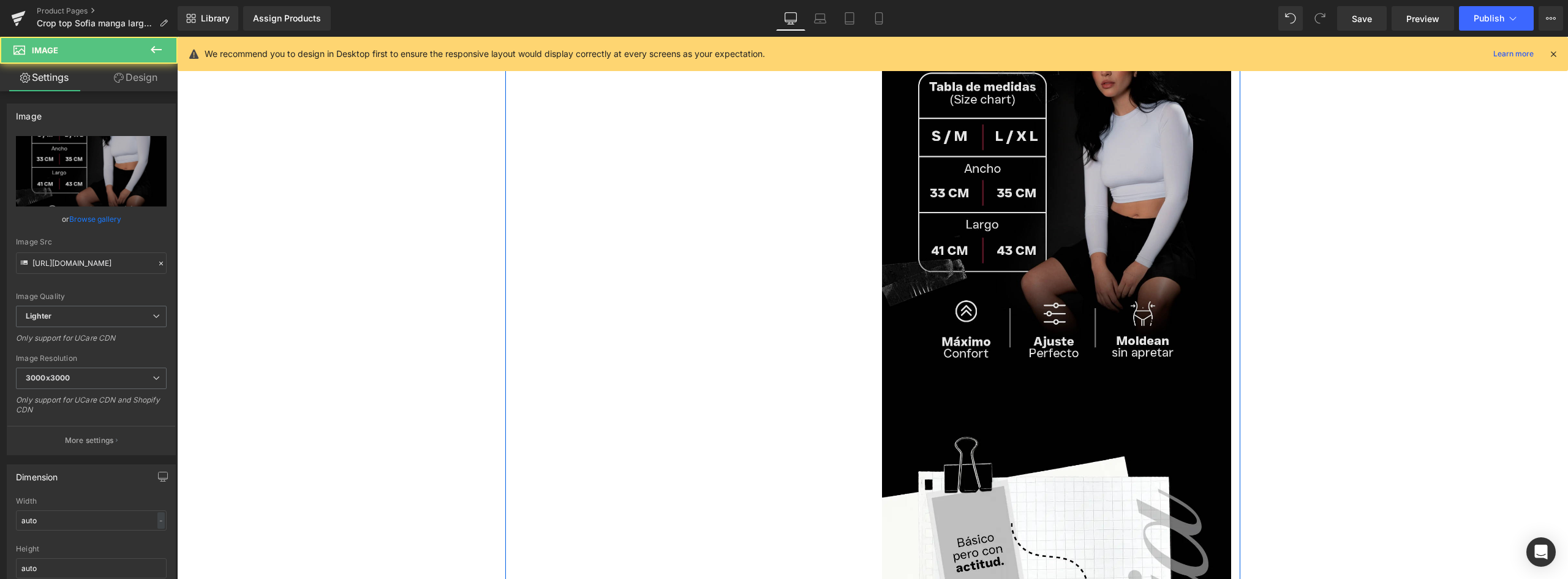
click at [1089, 193] on img at bounding box center [1056, 221] width 349 height 437
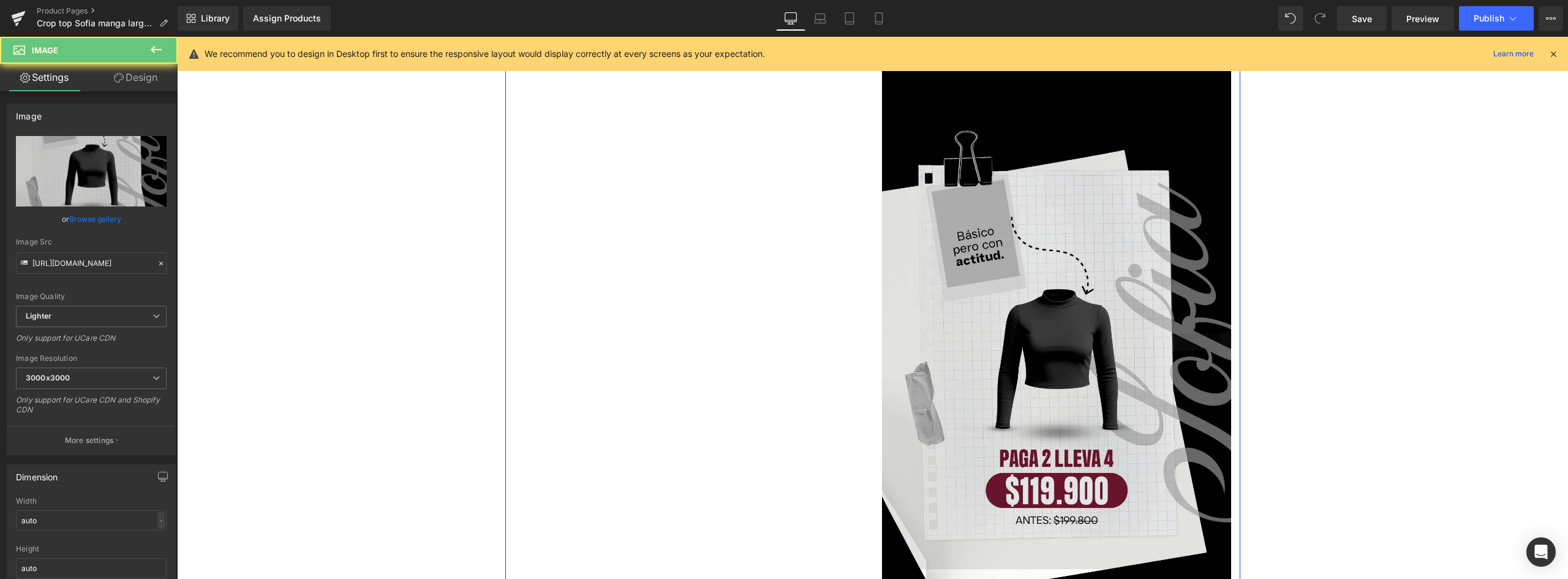
click at [1077, 291] on img at bounding box center [1056, 351] width 349 height 436
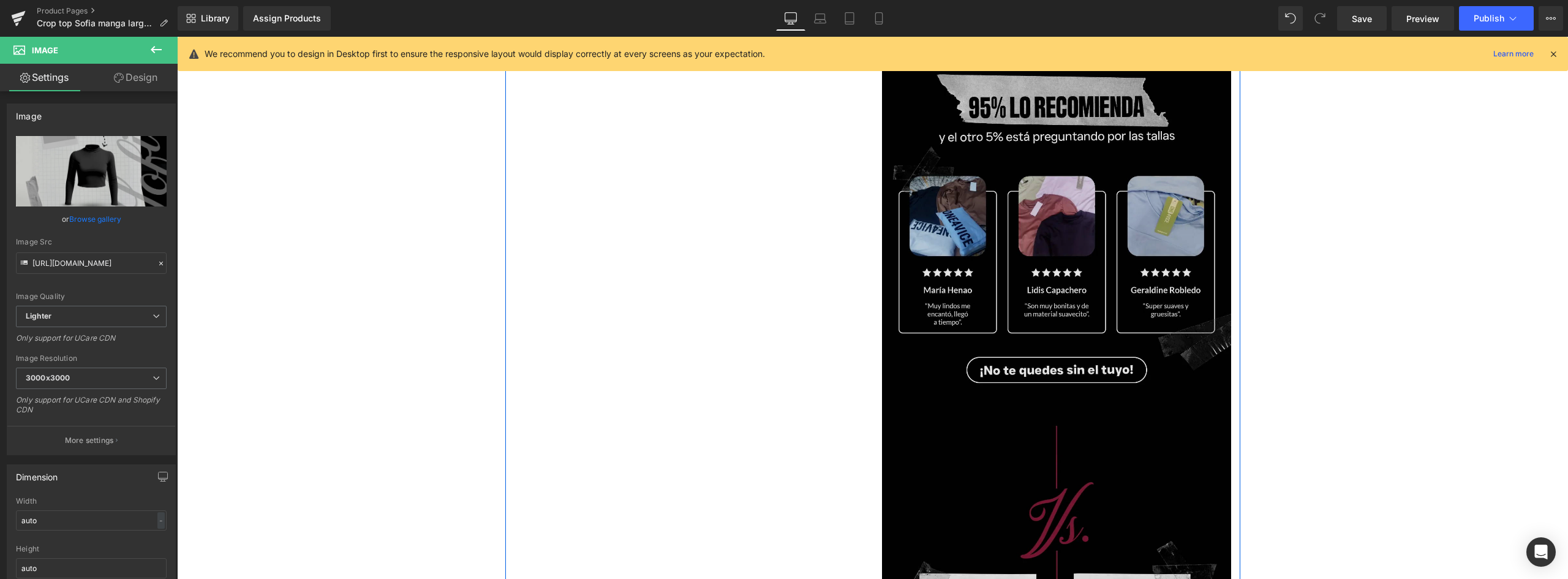
click at [1073, 254] on img at bounding box center [1056, 236] width 349 height 437
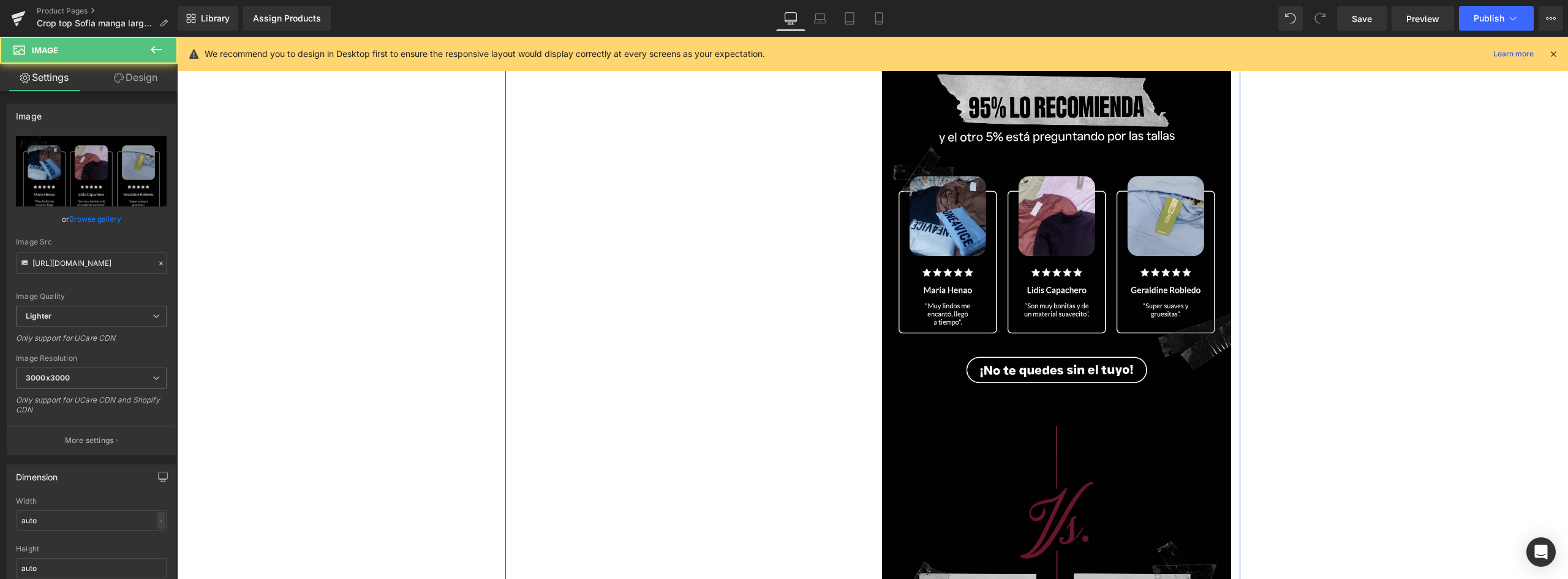
scroll to position [2206, 0]
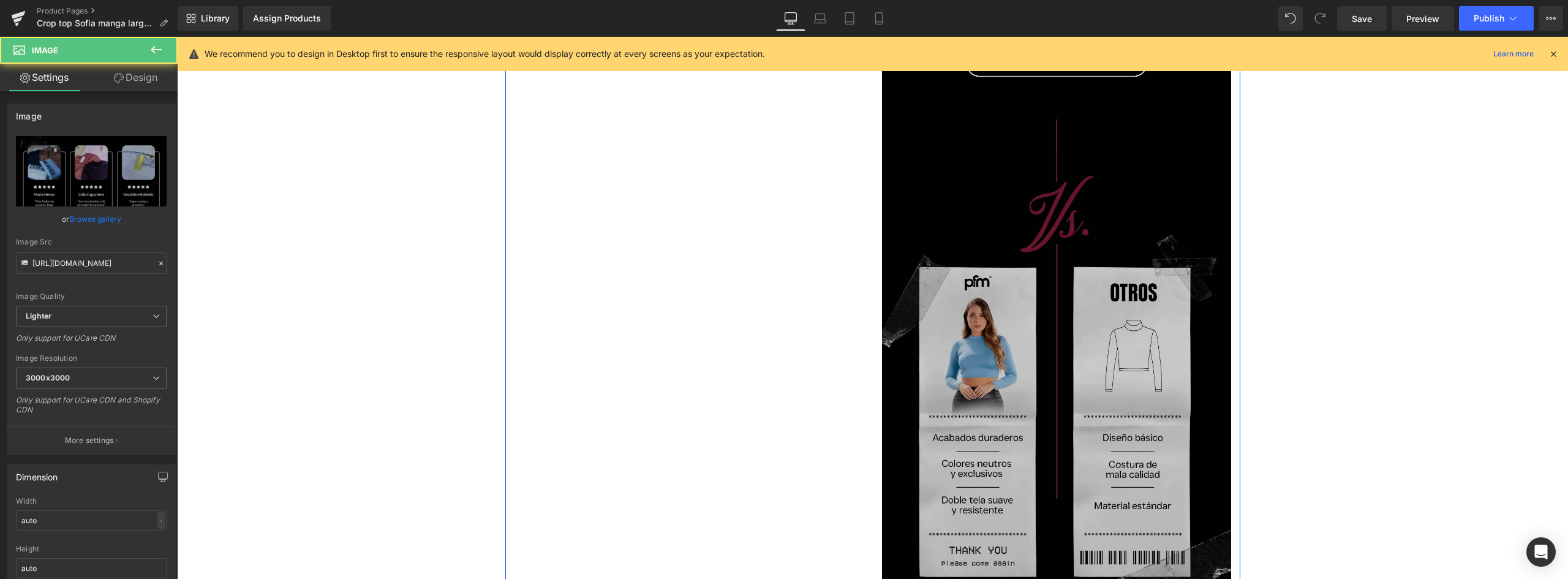
click at [1085, 322] on img at bounding box center [1056, 391] width 349 height 486
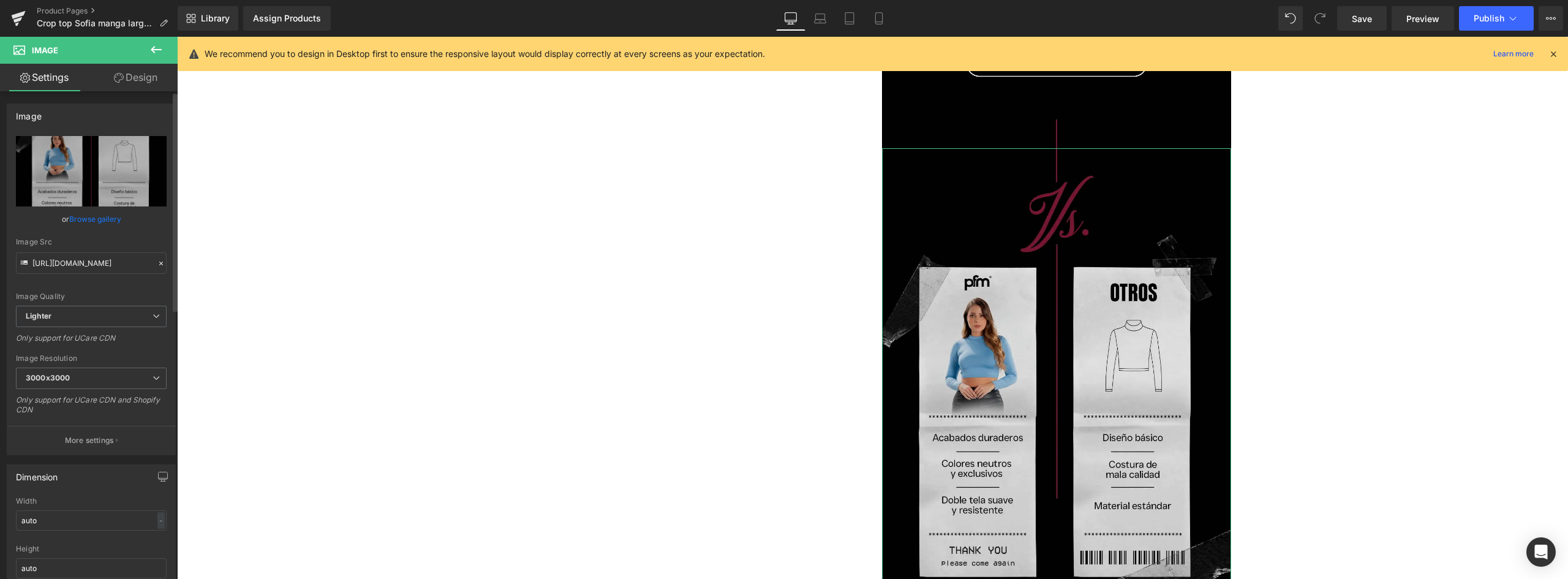
click at [93, 219] on link "Browse gallery" at bounding box center [95, 219] width 52 height 21
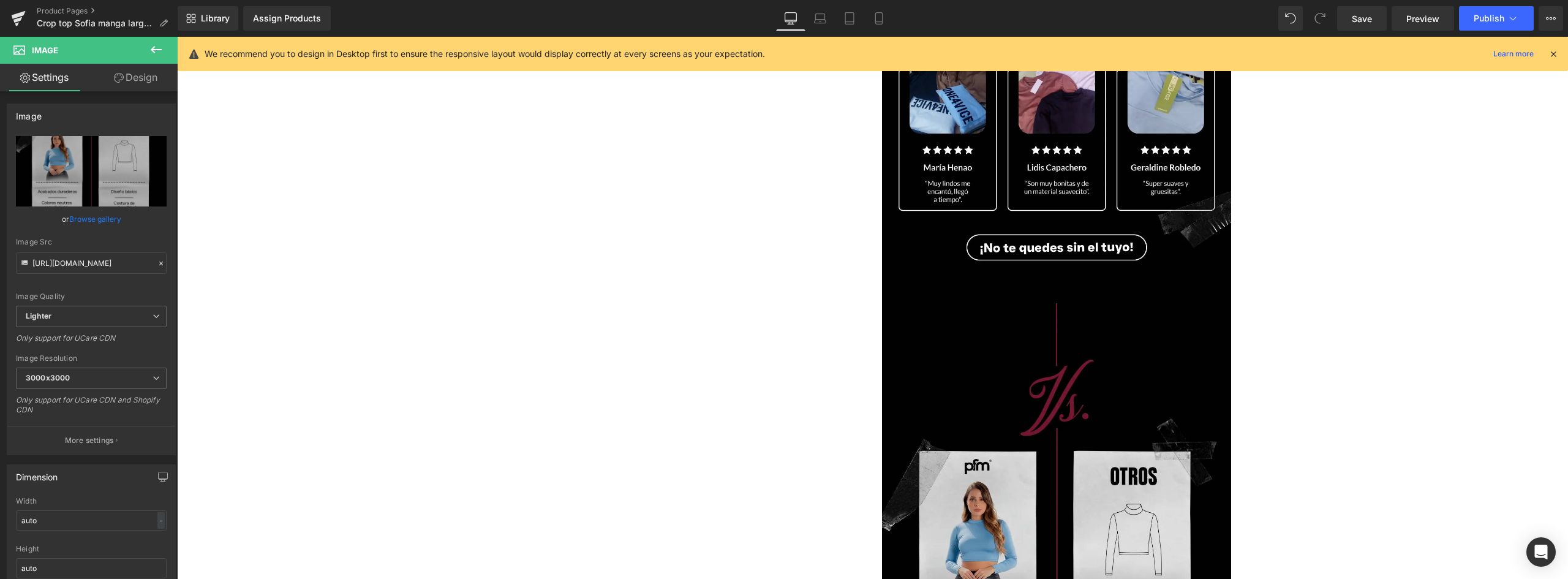
scroll to position [1777, 0]
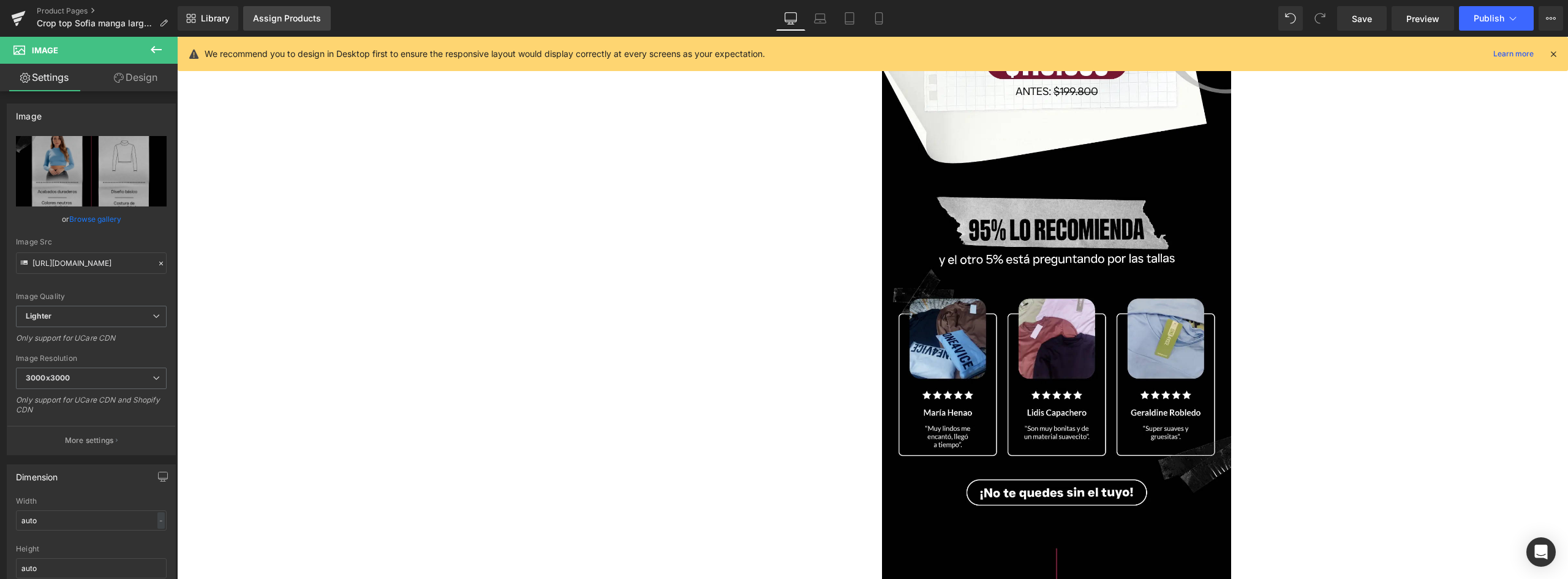
click at [286, 20] on div "Assign Products" at bounding box center [287, 18] width 68 height 10
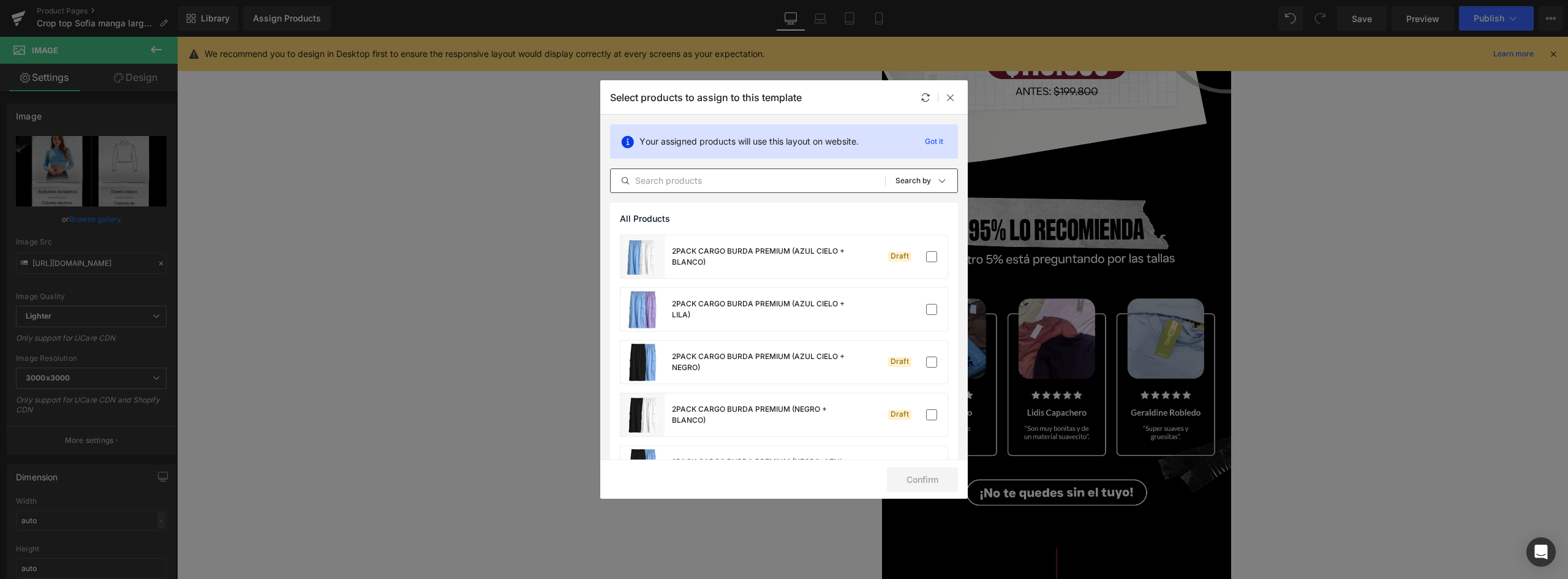
click at [738, 173] on div "All Products Shopify Collections Product Templates Shopify Collections Sort: Se…" at bounding box center [784, 181] width 348 height 25
click at [735, 180] on input "text" at bounding box center [748, 181] width 275 height 15
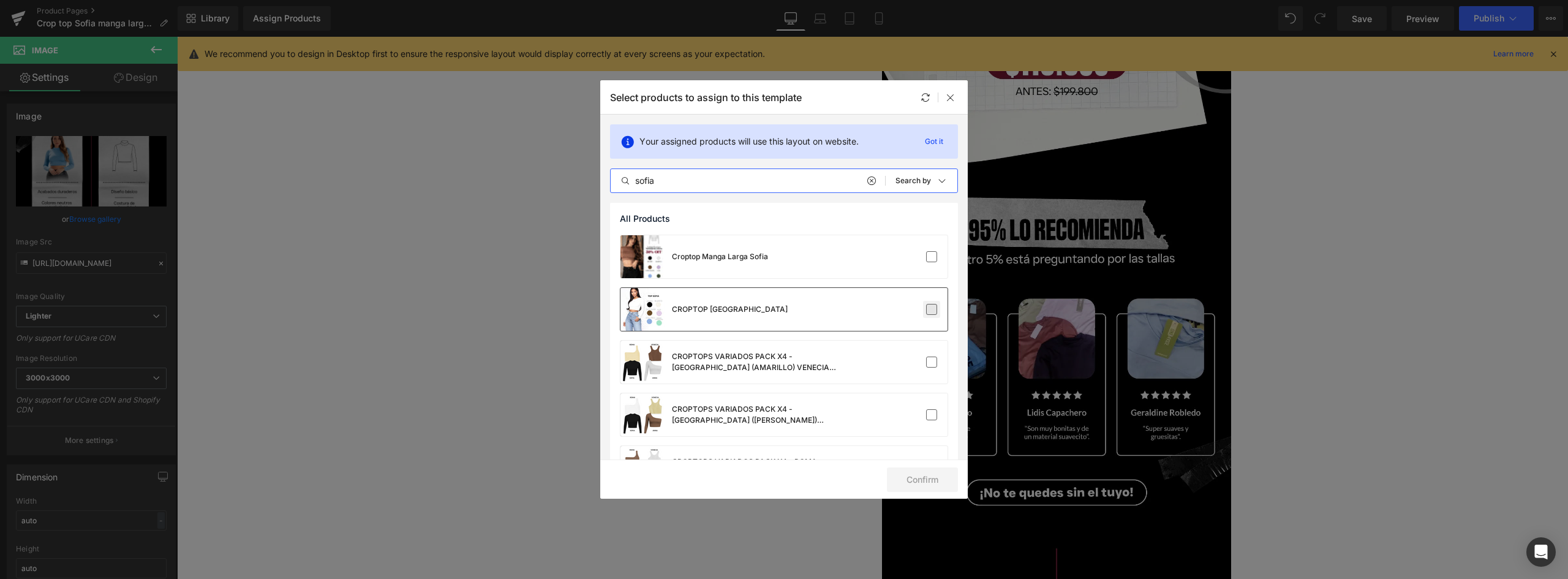
type input "sofia"
click at [929, 311] on label at bounding box center [932, 310] width 11 height 11
click at [932, 310] on input "checkbox" at bounding box center [932, 310] width 0 height 0
click at [927, 479] on button "Confirm" at bounding box center [922, 480] width 71 height 25
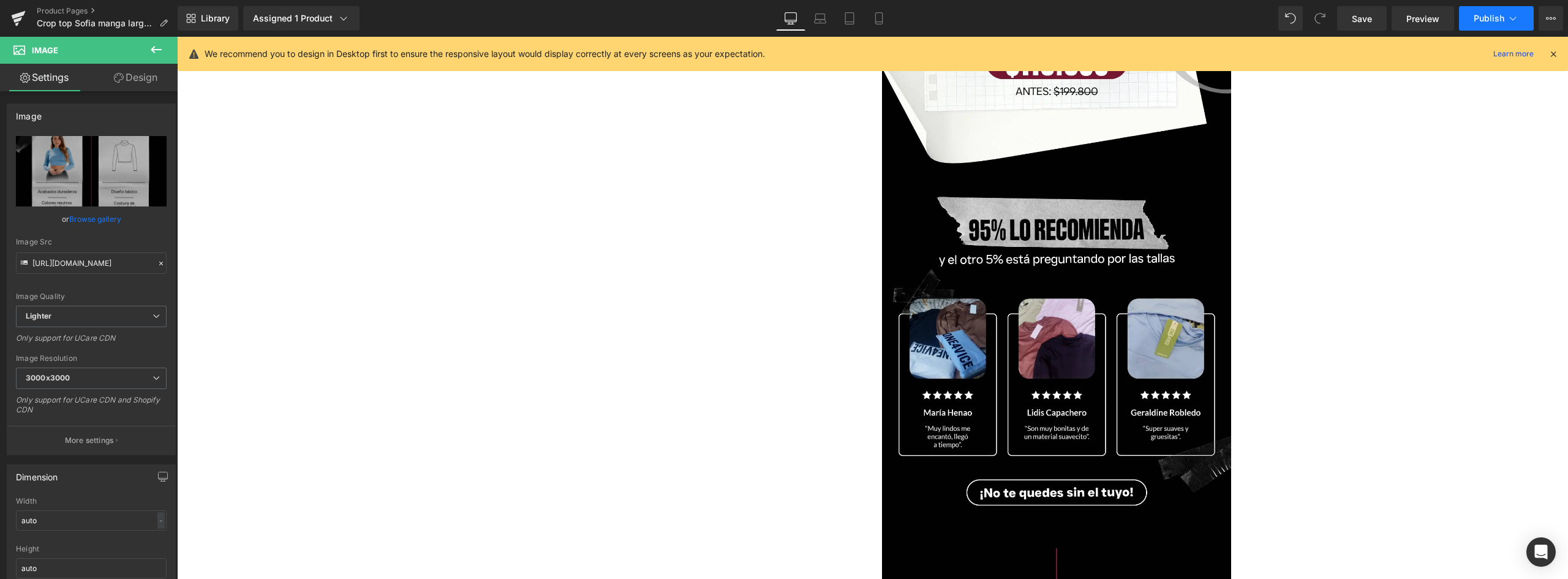
click at [1493, 25] on button "Publish" at bounding box center [1496, 18] width 75 height 25
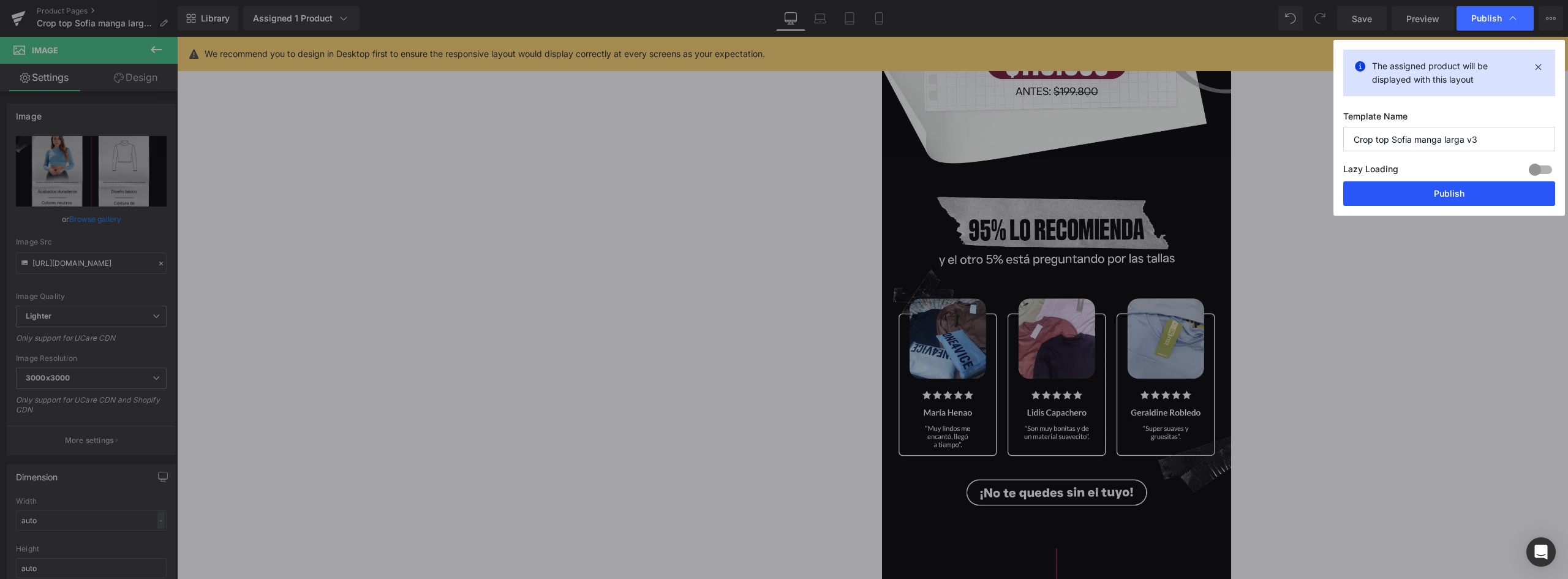
click at [1441, 195] on button "Publish" at bounding box center [1449, 194] width 212 height 25
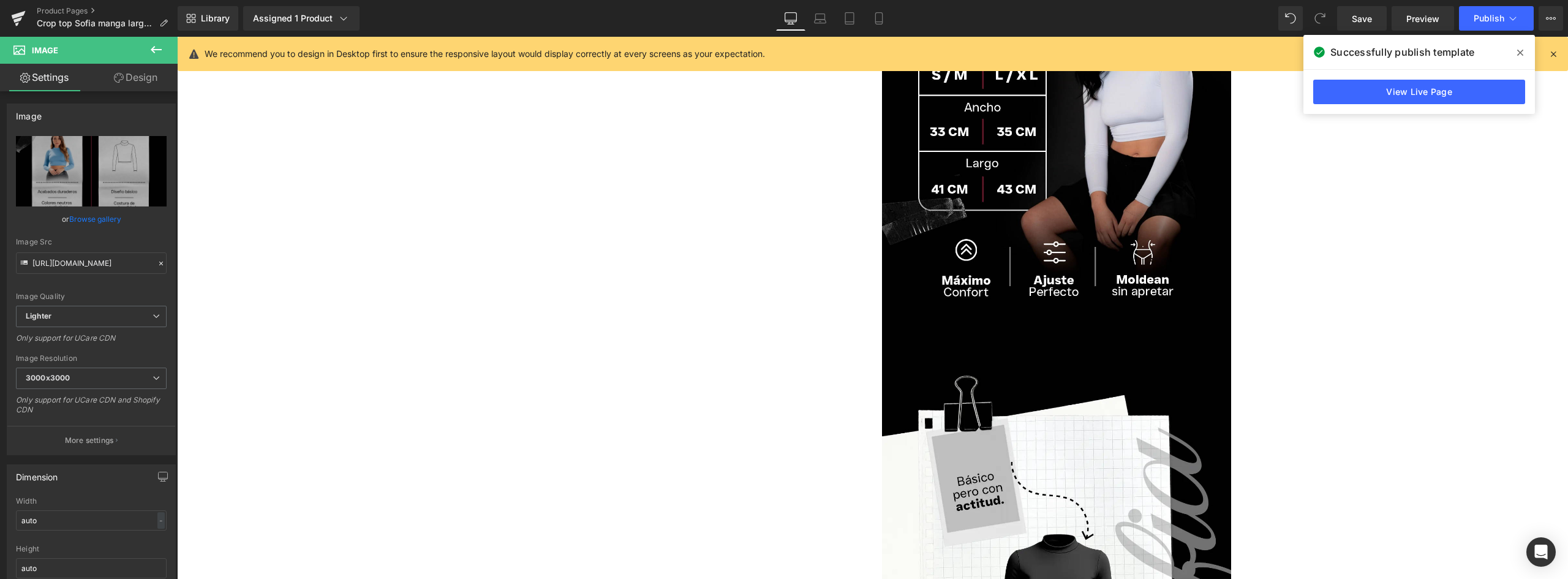
scroll to position [981, 0]
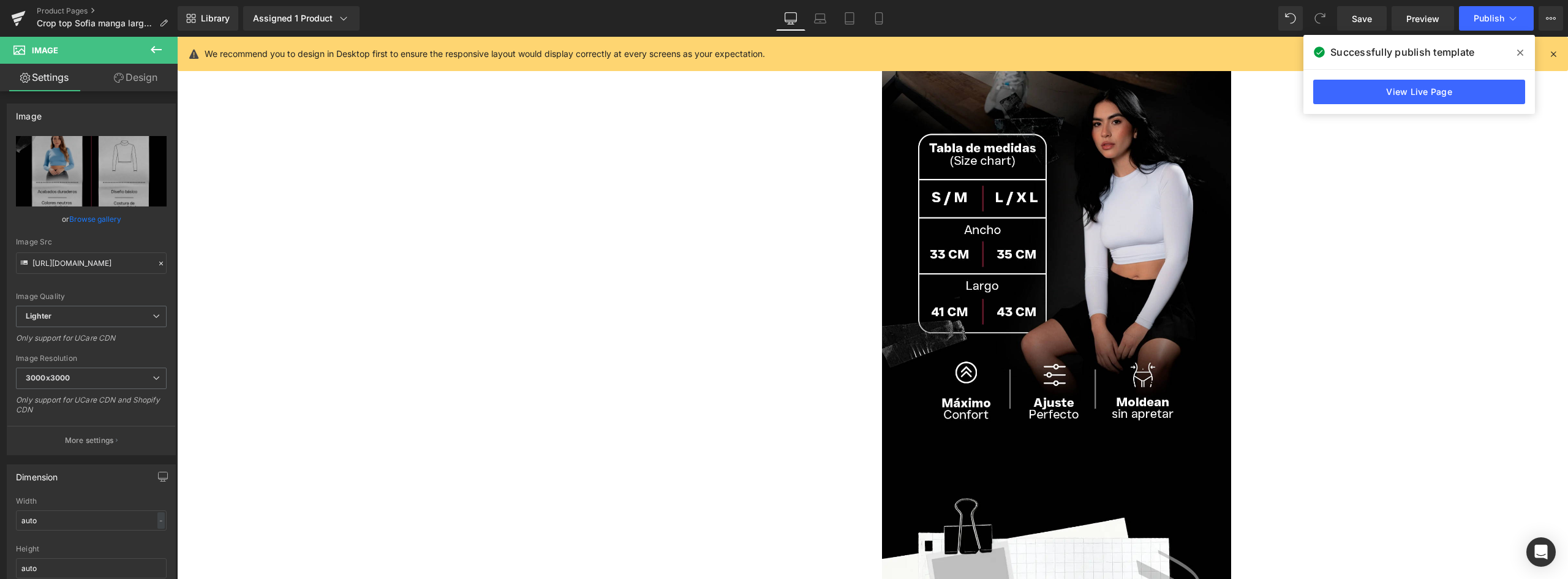
click at [59, 4] on div "Product Pages Crop top Sofia manga larga v3" at bounding box center [89, 18] width 178 height 37
click at [57, 7] on link "Product Pages" at bounding box center [107, 11] width 141 height 10
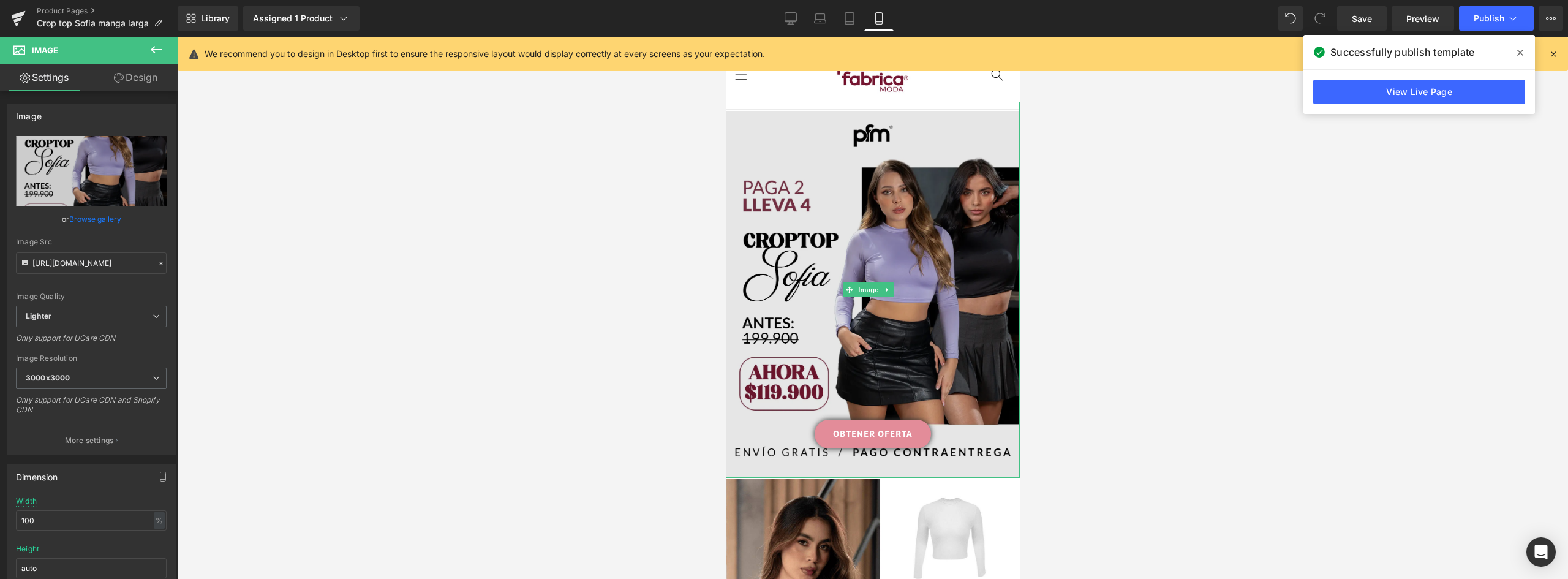
scroll to position [306, 0]
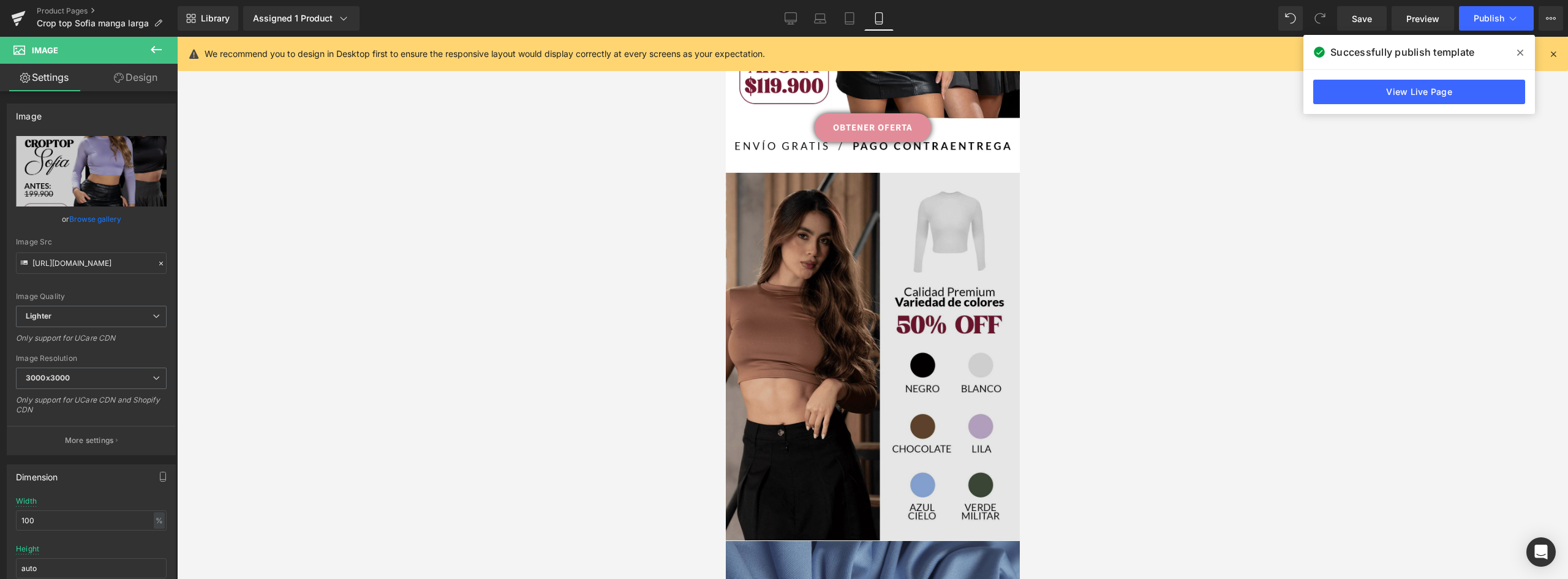
click at [839, 277] on img at bounding box center [872, 356] width 294 height 368
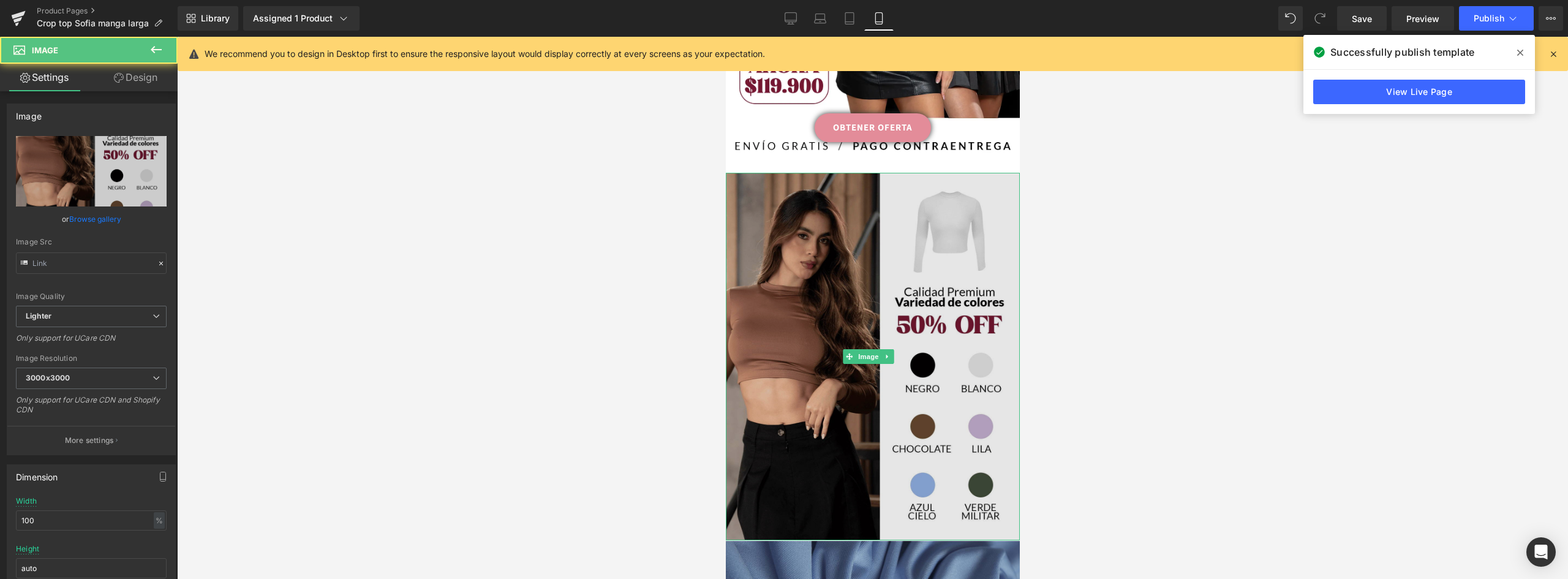
type input "[URL][DOMAIN_NAME]"
click at [929, 261] on img at bounding box center [872, 356] width 294 height 368
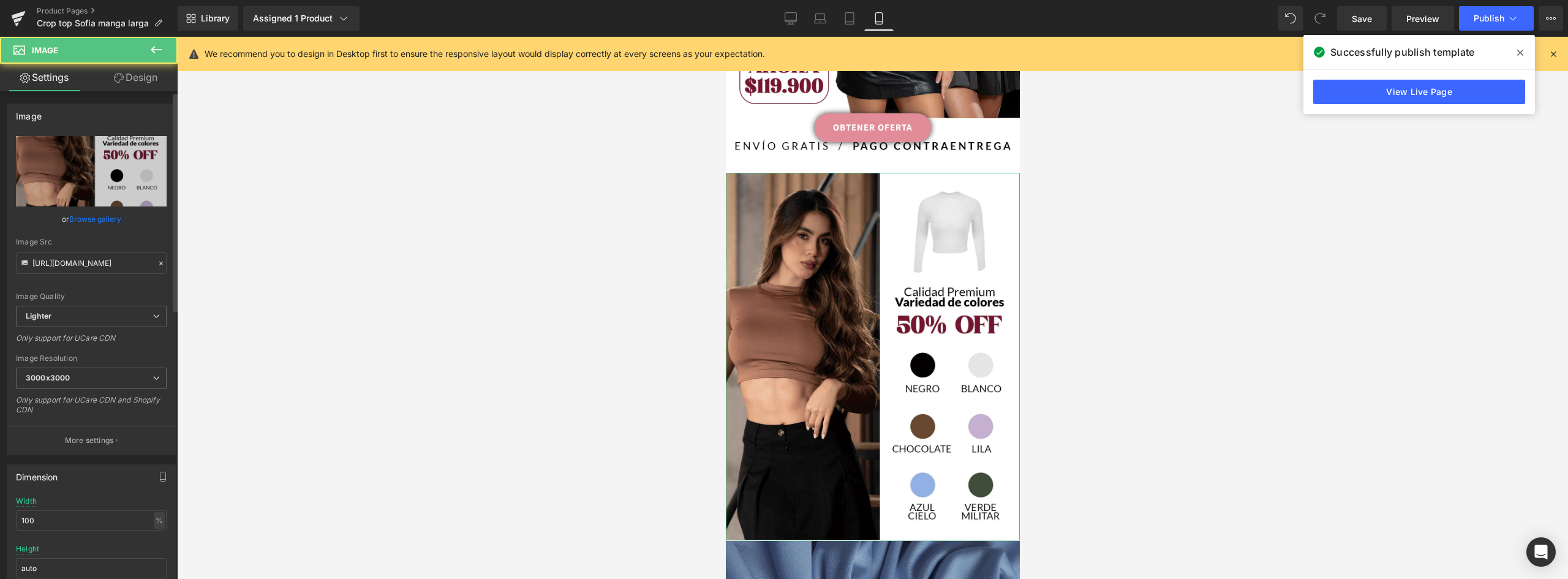
click at [106, 220] on link "Browse gallery" at bounding box center [95, 219] width 52 height 21
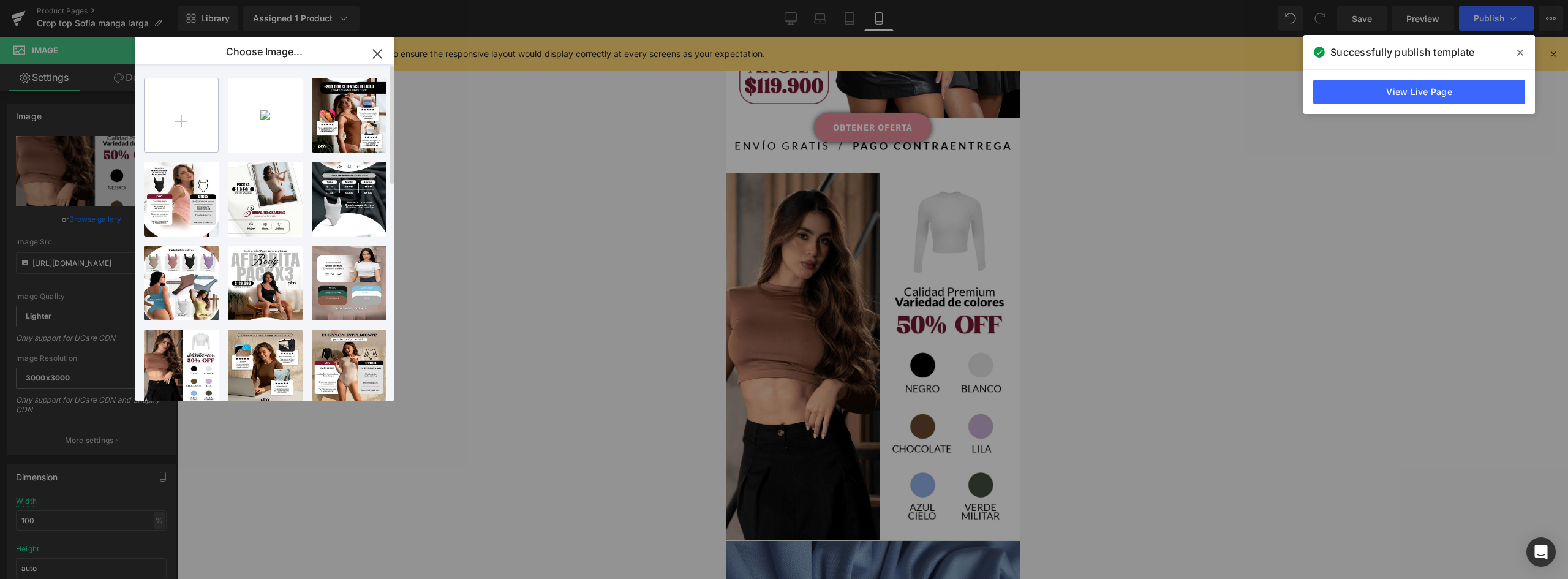
click at [182, 114] on input "file" at bounding box center [181, 115] width 74 height 74
type input "C:\fakepath\landing-[GEOGRAPHIC_DATA]-(4)_08.webp"
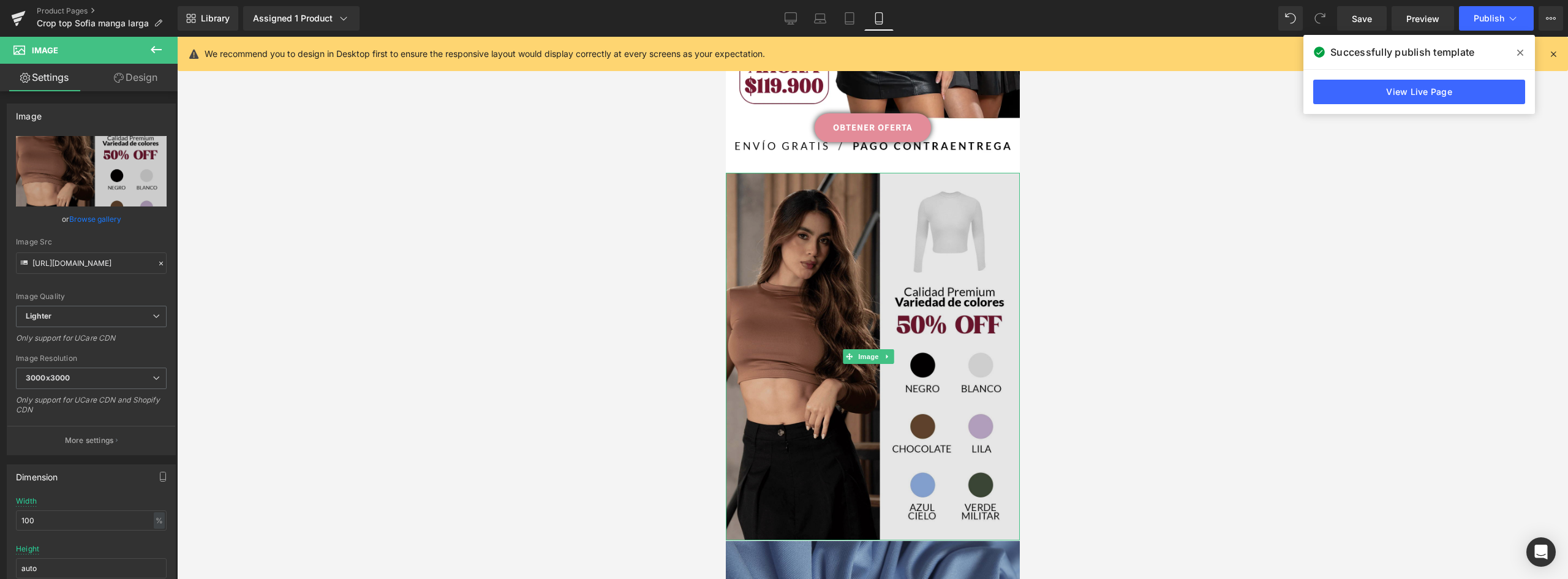
click at [967, 305] on img at bounding box center [872, 356] width 294 height 368
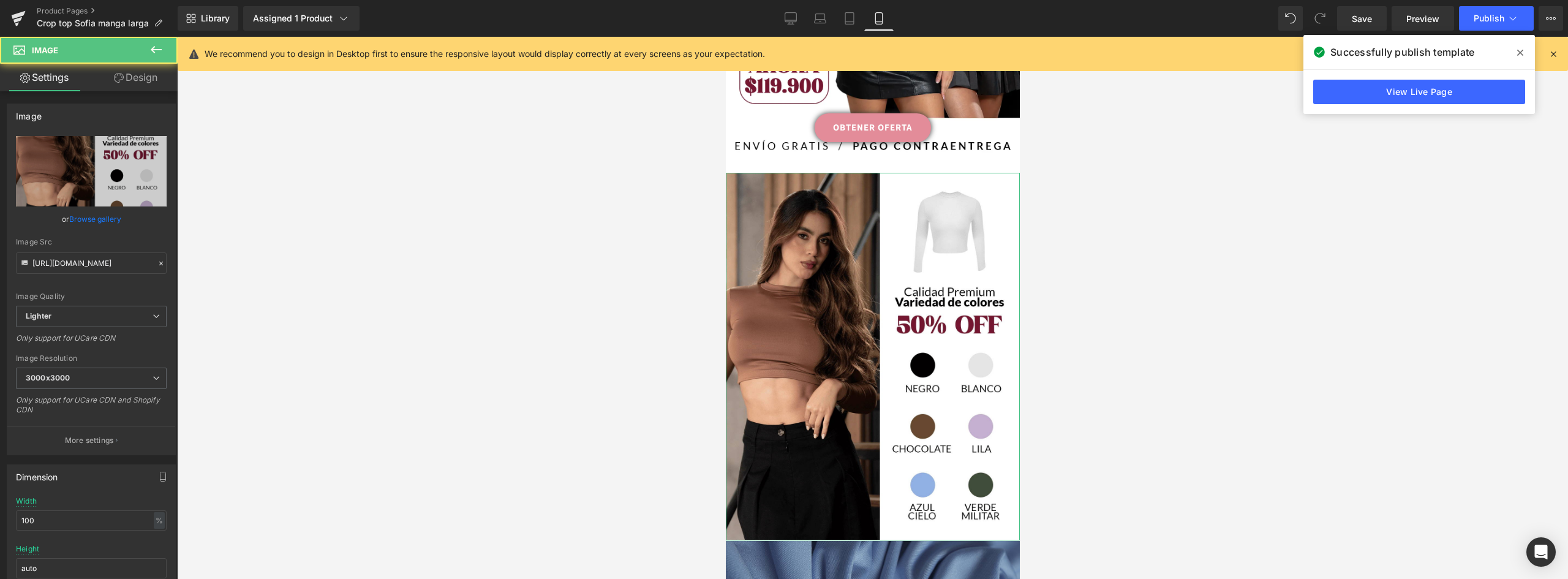
click at [94, 221] on link "Browse gallery" at bounding box center [95, 219] width 52 height 21
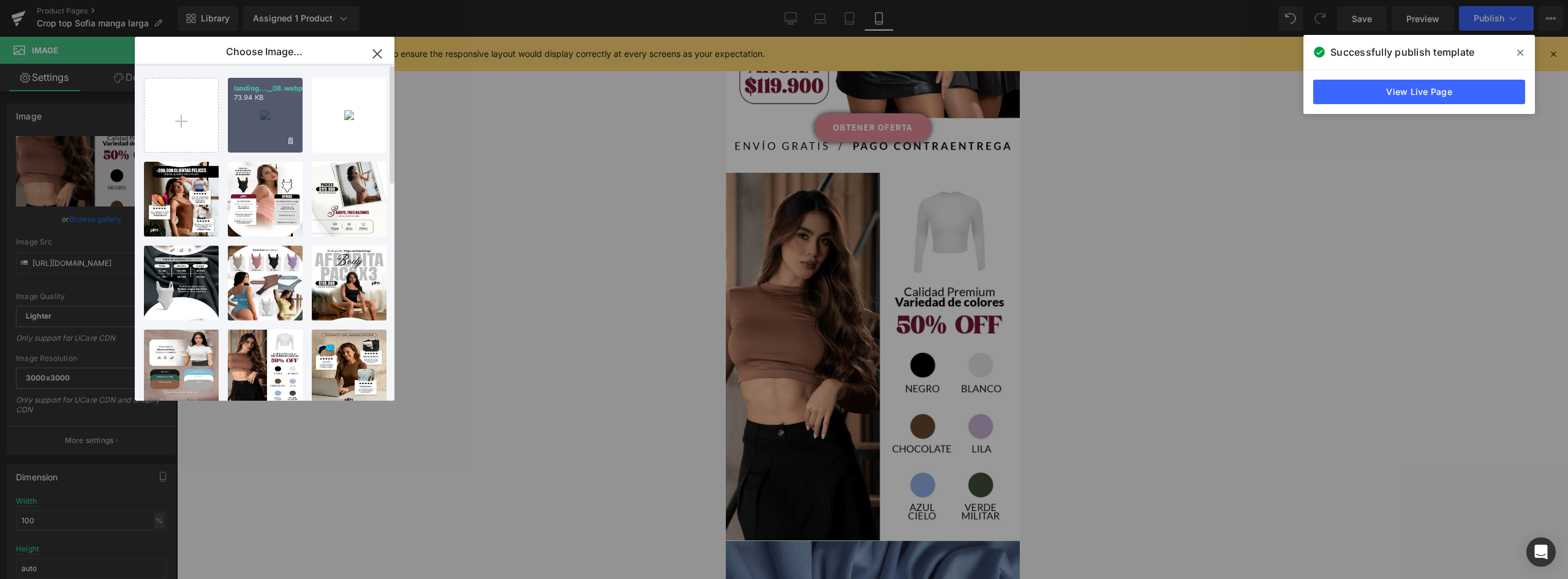
click at [251, 120] on div "landing...__08.webp 73.94 KB" at bounding box center [265, 115] width 75 height 75
type input "[URL][DOMAIN_NAME]"
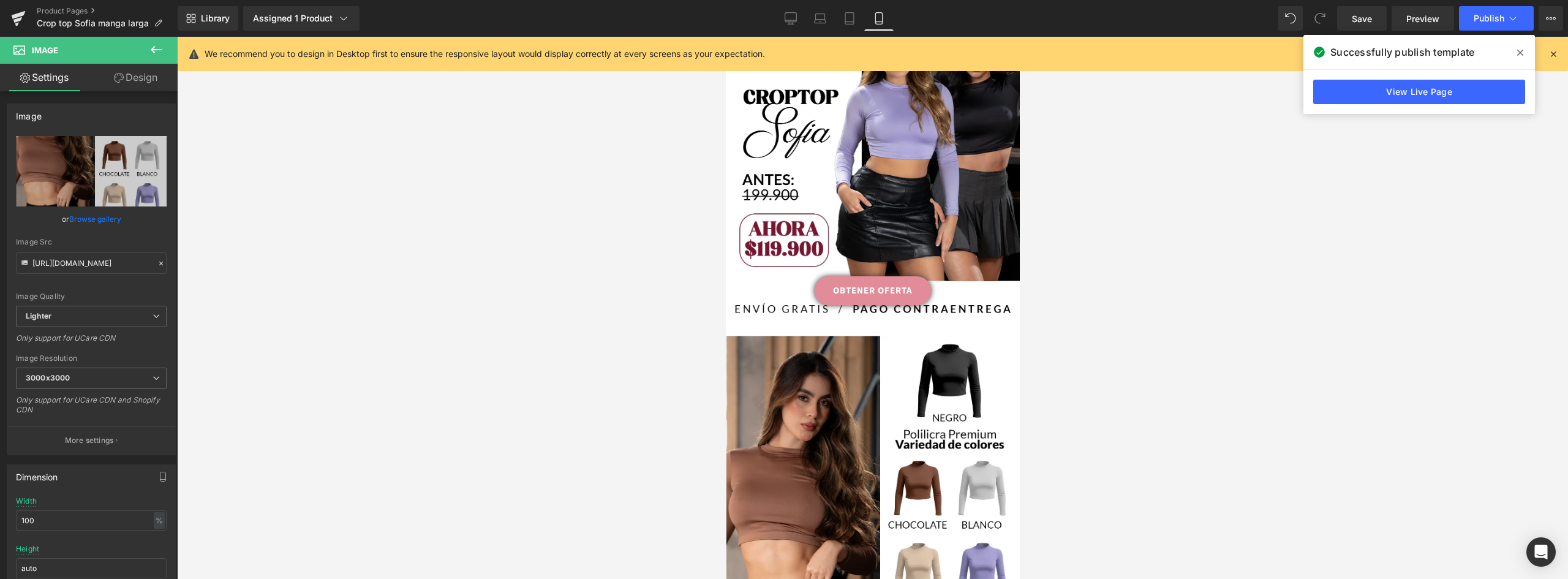
scroll to position [160, 0]
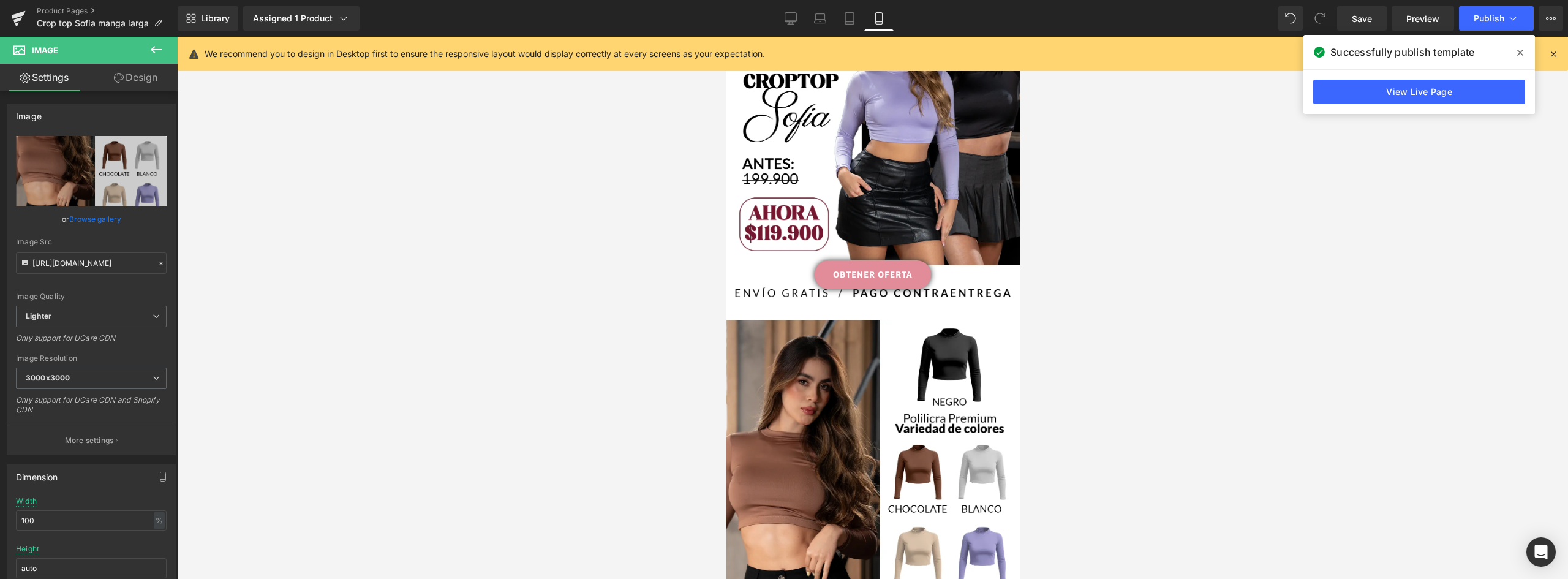
drag, startPoint x: 1016, startPoint y: 173, endPoint x: 1747, endPoint y: 182, distance: 731.1
click at [786, 21] on icon at bounding box center [790, 18] width 12 height 12
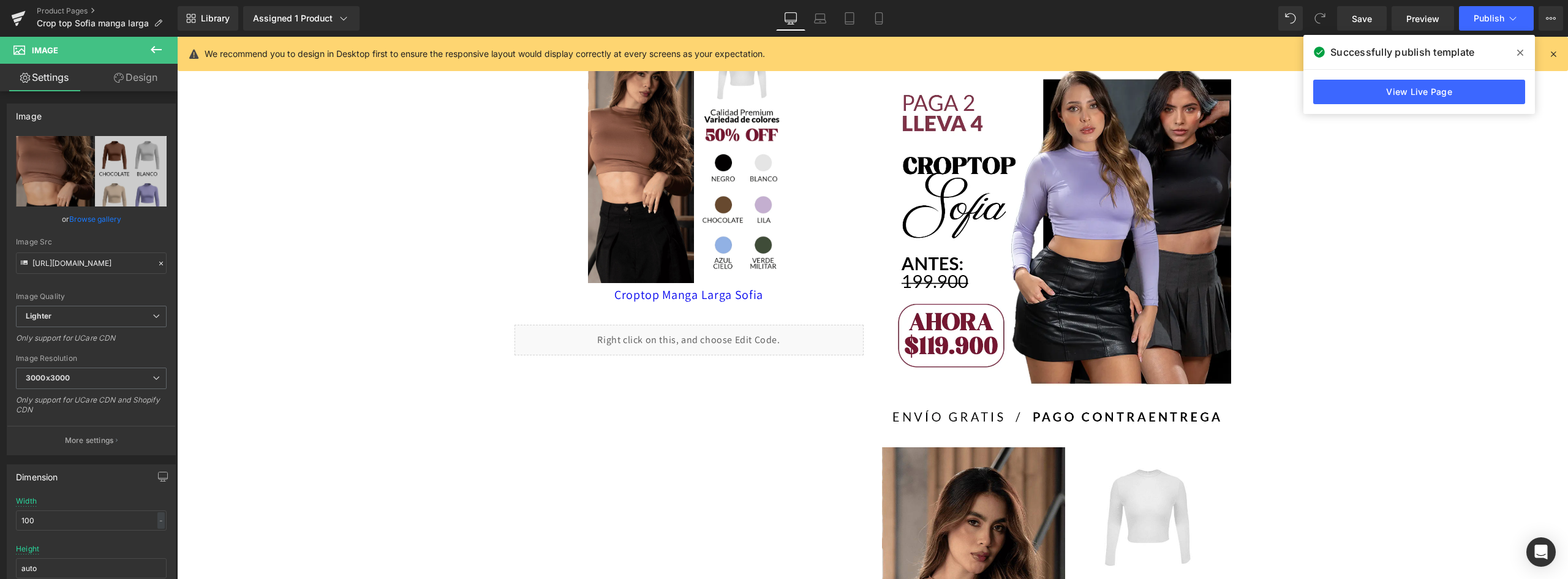
type input "auto"
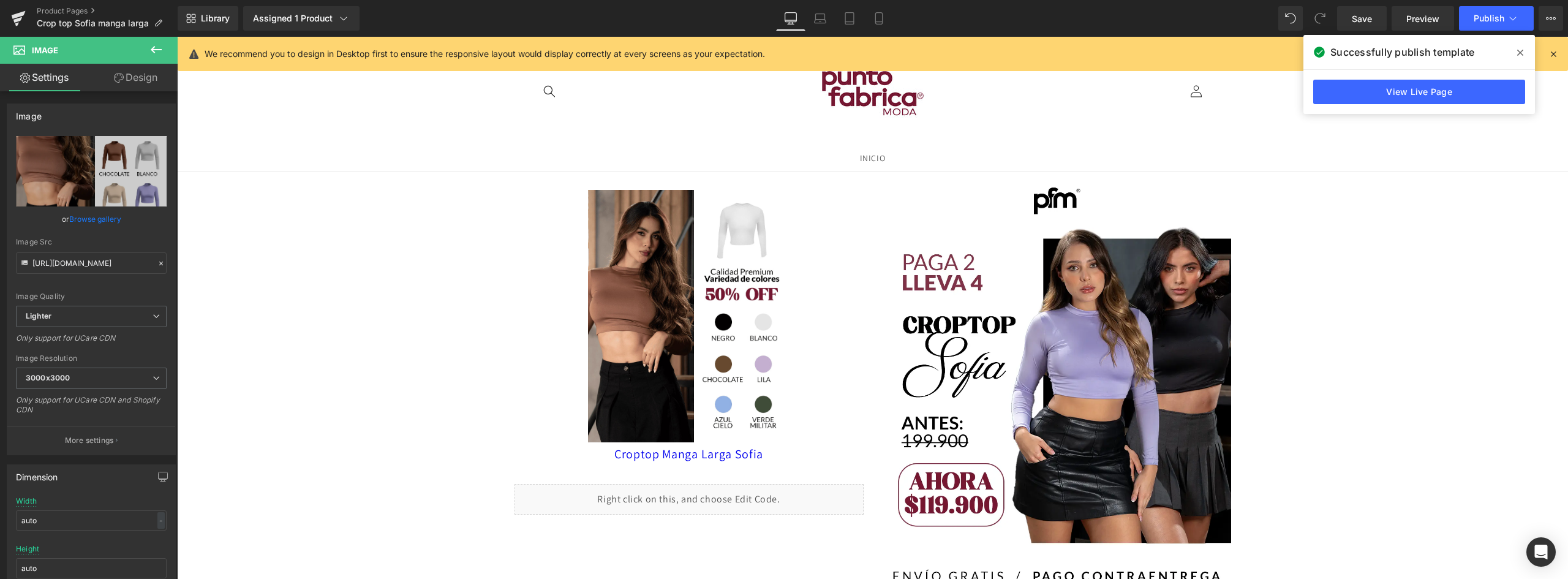
scroll to position [306, 0]
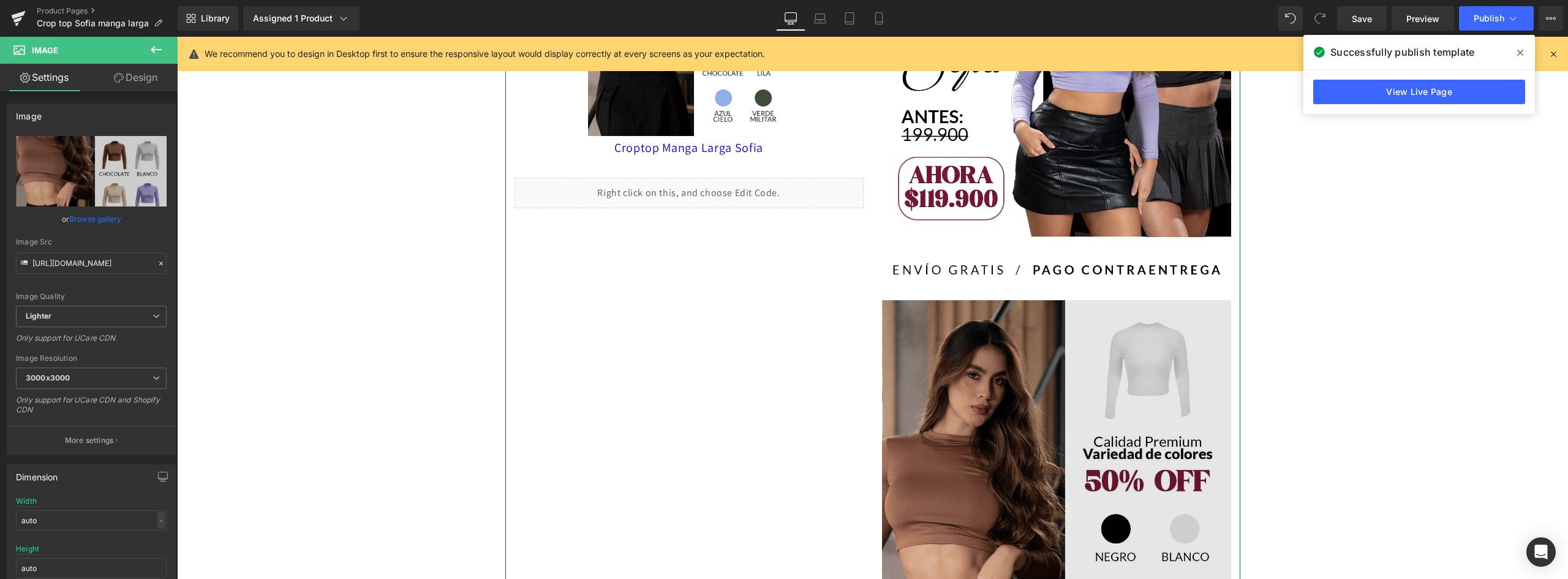
click at [1098, 409] on img at bounding box center [1056, 518] width 349 height 437
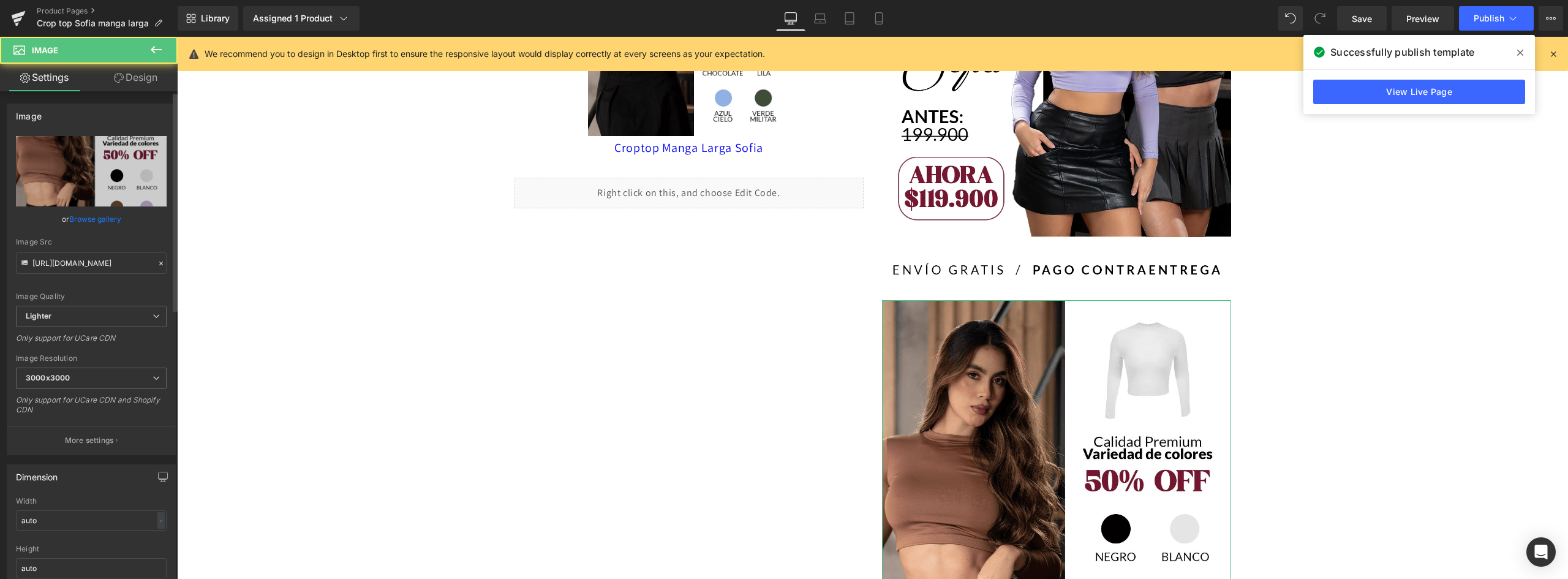
click at [103, 216] on link "Browse gallery" at bounding box center [95, 219] width 52 height 21
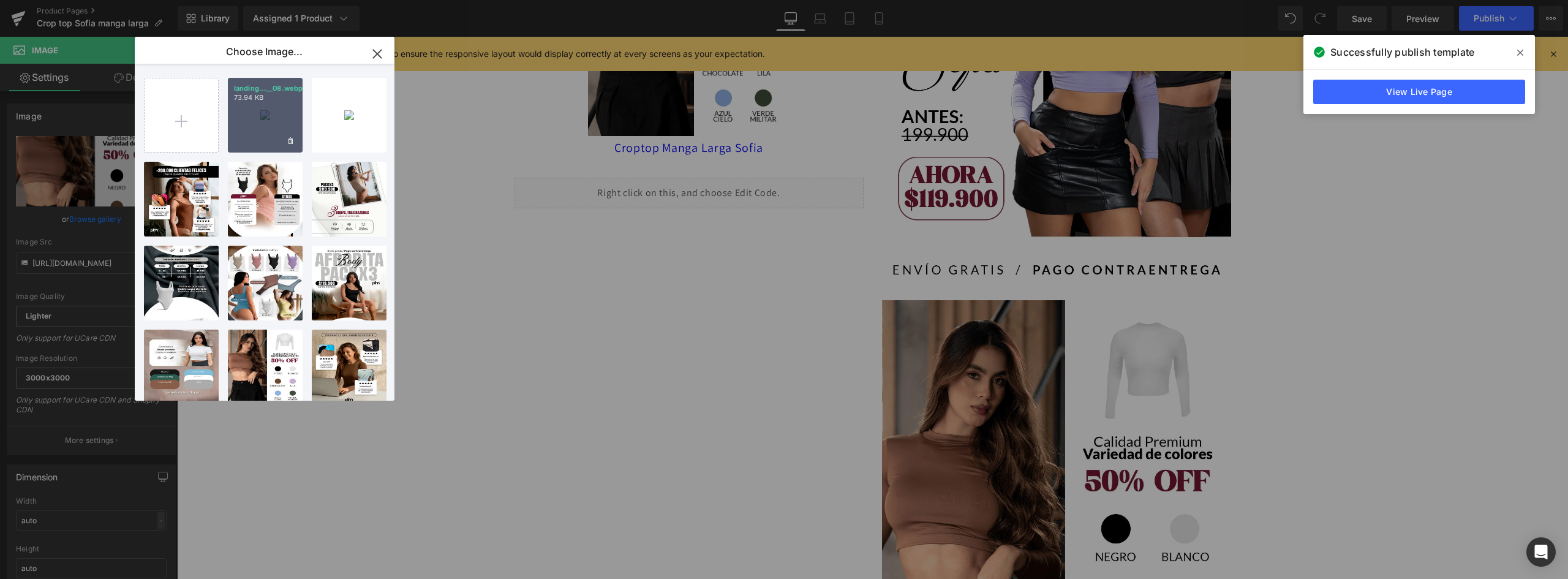
click at [273, 132] on div "landing...__08.webp 73.94 KB" at bounding box center [265, 115] width 75 height 75
type input "[URL][DOMAIN_NAME]"
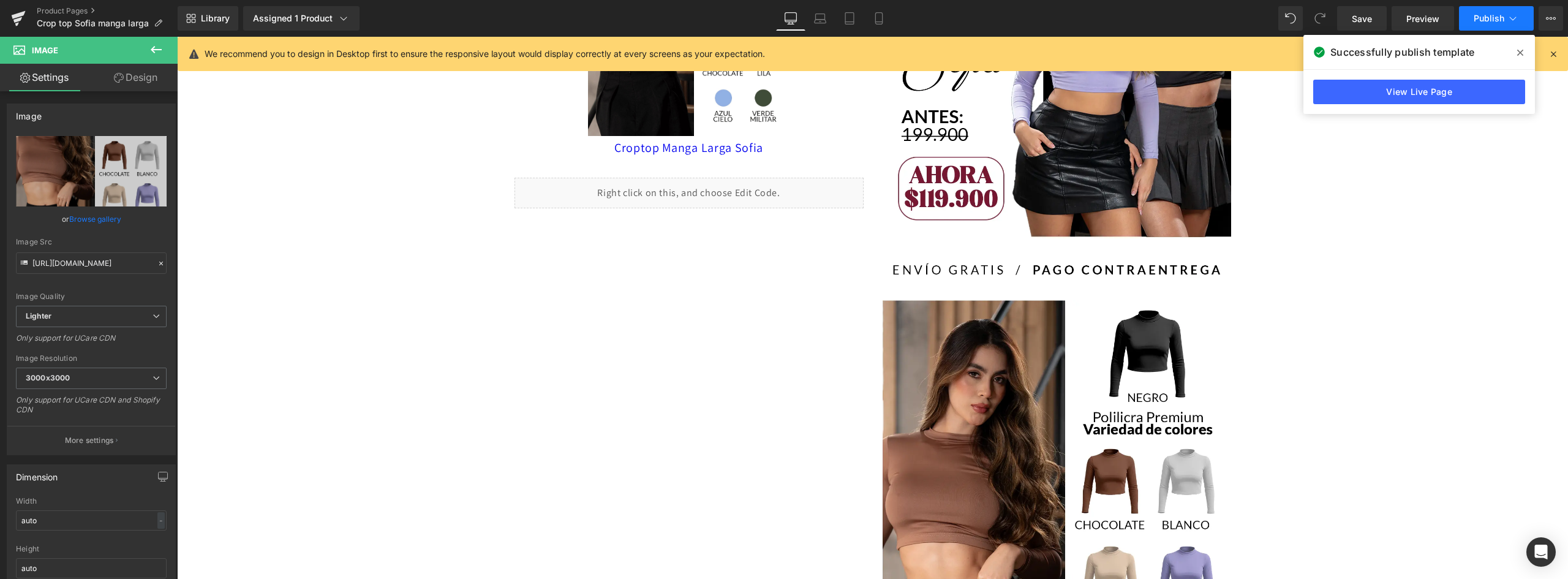
click at [1496, 12] on button "Publish" at bounding box center [1496, 18] width 75 height 25
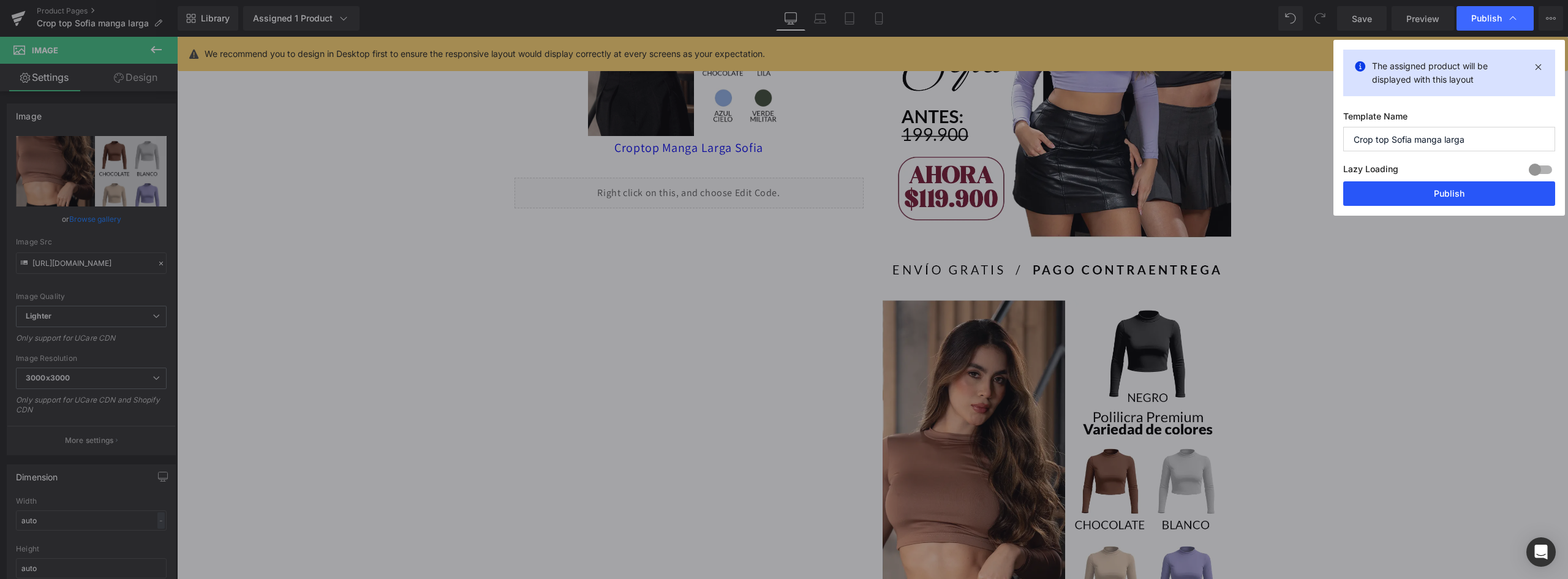
click at [1473, 196] on button "Publish" at bounding box center [1449, 194] width 212 height 25
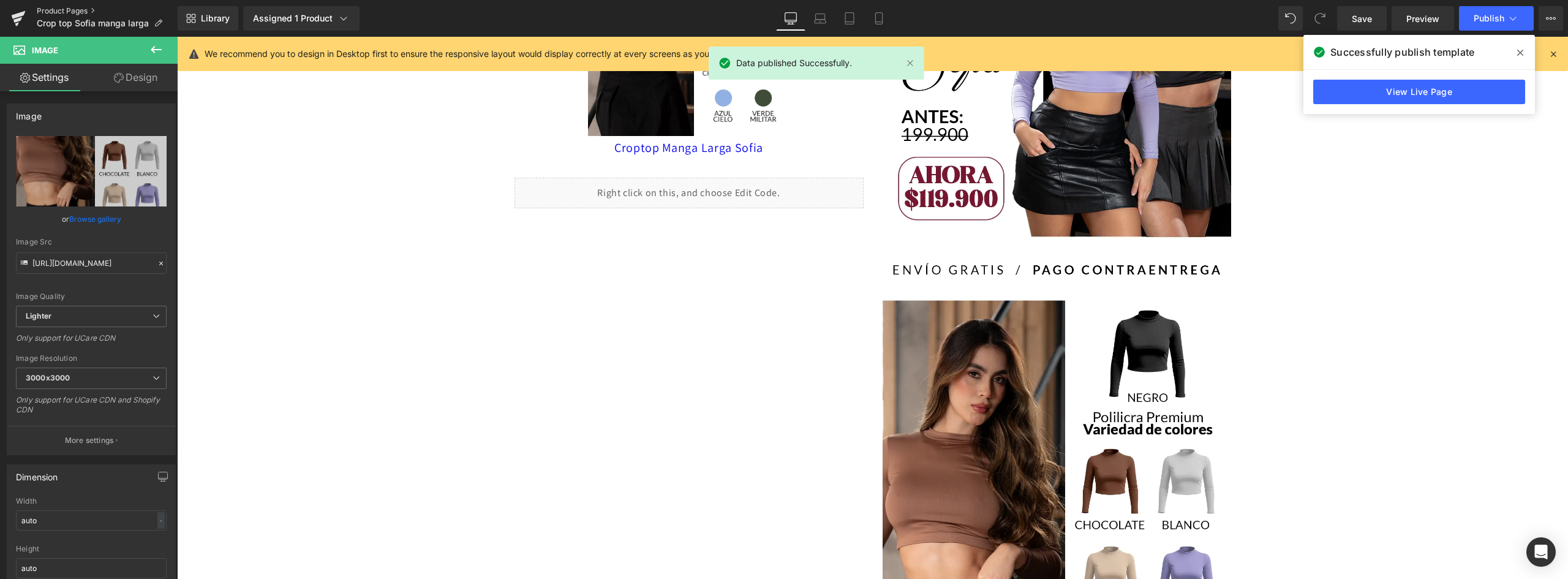
click at [58, 12] on link "Product Pages" at bounding box center [107, 11] width 141 height 10
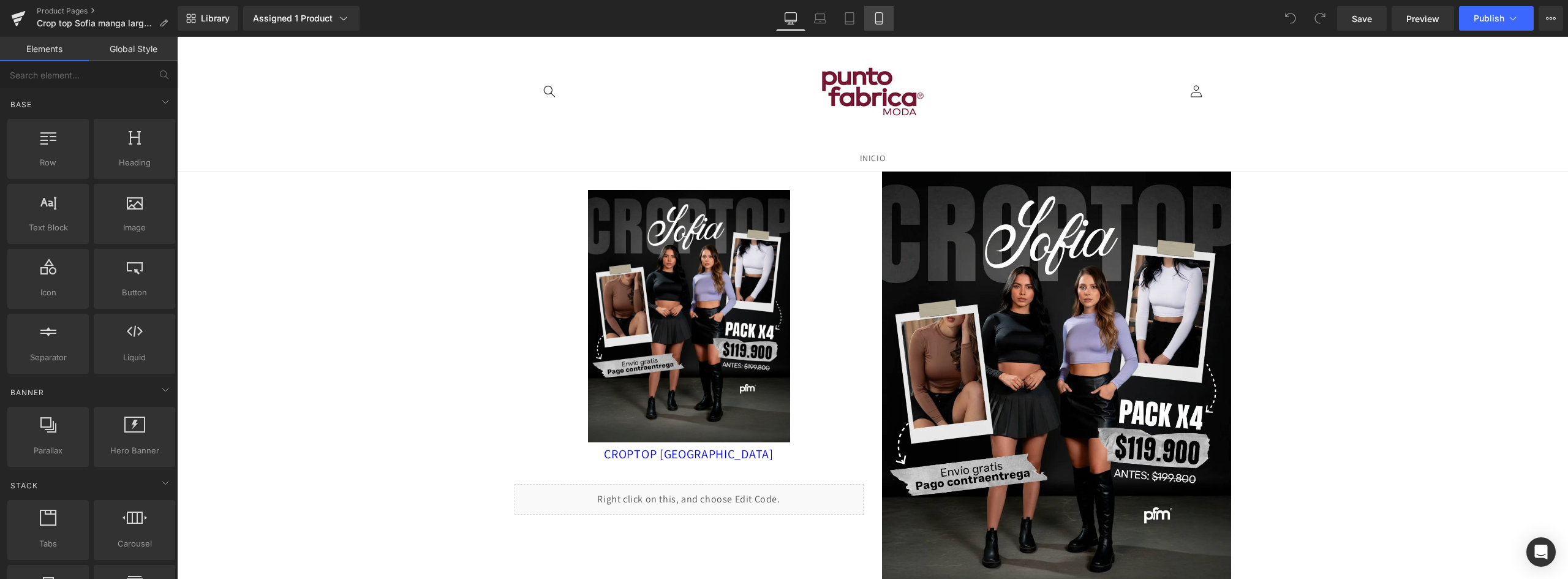
click at [877, 18] on icon at bounding box center [879, 18] width 12 height 12
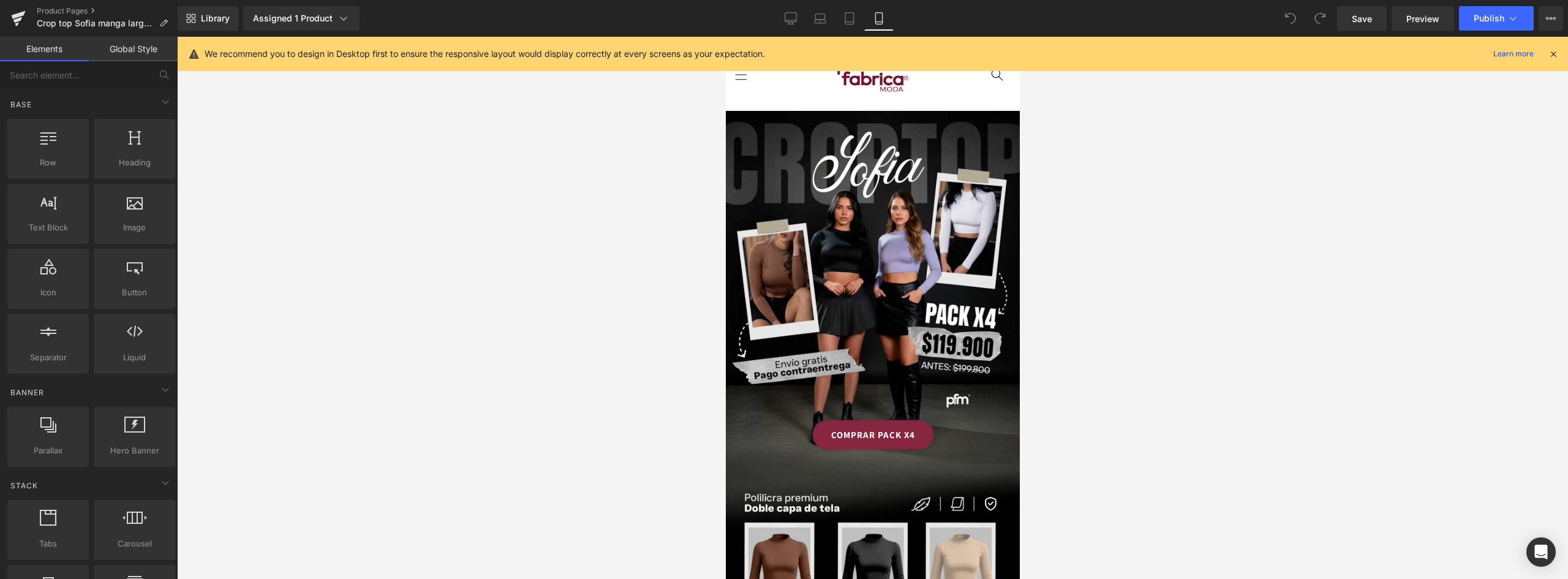
scroll to position [61, 0]
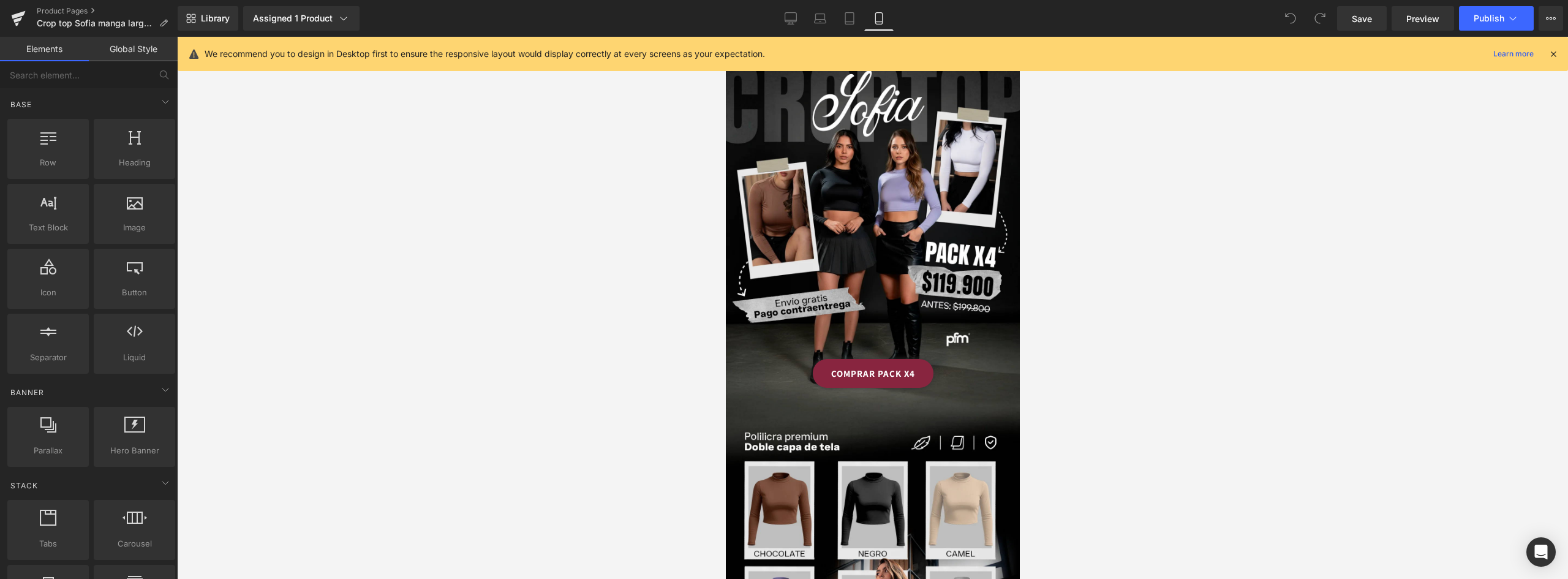
click at [919, 363] on link "COMPRAR PACK X4" at bounding box center [872, 374] width 121 height 29
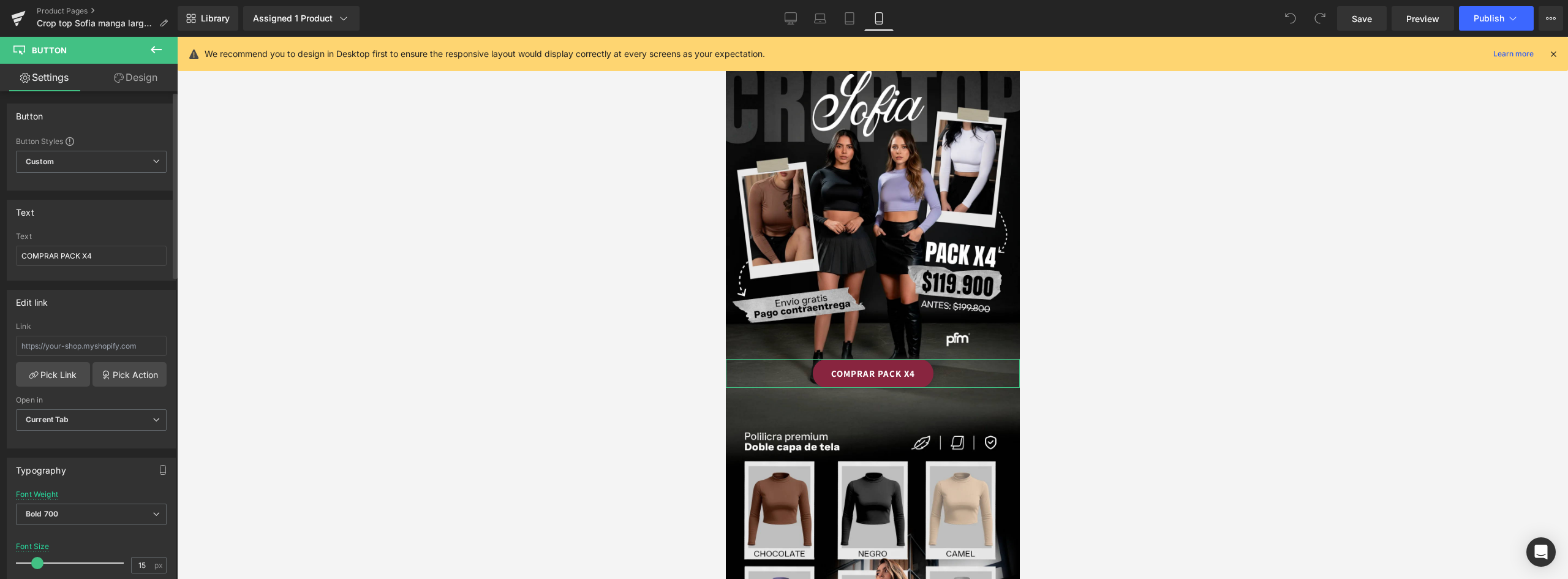
scroll to position [184, 0]
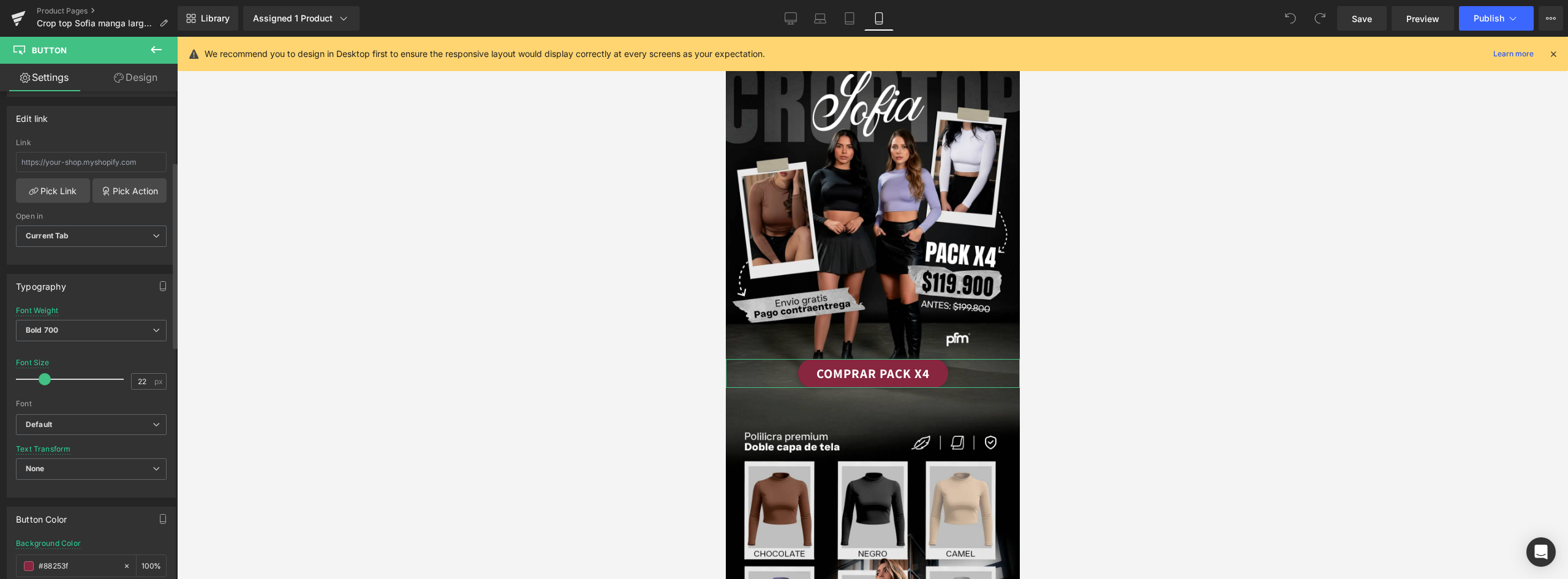
type input "23"
drag, startPoint x: 35, startPoint y: 381, endPoint x: 43, endPoint y: 379, distance: 8.2
click at [43, 379] on span at bounding box center [46, 379] width 12 height 12
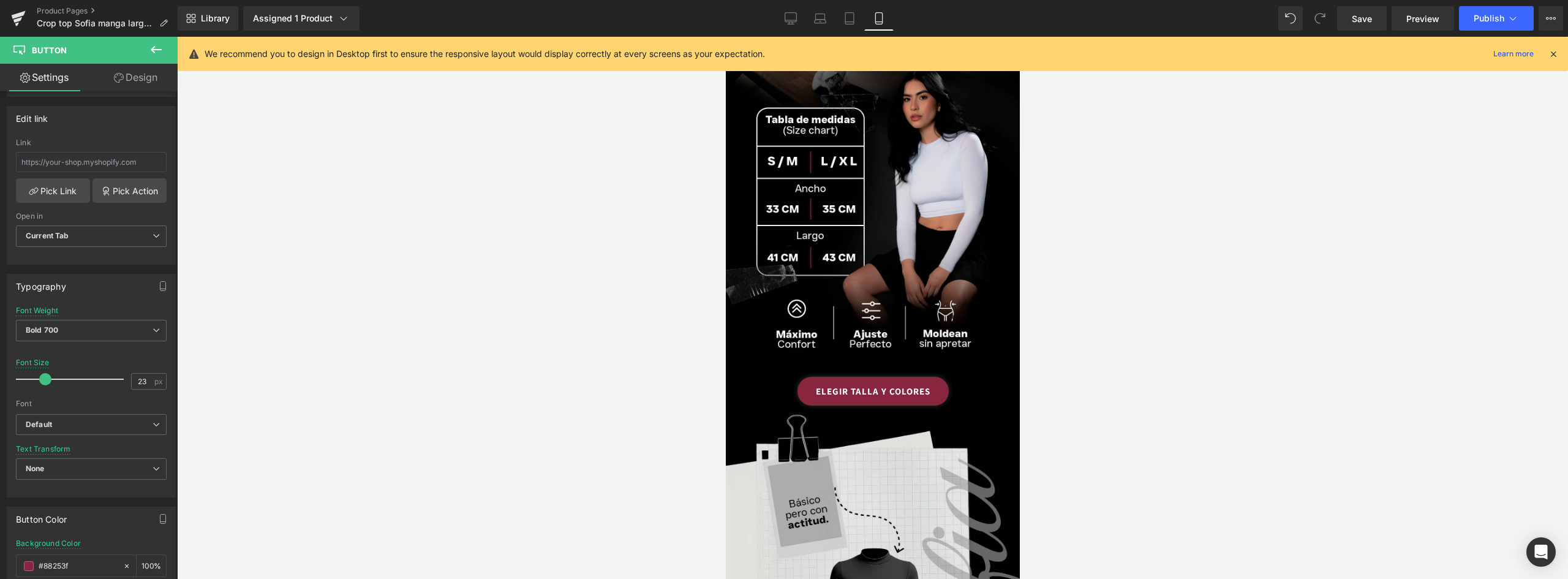
scroll to position [858, 0]
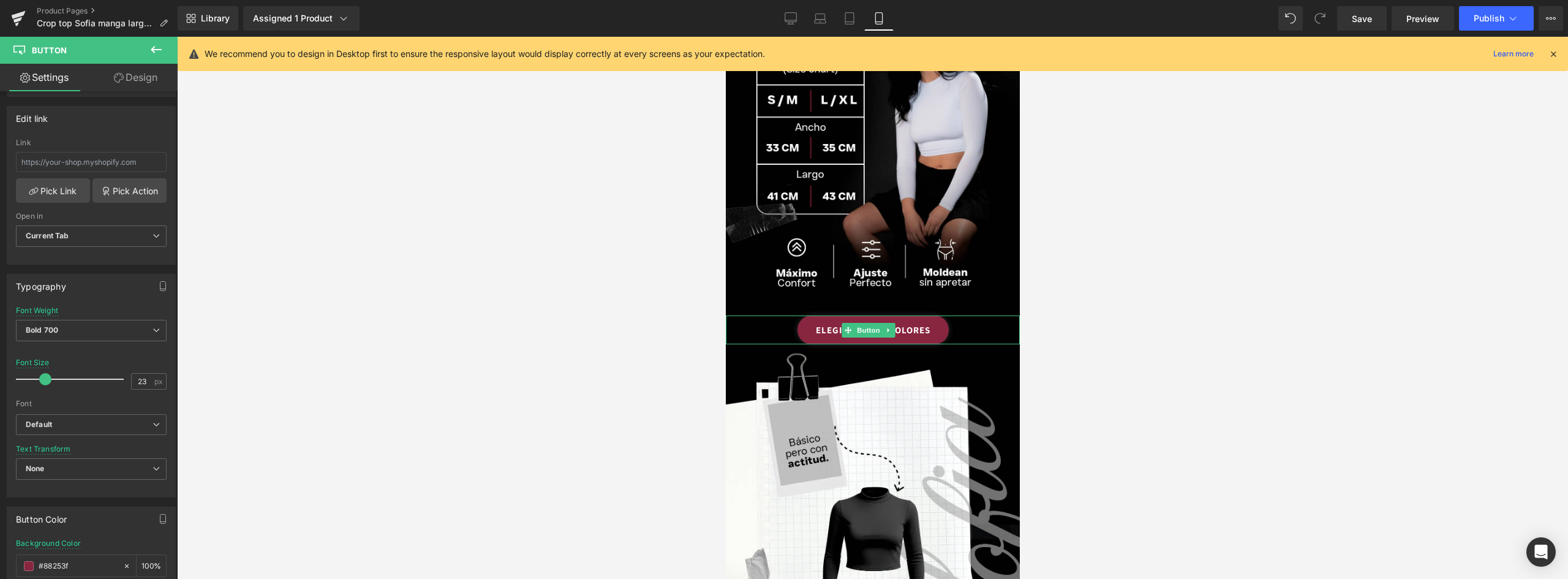
click at [934, 316] on link "ELEGIR TALLA Y COLORES" at bounding box center [872, 330] width 151 height 29
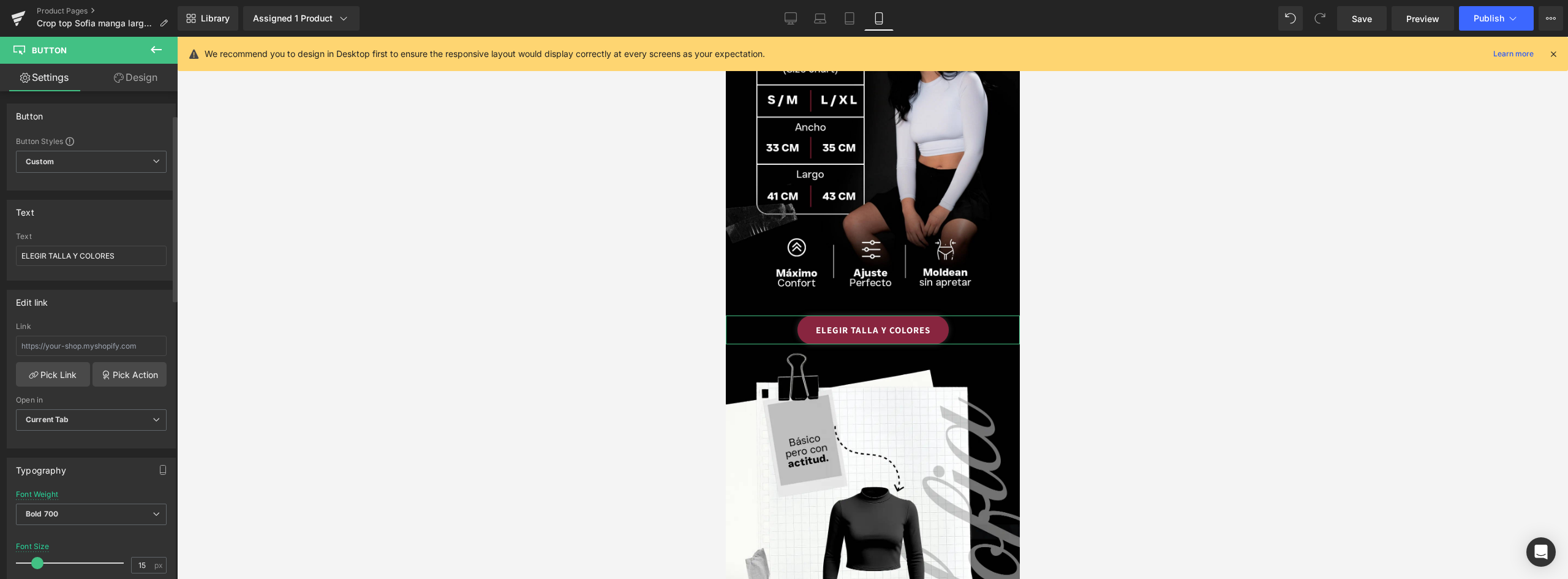
scroll to position [61, 0]
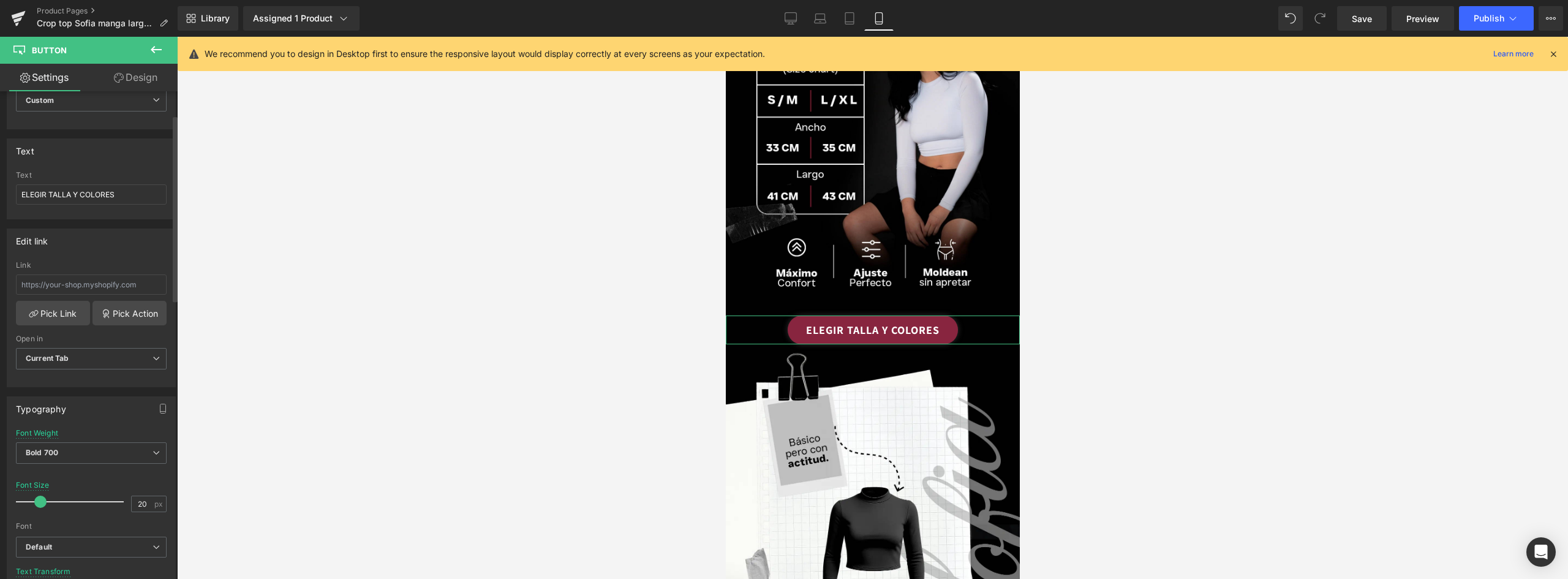
type input "21"
click at [45, 504] on span at bounding box center [44, 502] width 12 height 12
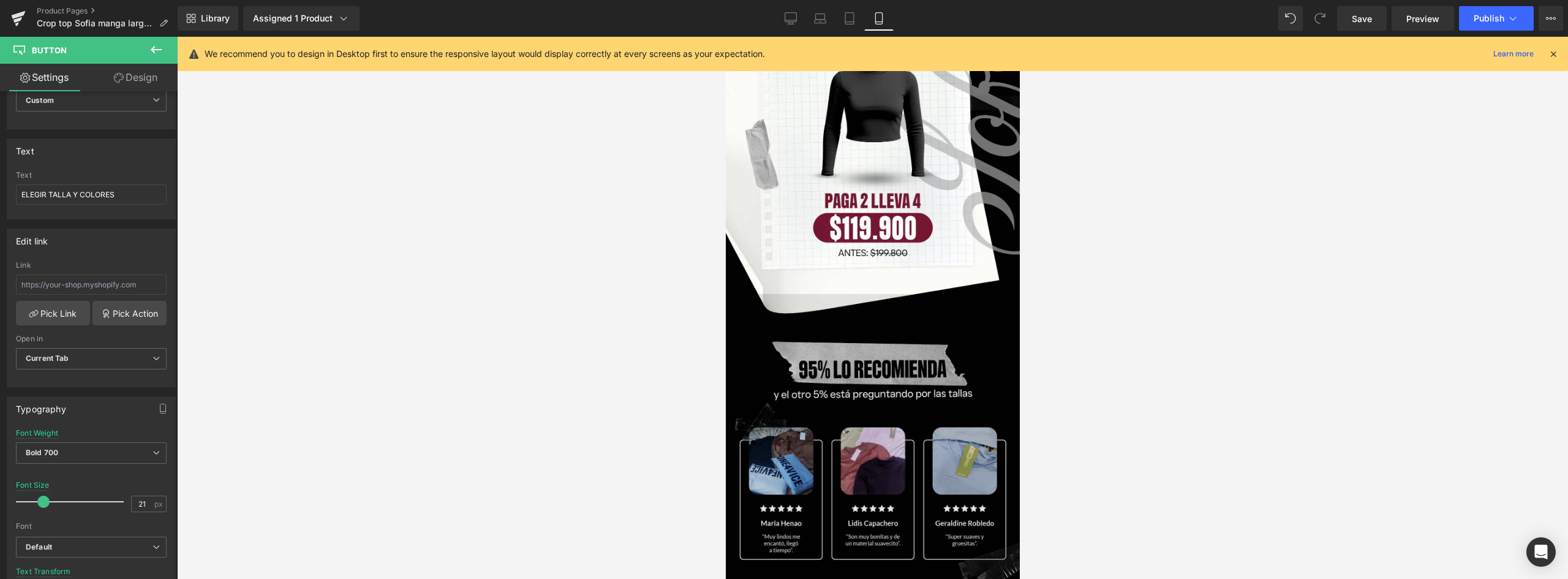
scroll to position [1532, 0]
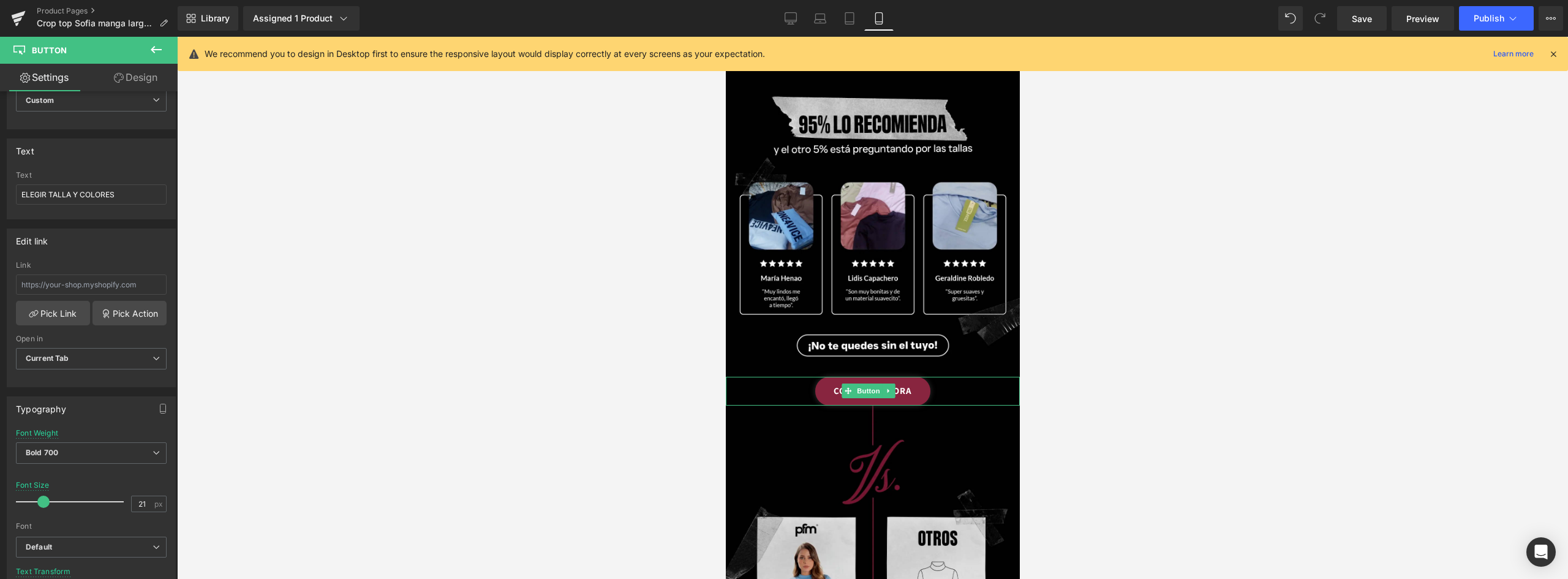
click at [914, 377] on link "COMPRAR AHORA" at bounding box center [872, 391] width 115 height 29
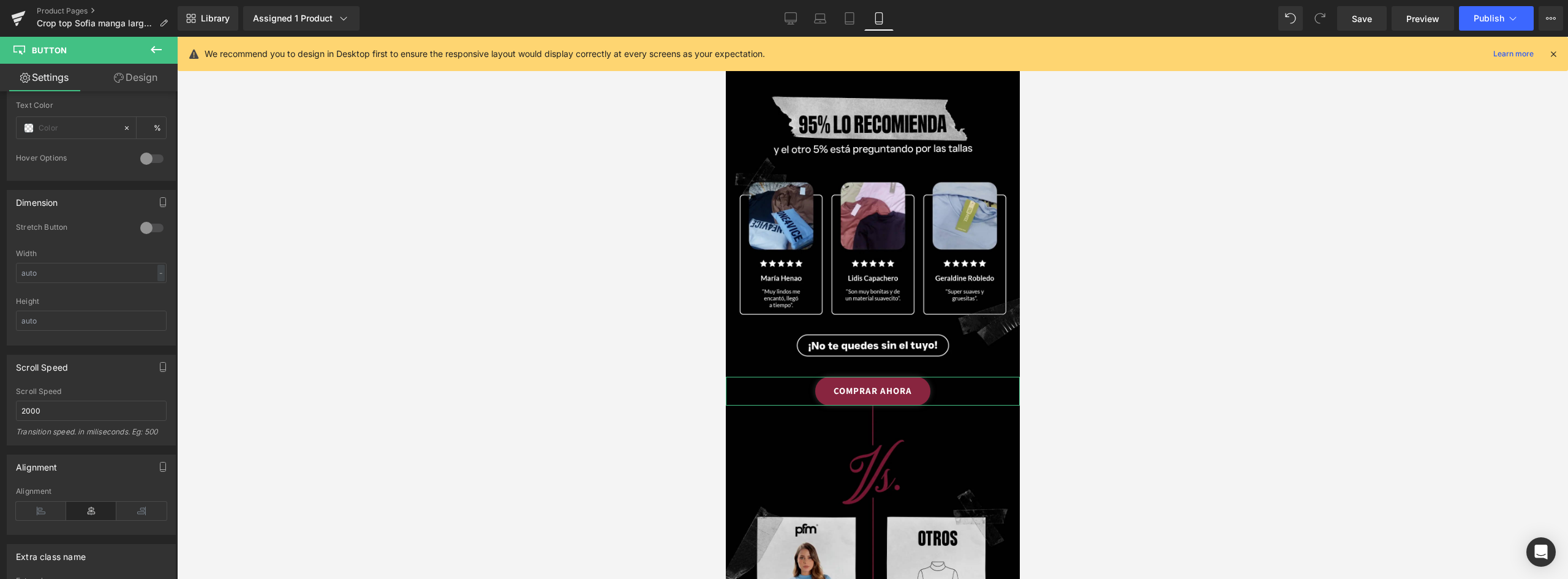
scroll to position [429, 0]
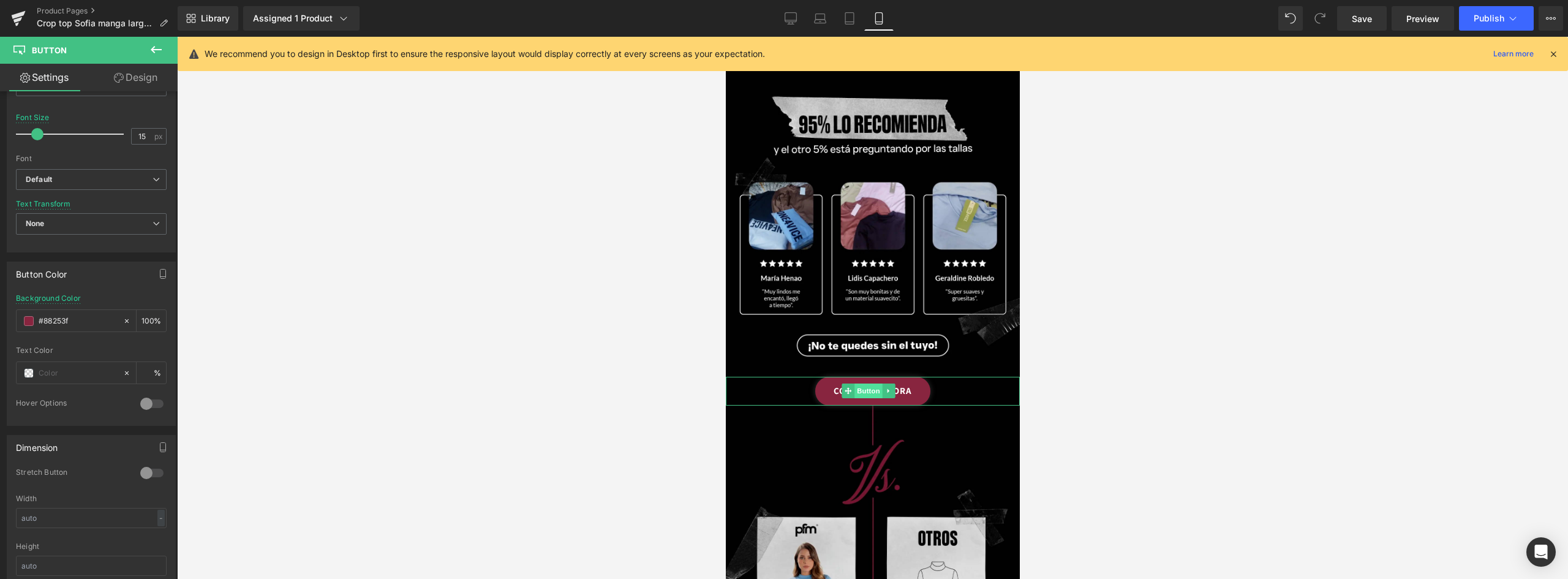
click at [876, 384] on span "Button" at bounding box center [867, 391] width 28 height 15
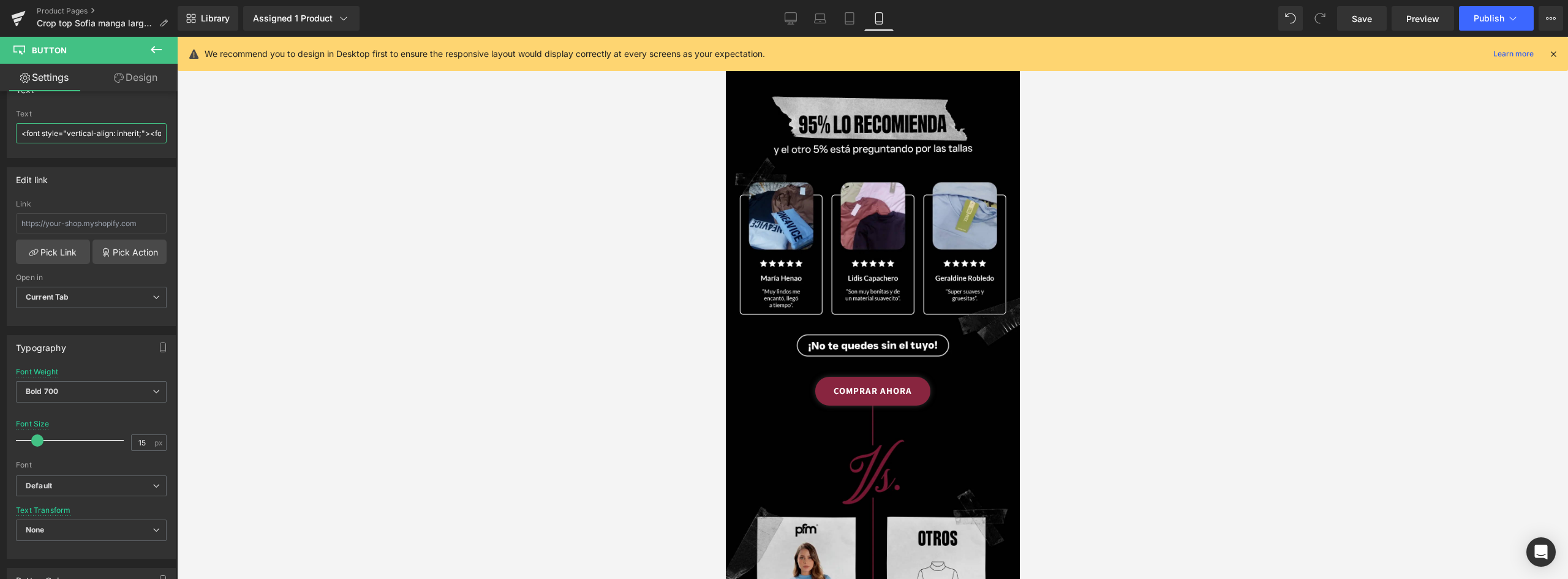
scroll to position [0, 237]
drag, startPoint x: 27, startPoint y: 131, endPoint x: 432, endPoint y: 134, distance: 405.0
click at [432, 134] on div "Button You are previewing how the will restyle your page. You can not edit Elem…" at bounding box center [784, 300] width 1568 height 600
type input "<"
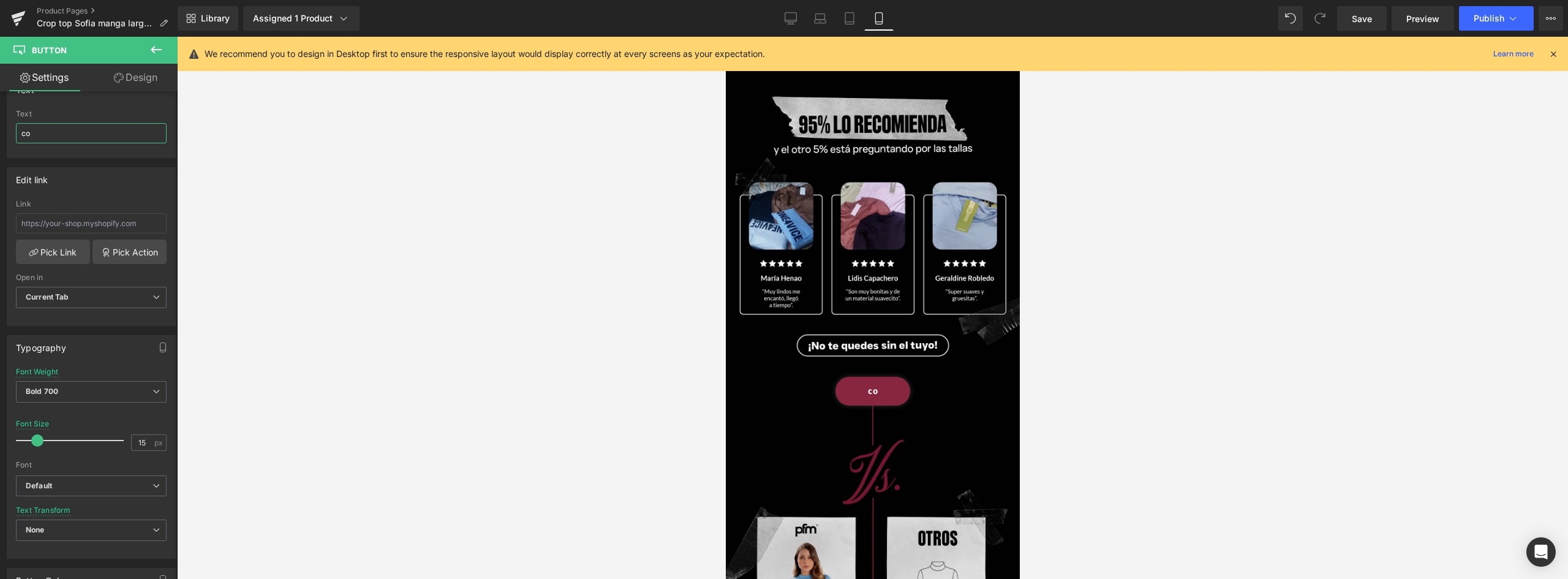
type input "c"
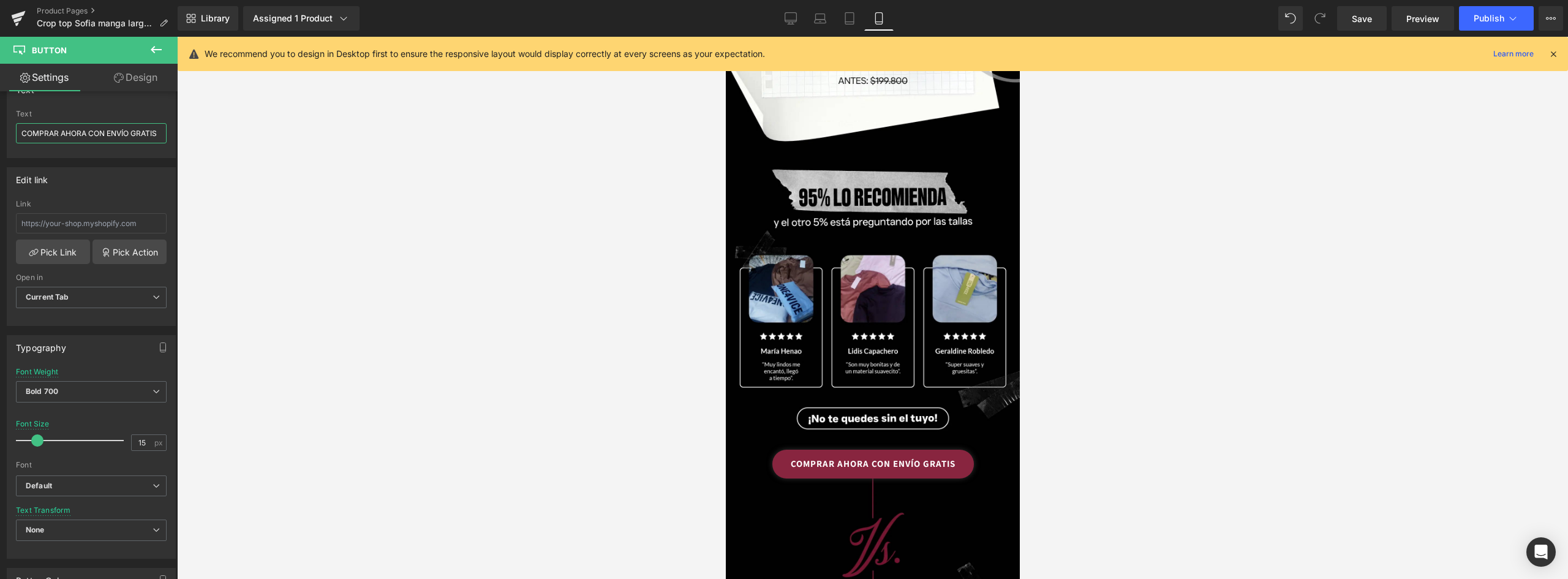
scroll to position [1431, 0]
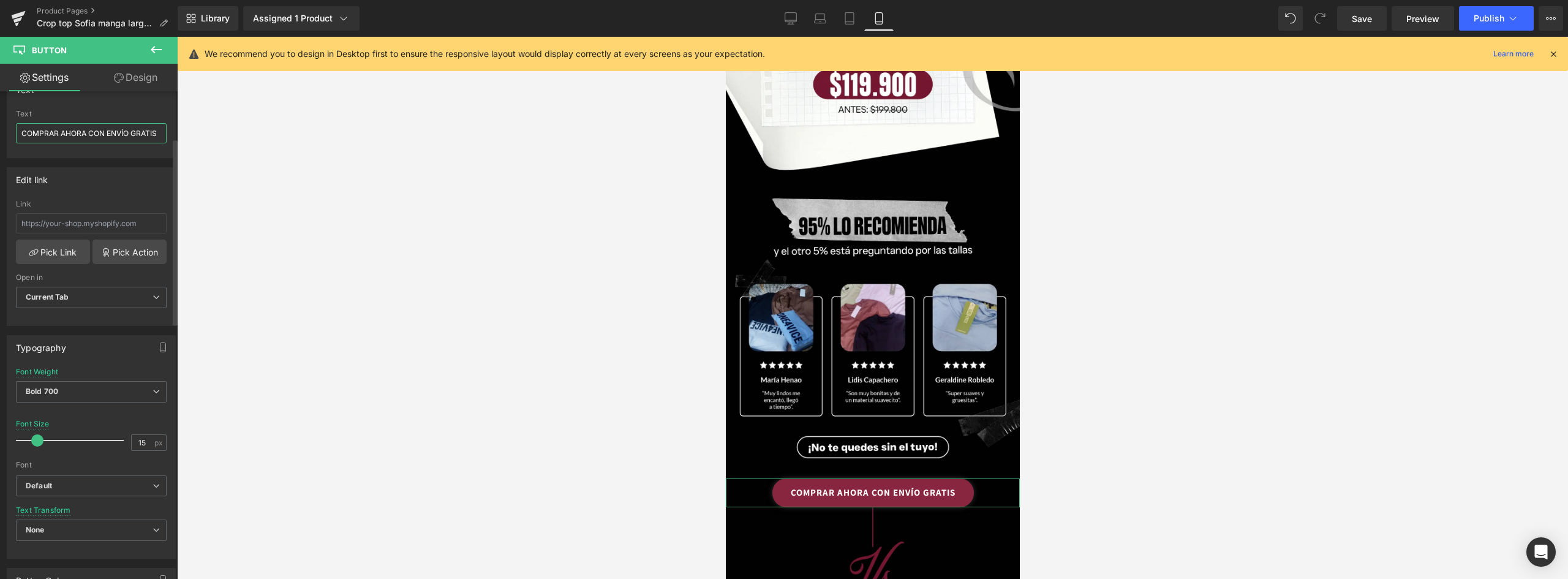
drag, startPoint x: 87, startPoint y: 134, endPoint x: 70, endPoint y: 130, distance: 17.5
click at [70, 130] on input "COMPRAR AHORA CON ENVÍO GRATIS" at bounding box center [91, 134] width 151 height 20
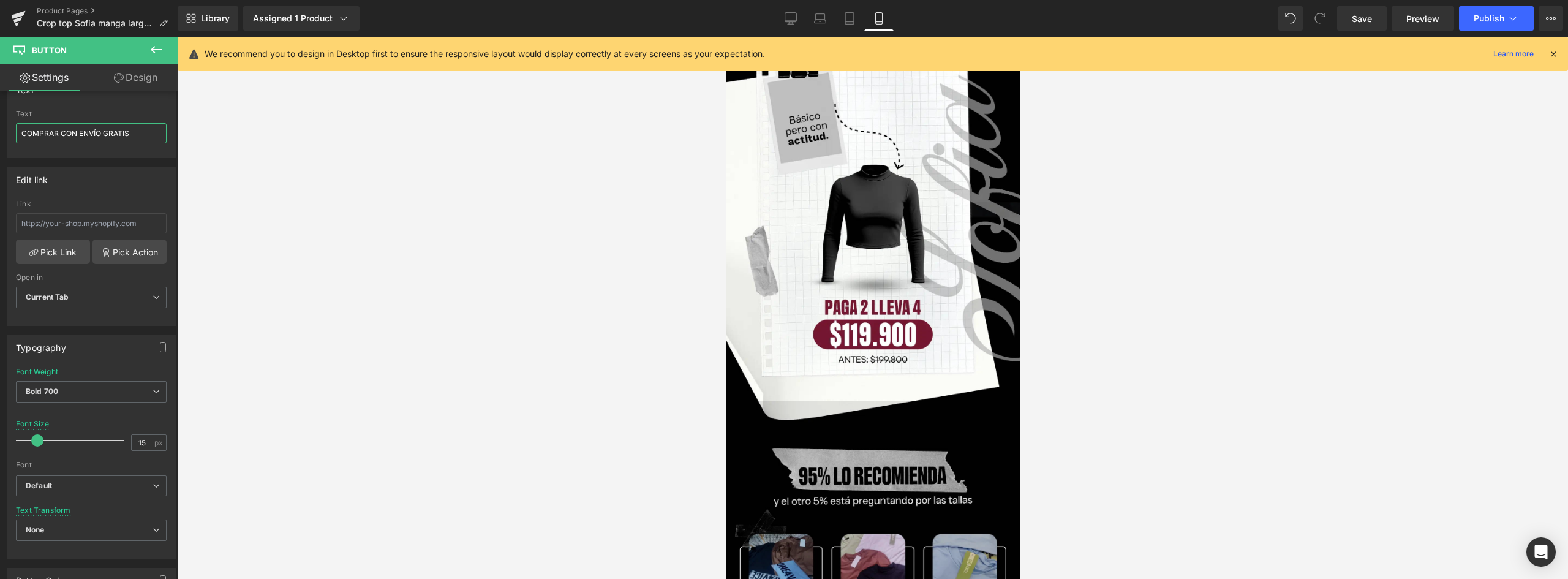
scroll to position [1425, 0]
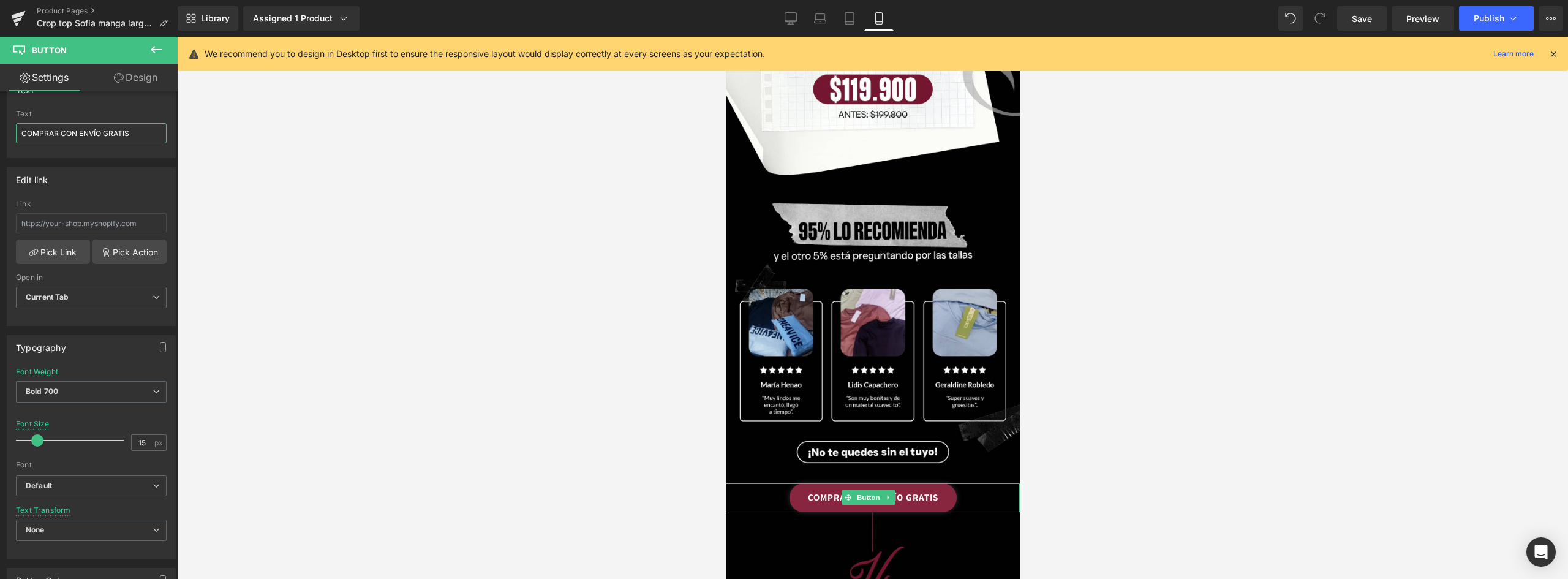
type input "COMPRAR CON ENVÍO GRATIS"
click at [941, 484] on link "COMPRAR CON ENVÍO GRATIS" at bounding box center [872, 498] width 167 height 29
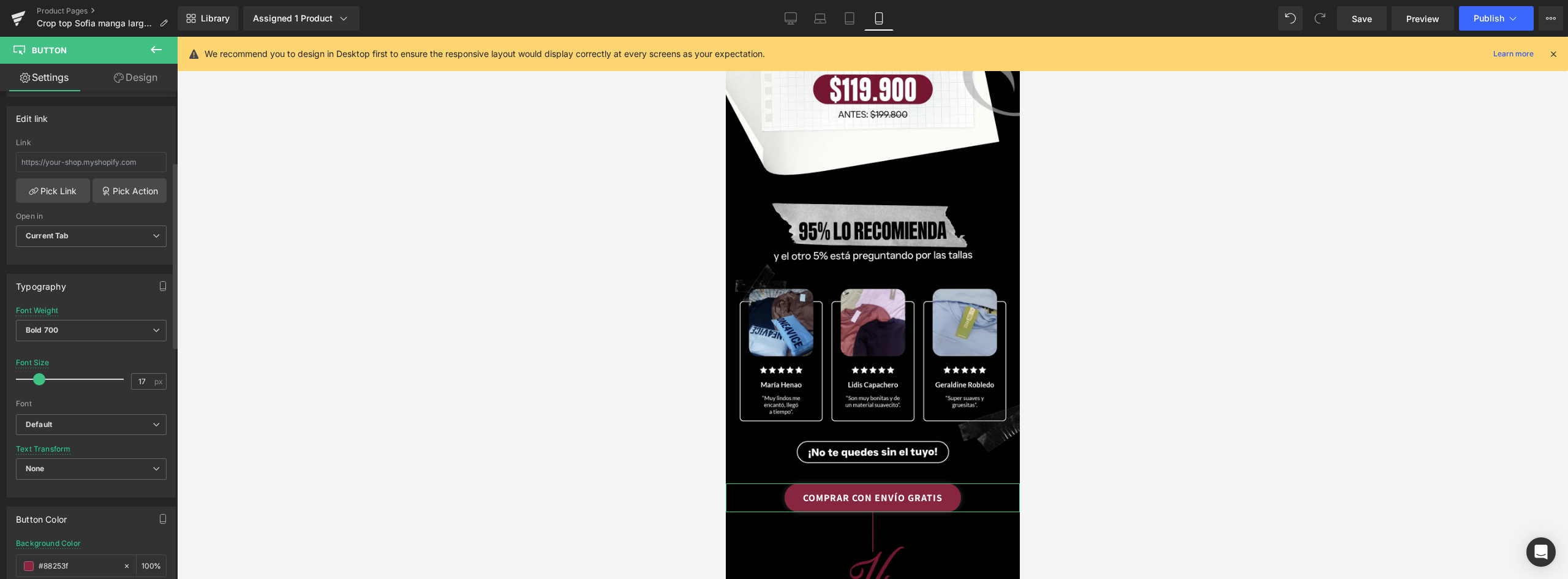
type input "18"
click at [42, 382] on span at bounding box center [40, 379] width 12 height 12
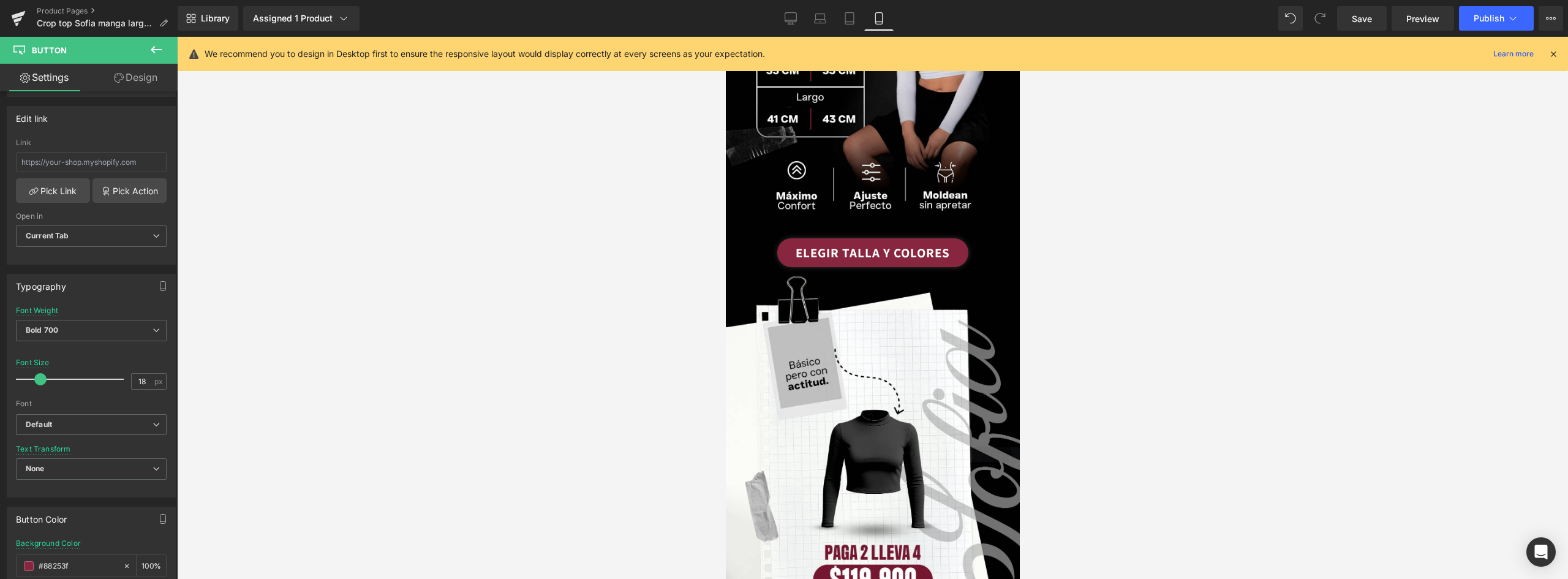
scroll to position [874, 0]
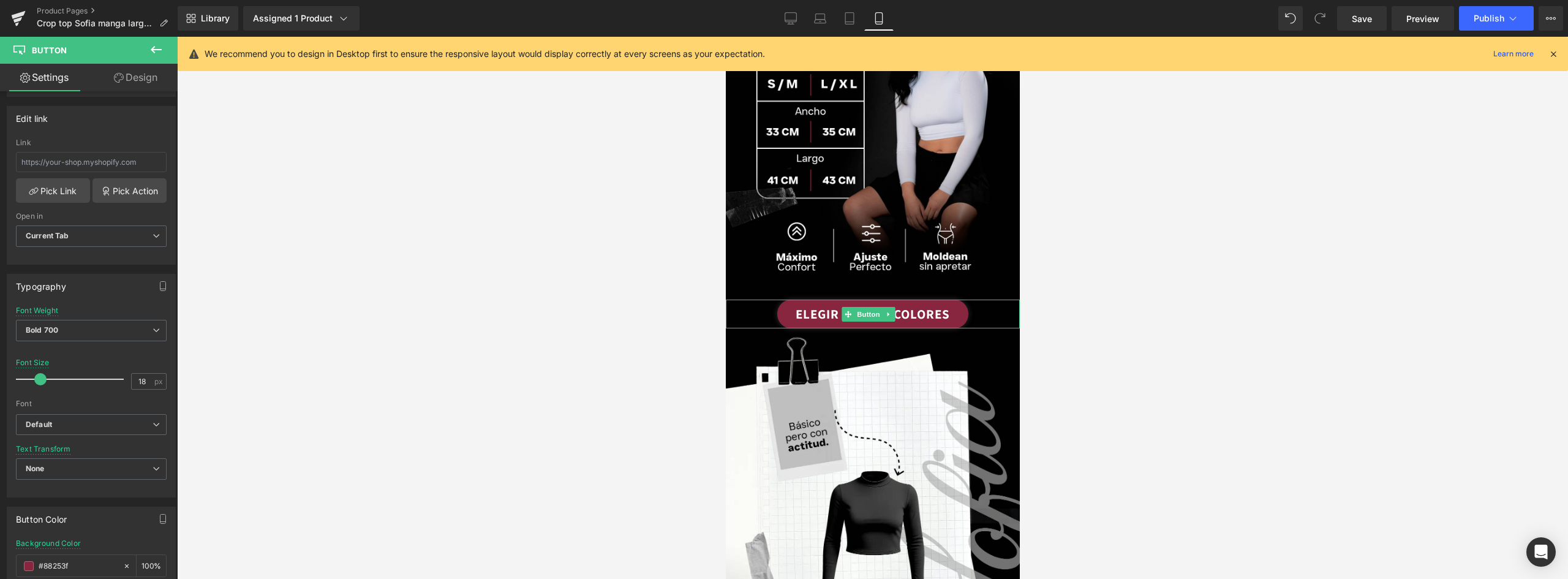
click at [955, 299] on link "ELEGIR TALLA Y COLORES" at bounding box center [872, 314] width 191 height 29
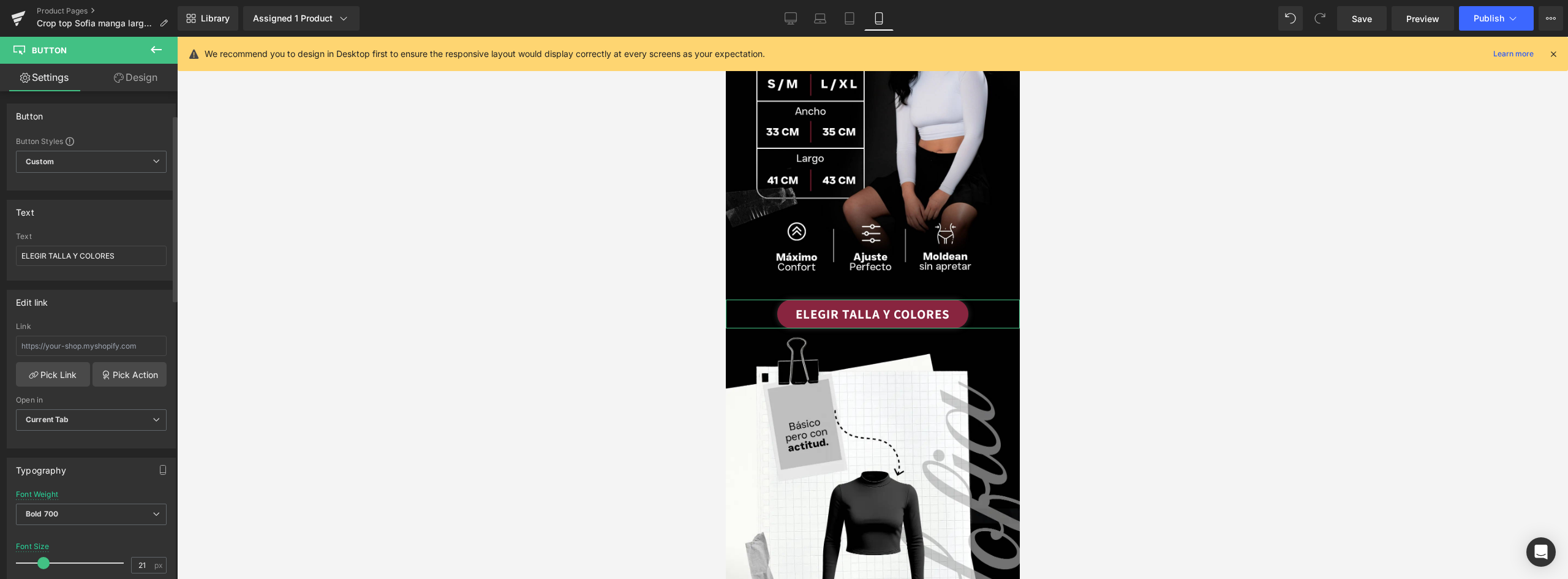
scroll to position [61, 0]
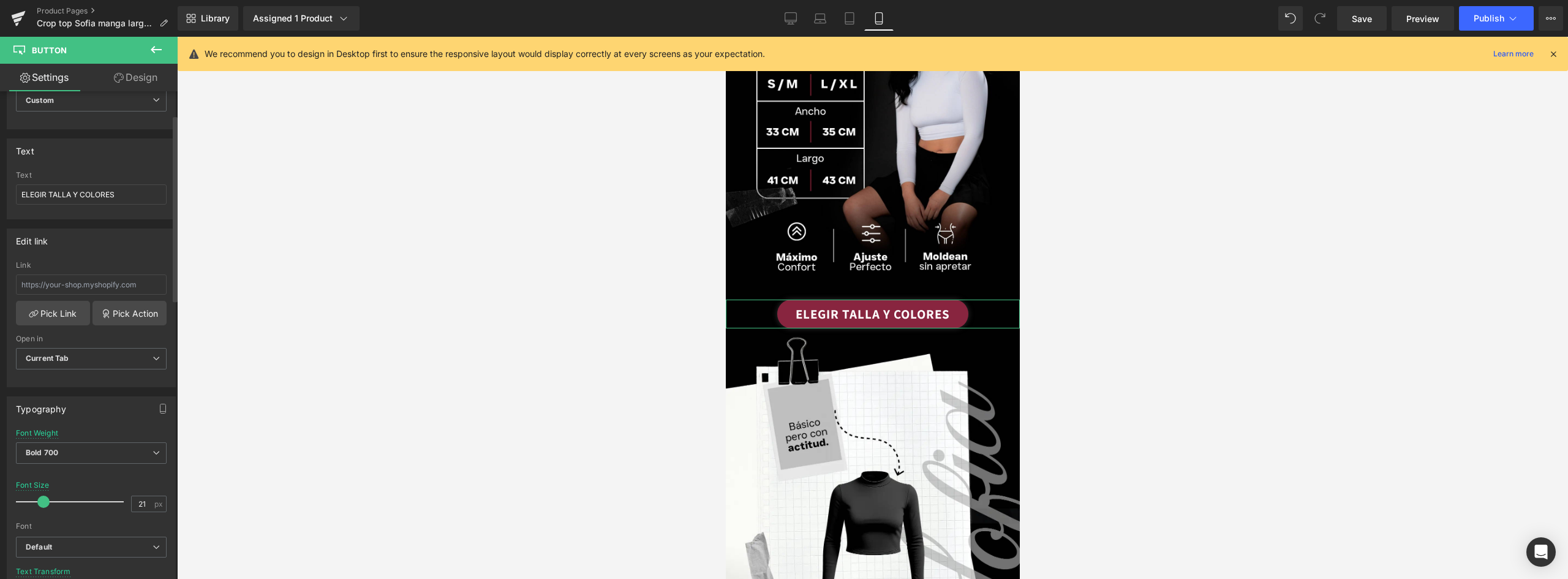
drag, startPoint x: 139, startPoint y: 503, endPoint x: 122, endPoint y: 502, distance: 17.0
click at [122, 502] on div "Font Size 21 px" at bounding box center [91, 501] width 151 height 41
type input "1"
type input "18"
click at [140, 486] on div "Font Size 18 px" at bounding box center [91, 501] width 151 height 41
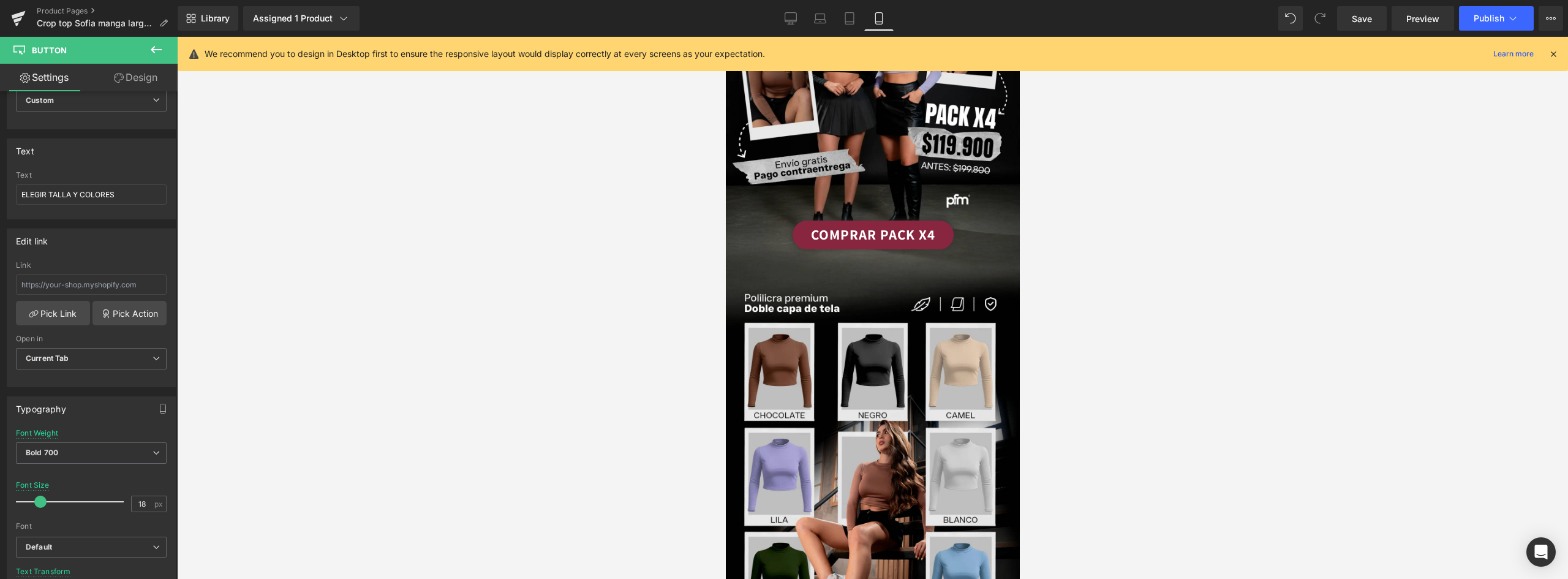
scroll to position [138, 0]
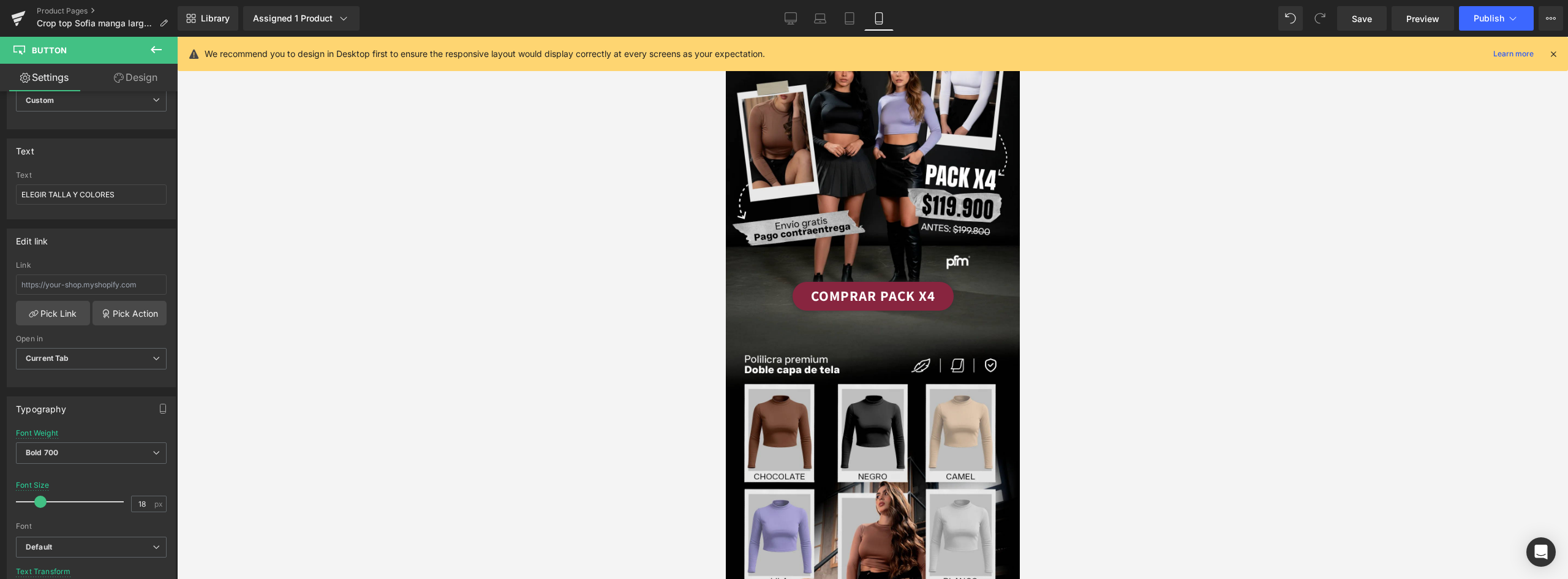
click at [936, 282] on link "COMPRAR PACK X4" at bounding box center [872, 296] width 161 height 29
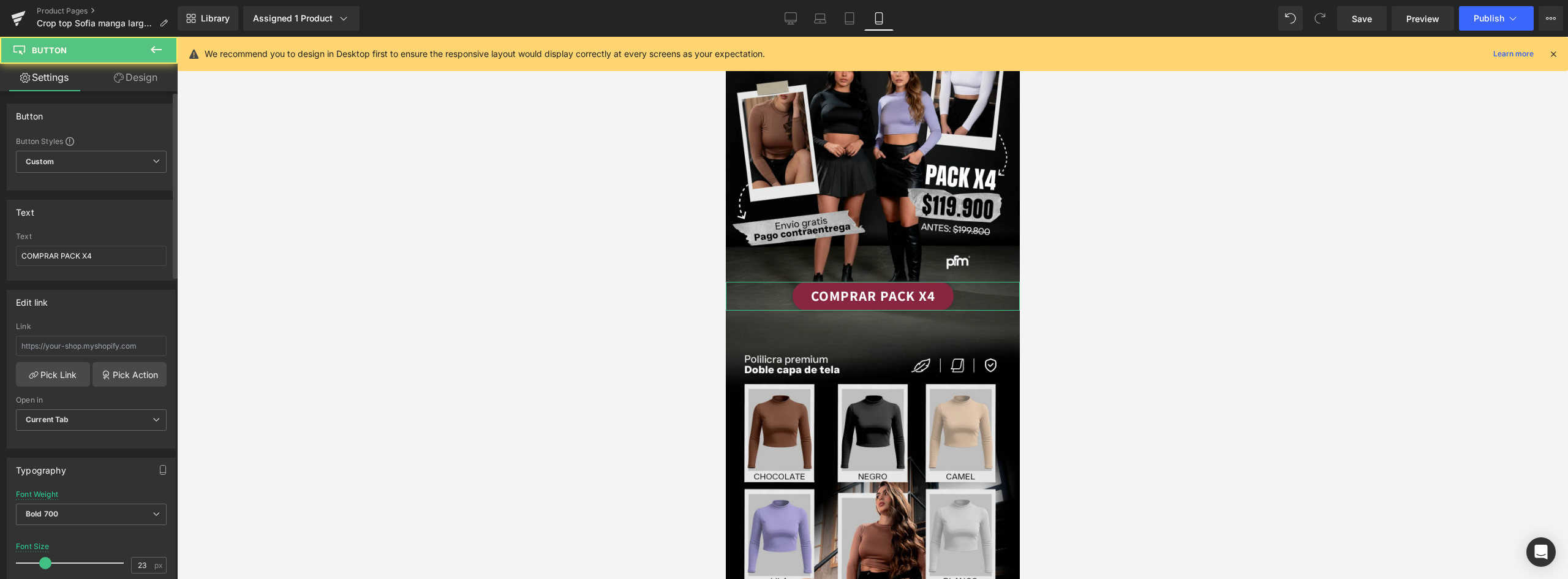
scroll to position [184, 0]
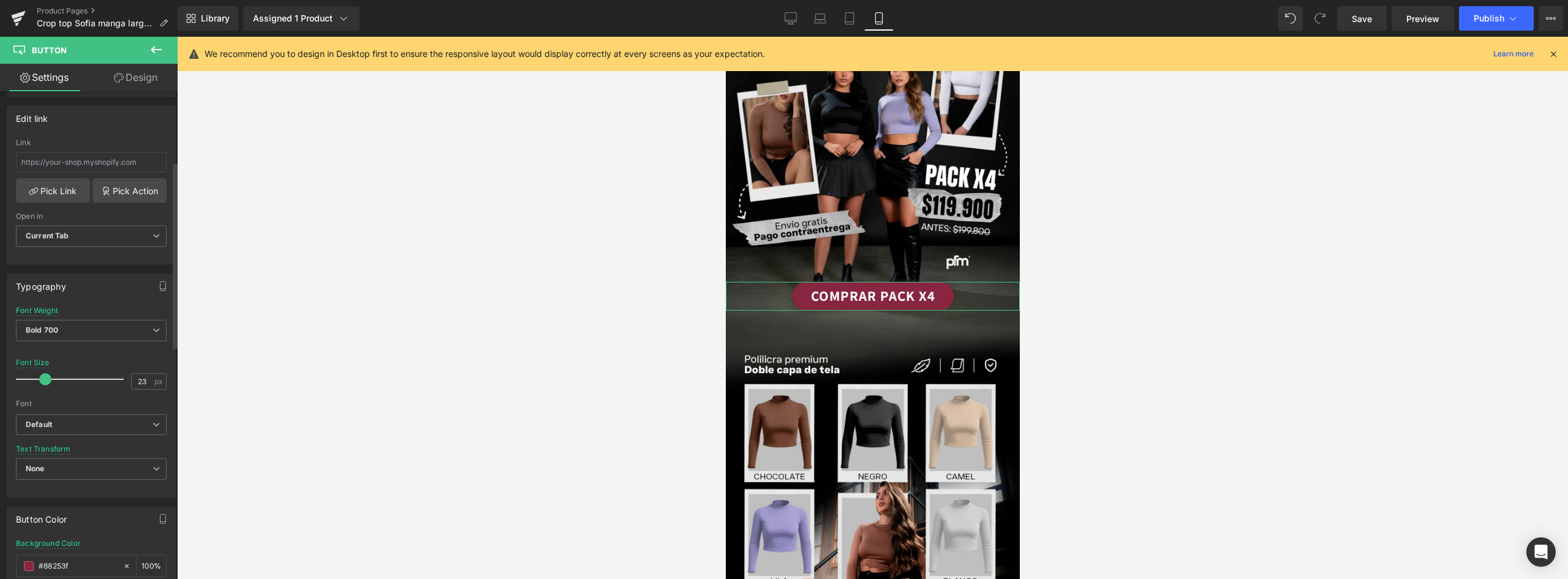
drag, startPoint x: 142, startPoint y: 382, endPoint x: 124, endPoint y: 378, distance: 18.4
click at [124, 378] on div "Font Size 23 px" at bounding box center [91, 379] width 151 height 41
type input "19"
click at [298, 421] on div at bounding box center [872, 308] width 1391 height 542
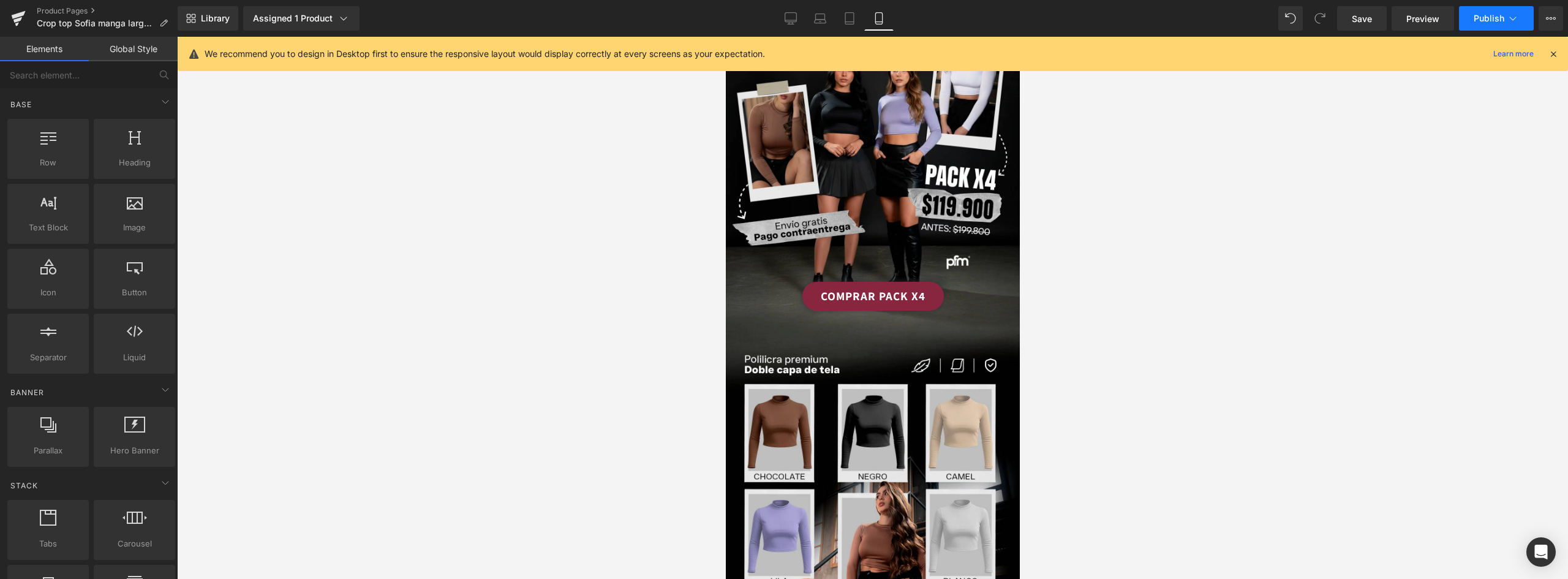
click at [1490, 20] on span "Publish" at bounding box center [1488, 18] width 31 height 10
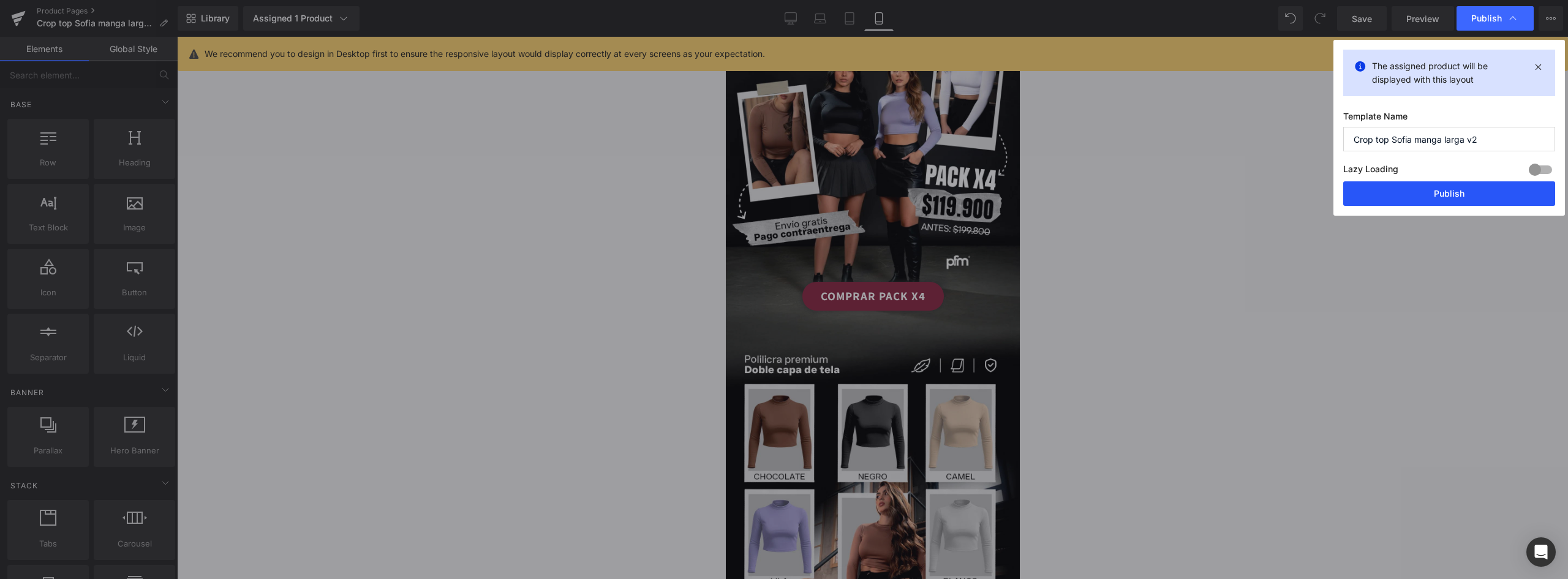
click at [1458, 192] on button "Publish" at bounding box center [1449, 194] width 212 height 25
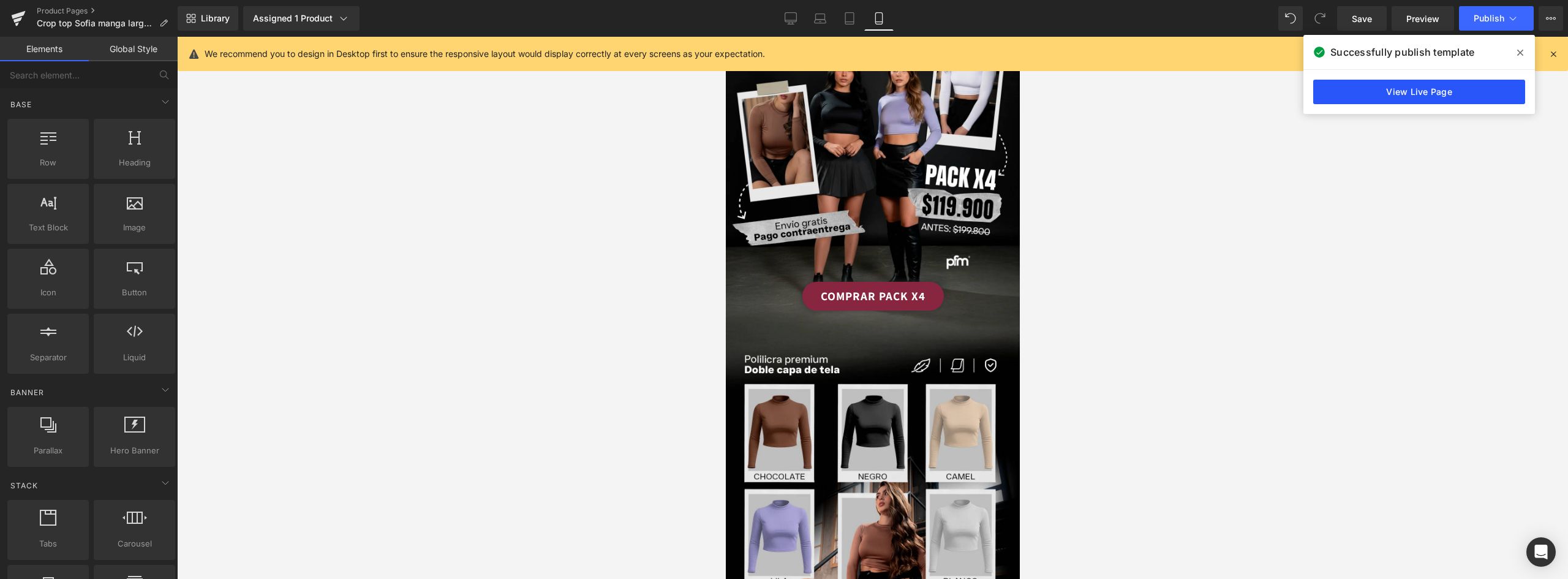
click at [1439, 89] on link "View Live Page" at bounding box center [1419, 92] width 212 height 25
